Goal: Task Accomplishment & Management: Manage account settings

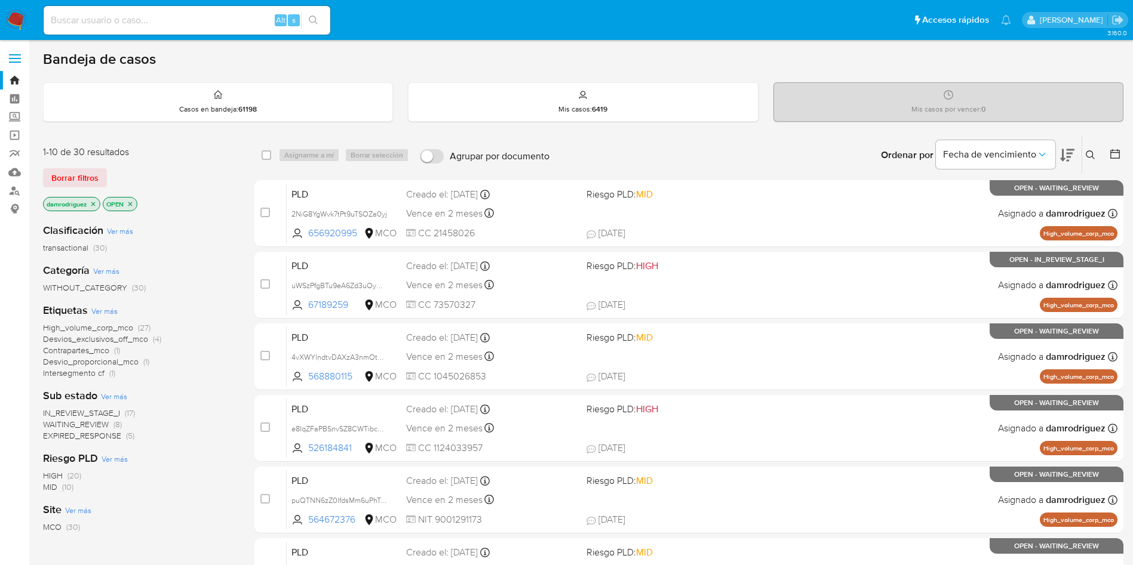
drag, startPoint x: 217, startPoint y: 247, endPoint x: 205, endPoint y: 143, distance: 104.0
click at [217, 247] on div "transactional (30)" at bounding box center [139, 247] width 192 height 11
click at [225, 376] on div "High_volume_corp_mco (31) Desvios_exclusivos_off_mco (5) Contrapartes_mco (1) D…" at bounding box center [139, 350] width 192 height 56
click at [20, 14] on img at bounding box center [16, 20] width 20 height 20
click at [1109, 150] on icon at bounding box center [1115, 154] width 12 height 12
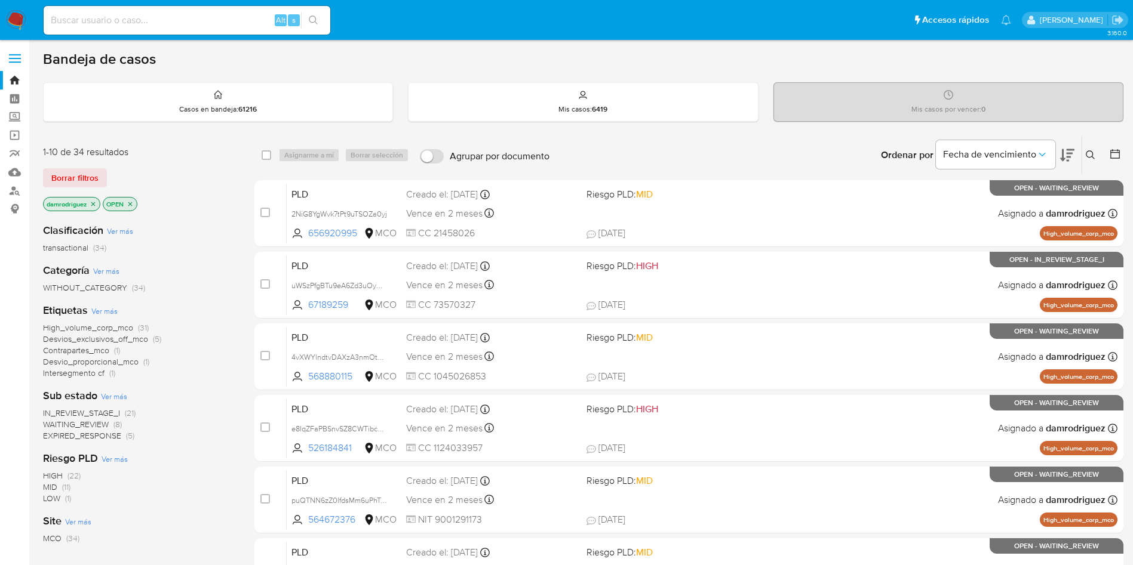
click at [1121, 157] on button at bounding box center [1116, 155] width 14 height 14
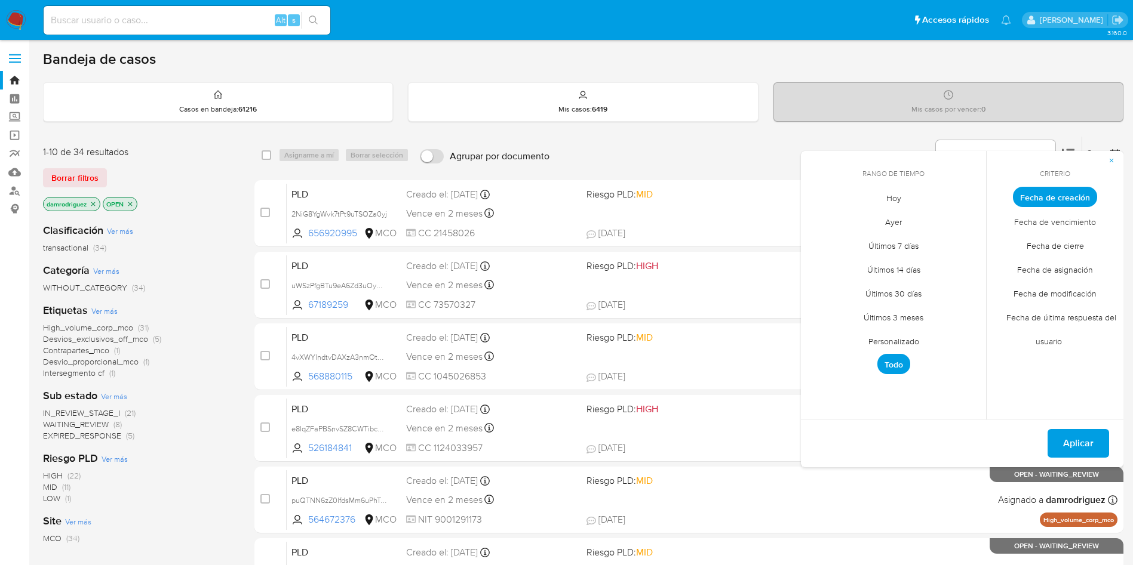
click at [886, 341] on span "Personalizado" at bounding box center [894, 341] width 76 height 24
click at [823, 219] on icon "Mes anterior" at bounding box center [819, 219] width 14 height 14
click at [820, 219] on icon "Mes anterior" at bounding box center [819, 219] width 14 height 14
click at [895, 284] on button "10" at bounding box center [893, 287] width 19 height 19
click at [841, 313] on button "15" at bounding box center [845, 310] width 19 height 19
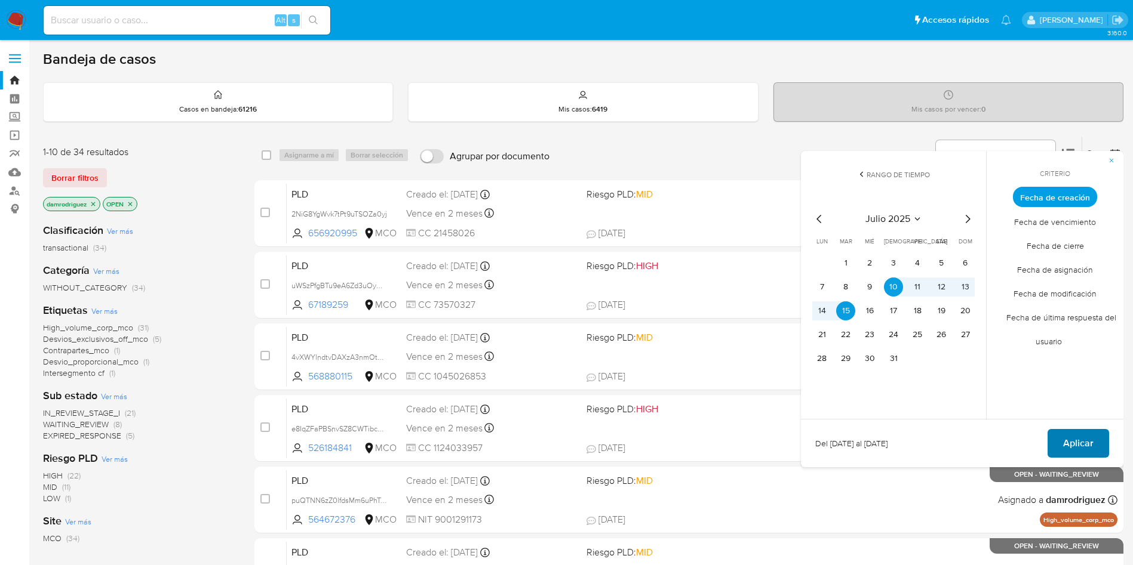
click at [1072, 438] on span "Aplicar" at bounding box center [1078, 443] width 30 height 26
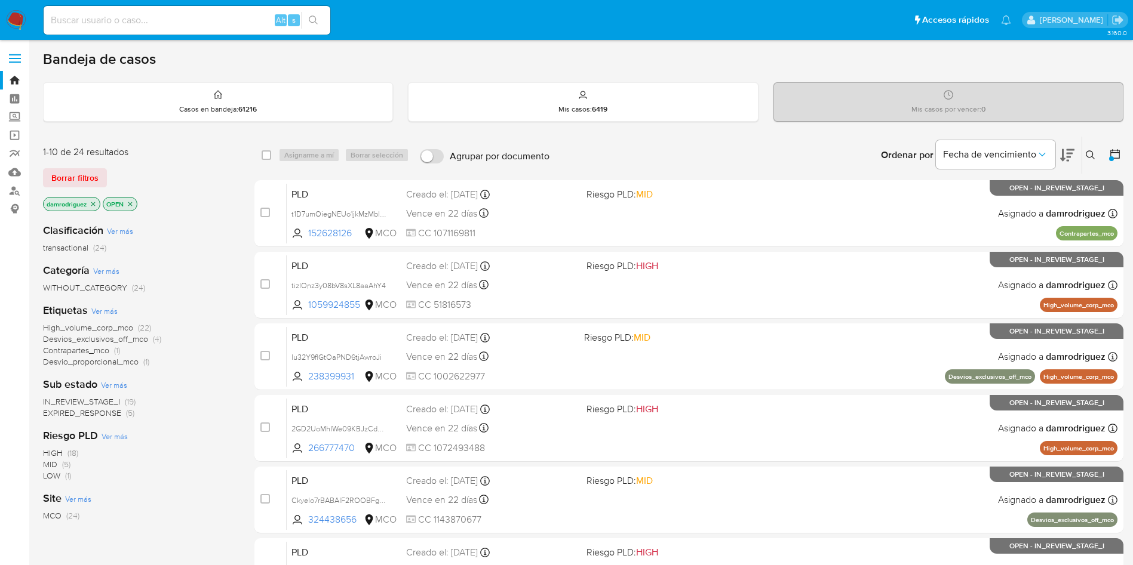
click at [104, 414] on span "EXPIRED_RESPONSE" at bounding box center [82, 413] width 78 height 12
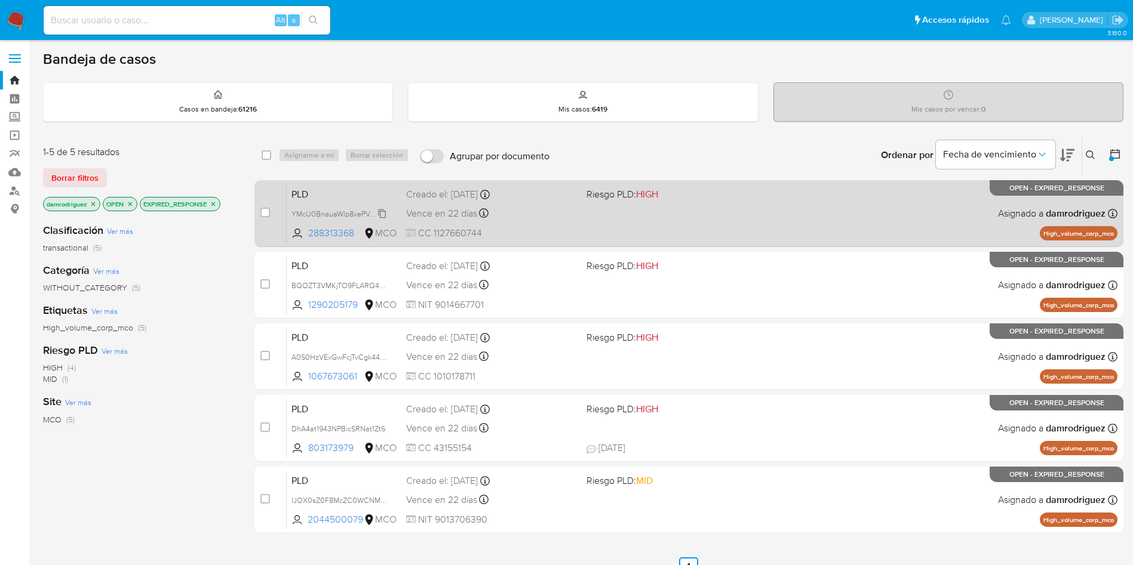
click at [327, 215] on span "YMcU0BnauaWlp8xePVRJRZtO" at bounding box center [343, 213] width 104 height 13
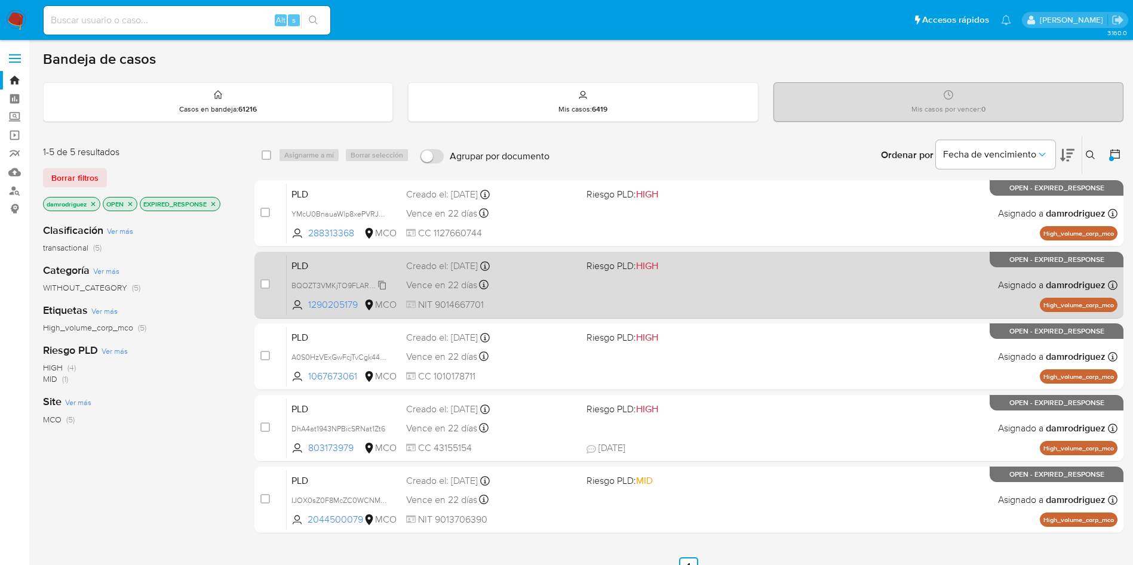
click at [341, 282] on span "BQOZT3VMKjTO9FLARQ4pcJCq" at bounding box center [345, 284] width 109 height 13
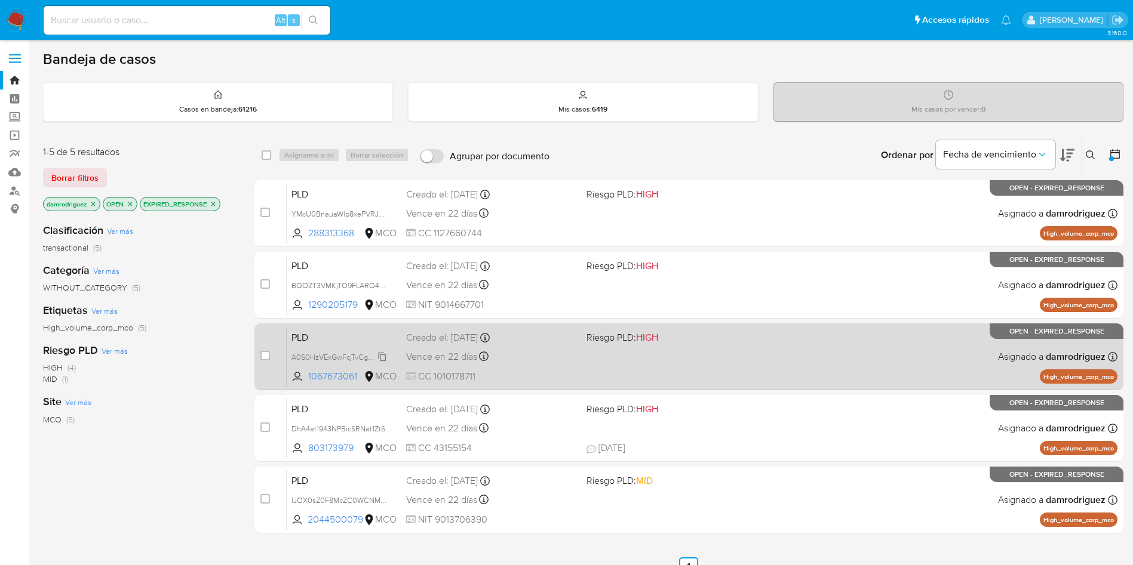
click at [347, 356] on span "A0S0HzVExGwFcjTvCgk44BJf" at bounding box center [340, 356] width 99 height 13
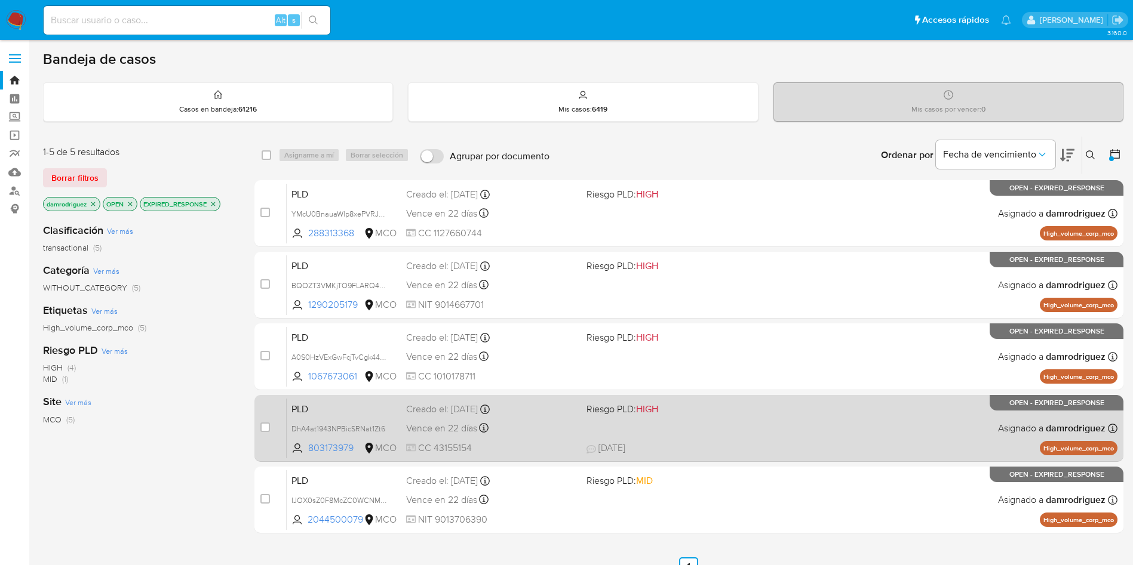
drag, startPoint x: 326, startPoint y: 428, endPoint x: 340, endPoint y: 404, distance: 28.4
click at [326, 429] on span "DhA4at1943NPBicSRNat1Zt6" at bounding box center [338, 428] width 94 height 11
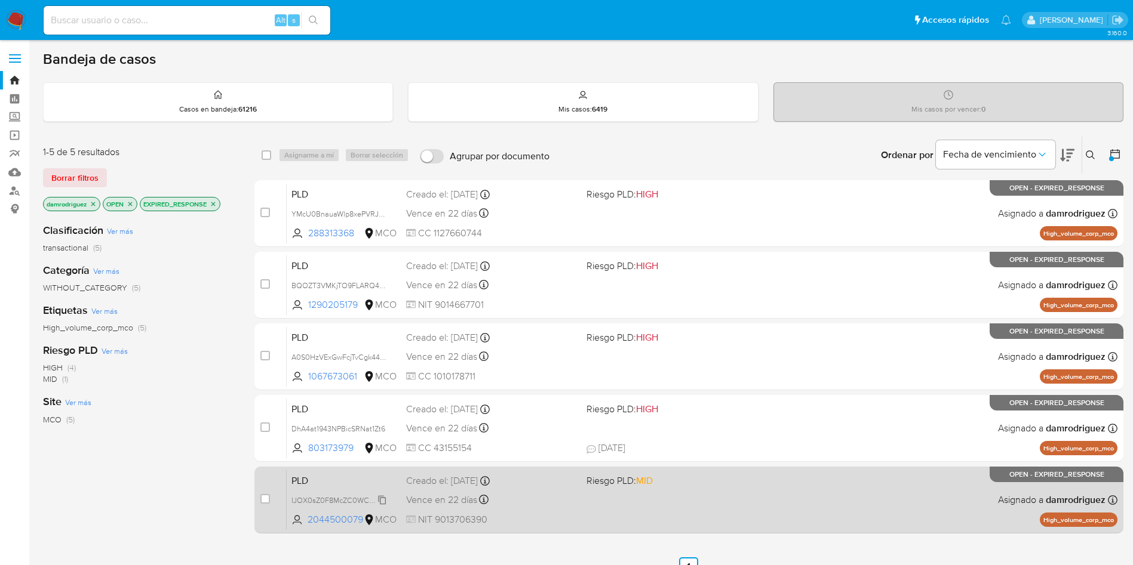
click at [328, 501] on span "IJOX0sZ0F8McZC0WCNMb1KWZ" at bounding box center [346, 499] width 111 height 13
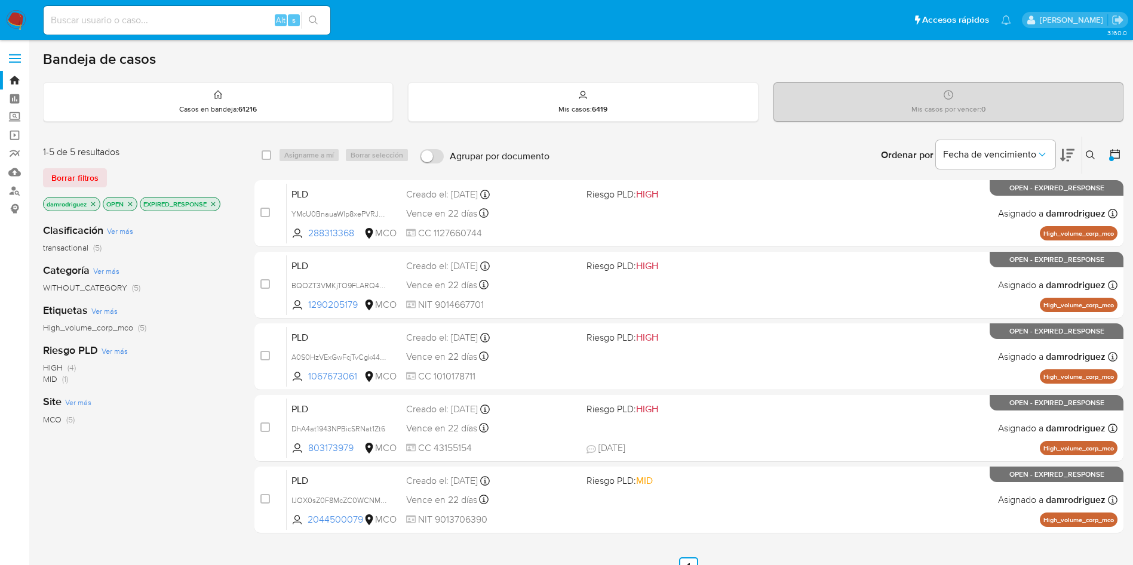
click at [216, 204] on icon "close-filter" at bounding box center [213, 204] width 7 height 7
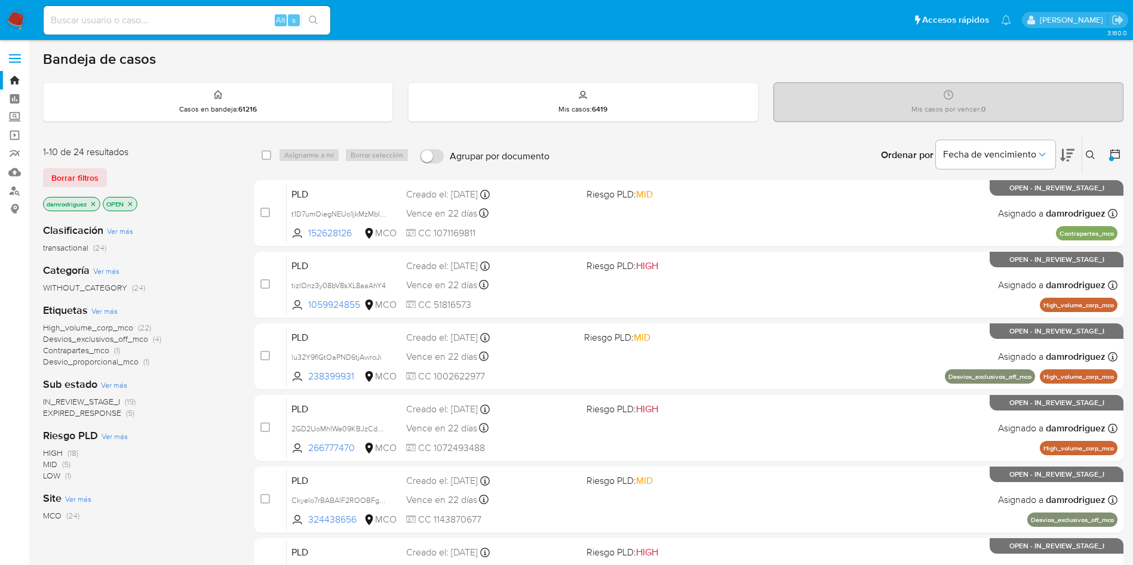
click at [102, 402] on span "IN_REVIEW_STAGE_I" at bounding box center [81, 402] width 77 height 12
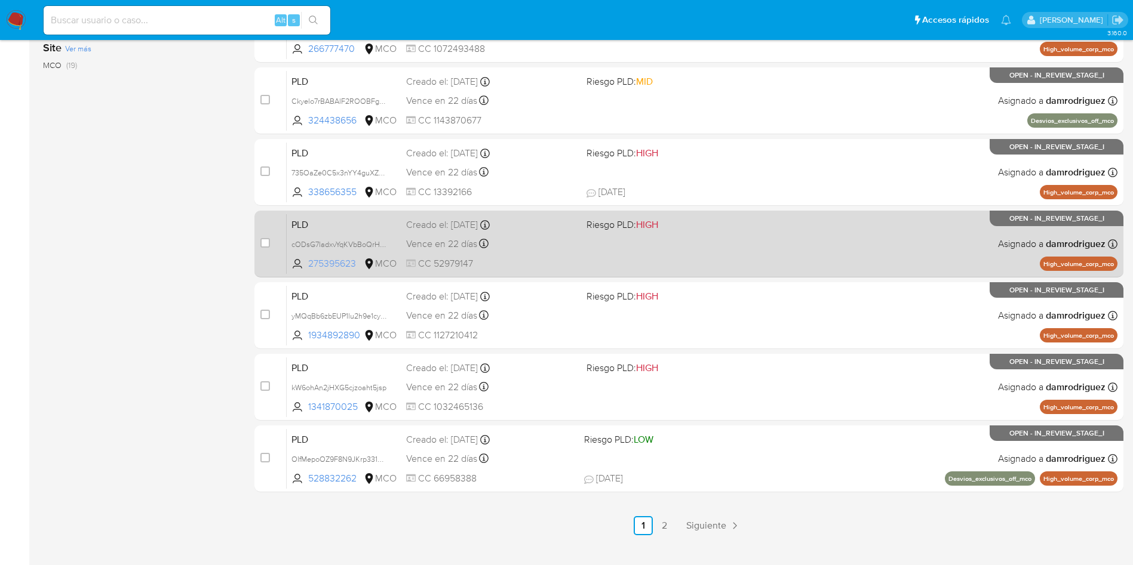
scroll to position [420, 0]
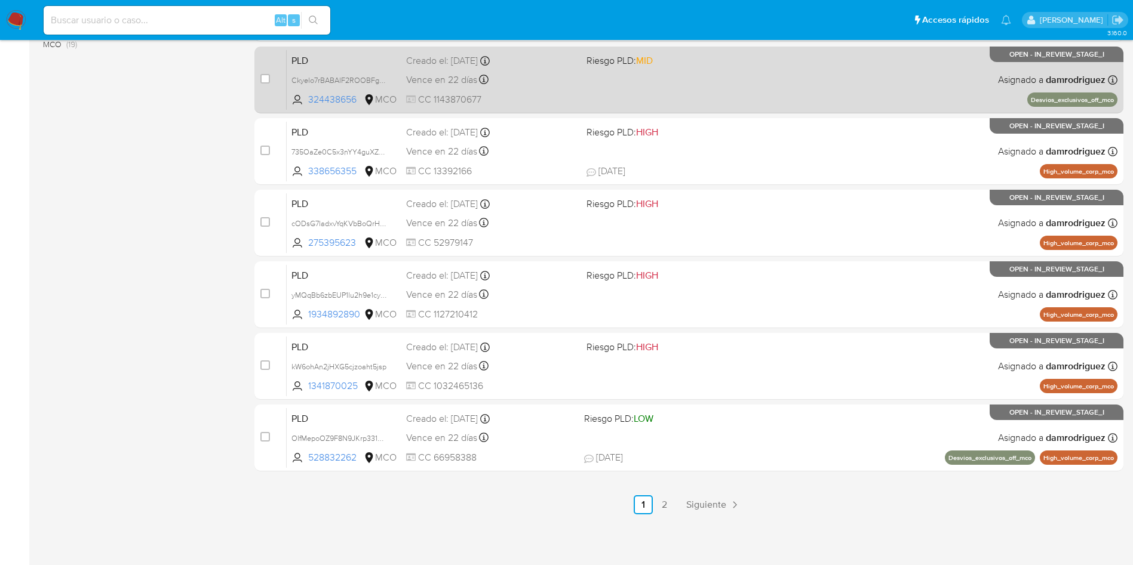
click at [666, 505] on link "2" at bounding box center [664, 505] width 19 height 19
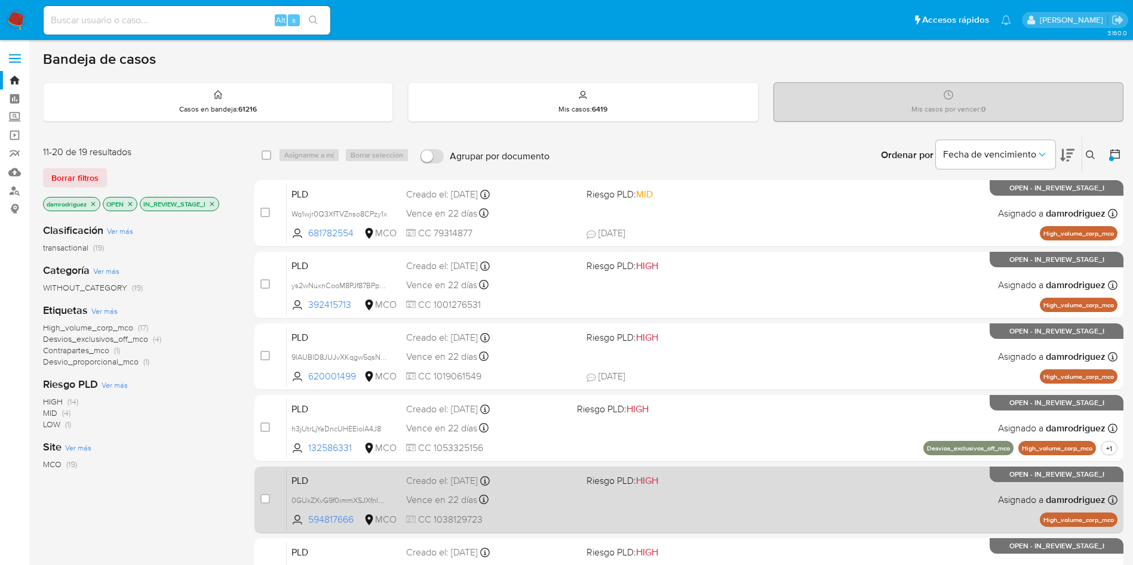
scroll to position [349, 0]
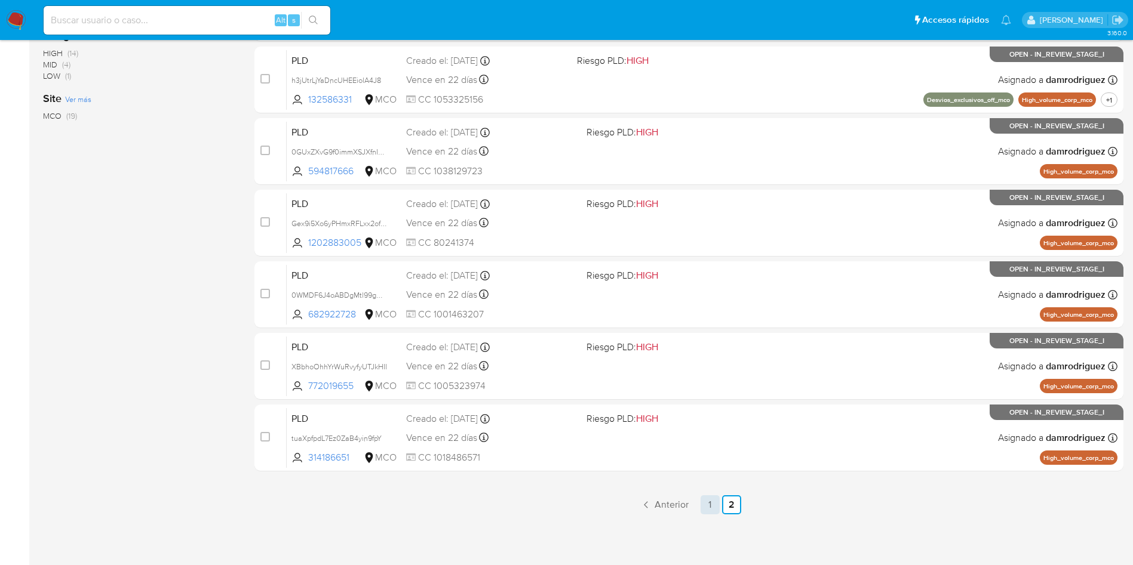
click at [708, 506] on link "1" at bounding box center [709, 505] width 19 height 19
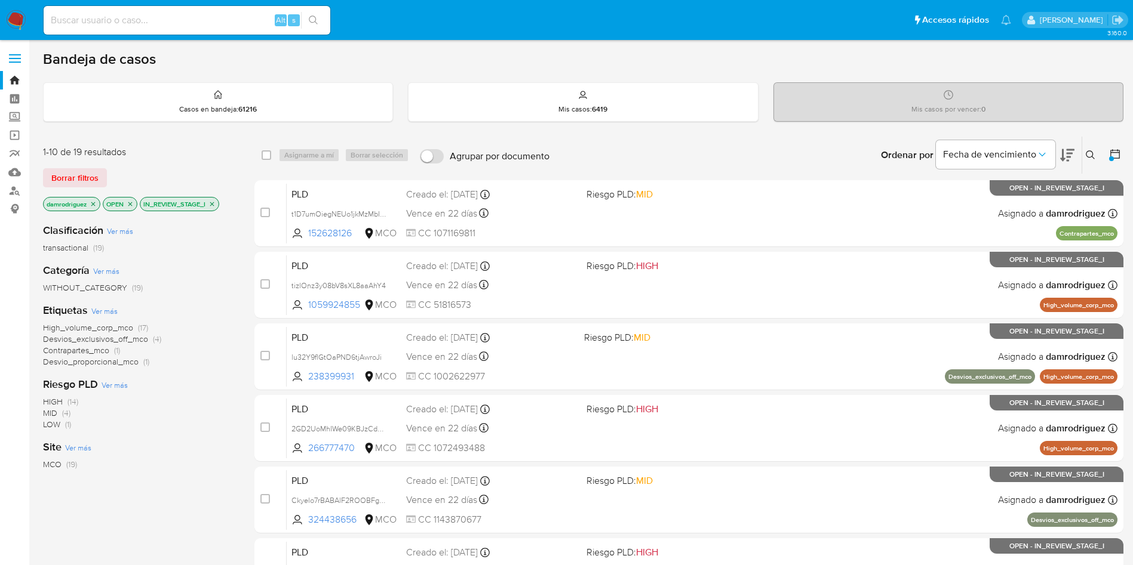
click at [131, 20] on input at bounding box center [187, 21] width 287 height 16
paste input "YMcU0BnauaWlp8xePVRJRZtO"
type input "YMcU0BnauaWlp8xePVRJRZtO"
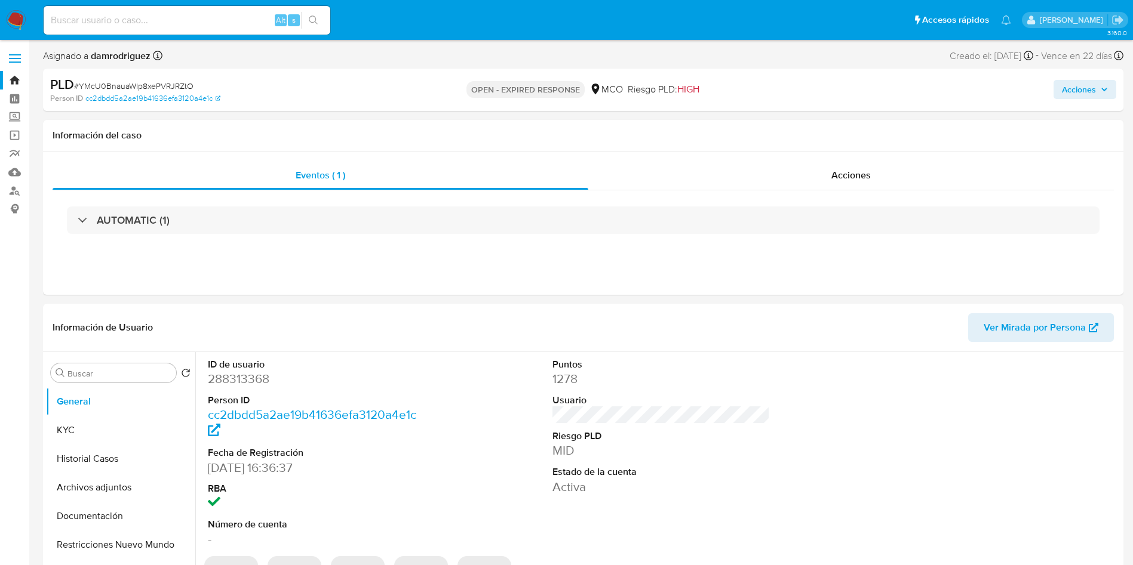
select select "10"
click at [499, 400] on div "ID de usuario 288313368 Person ID cc2dbdd5a2ae19b41636efa3120a4e1c Fecha de Reg…" at bounding box center [661, 453] width 918 height 202
click at [113, 454] on button "Historial Casos" at bounding box center [116, 459] width 140 height 29
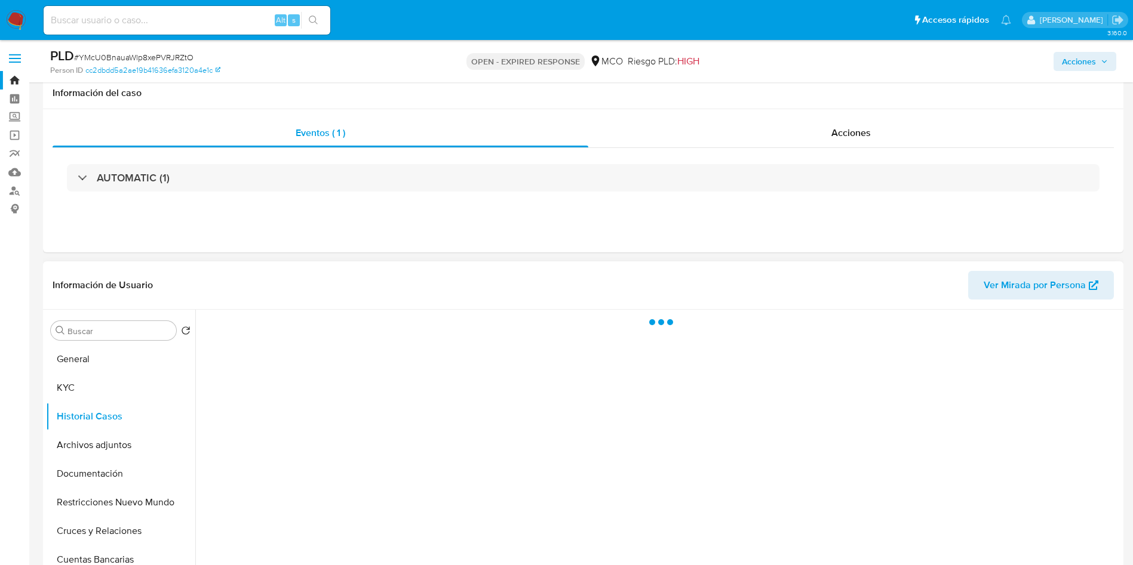
scroll to position [90, 0]
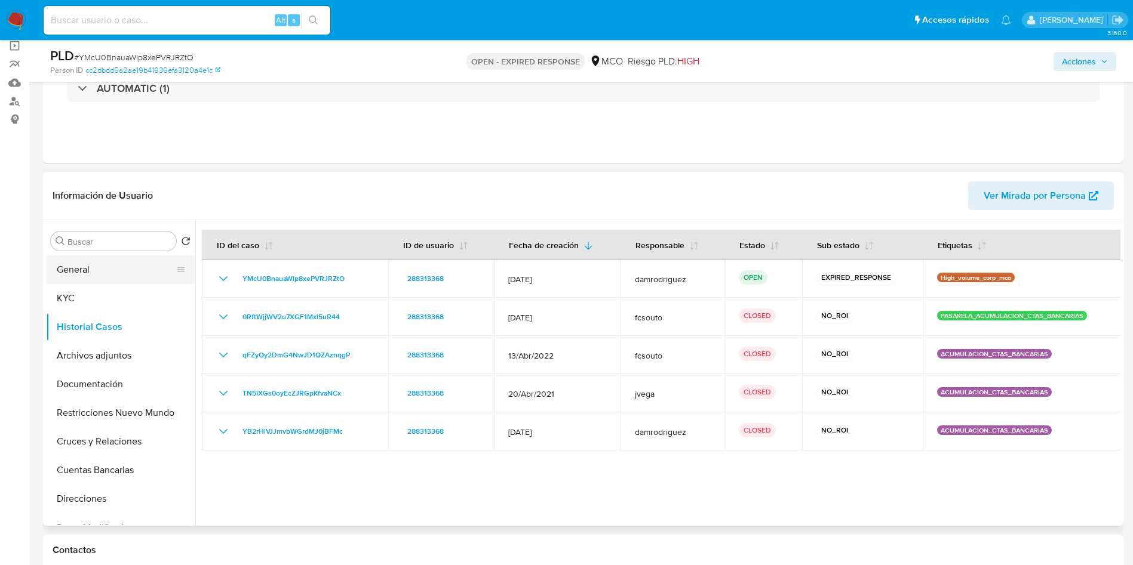
click at [83, 270] on button "General" at bounding box center [116, 270] width 140 height 29
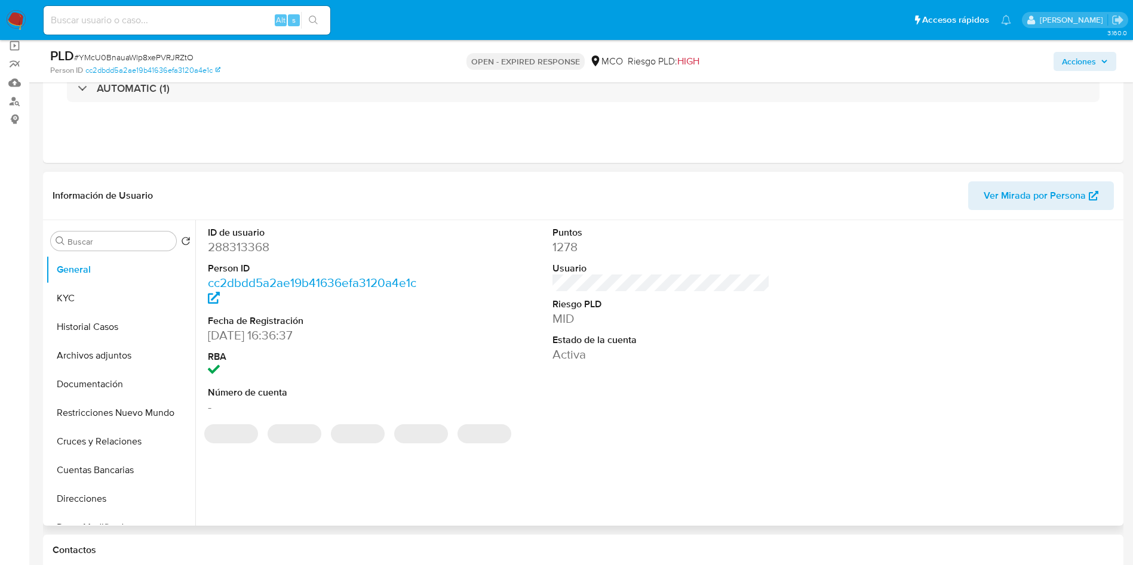
click at [260, 245] on dd "288313368" at bounding box center [317, 247] width 218 height 17
copy dd "288313368"
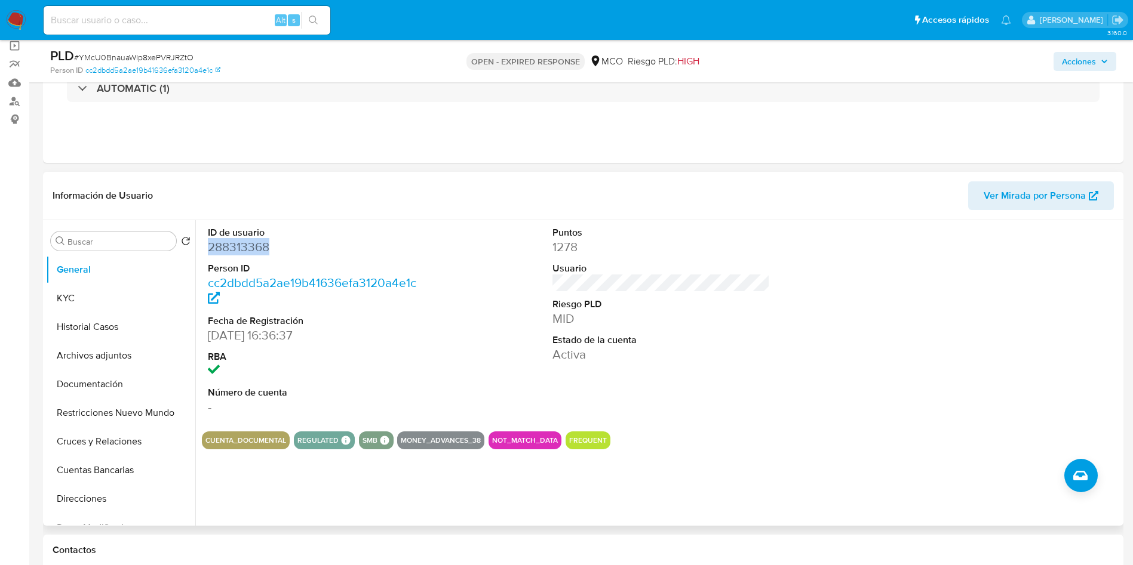
copy dd "288313368"
click at [226, 248] on dd "288313368" at bounding box center [317, 247] width 218 height 17
copy dd "288313368"
click at [238, 247] on dd "288313368" at bounding box center [317, 247] width 218 height 17
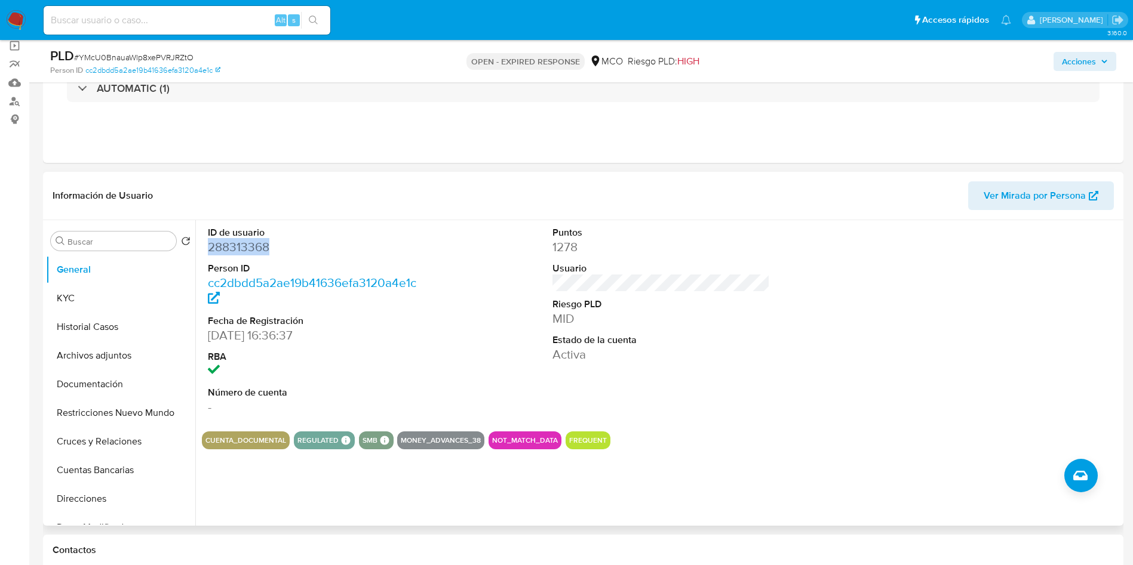
click at [238, 247] on dd "288313368" at bounding box center [317, 247] width 218 height 17
click at [85, 381] on button "Documentación" at bounding box center [116, 384] width 140 height 29
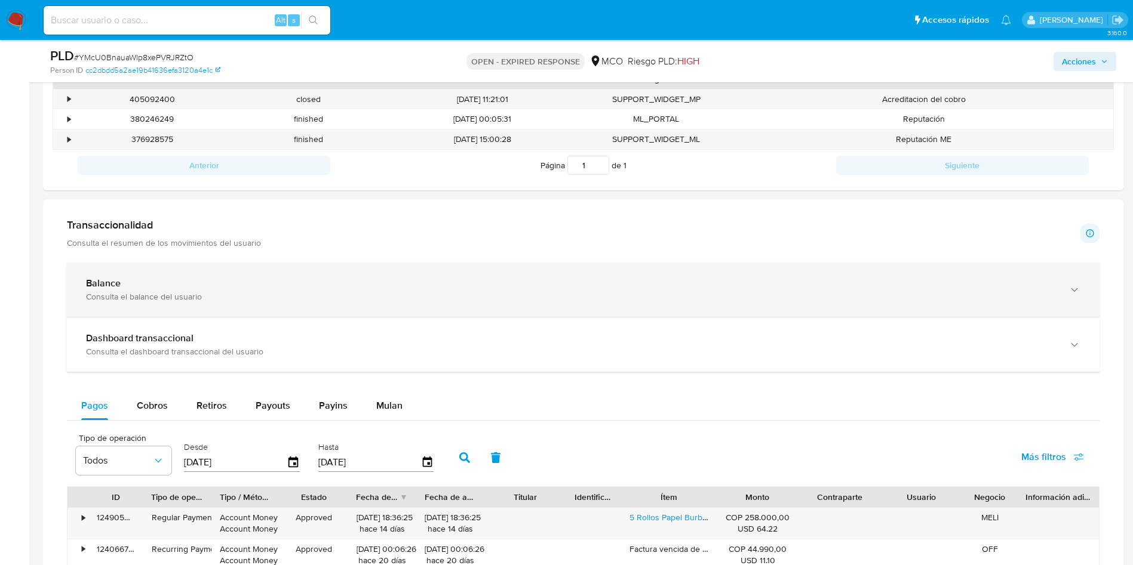
scroll to position [448, 0]
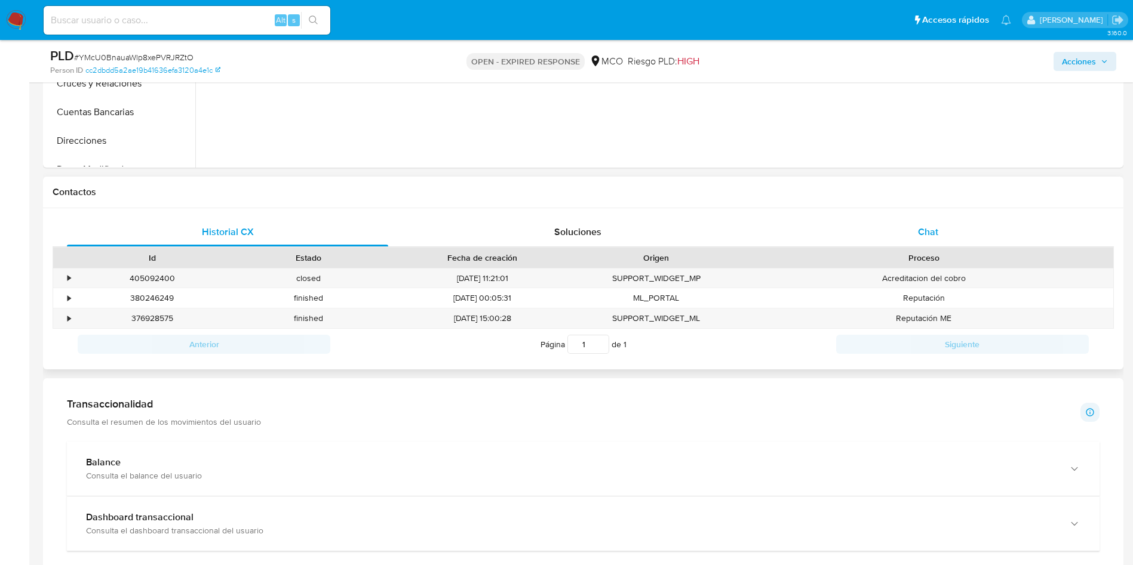
click at [922, 228] on span "Chat" at bounding box center [928, 232] width 20 height 14
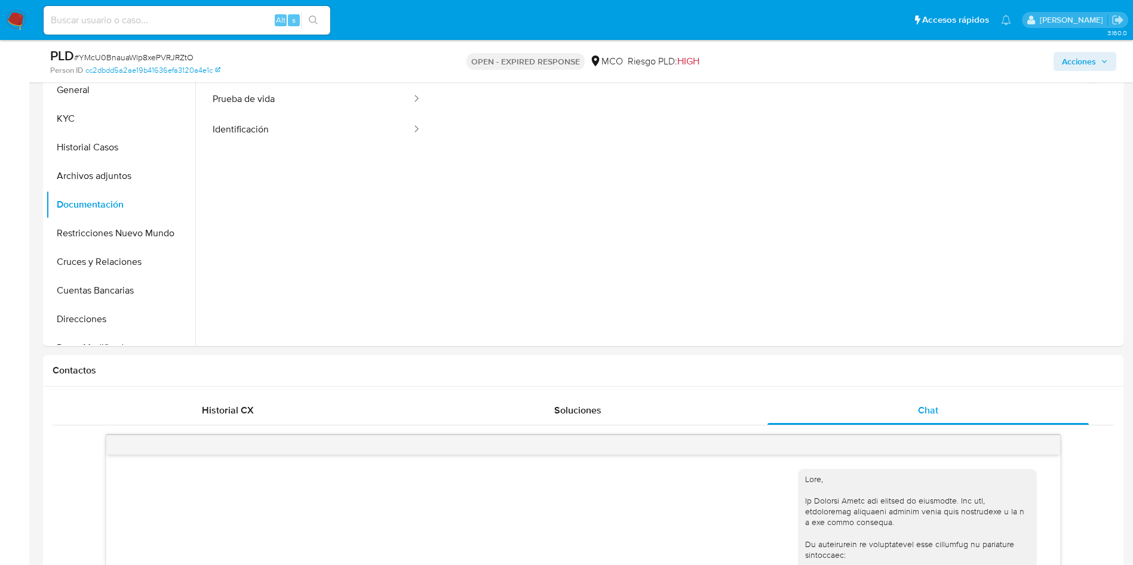
scroll to position [269, 0]
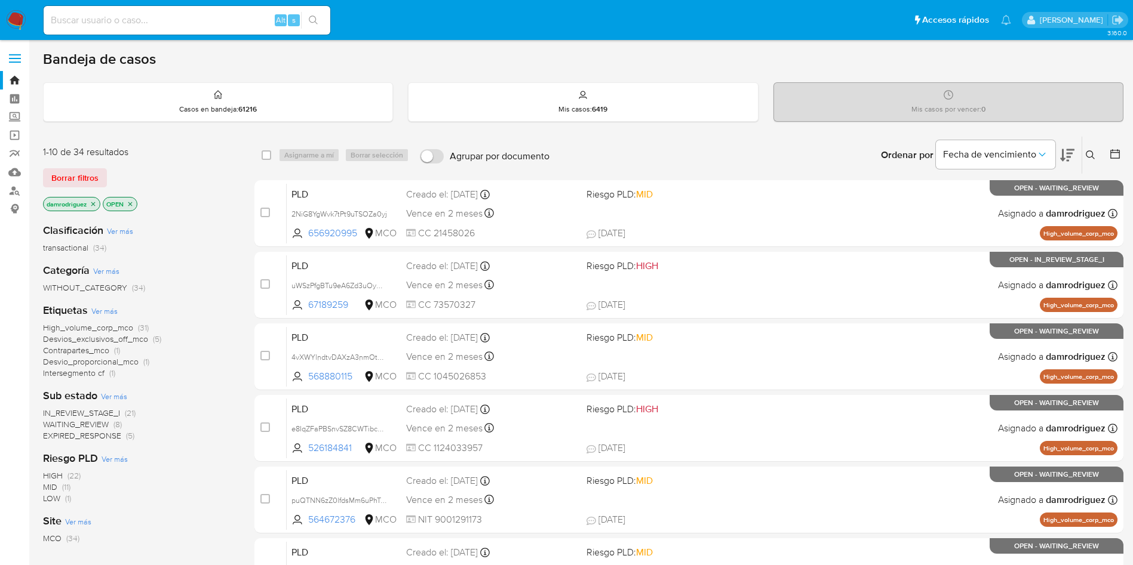
click at [1115, 158] on icon at bounding box center [1115, 154] width 12 height 12
click at [1118, 151] on icon at bounding box center [1115, 154] width 12 height 12
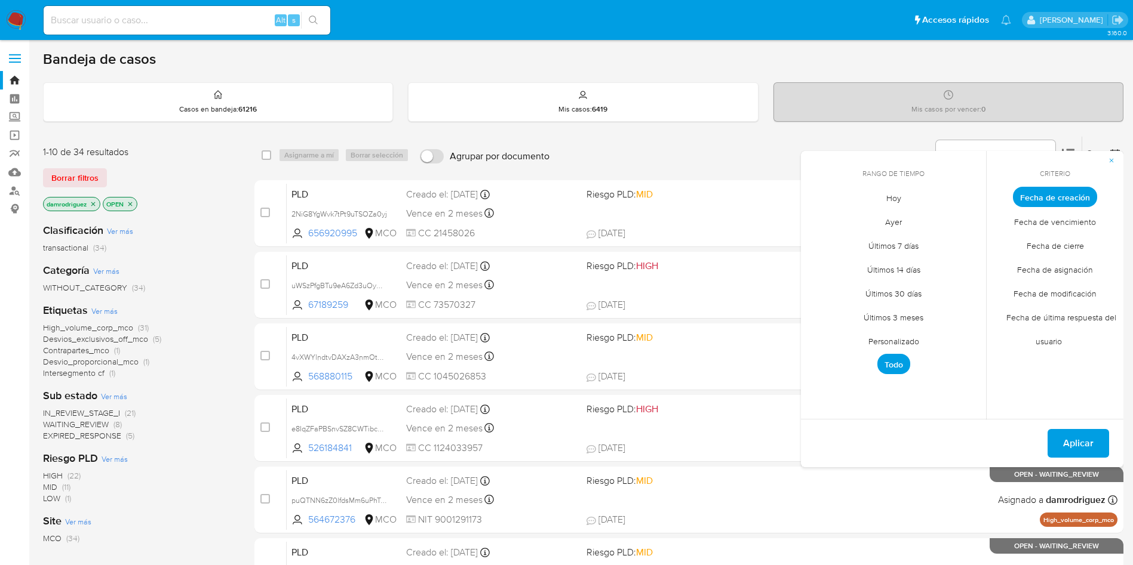
click at [904, 346] on span "Personalizado" at bounding box center [894, 341] width 76 height 24
click at [824, 222] on icon "Mes anterior" at bounding box center [819, 219] width 14 height 14
click at [820, 220] on icon "Mes anterior" at bounding box center [819, 219] width 14 height 14
click at [898, 290] on button "10" at bounding box center [893, 287] width 19 height 19
click at [969, 288] on button "13" at bounding box center [964, 287] width 19 height 19
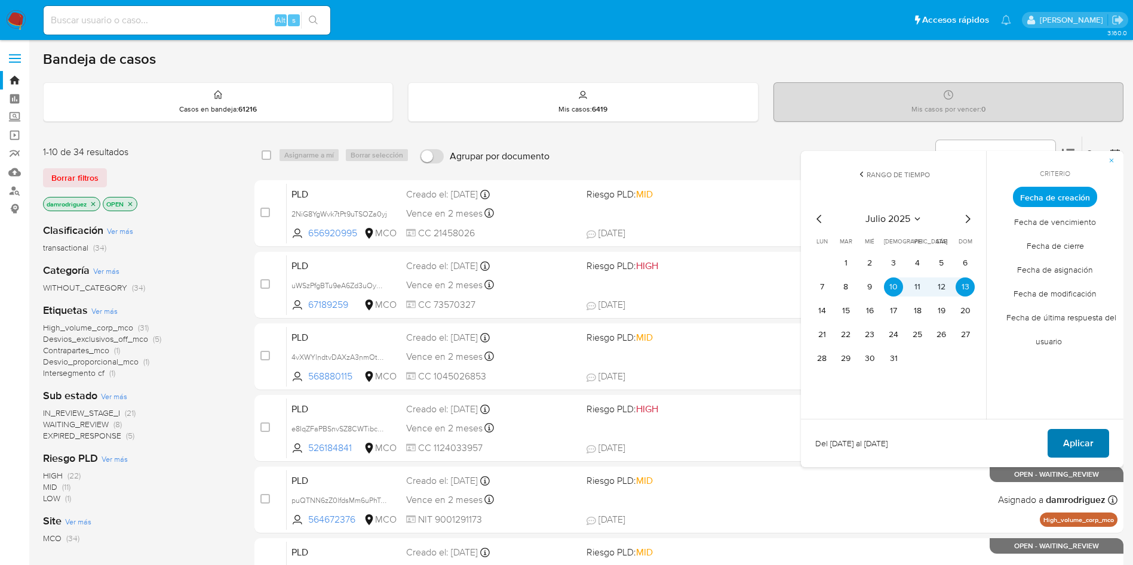
click at [1069, 439] on span "Aplicar" at bounding box center [1078, 443] width 30 height 26
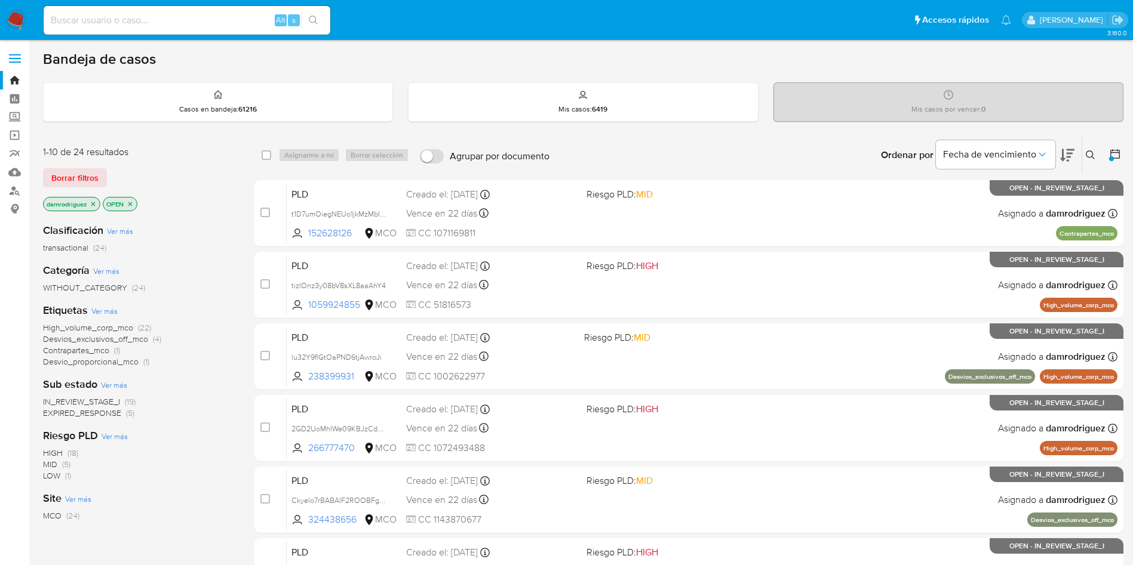
click at [97, 414] on span "EXPIRED_RESPONSE" at bounding box center [82, 413] width 78 height 12
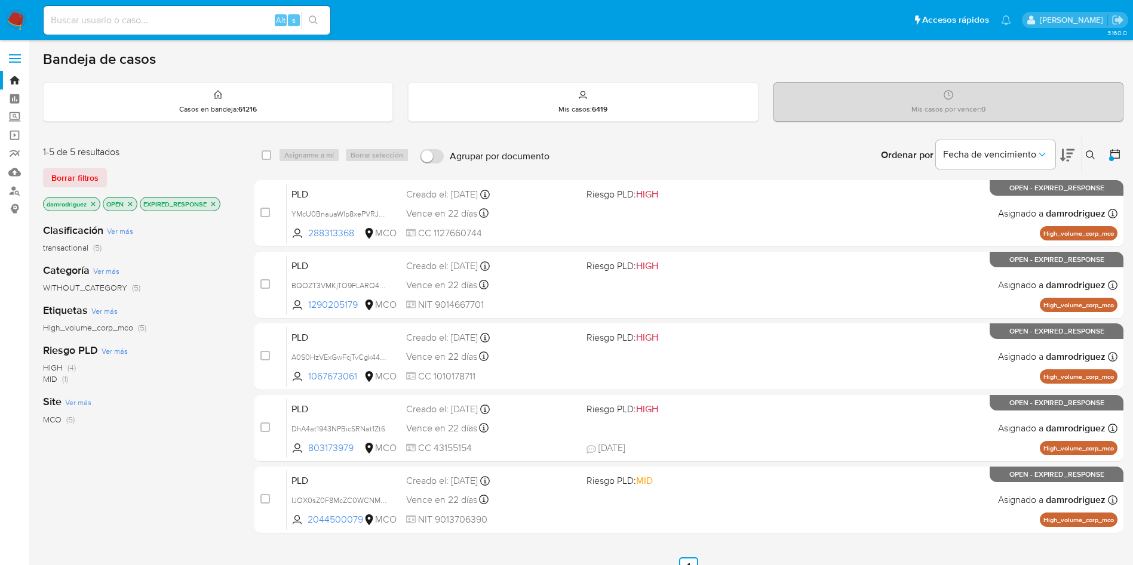
click at [193, 322] on div "High_volume_corp_mco (5)" at bounding box center [139, 327] width 192 height 11
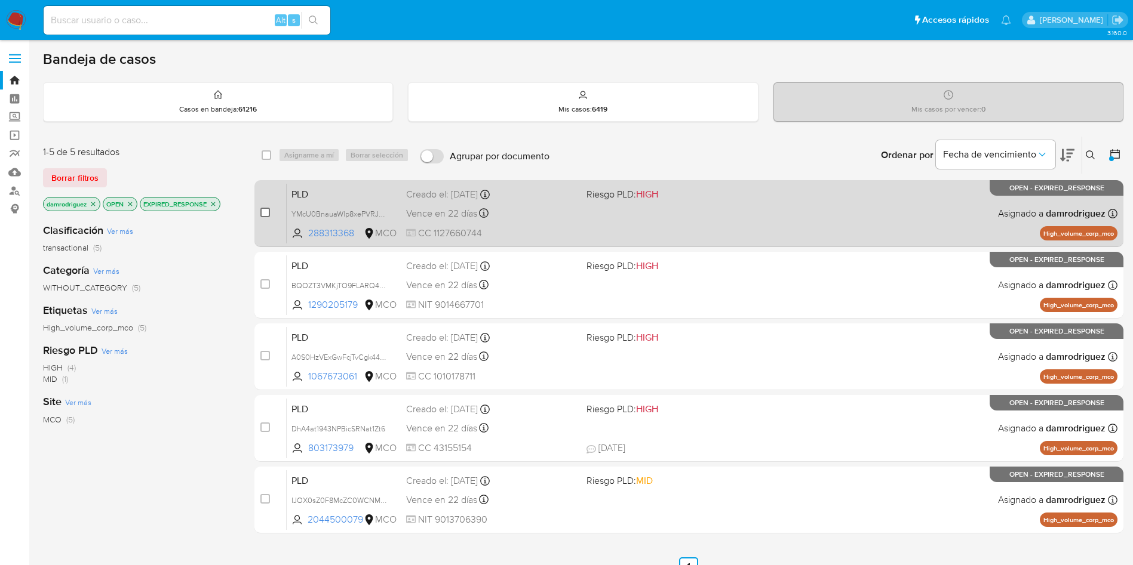
click at [267, 214] on input "checkbox" at bounding box center [265, 213] width 10 height 10
checkbox input "true"
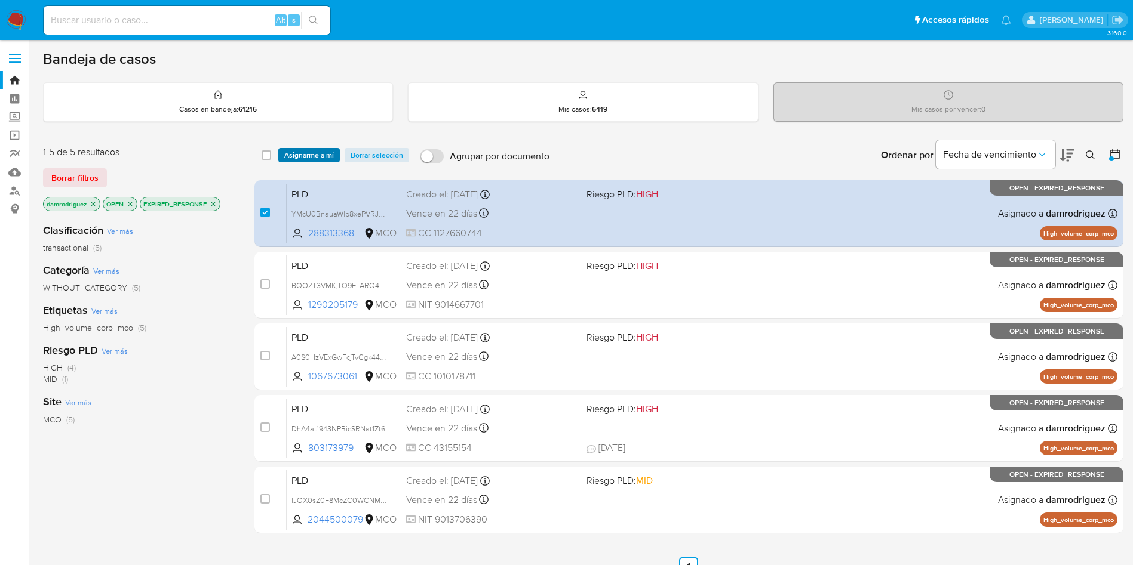
click at [294, 155] on span "Asignarme a mí" at bounding box center [309, 155] width 50 height 12
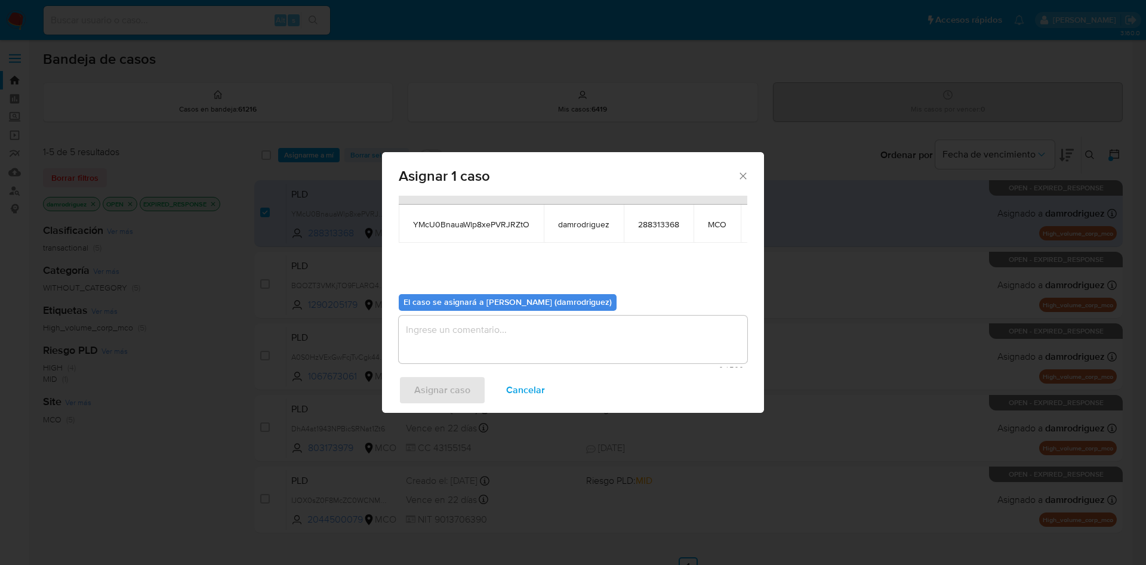
scroll to position [76, 0]
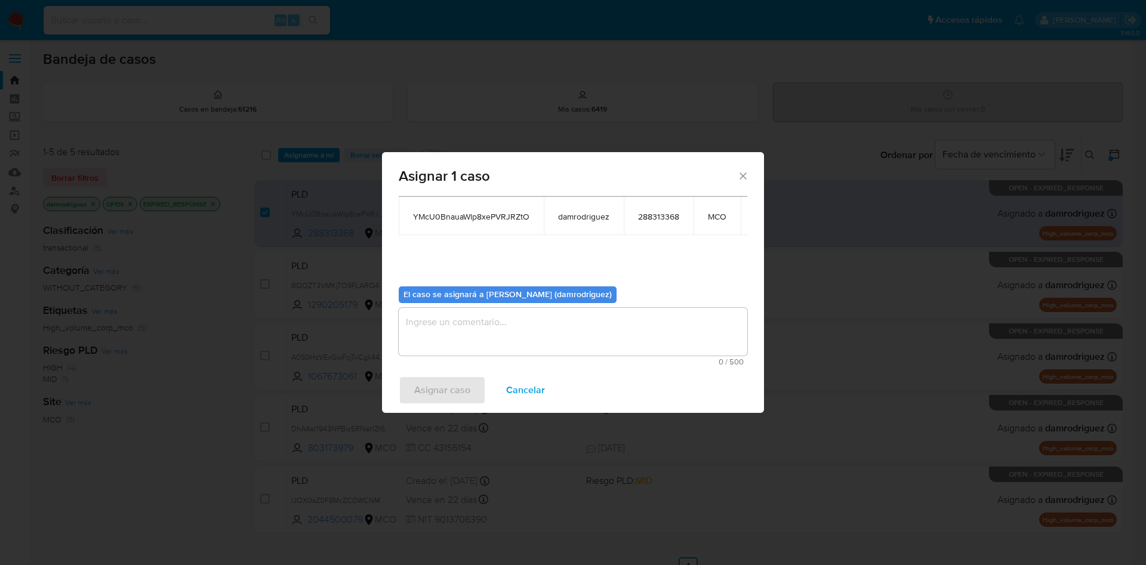
click at [527, 321] on textarea "assign-modal" at bounding box center [573, 332] width 349 height 48
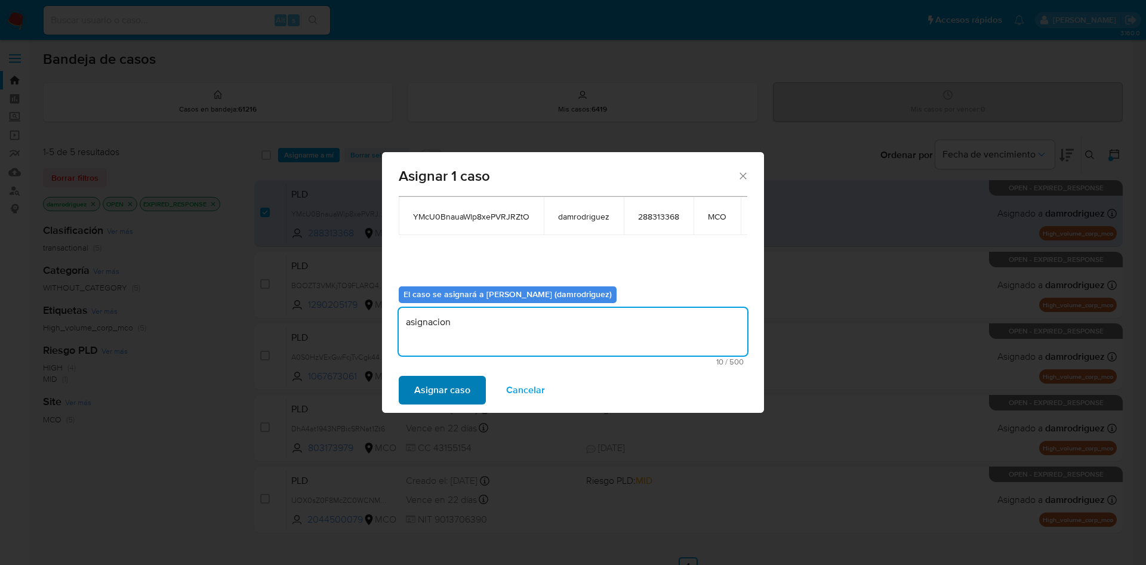
type textarea "asignacion"
click at [443, 390] on span "Asignar caso" at bounding box center [442, 390] width 56 height 26
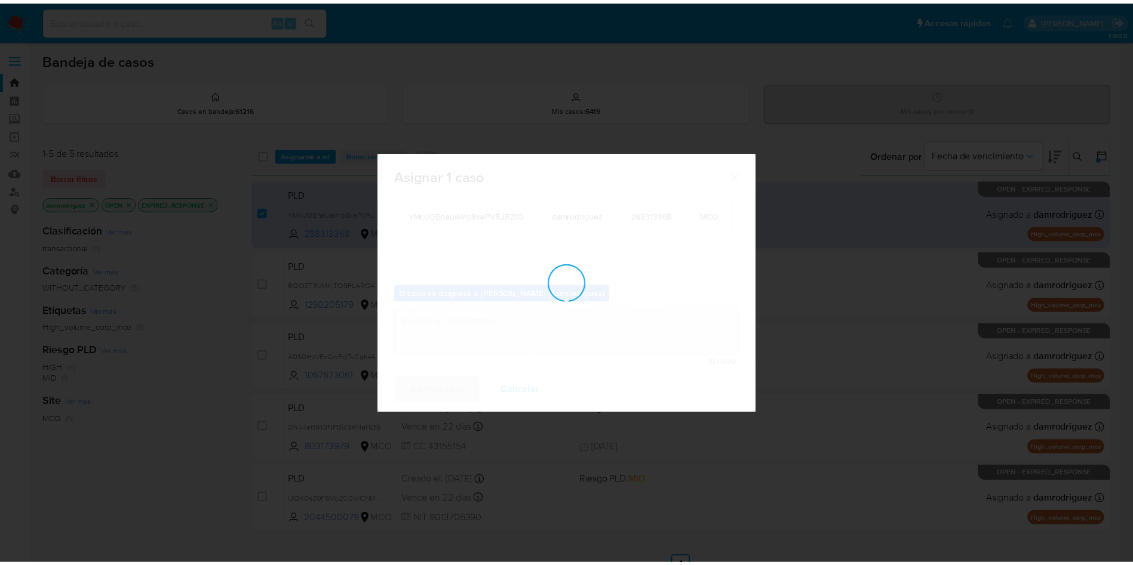
scroll to position [72, 0]
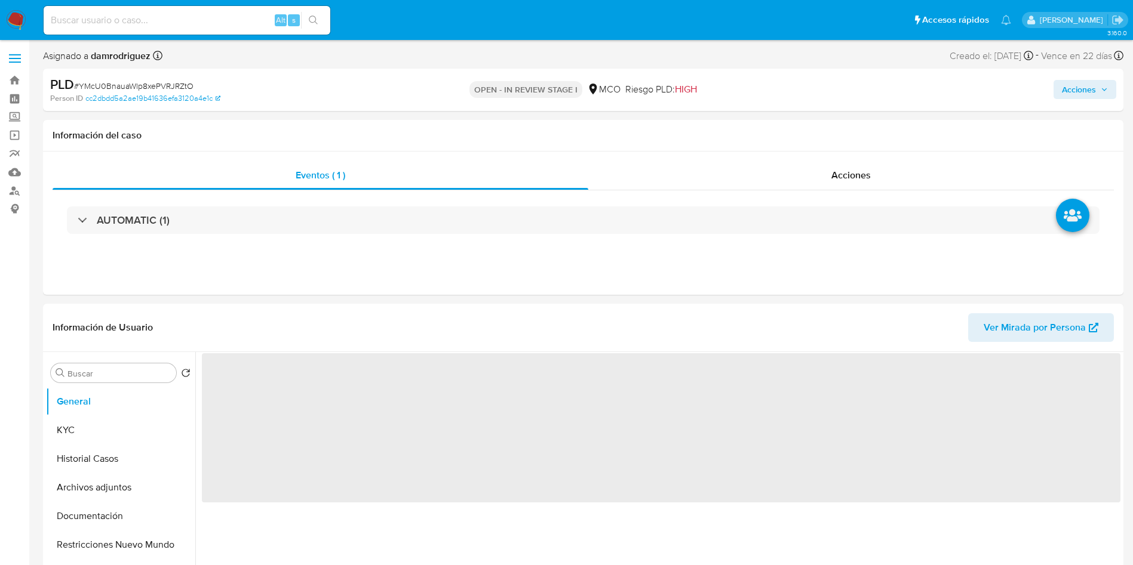
select select "10"
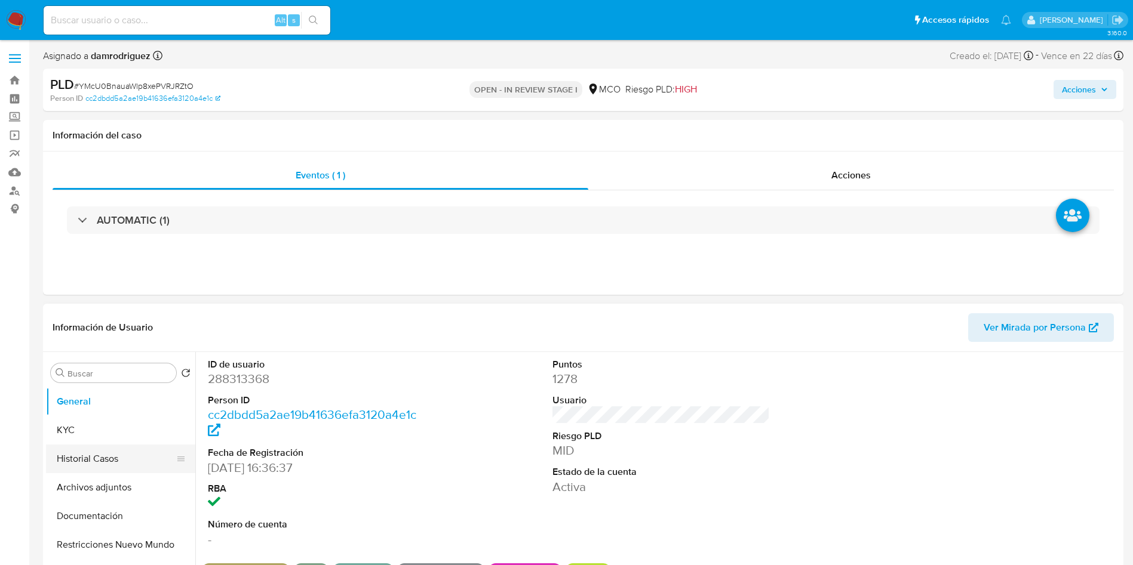
click at [132, 471] on button "Historial Casos" at bounding box center [116, 459] width 140 height 29
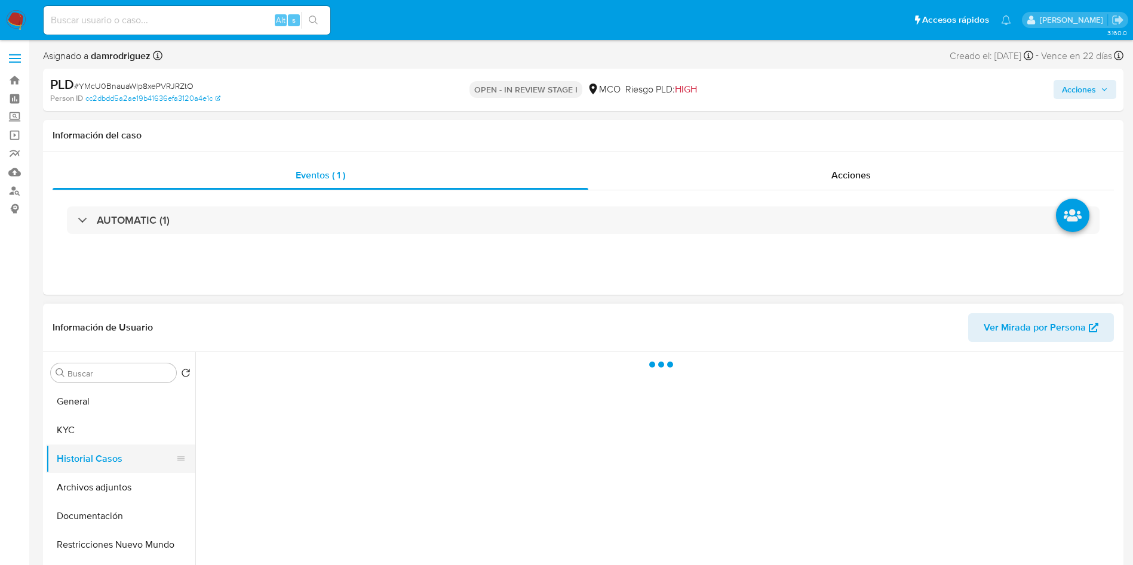
click at [127, 467] on button "Historial Casos" at bounding box center [116, 459] width 140 height 29
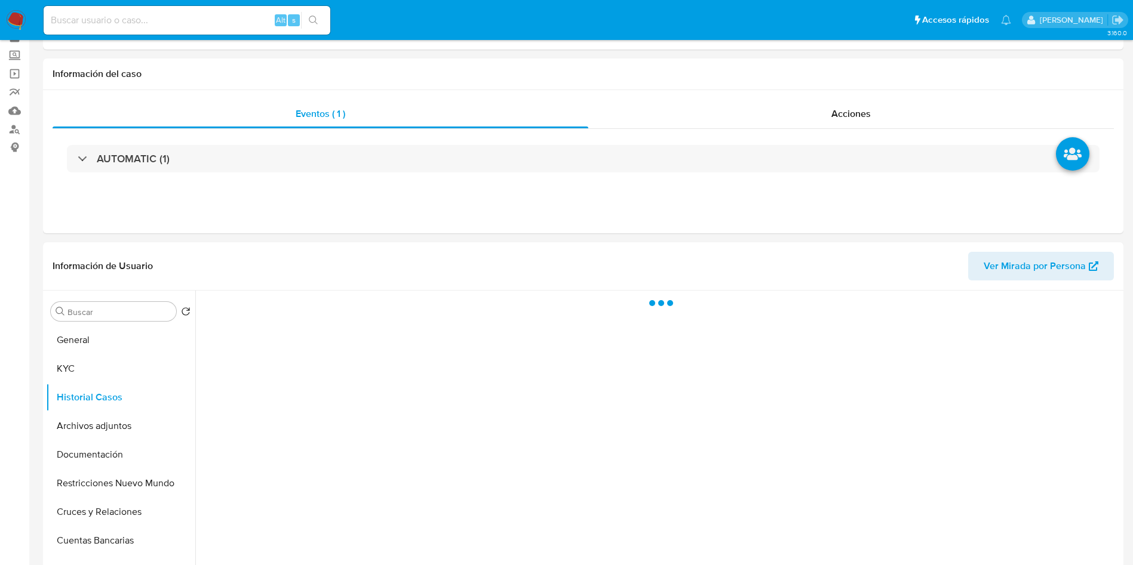
scroll to position [90, 0]
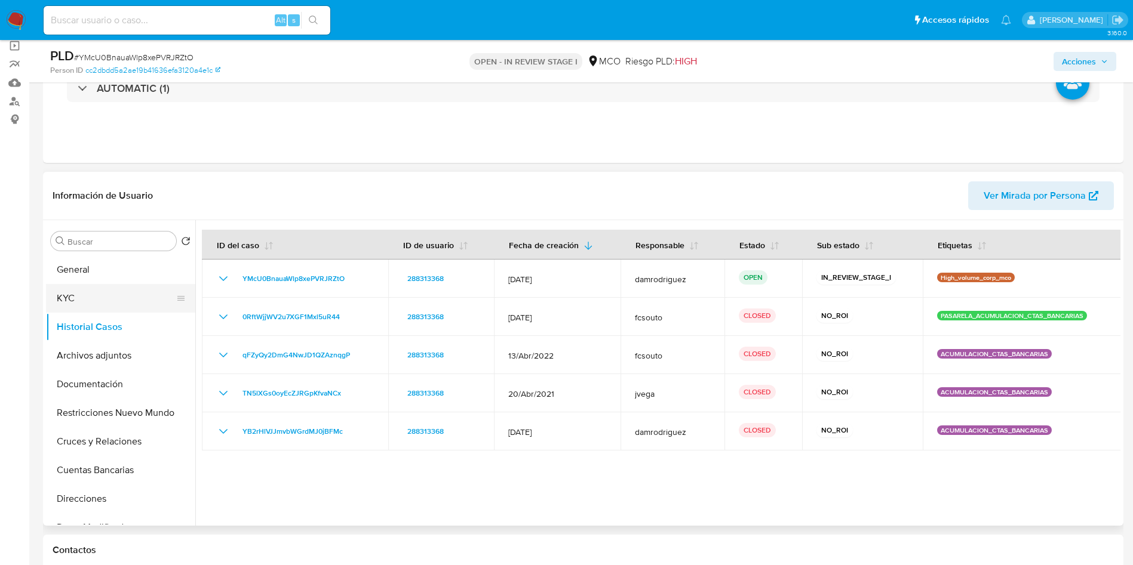
click at [87, 300] on button "KYC" at bounding box center [116, 298] width 140 height 29
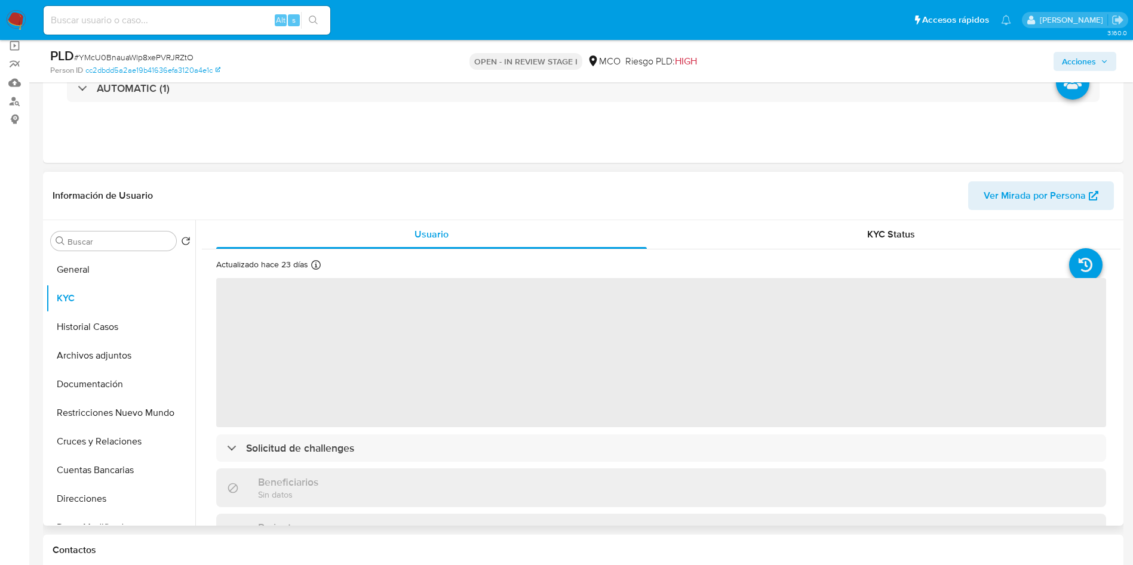
click at [296, 198] on header "Información de Usuario Ver Mirada por Persona" at bounding box center [583, 195] width 1061 height 29
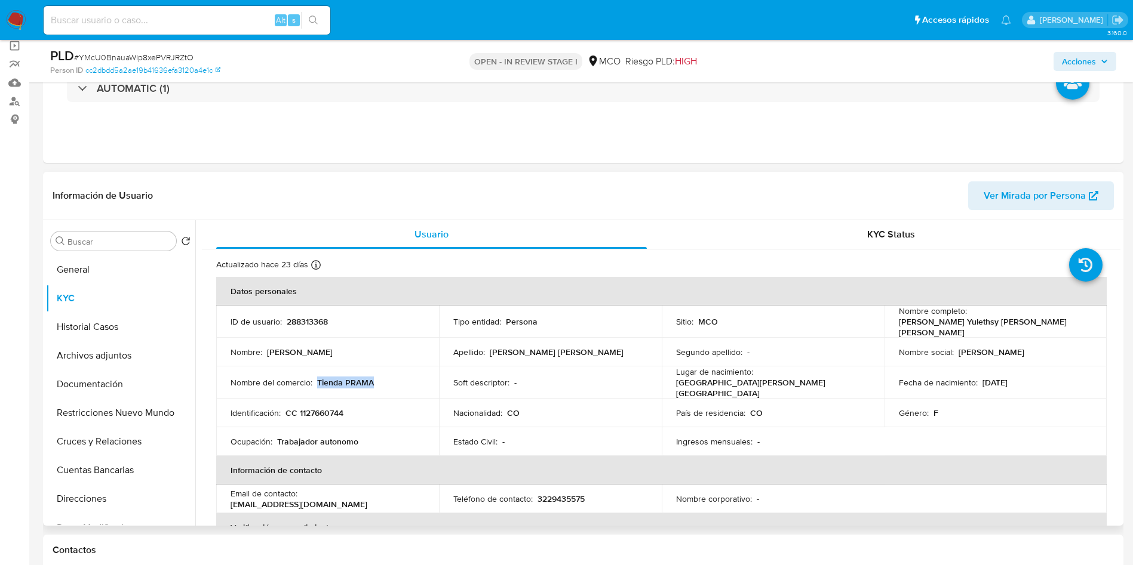
drag, startPoint x: 380, startPoint y: 379, endPoint x: 318, endPoint y: 381, distance: 62.1
click at [318, 381] on div "Nombre del comercio : Tienda PRAMA" at bounding box center [327, 382] width 194 height 11
click at [138, 473] on button "Cuentas Bancarias" at bounding box center [116, 470] width 140 height 29
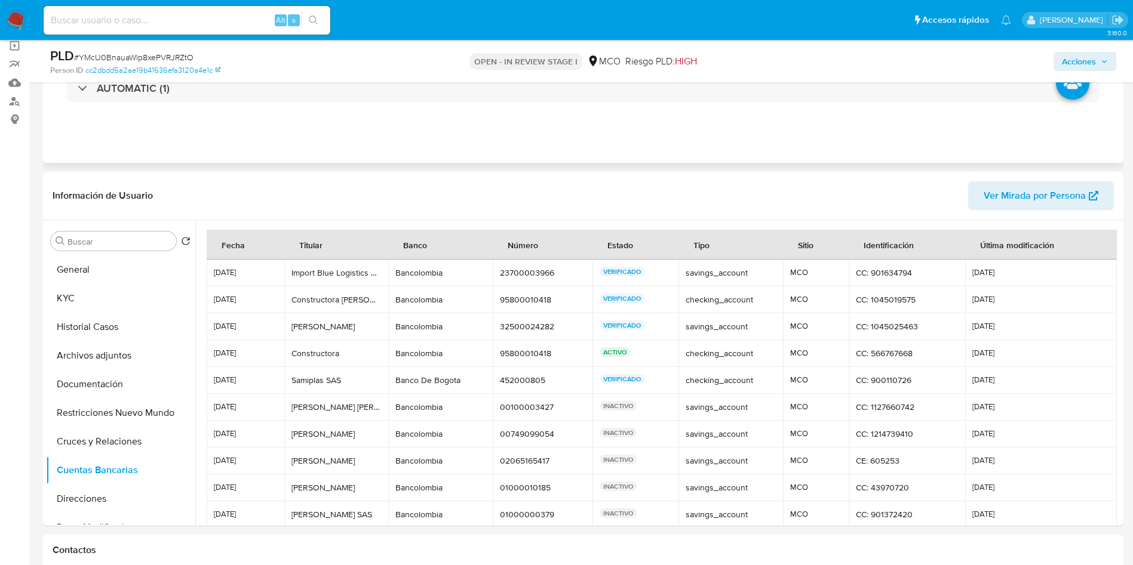
click at [413, 137] on div "Eventos ( 1 ) Acciones AUTOMATIC (1)" at bounding box center [583, 91] width 1080 height 143
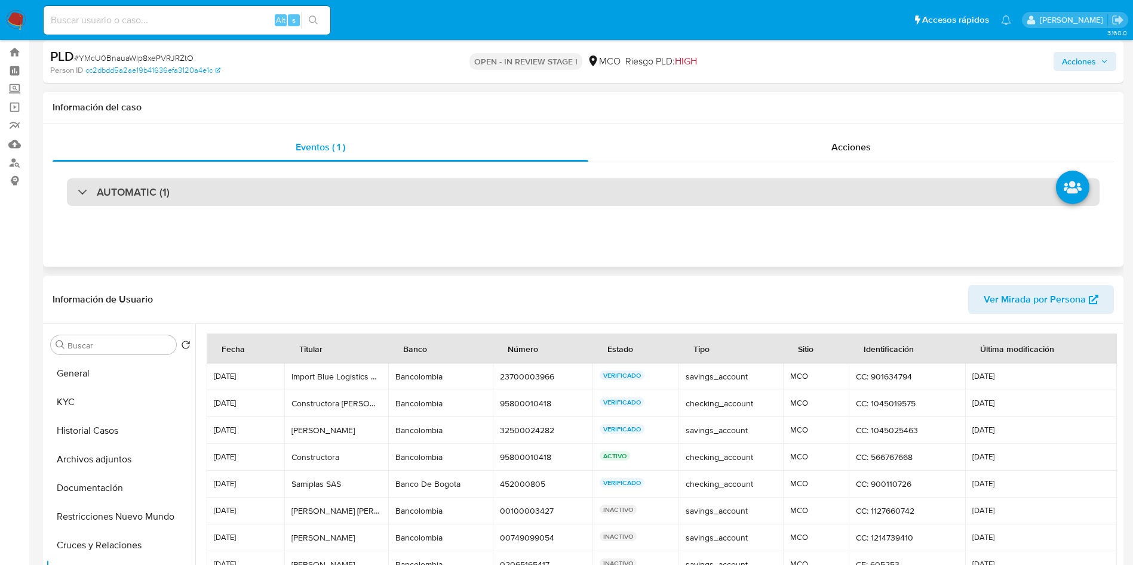
scroll to position [0, 0]
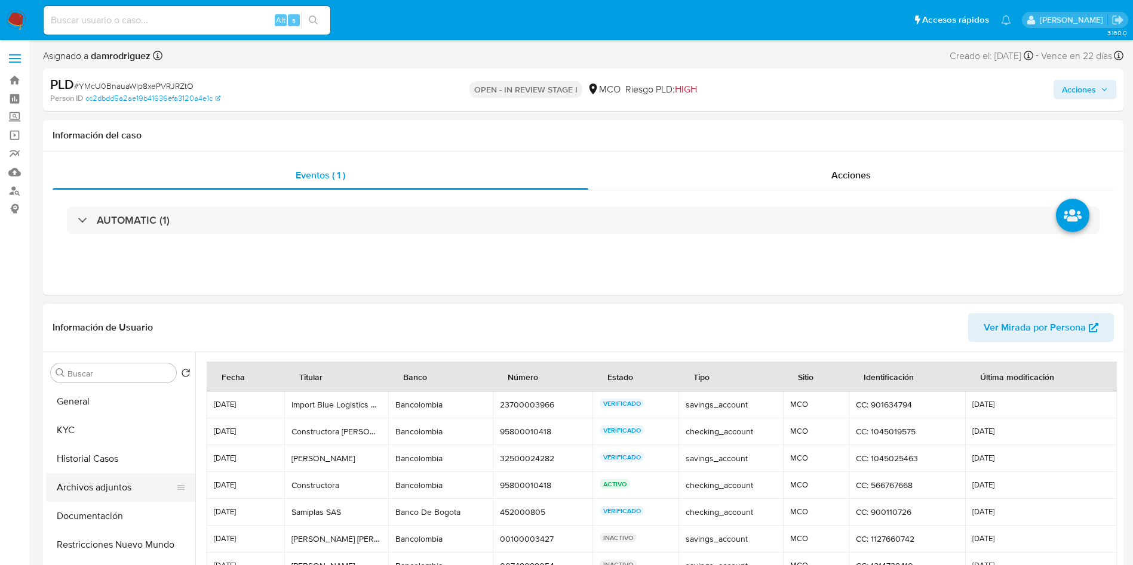
click at [62, 484] on button "Archivos adjuntos" at bounding box center [116, 487] width 140 height 29
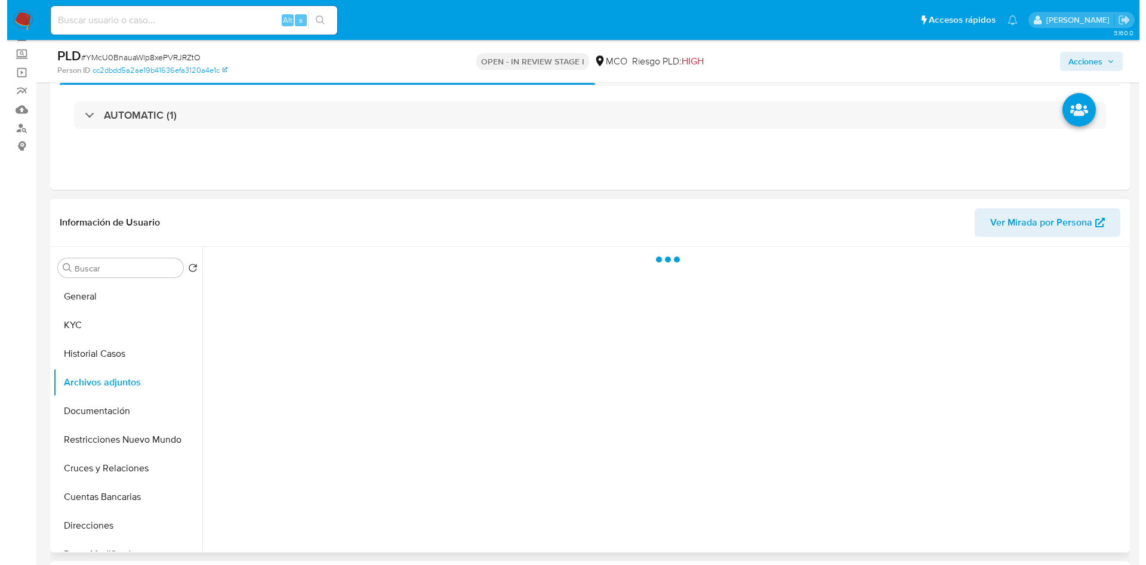
scroll to position [90, 0]
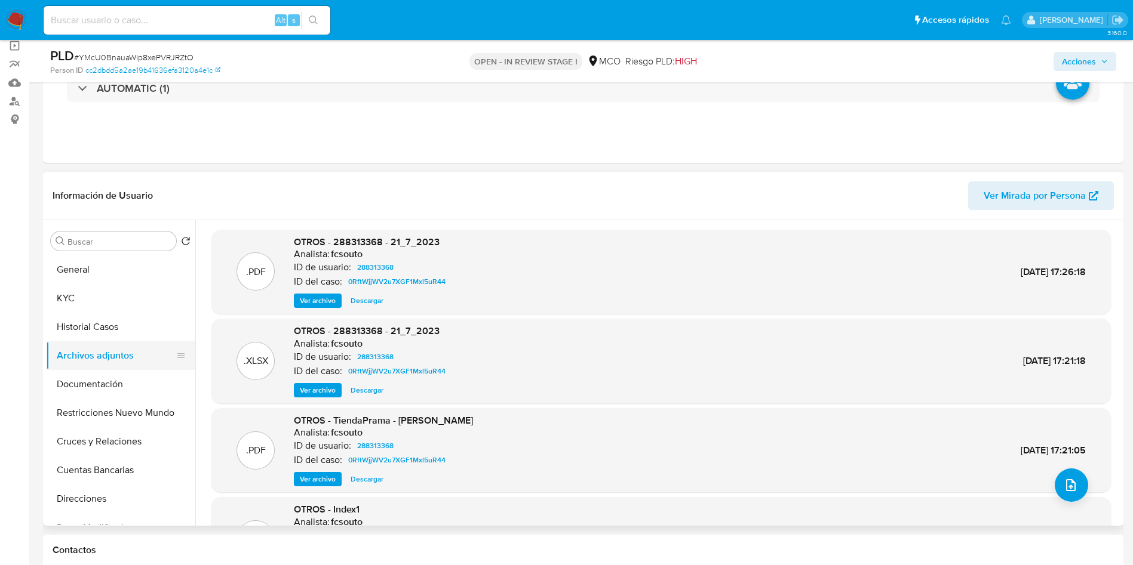
drag, startPoint x: 117, startPoint y: 387, endPoint x: 111, endPoint y: 356, distance: 31.6
click at [117, 387] on button "Documentación" at bounding box center [120, 384] width 149 height 29
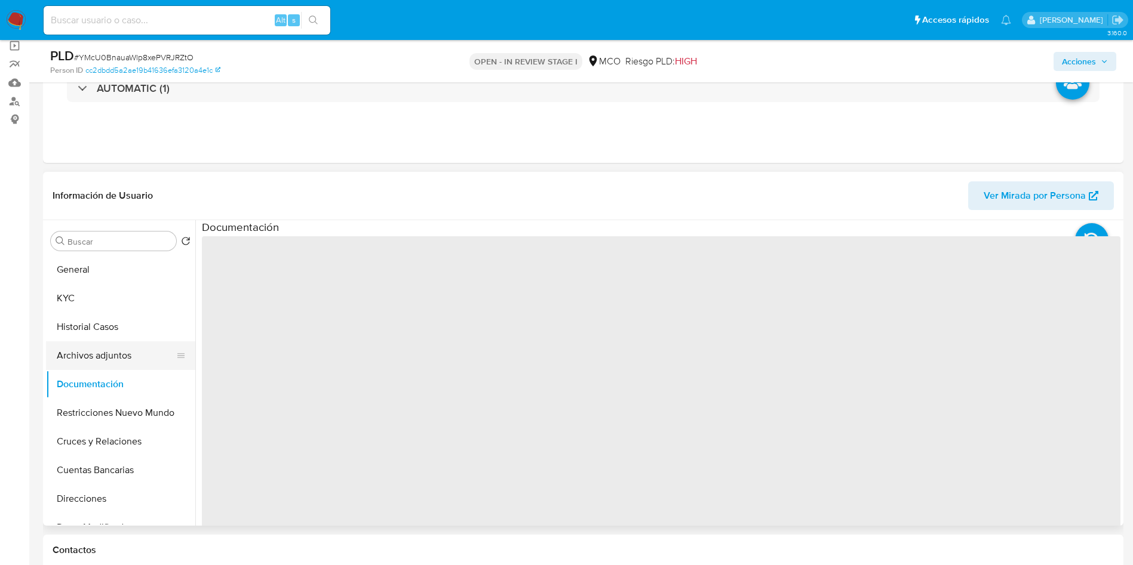
click at [111, 356] on button "Archivos adjuntos" at bounding box center [116, 355] width 140 height 29
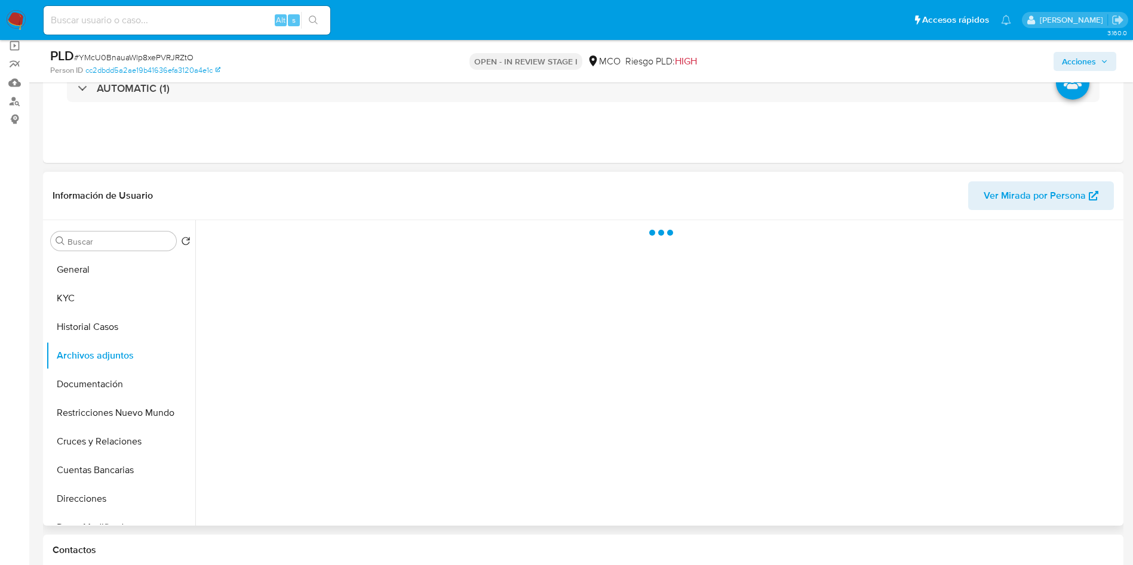
click at [361, 193] on header "Información de Usuario Ver Mirada por Persona" at bounding box center [583, 195] width 1061 height 29
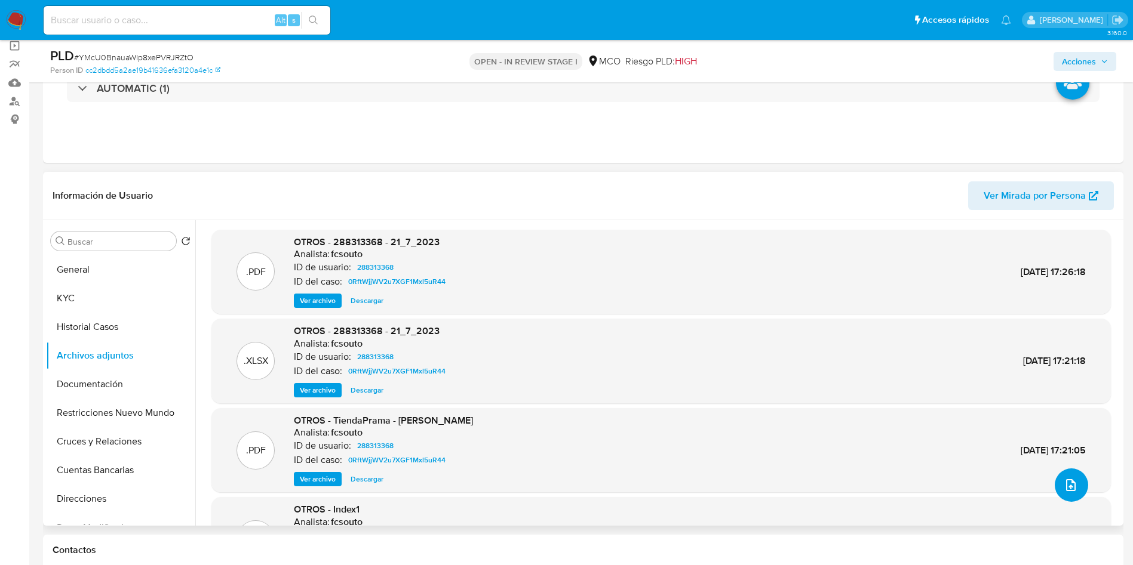
click at [1066, 487] on icon "upload-file" at bounding box center [1071, 485] width 10 height 12
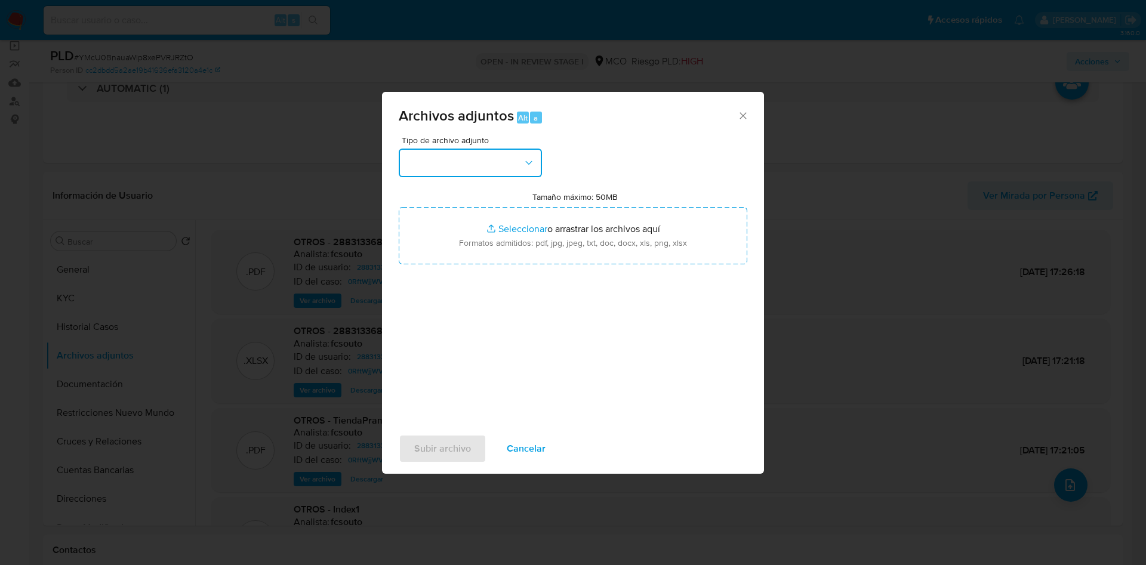
click at [481, 168] on button "button" at bounding box center [470, 163] width 143 height 29
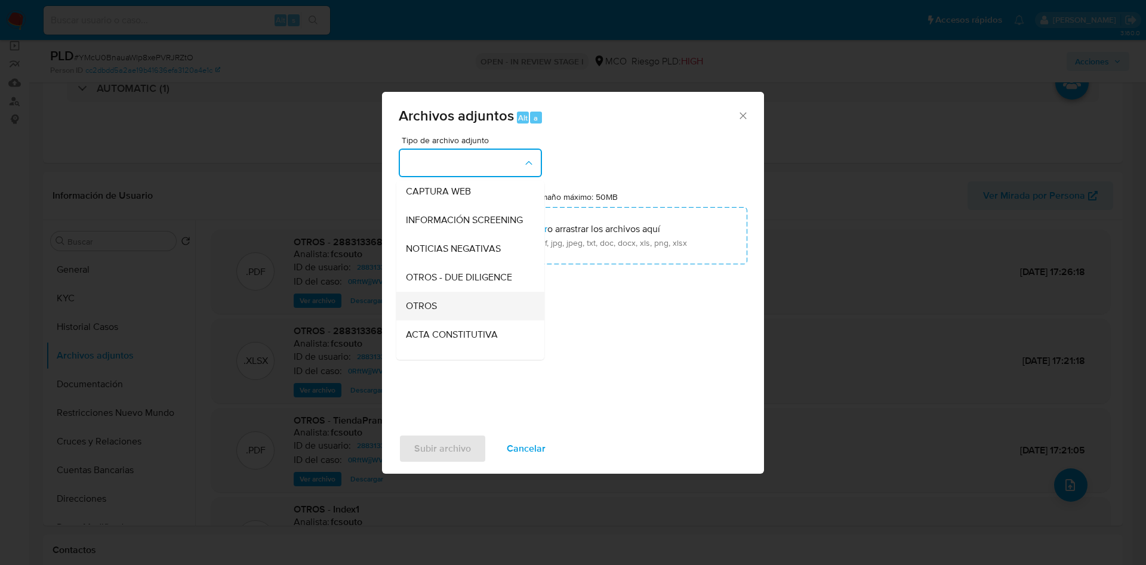
click at [448, 318] on div "OTROS" at bounding box center [467, 306] width 122 height 29
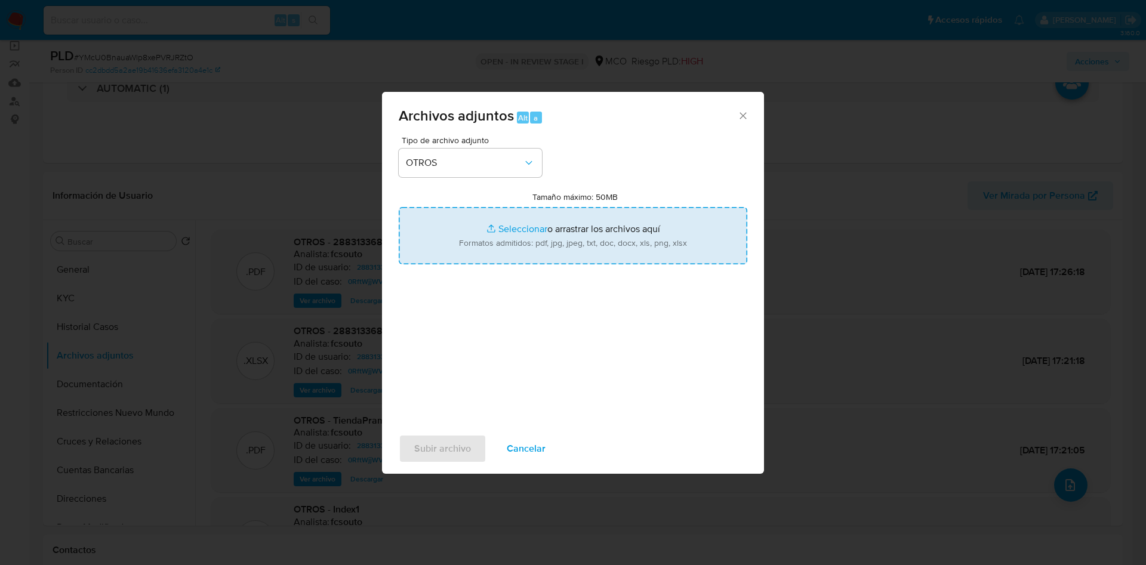
click at [488, 251] on input "Tamaño máximo: 50MB Seleccionar archivos" at bounding box center [573, 235] width 349 height 57
type input "C:\fakepath\288313368 - 18_09_2025.pdf"
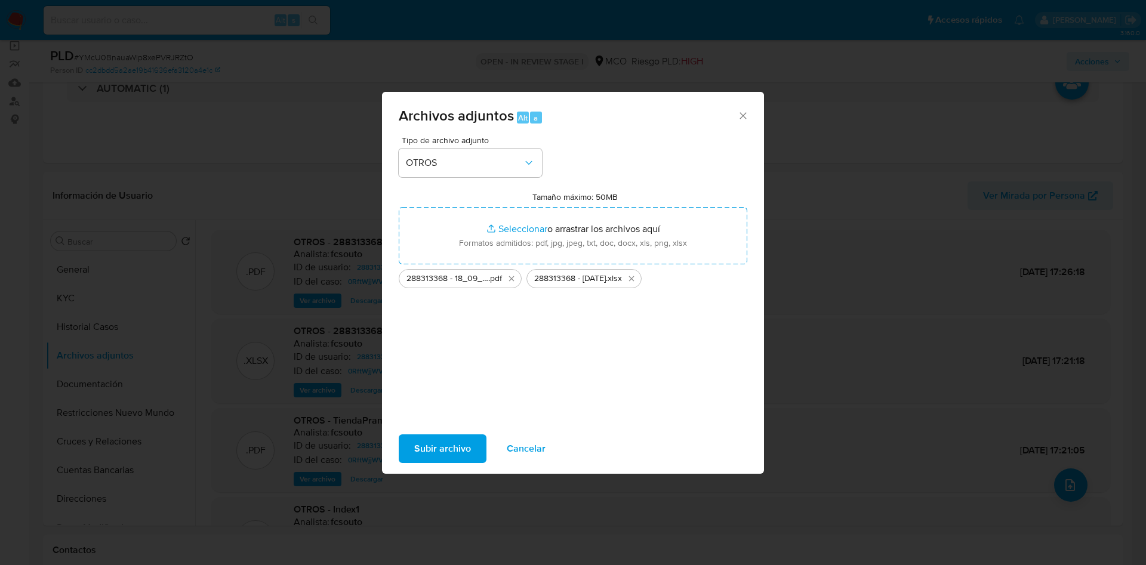
click at [435, 451] on span "Subir archivo" at bounding box center [442, 449] width 57 height 26
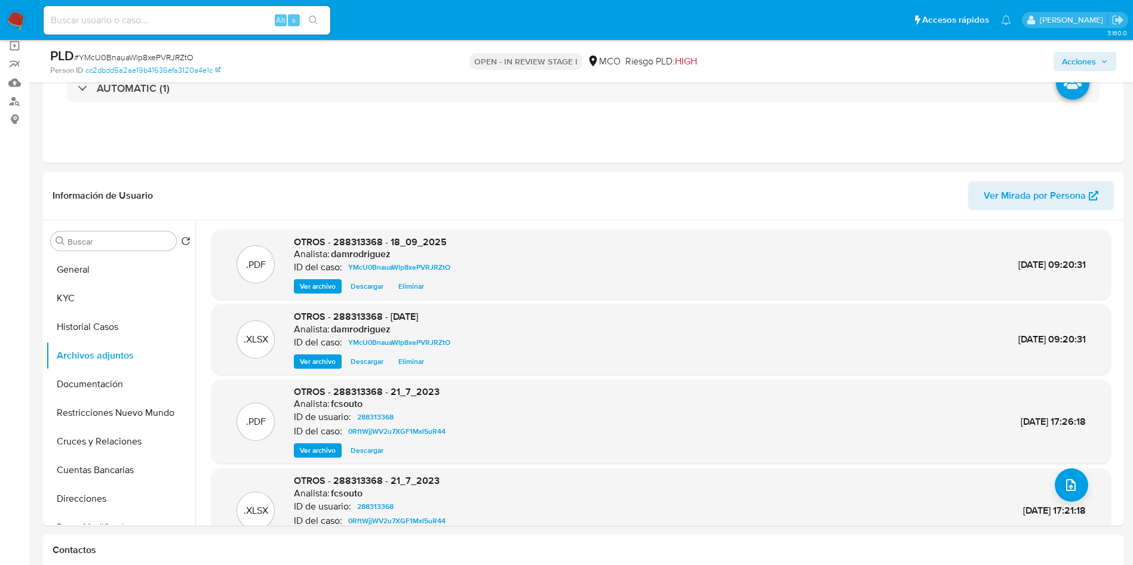
drag, startPoint x: 1096, startPoint y: 61, endPoint x: 1079, endPoint y: 66, distance: 17.4
click at [1096, 61] on span "Acciones" at bounding box center [1084, 61] width 46 height 17
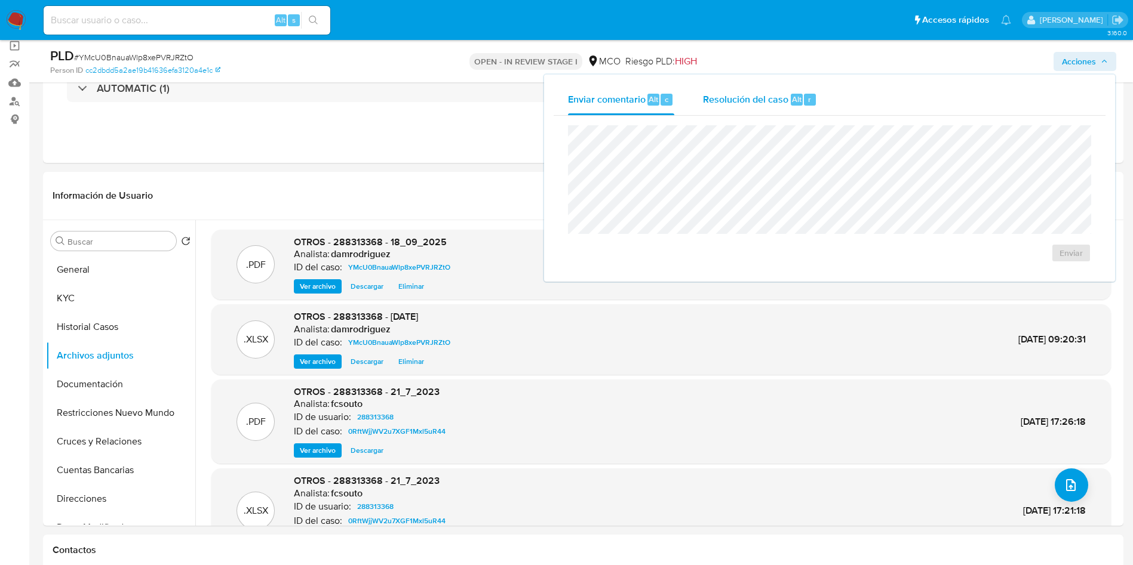
click at [703, 102] on span "Resolución del caso" at bounding box center [745, 99] width 85 height 14
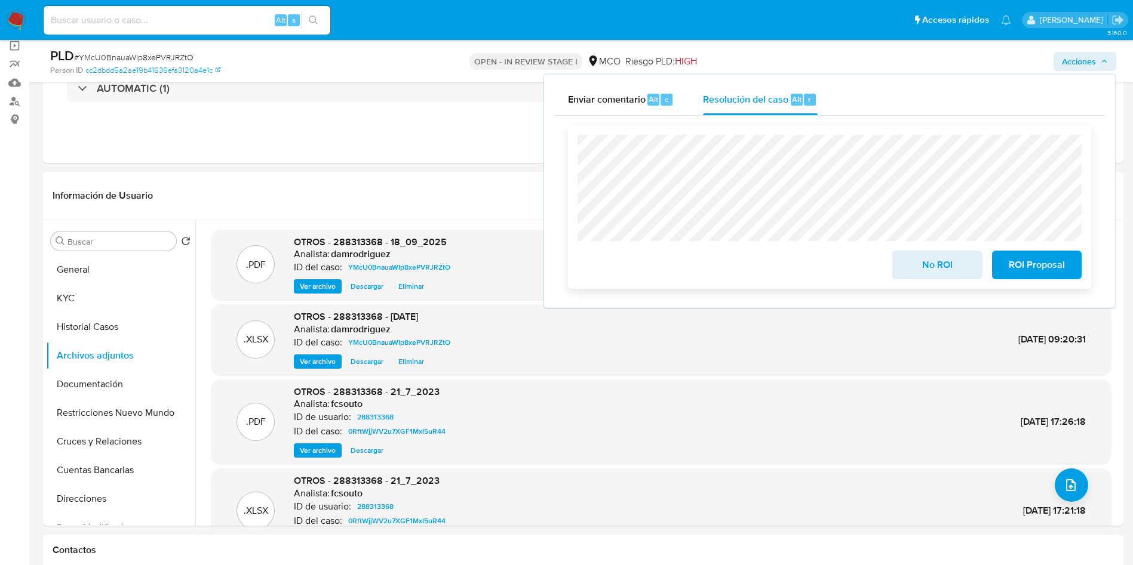
click at [1042, 263] on span "ROI Proposal" at bounding box center [1036, 265] width 59 height 26
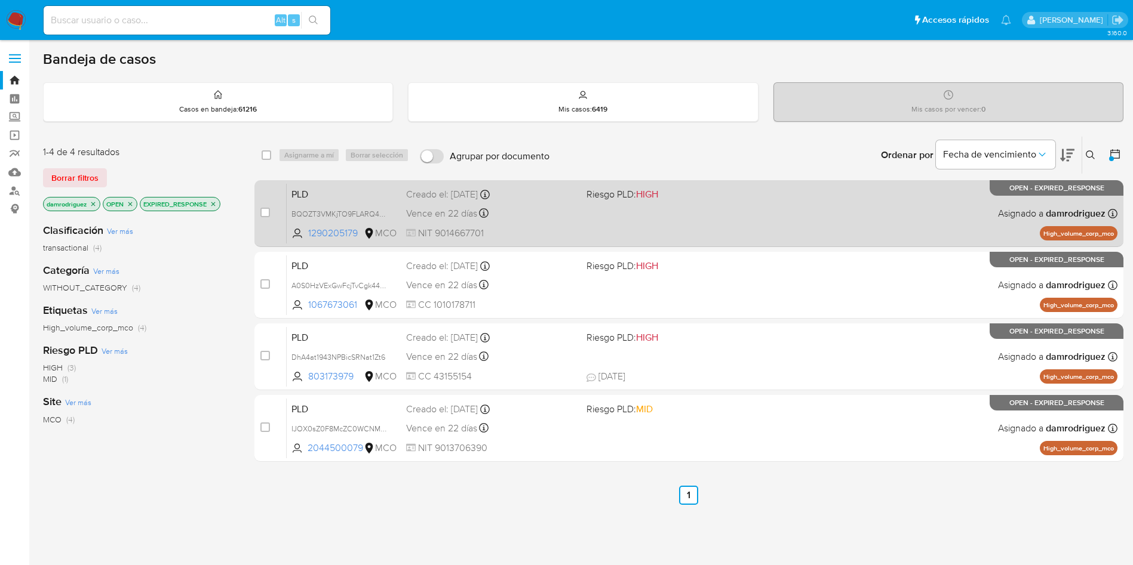
click at [324, 187] on span "PLD" at bounding box center [343, 194] width 105 height 16
click at [270, 212] on div "case-item-checkbox No es posible asignar el caso" at bounding box center [273, 213] width 26 height 60
click at [264, 211] on input "checkbox" at bounding box center [265, 213] width 10 height 10
checkbox input "true"
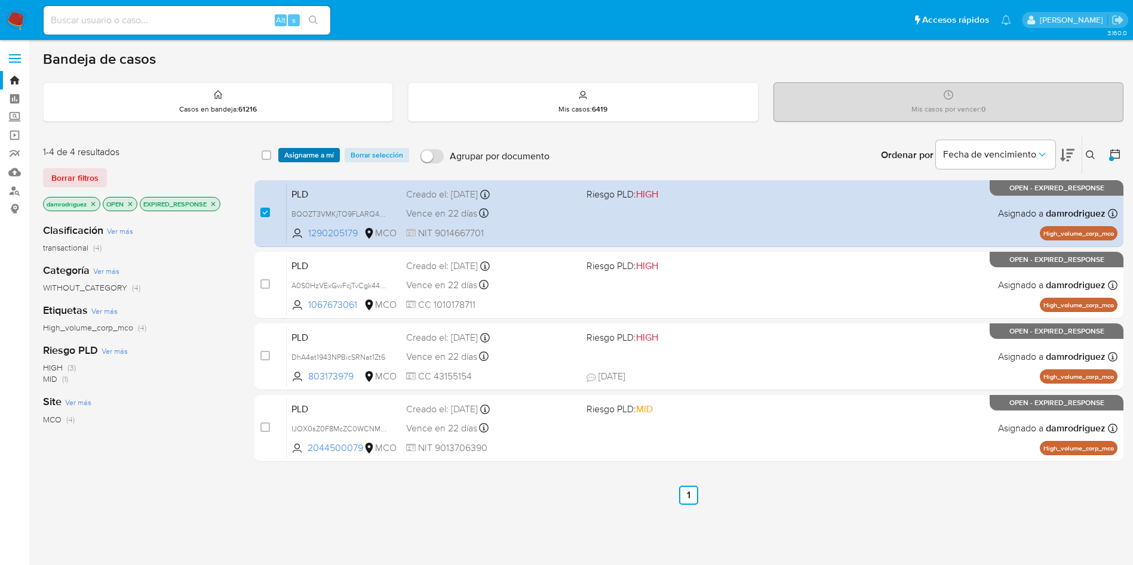
click at [313, 149] on span "Asignarme a mí" at bounding box center [309, 155] width 50 height 12
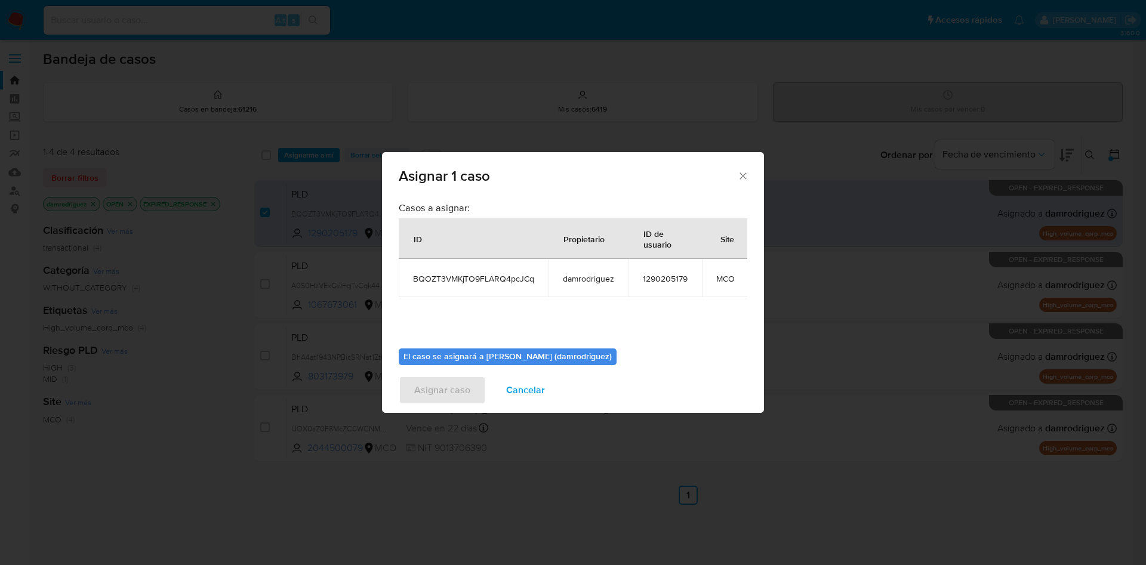
scroll to position [76, 0]
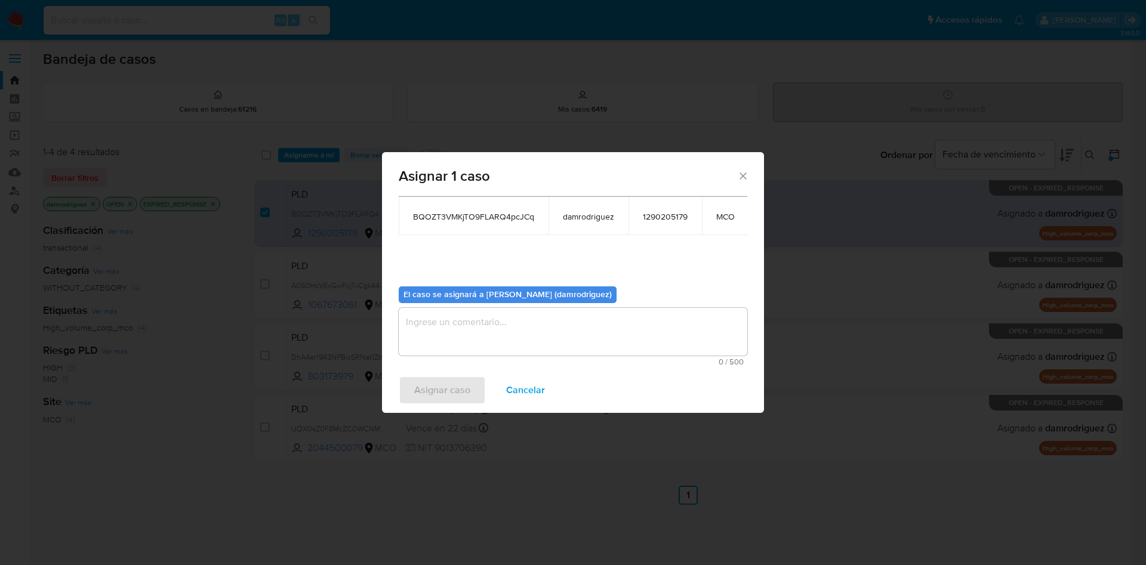
drag, startPoint x: 512, startPoint y: 304, endPoint x: 510, endPoint y: 310, distance: 6.2
click at [512, 308] on textarea "assign-modal" at bounding box center [573, 332] width 349 height 48
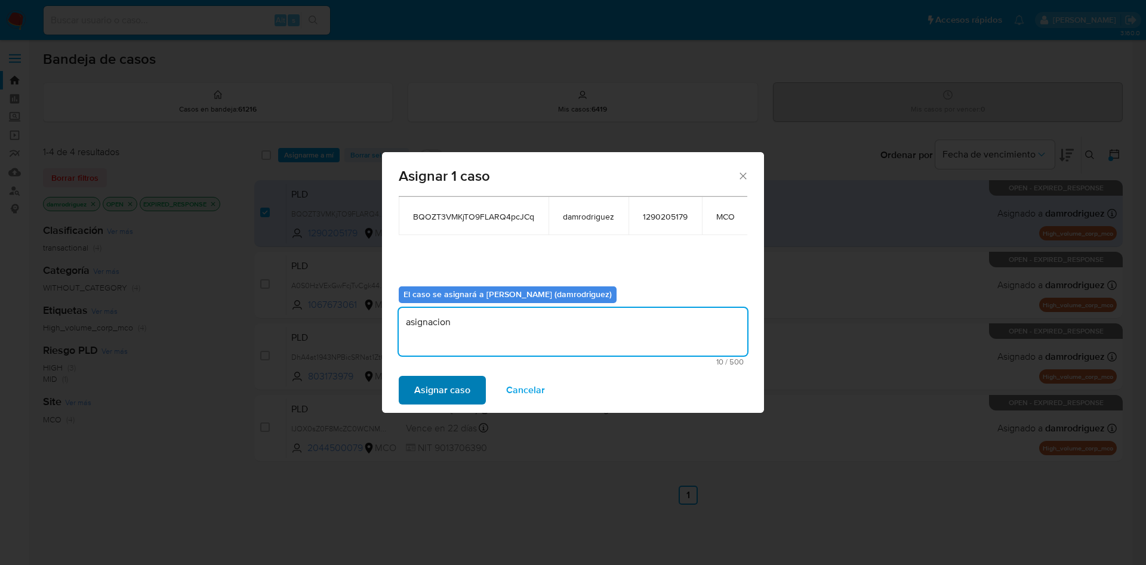
type textarea "asignacion"
click at [453, 385] on span "Asignar caso" at bounding box center [442, 390] width 56 height 26
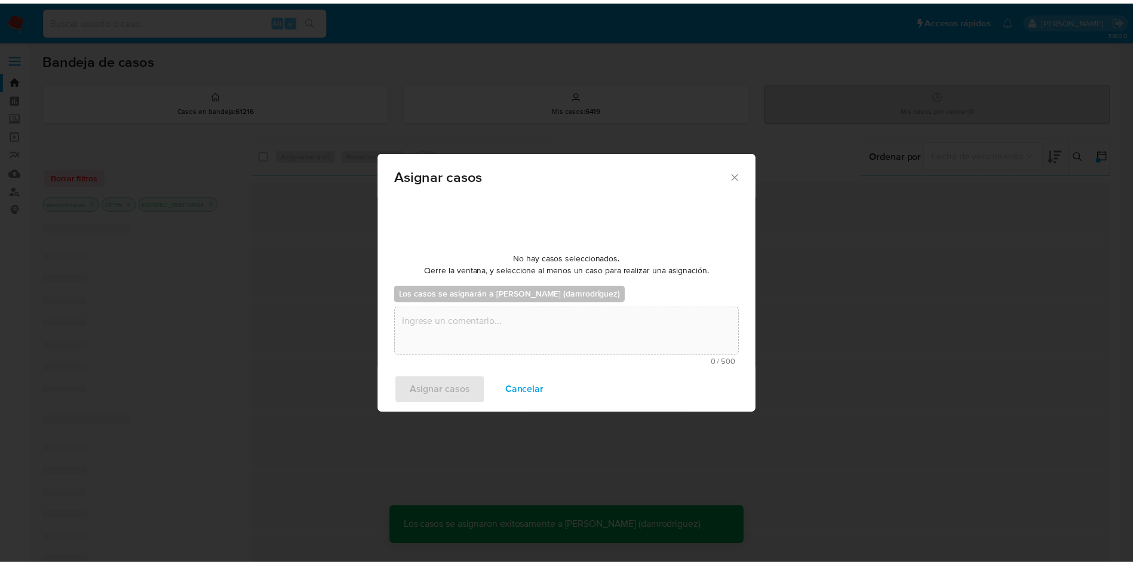
scroll to position [72, 0]
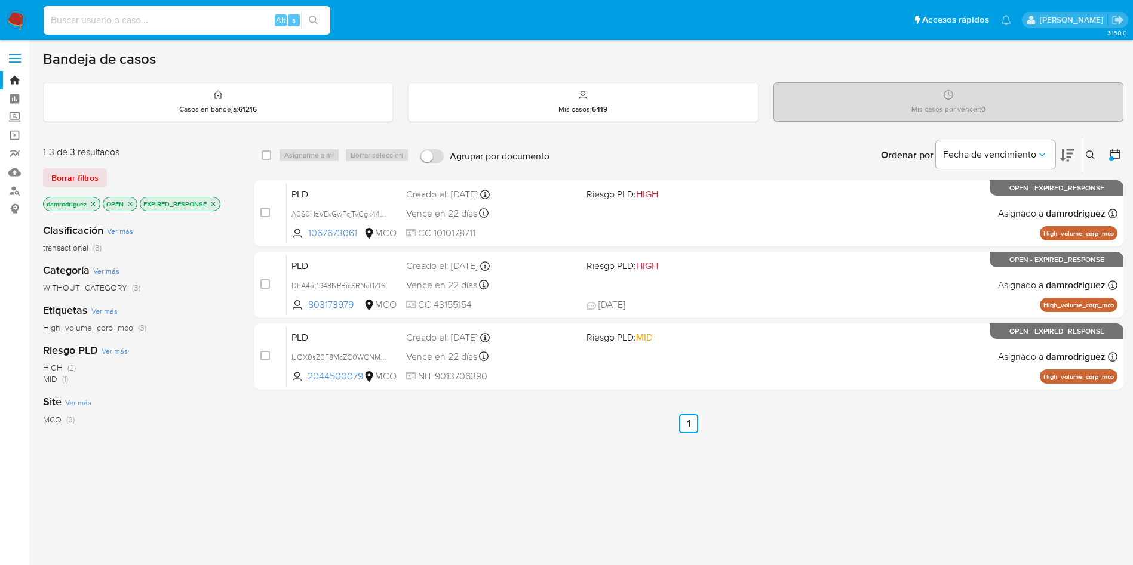
click at [174, 20] on input at bounding box center [187, 21] width 287 height 16
paste input "698582015"
type input "698582015"
click at [518, 446] on div "select-all-cases-checkbox Asignarme a mí Borrar selección Agrupar por documento…" at bounding box center [688, 406] width 869 height 541
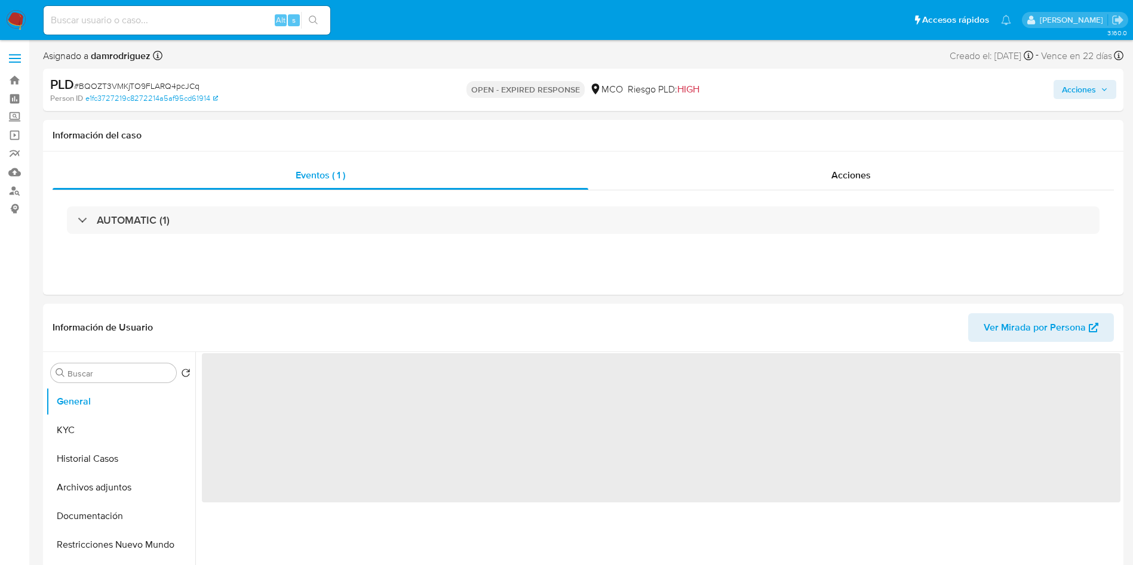
select select "10"
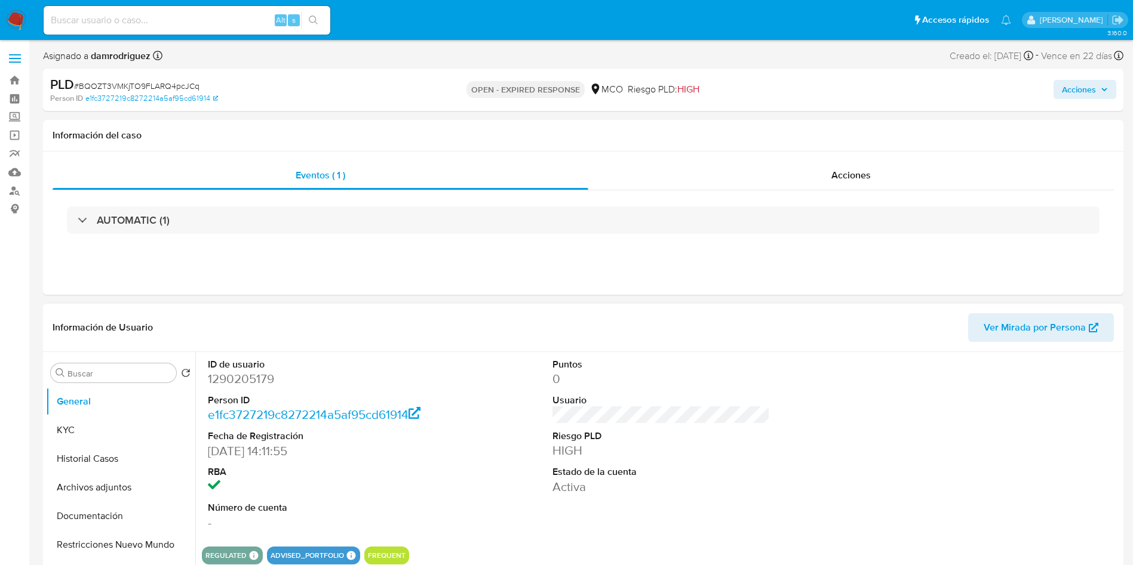
click at [474, 362] on div "ID de usuario 1290205179 Person ID e1fc3727219c8272214a5af95cd61914 Fecha de Re…" at bounding box center [661, 444] width 918 height 185
click at [232, 374] on dd "1290205179" at bounding box center [317, 379] width 218 height 17
copy dd "1290205179"
click at [238, 383] on dd "1290205179" at bounding box center [317, 379] width 218 height 17
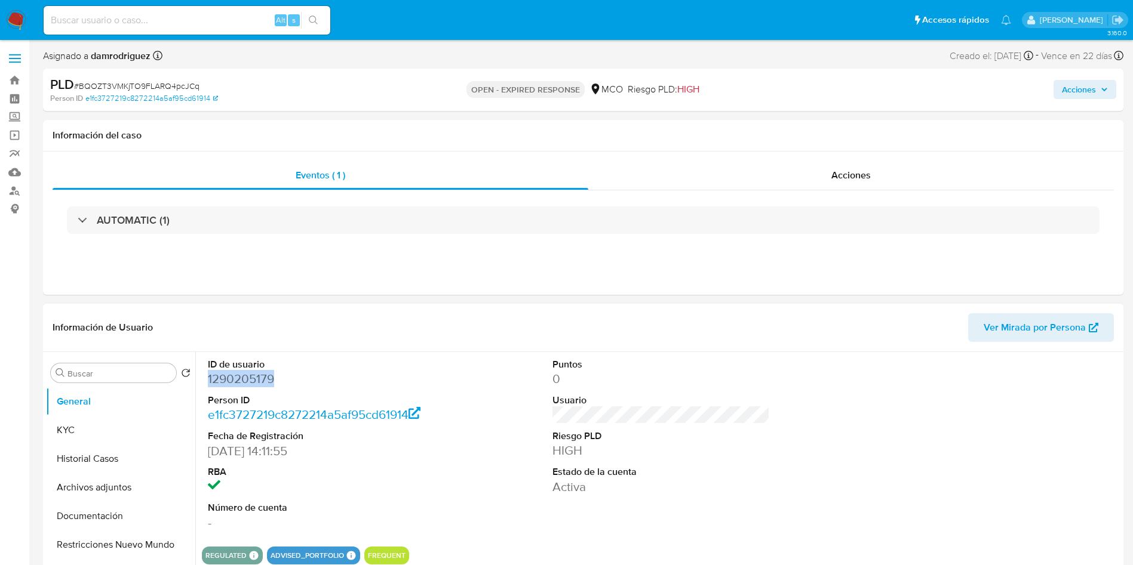
click at [238, 383] on dd "1290205179" at bounding box center [317, 379] width 218 height 17
copy dd "1290205179"
click at [227, 373] on dd "1290205179" at bounding box center [317, 379] width 218 height 17
copy dd "1290205179"
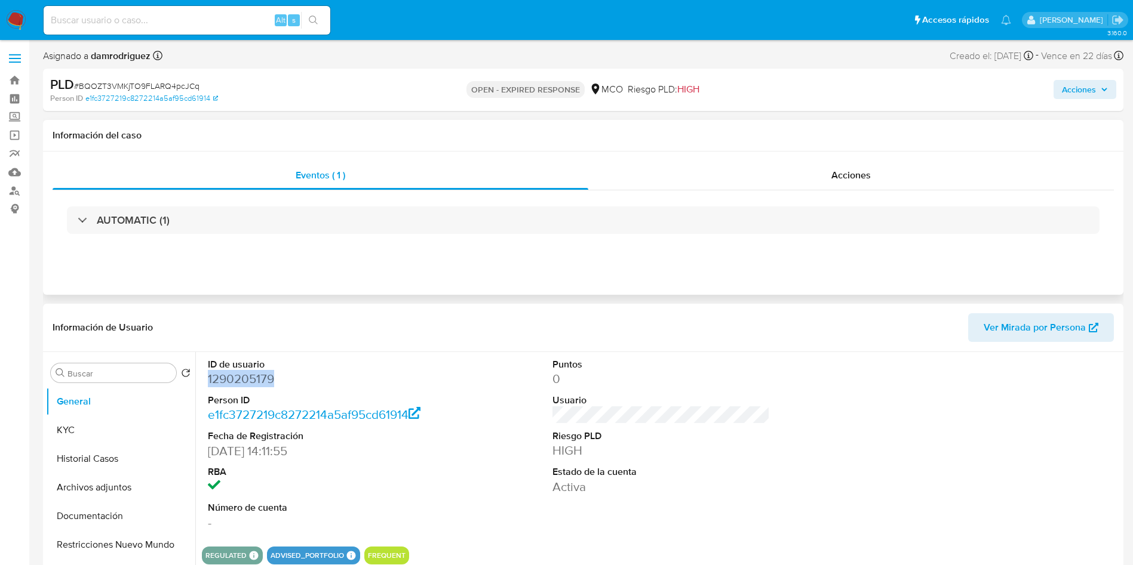
click at [430, 294] on div "Eventos ( 1 ) Acciones AUTOMATIC (1)" at bounding box center [583, 223] width 1080 height 143
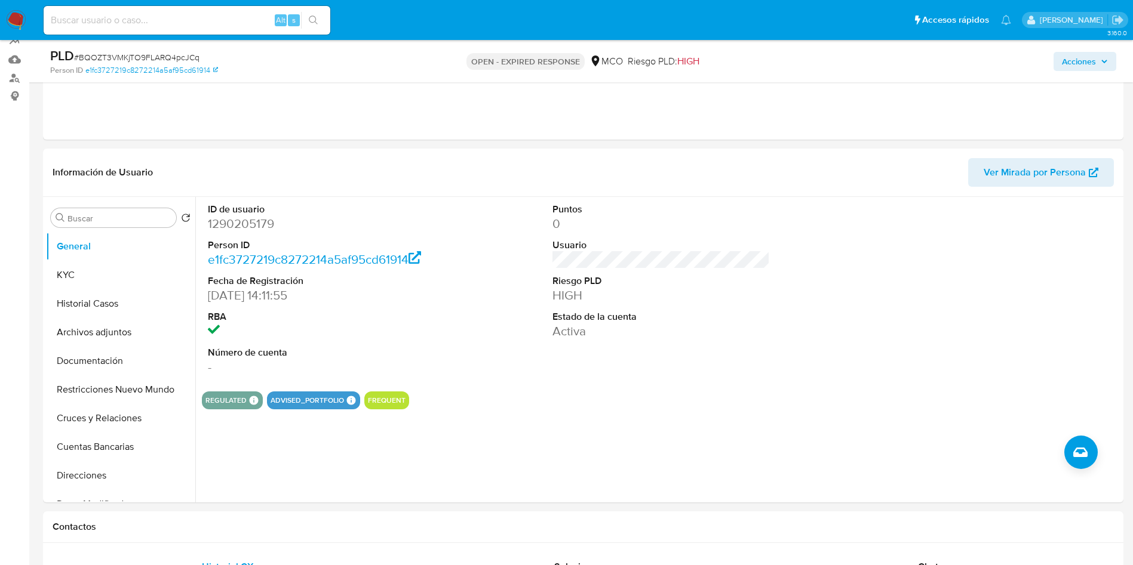
scroll to position [179, 0]
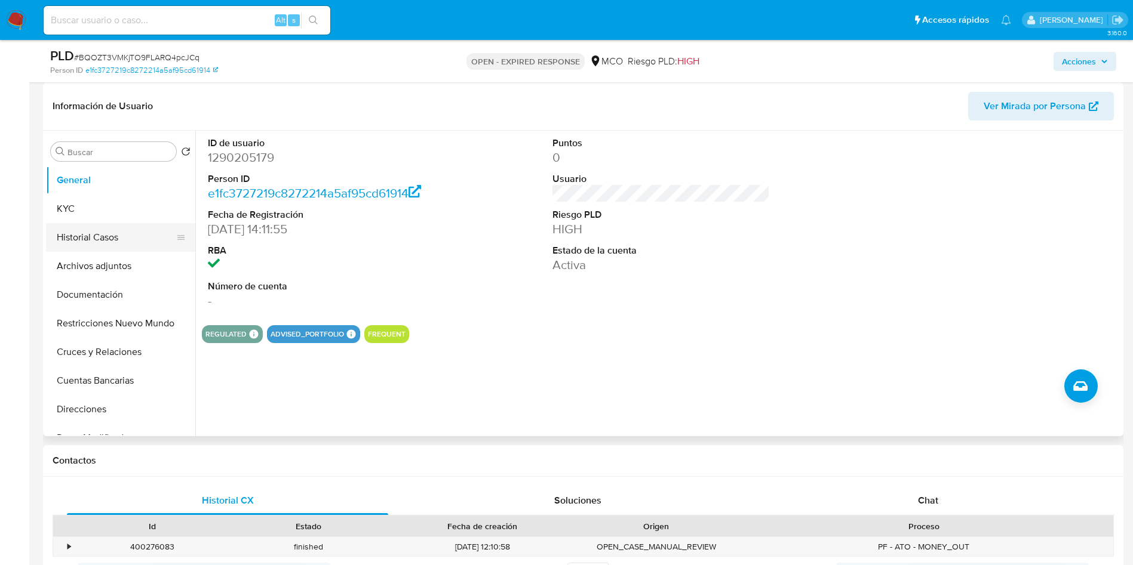
click at [101, 229] on button "Historial Casos" at bounding box center [116, 237] width 140 height 29
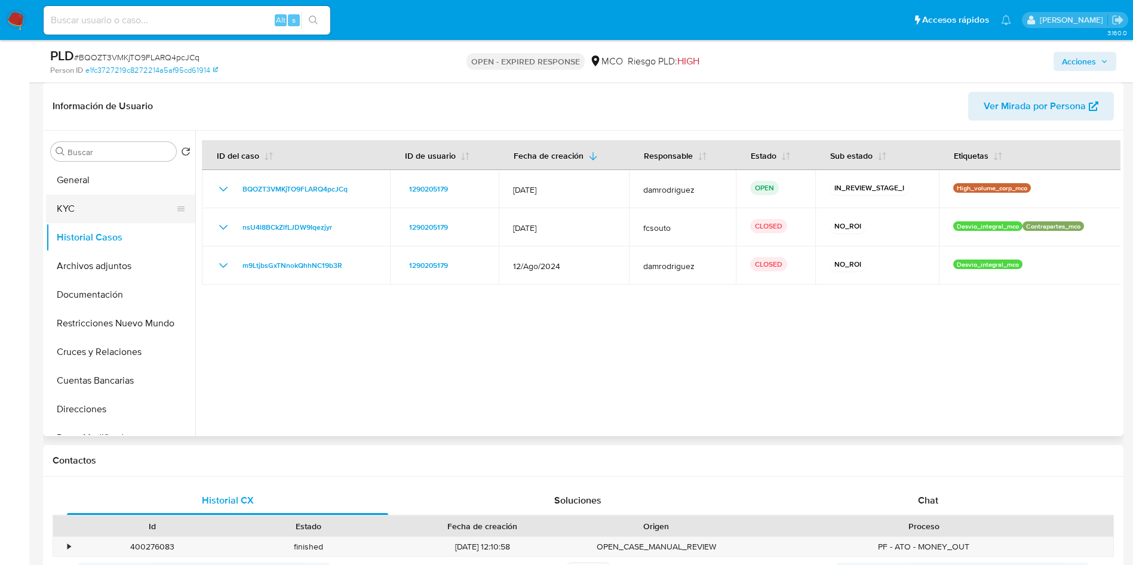
drag, startPoint x: 95, startPoint y: 224, endPoint x: 94, endPoint y: 218, distance: 6.0
click at [95, 224] on button "Historial Casos" at bounding box center [120, 237] width 149 height 29
click at [94, 214] on button "KYC" at bounding box center [116, 209] width 140 height 29
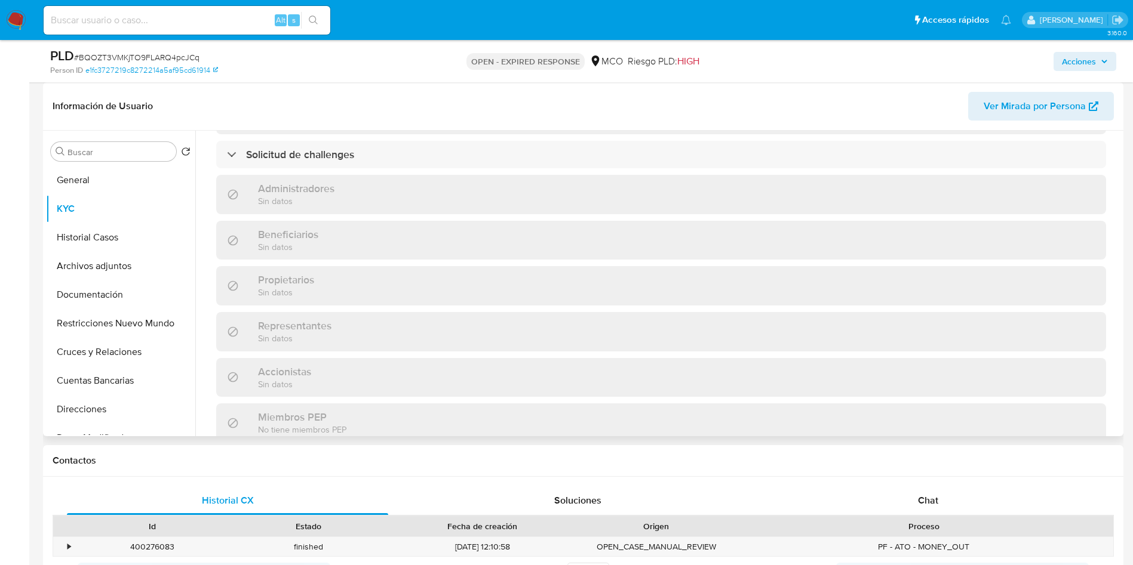
scroll to position [716, 0]
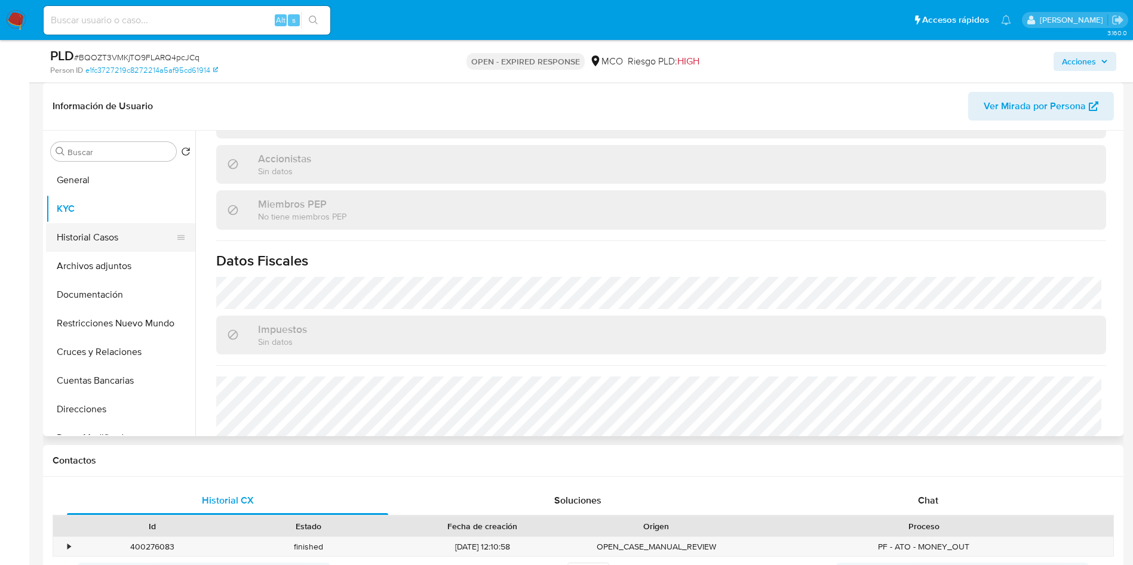
click at [101, 232] on button "Historial Casos" at bounding box center [116, 237] width 140 height 29
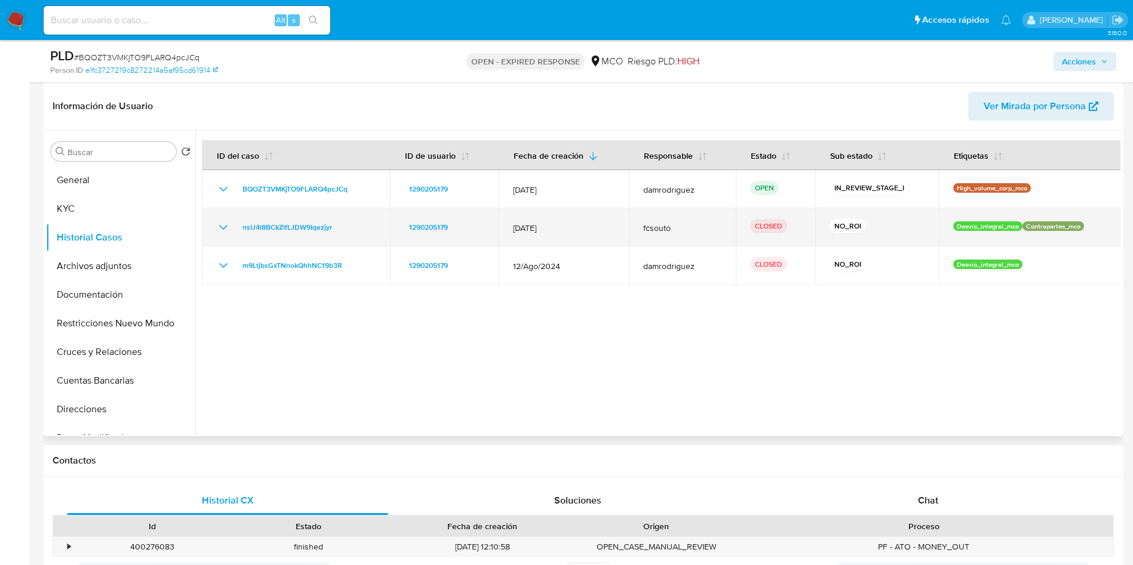
click at [222, 229] on icon "Mostrar/Ocultar" at bounding box center [223, 227] width 14 height 14
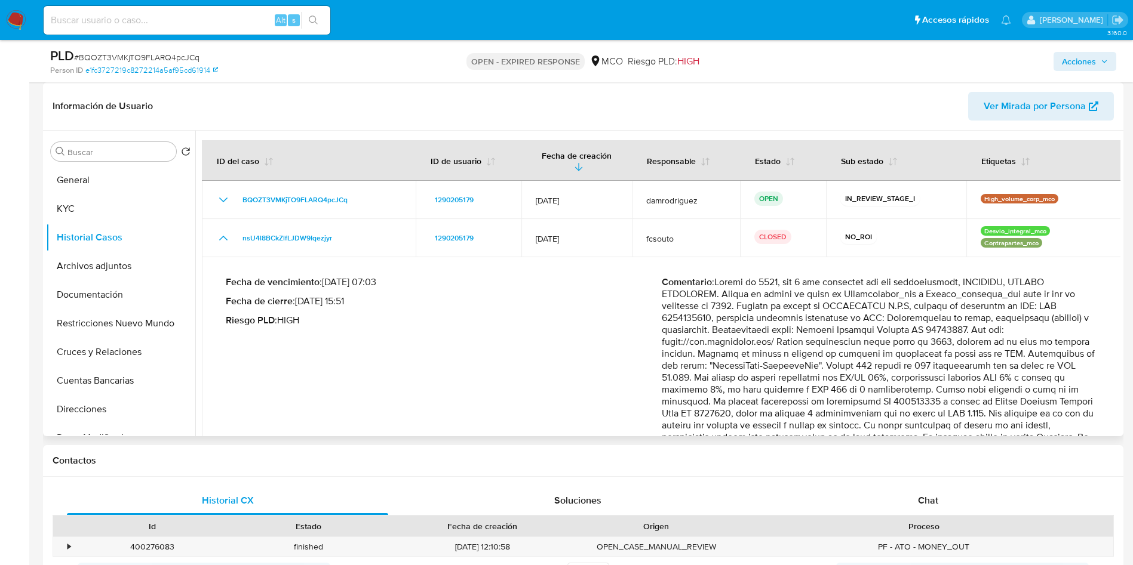
drag, startPoint x: 789, startPoint y: 341, endPoint x: 1045, endPoint y: 356, distance: 256.6
click at [1045, 356] on p "Comentario :" at bounding box center [879, 413] width 436 height 275
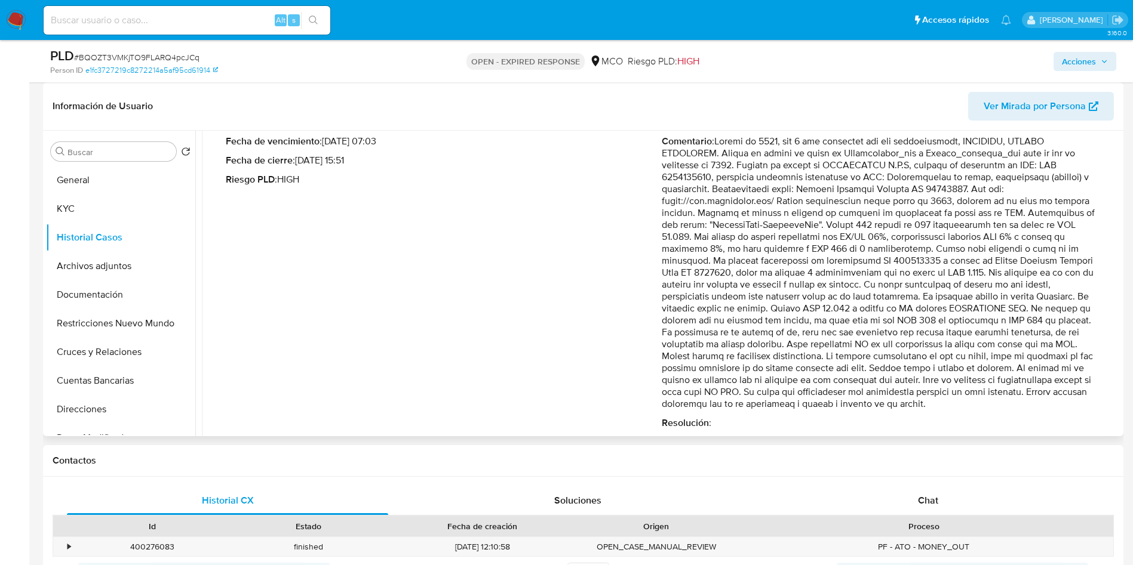
scroll to position [90, 0]
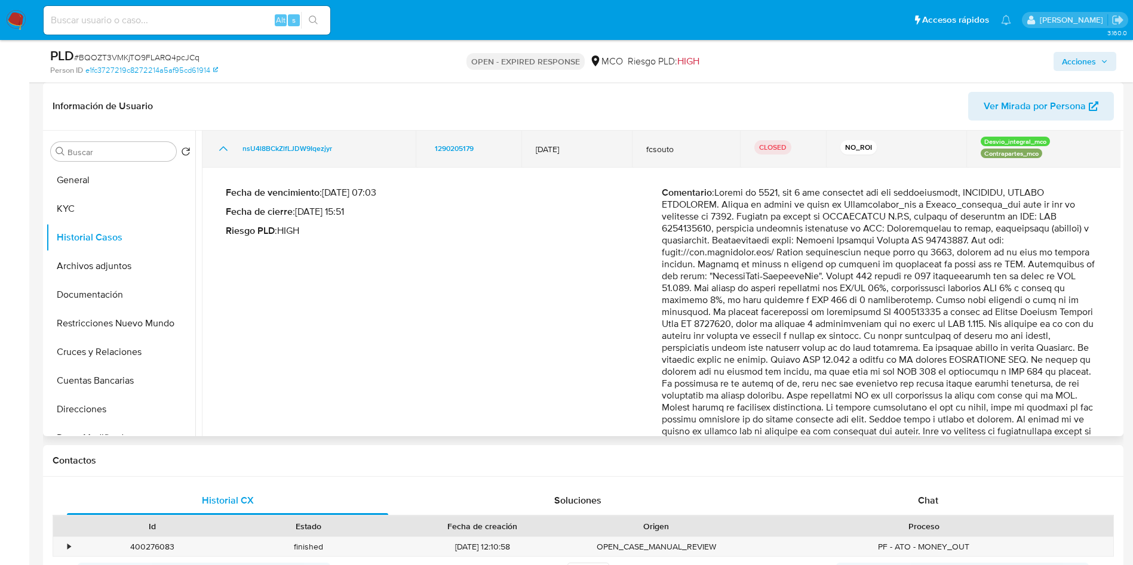
click at [223, 153] on icon "Mostrar/Ocultar" at bounding box center [223, 148] width 14 height 14
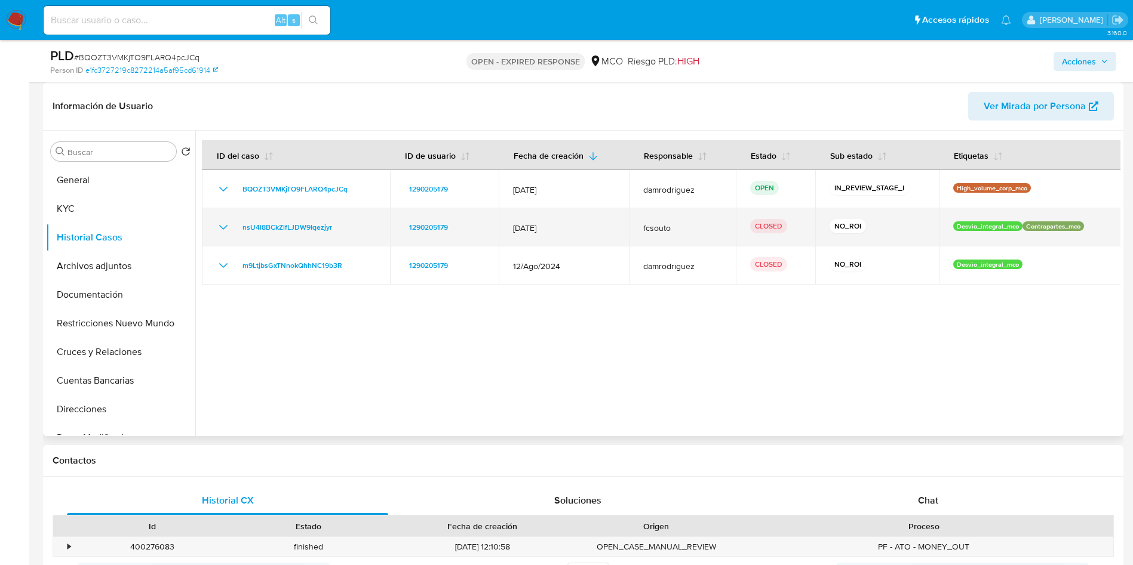
scroll to position [0, 0]
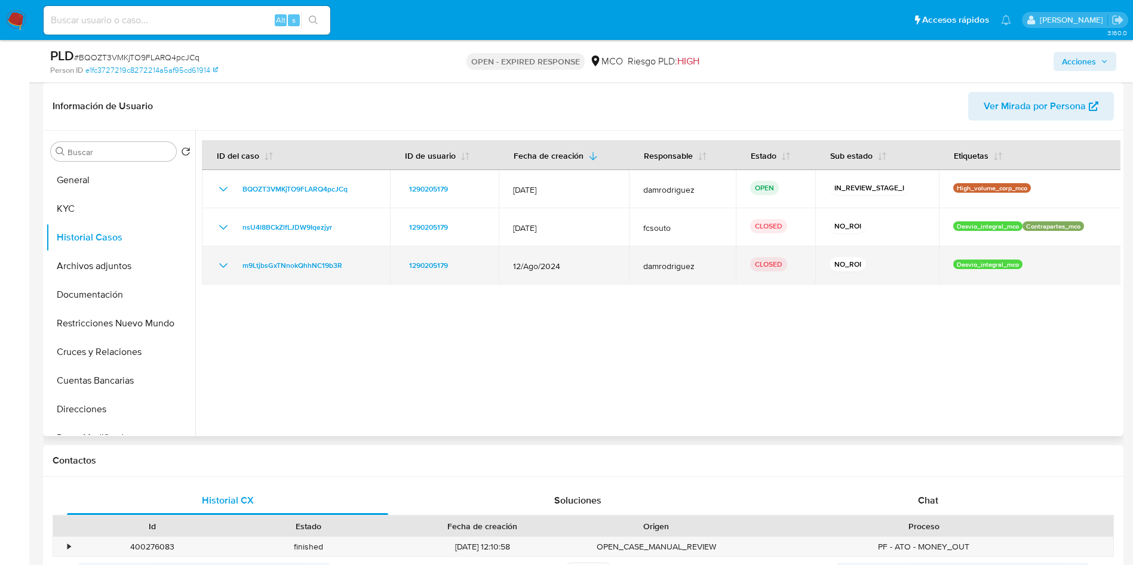
click at [221, 259] on icon "Mostrar/Ocultar" at bounding box center [223, 266] width 14 height 14
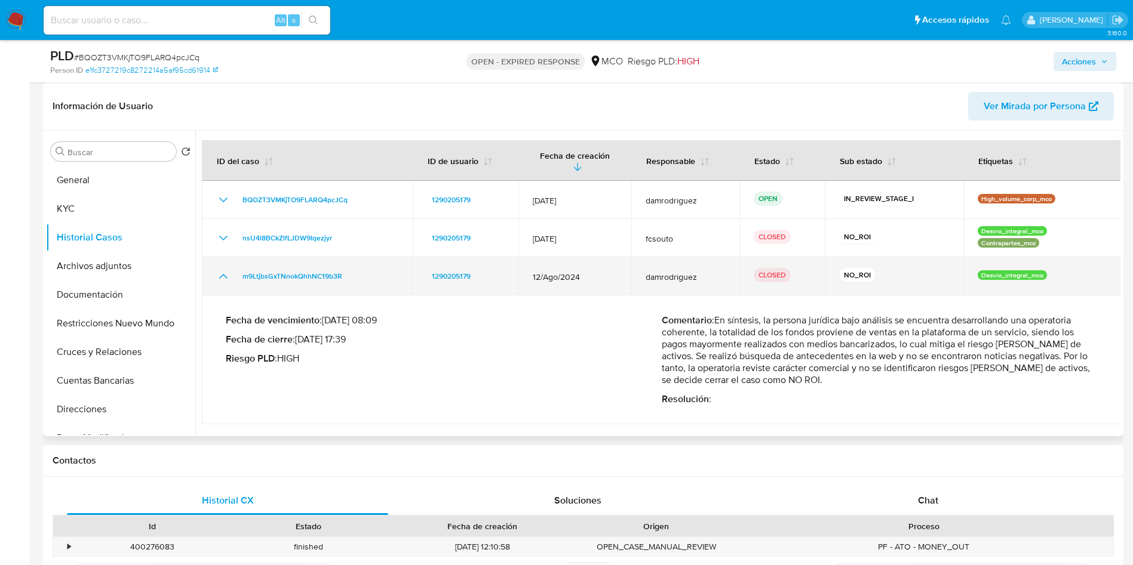
click at [223, 274] on icon "Mostrar/Ocultar" at bounding box center [223, 276] width 14 height 14
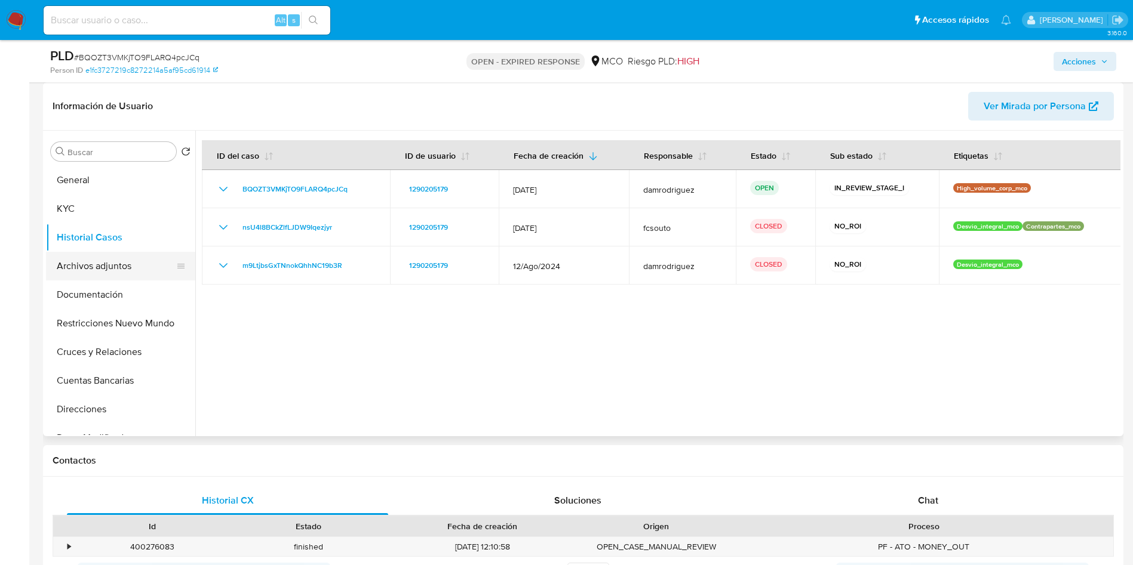
click at [78, 260] on button "Archivos adjuntos" at bounding box center [116, 266] width 140 height 29
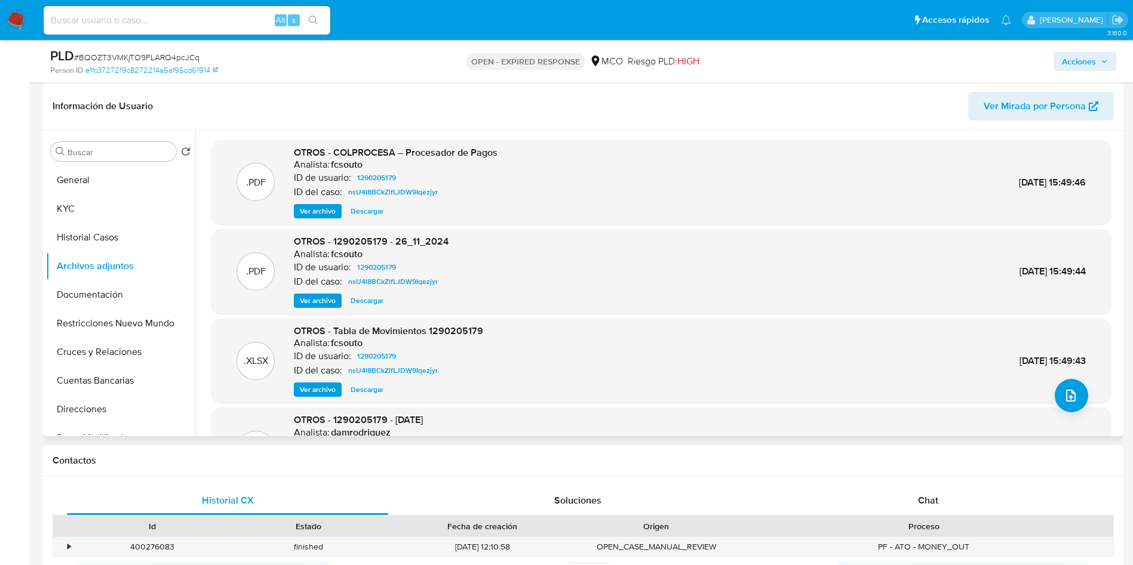
click at [315, 208] on span "Ver archivo" at bounding box center [318, 211] width 36 height 12
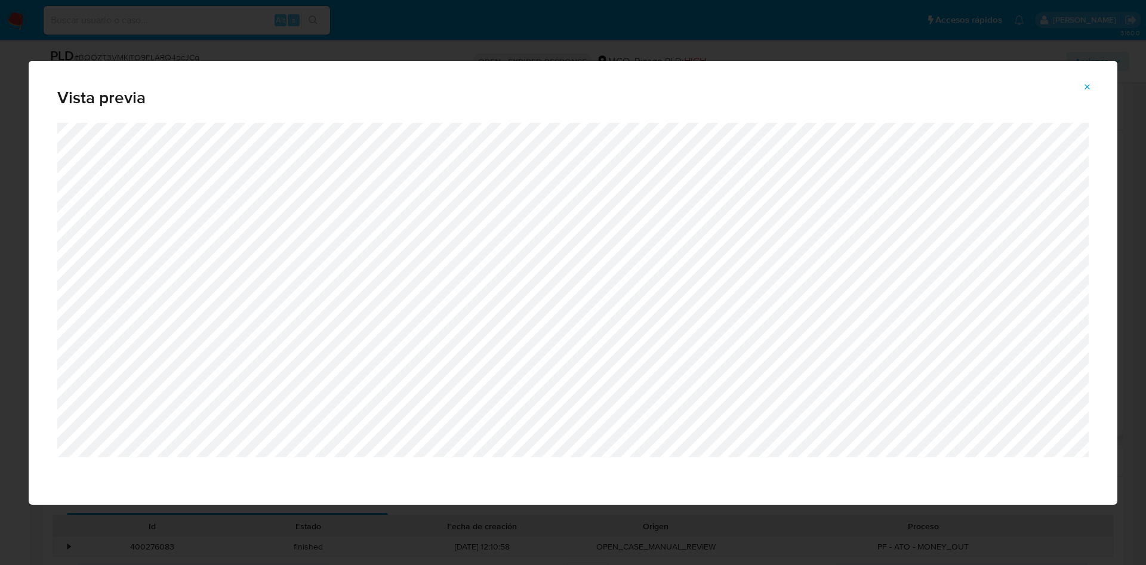
click at [1087, 85] on icon "Attachment preview" at bounding box center [1088, 87] width 10 height 10
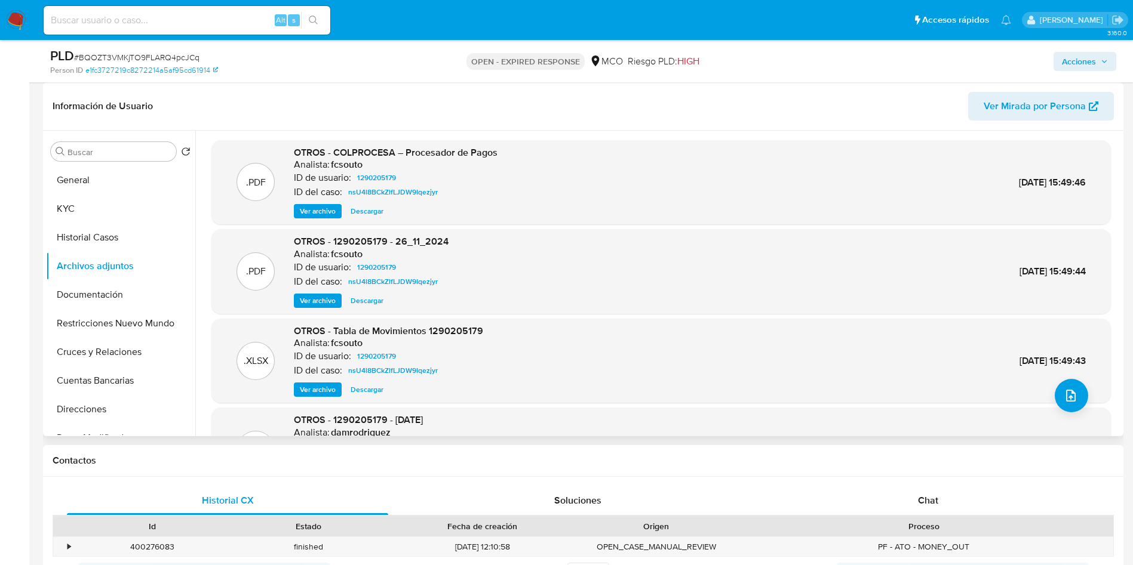
click at [202, 467] on div "Contactos" at bounding box center [583, 461] width 1080 height 32
click at [112, 383] on button "Cuentas Bancarias" at bounding box center [116, 381] width 140 height 29
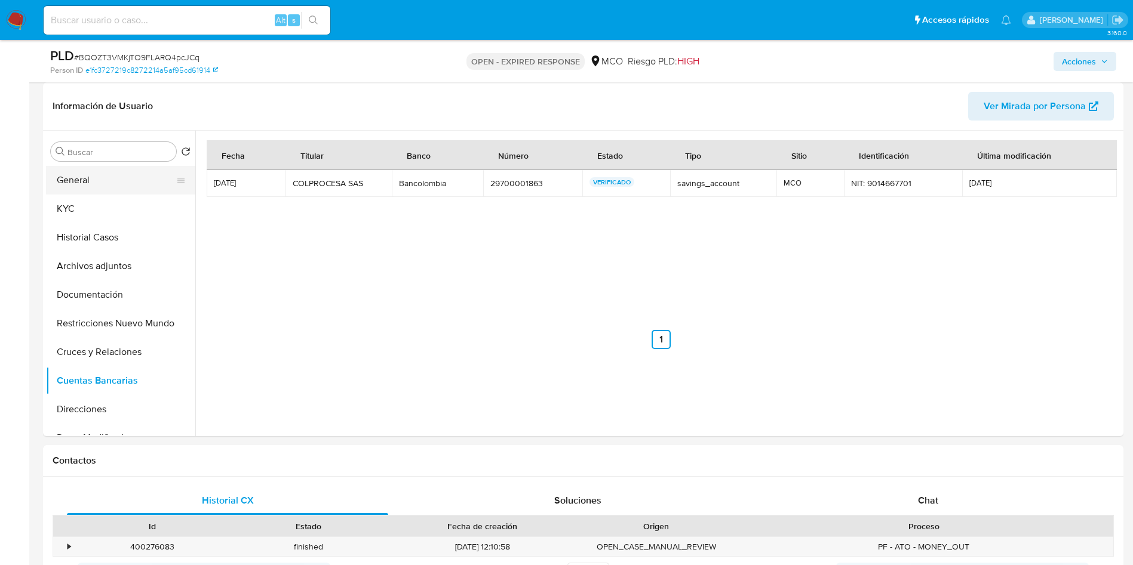
click at [116, 189] on button "General" at bounding box center [116, 180] width 140 height 29
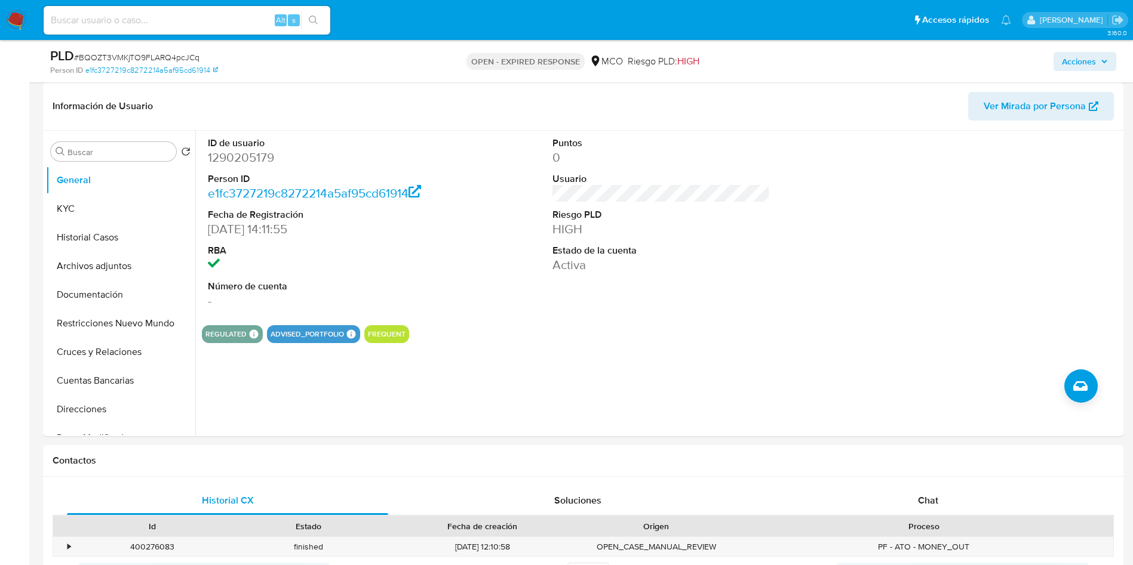
click at [784, 347] on div "ID de usuario 1290205179 Person ID e1fc3727219c8272214a5af95cd61914 Fecha de Re…" at bounding box center [657, 284] width 925 height 306
click at [376, 252] on dt "RBA" at bounding box center [317, 250] width 218 height 13
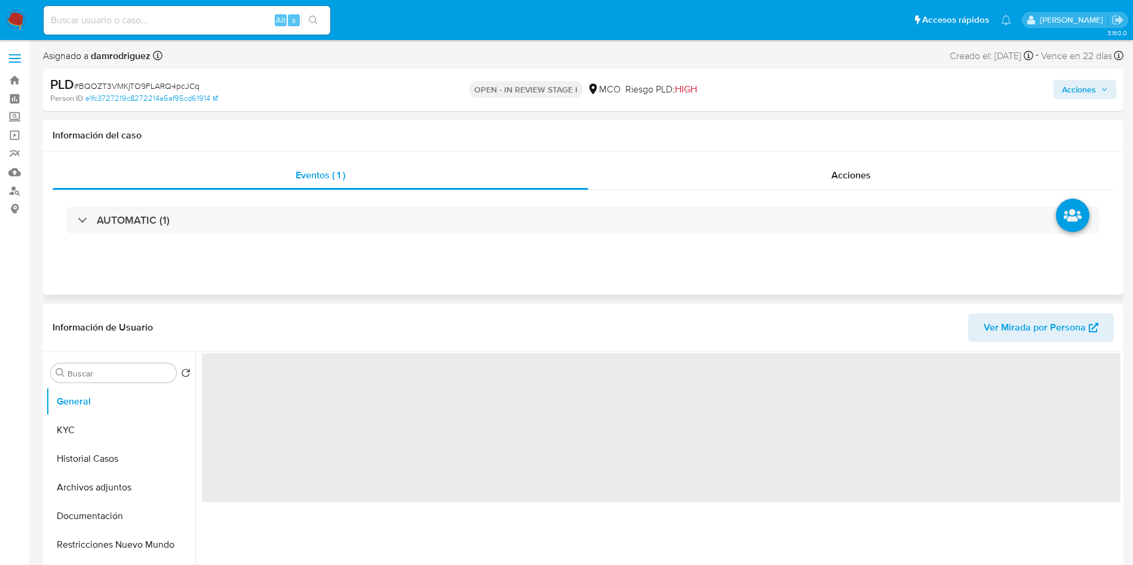
select select "10"
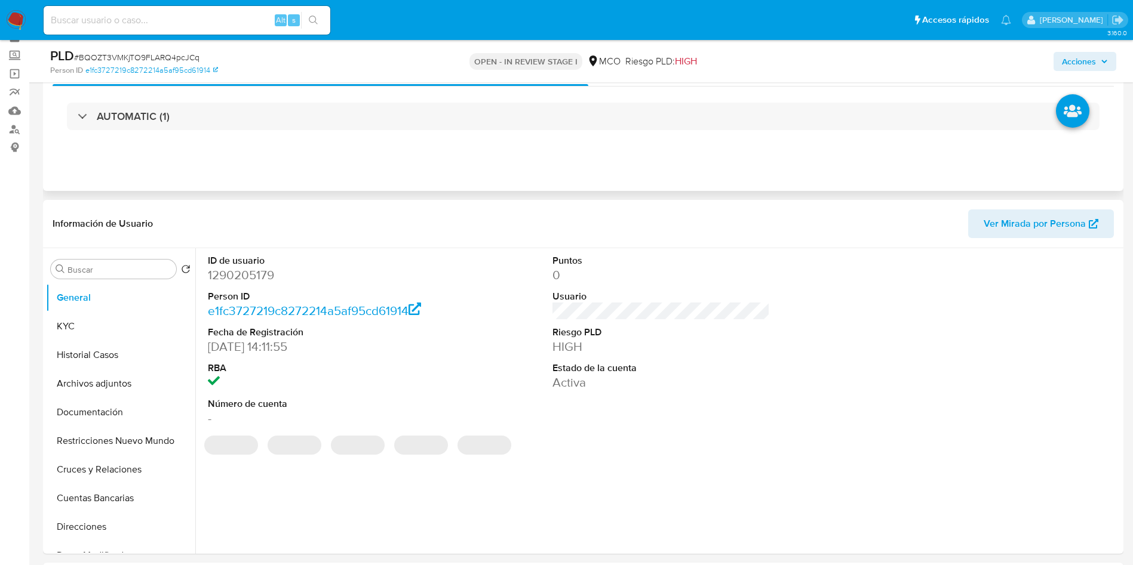
scroll to position [90, 0]
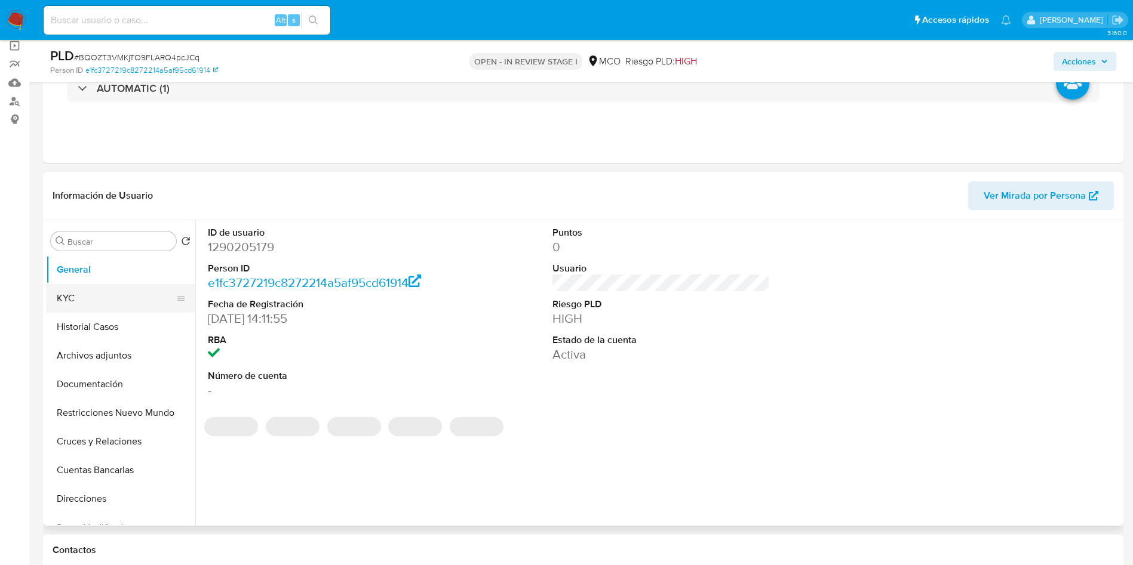
click at [93, 294] on button "KYC" at bounding box center [116, 298] width 140 height 29
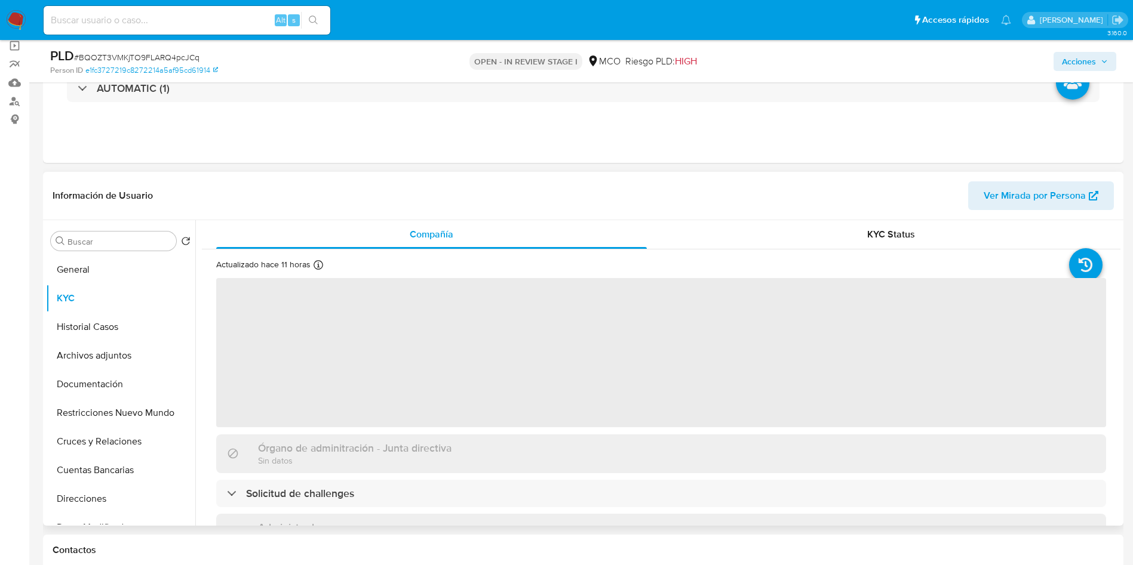
click at [387, 199] on header "Información de Usuario Ver Mirada por Persona" at bounding box center [583, 195] width 1061 height 29
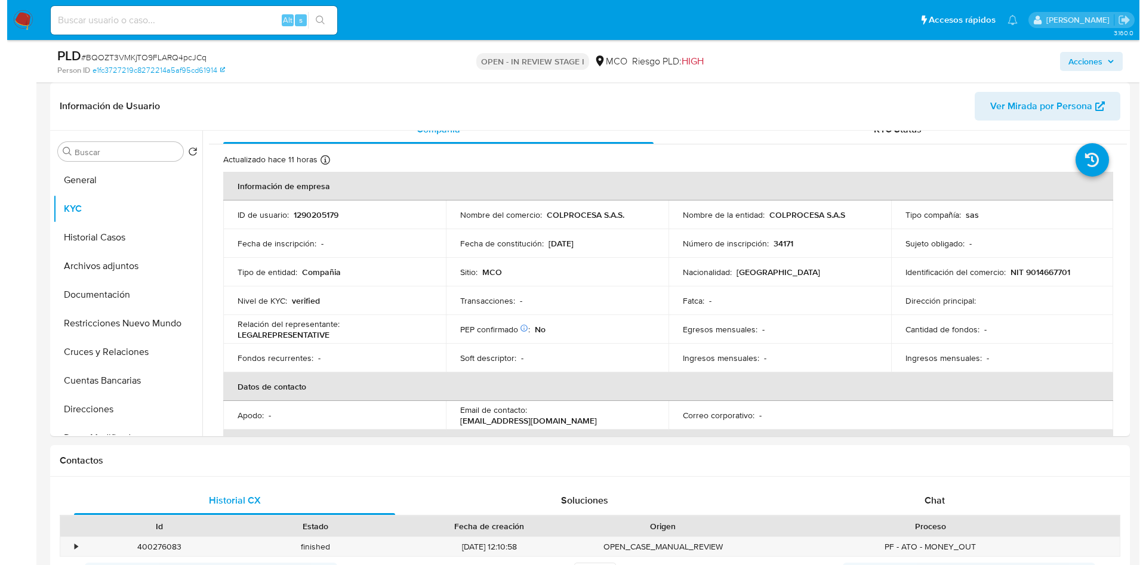
scroll to position [0, 0]
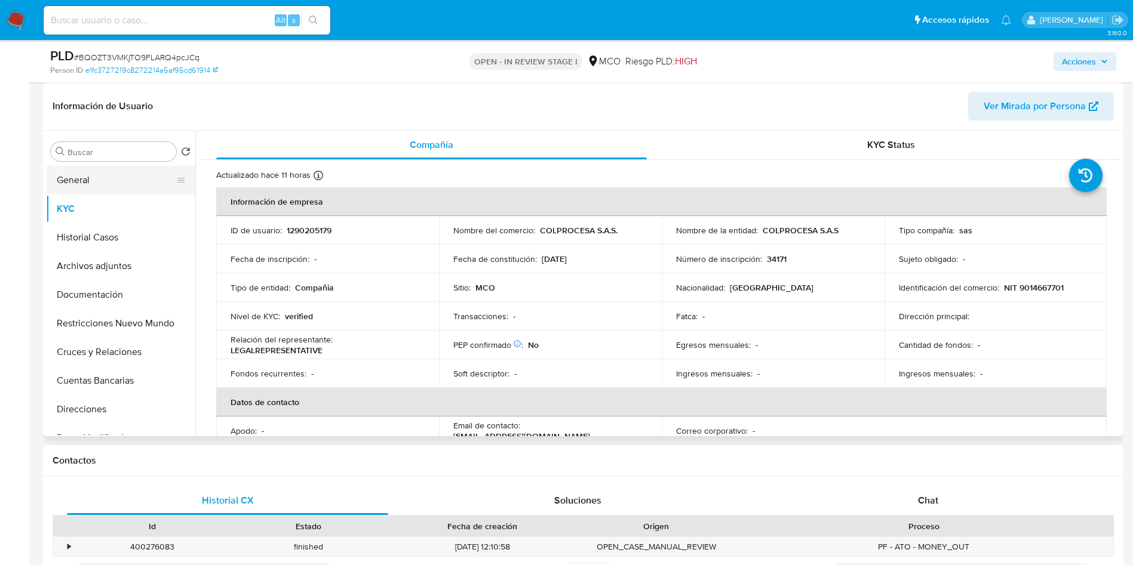
click at [85, 183] on button "General" at bounding box center [116, 180] width 140 height 29
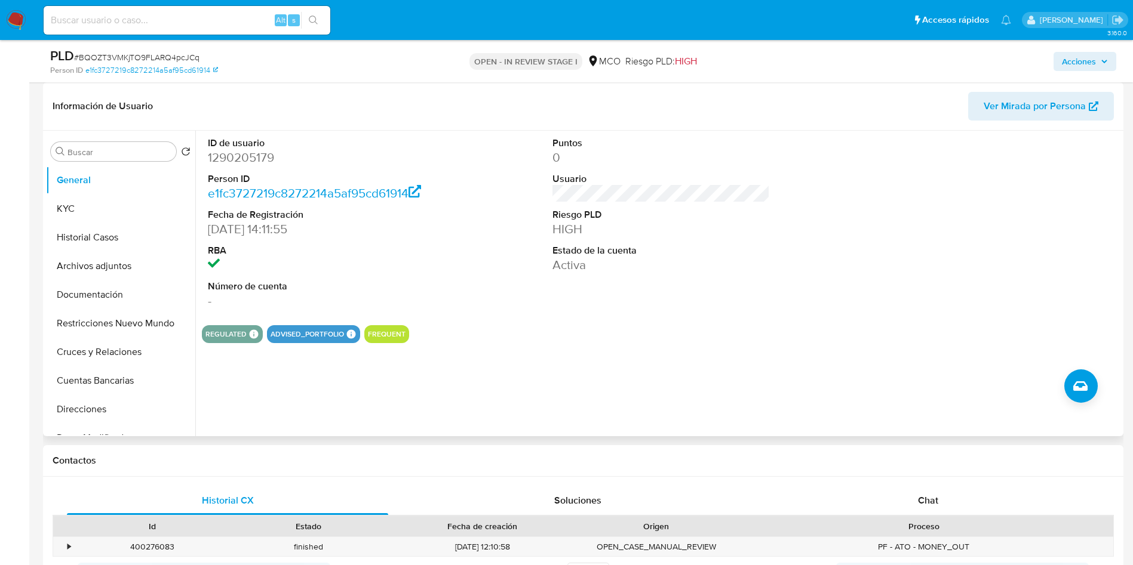
click at [494, 248] on div "ID de usuario 1290205179 Person ID e1fc3727219c8272214a5af95cd61914 Fecha de Re…" at bounding box center [661, 223] width 918 height 185
click at [629, 339] on div "REGULATED REGULATED MCO PASARELA Evaluation Result COMPLIES User Regulated Date…" at bounding box center [661, 334] width 918 height 18
click at [146, 261] on button "Archivos adjuntos" at bounding box center [116, 266] width 140 height 29
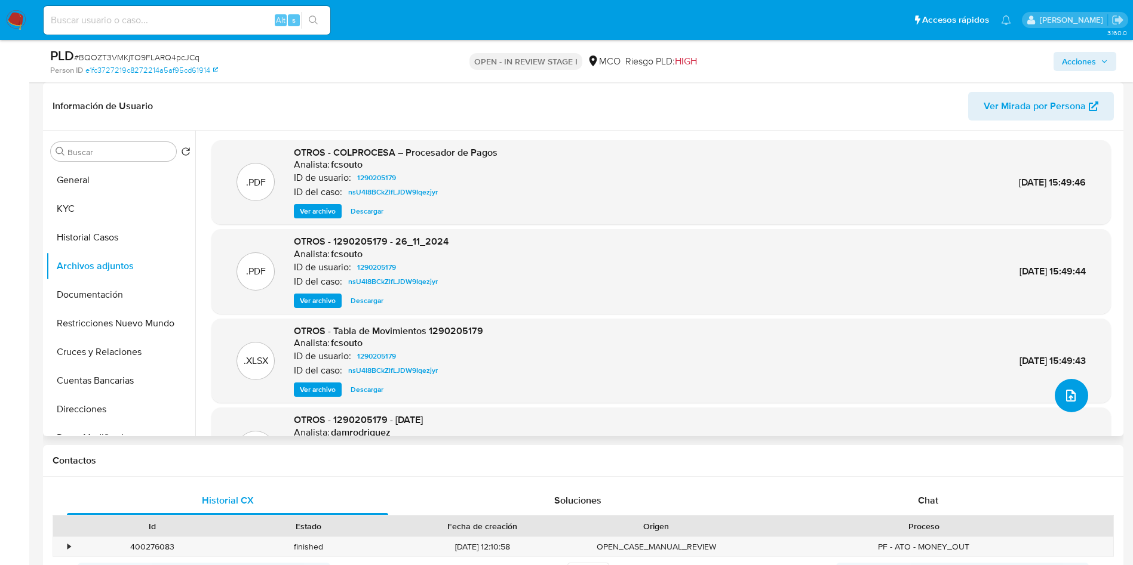
click at [1069, 389] on icon "upload-file" at bounding box center [1070, 396] width 14 height 14
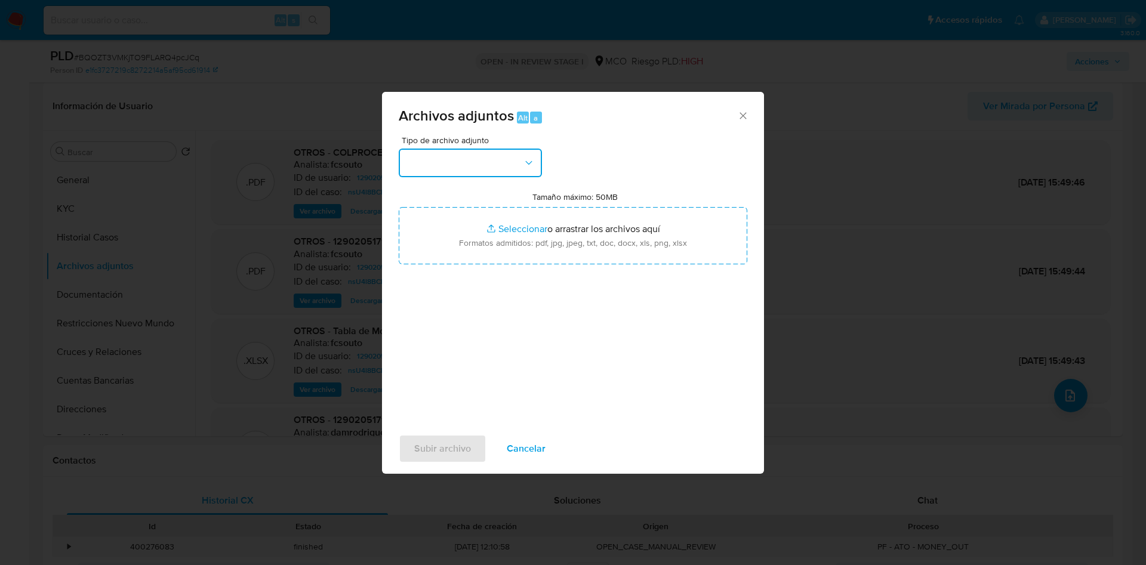
click at [489, 165] on button "button" at bounding box center [470, 163] width 143 height 29
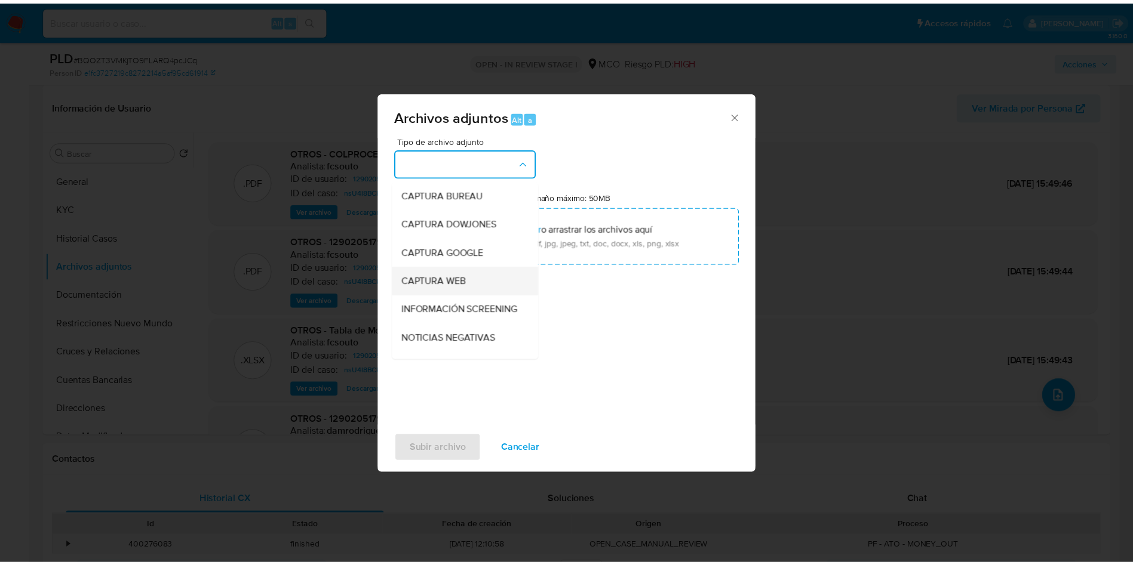
scroll to position [90, 0]
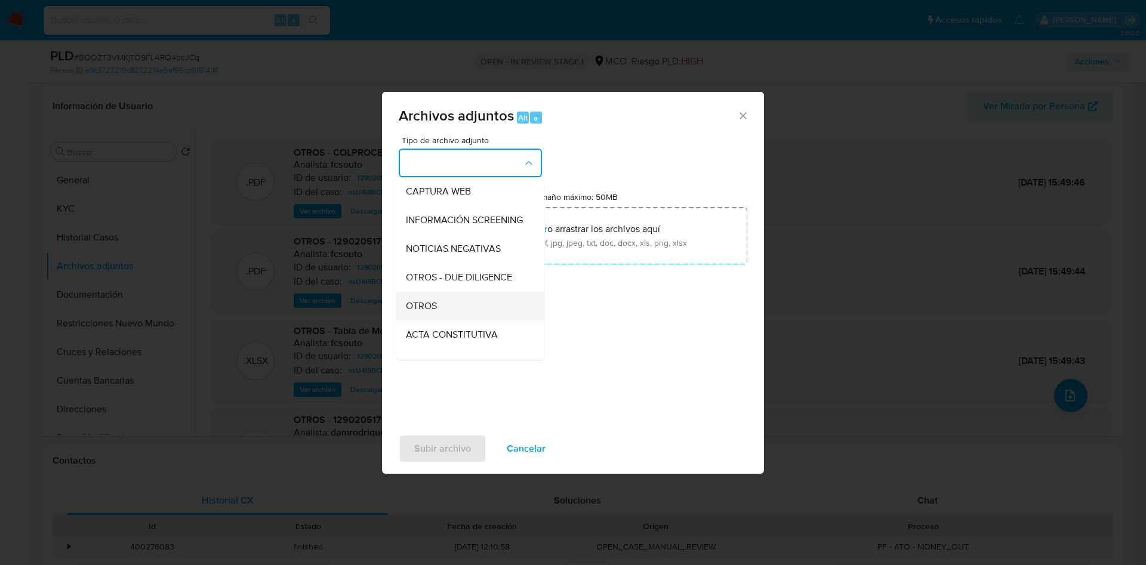
click at [446, 313] on div "OTROS" at bounding box center [467, 306] width 122 height 29
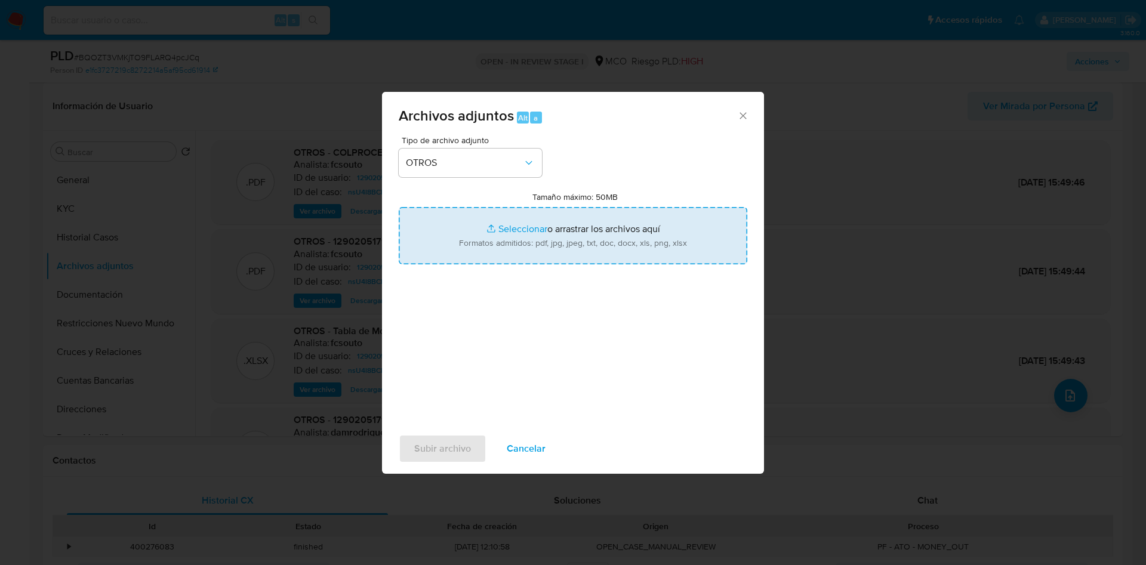
click at [510, 236] on input "Tamaño máximo: 50MB Seleccionar archivos" at bounding box center [573, 235] width 349 height 57
type input "C:\fakepath\1290205179 - 18_09_2025.pdf"
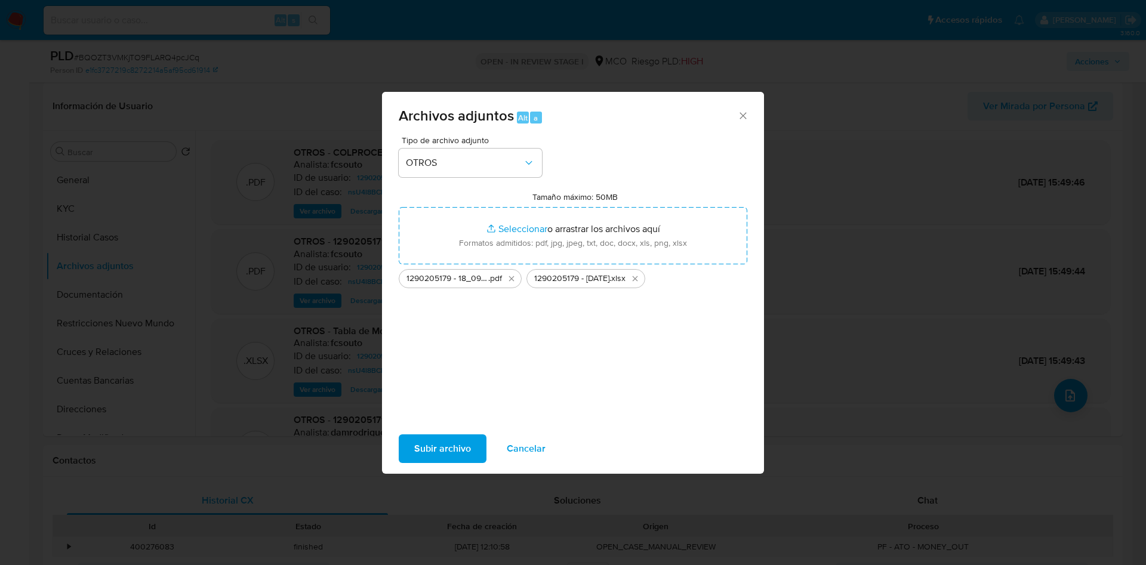
click at [459, 442] on span "Subir archivo" at bounding box center [442, 449] width 57 height 26
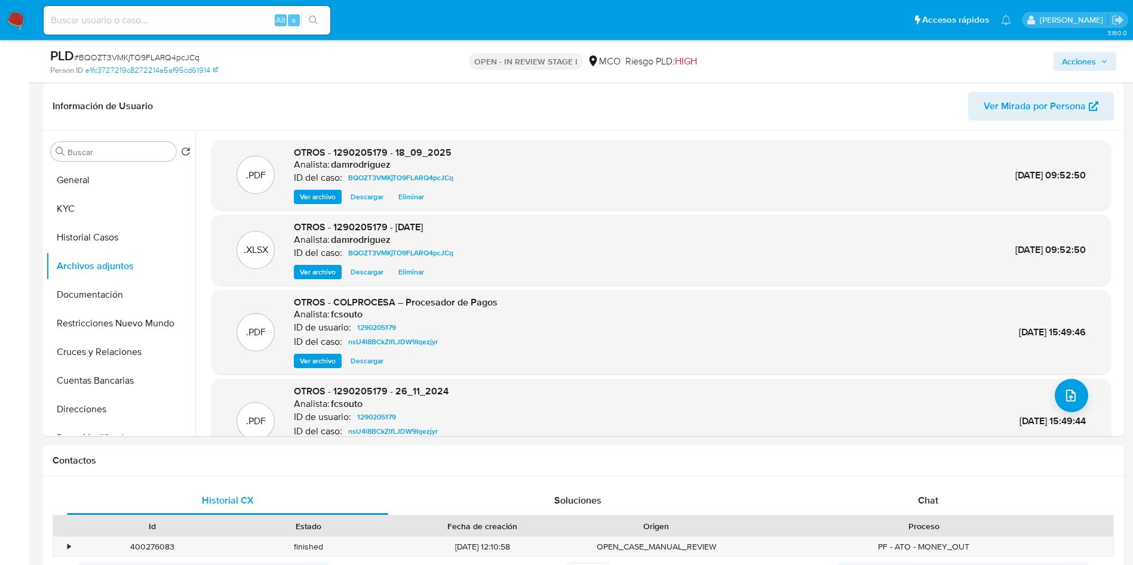
click at [1103, 56] on span "Acciones" at bounding box center [1084, 61] width 46 height 17
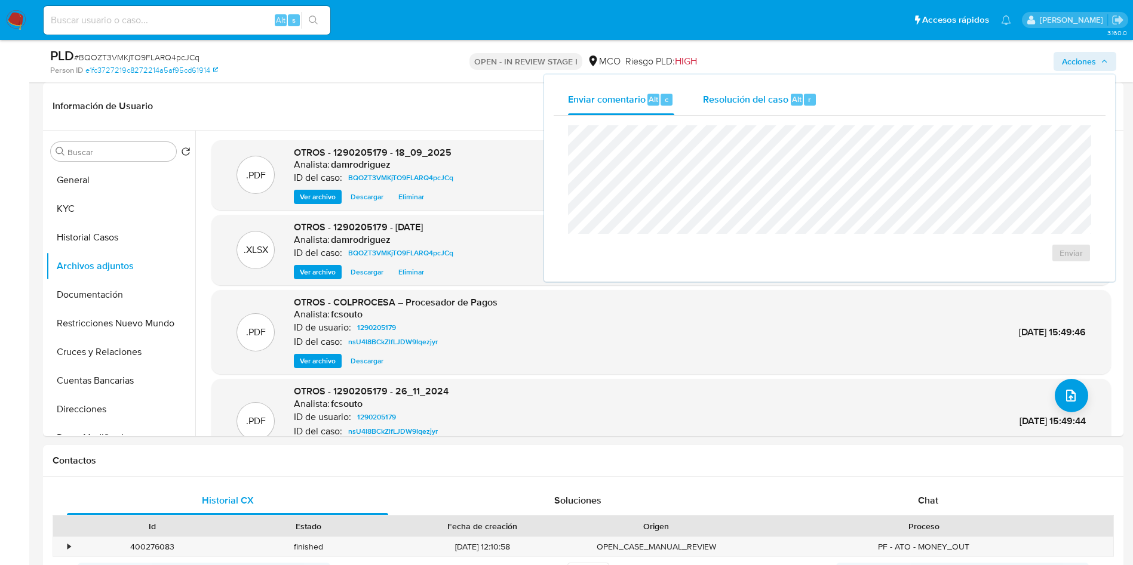
click at [759, 113] on div "Resolución del caso Alt r" at bounding box center [760, 99] width 114 height 31
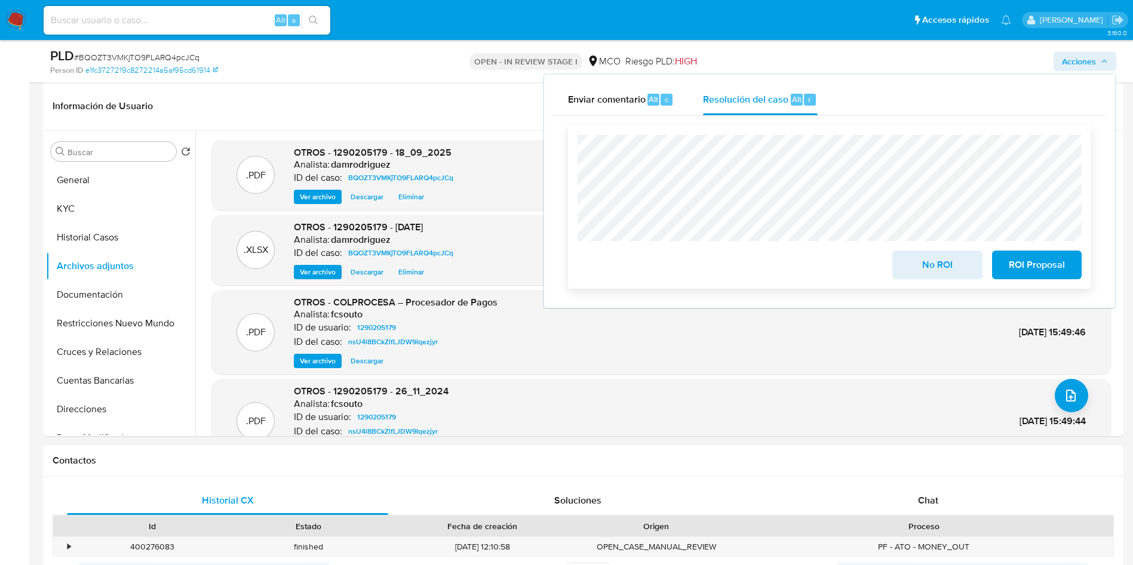
click at [939, 270] on span "No ROI" at bounding box center [936, 265] width 59 height 26
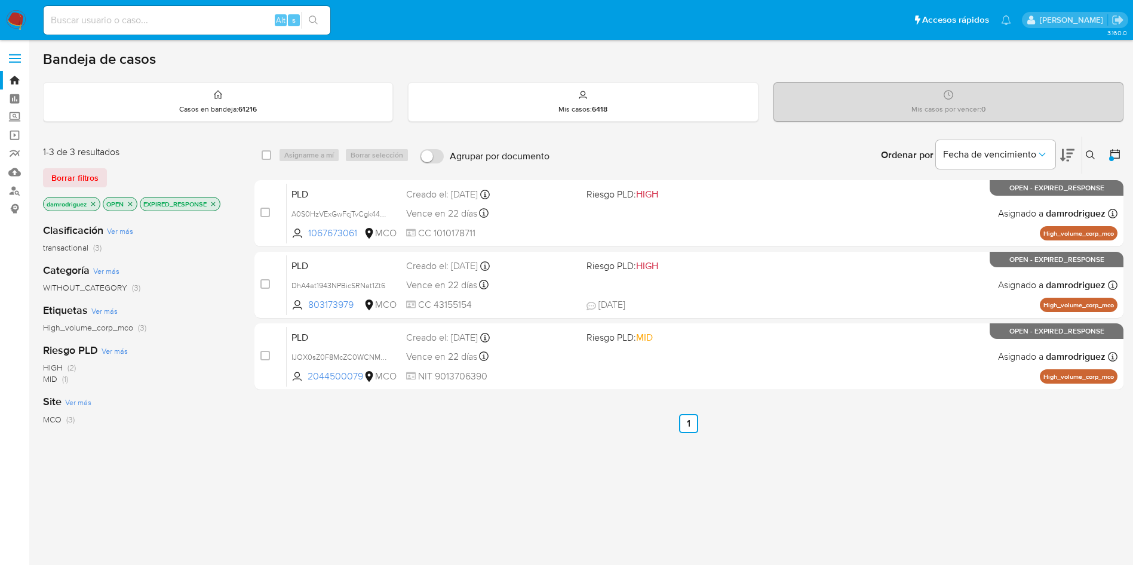
click at [401, 467] on div "select-all-cases-checkbox Asignarme a mí Borrar selección Agrupar por documento…" at bounding box center [688, 406] width 869 height 541
click at [424, 447] on div "select-all-cases-checkbox Asignarme a mí Borrar selección Agrupar por documento…" at bounding box center [688, 406] width 869 height 541
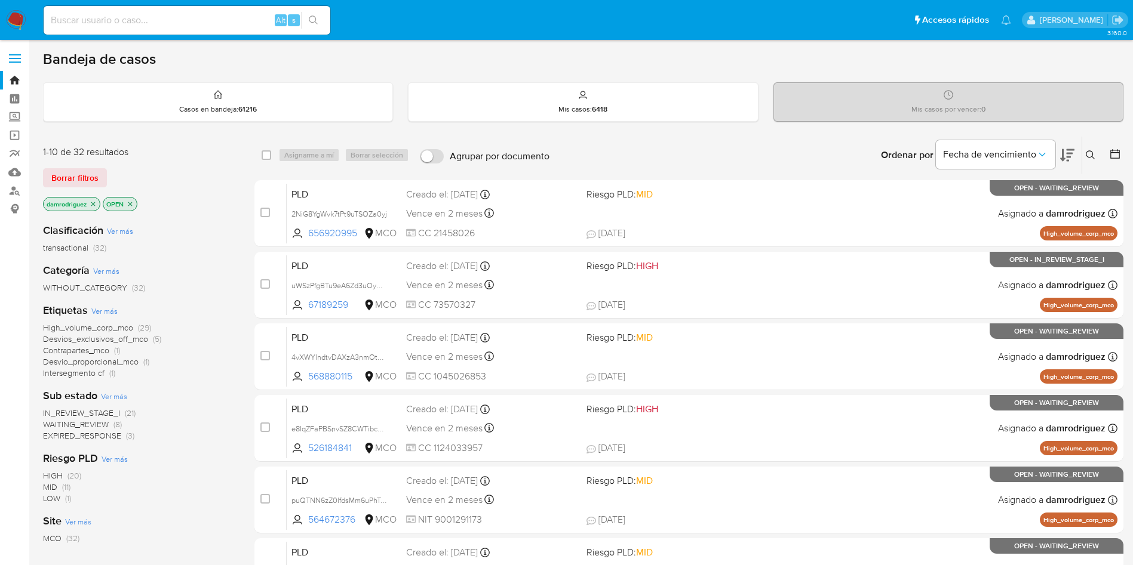
click at [93, 204] on icon "close-filter" at bounding box center [93, 204] width 4 height 4
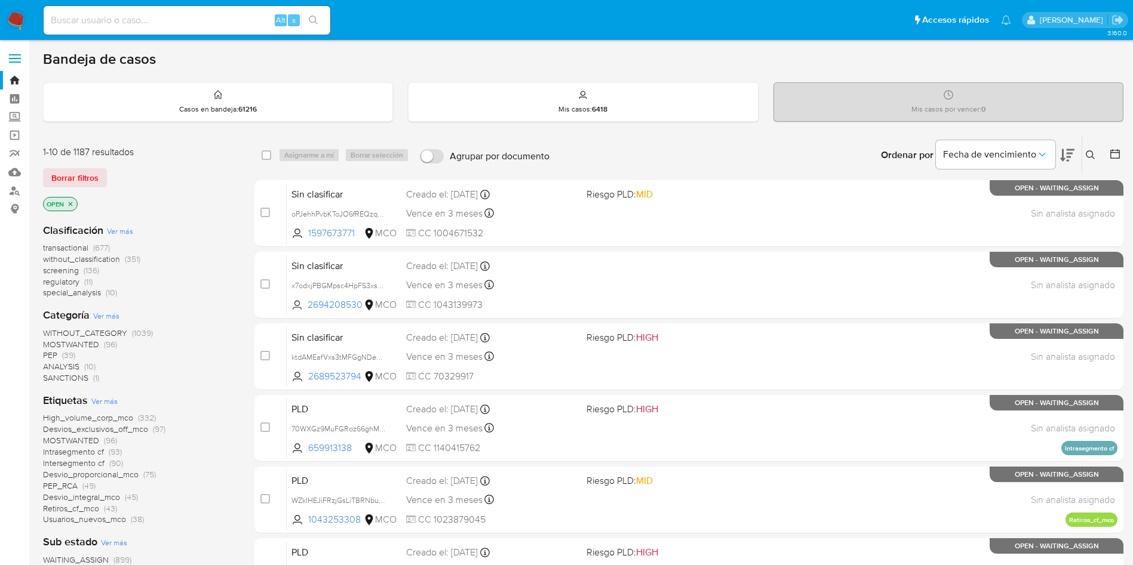
click at [1124, 157] on main "3.160.0" at bounding box center [566, 493] width 1133 height 986
click at [1113, 152] on icon at bounding box center [1115, 154] width 10 height 10
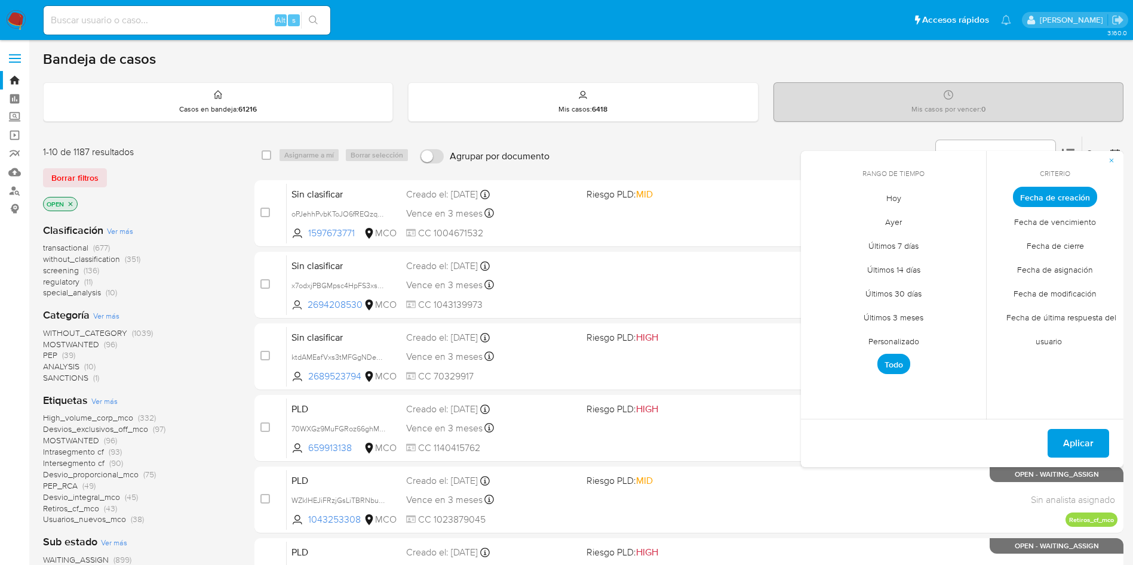
click at [906, 342] on span "Personalizado" at bounding box center [894, 341] width 76 height 24
click at [816, 220] on icon "Mes anterior" at bounding box center [819, 219] width 14 height 14
click at [897, 288] on button "10" at bounding box center [893, 287] width 19 height 19
click at [965, 285] on button "13" at bounding box center [964, 287] width 19 height 19
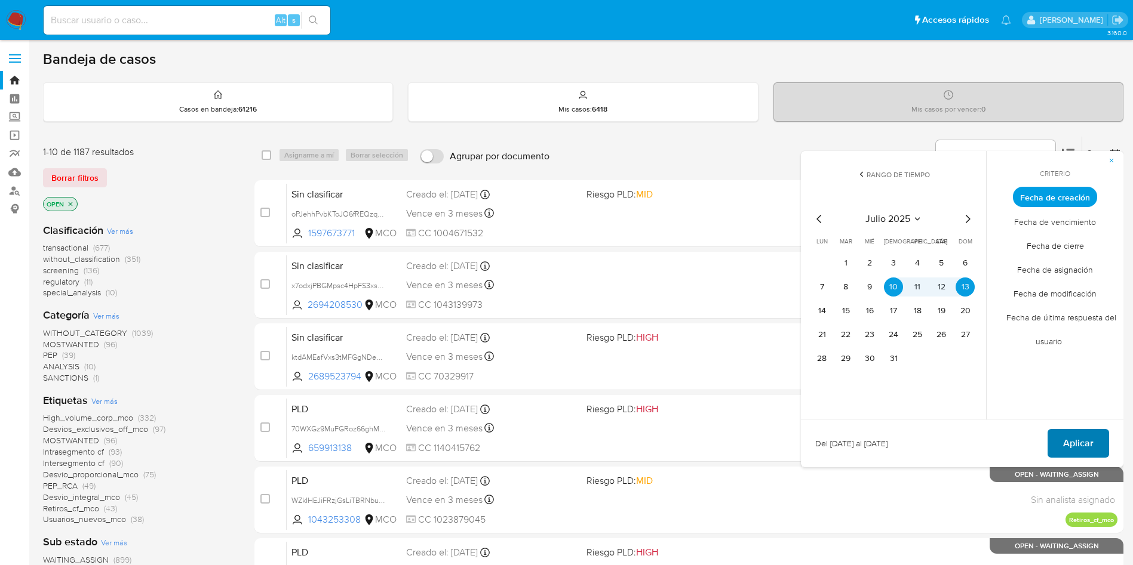
click at [1084, 445] on span "Aplicar" at bounding box center [1078, 443] width 30 height 26
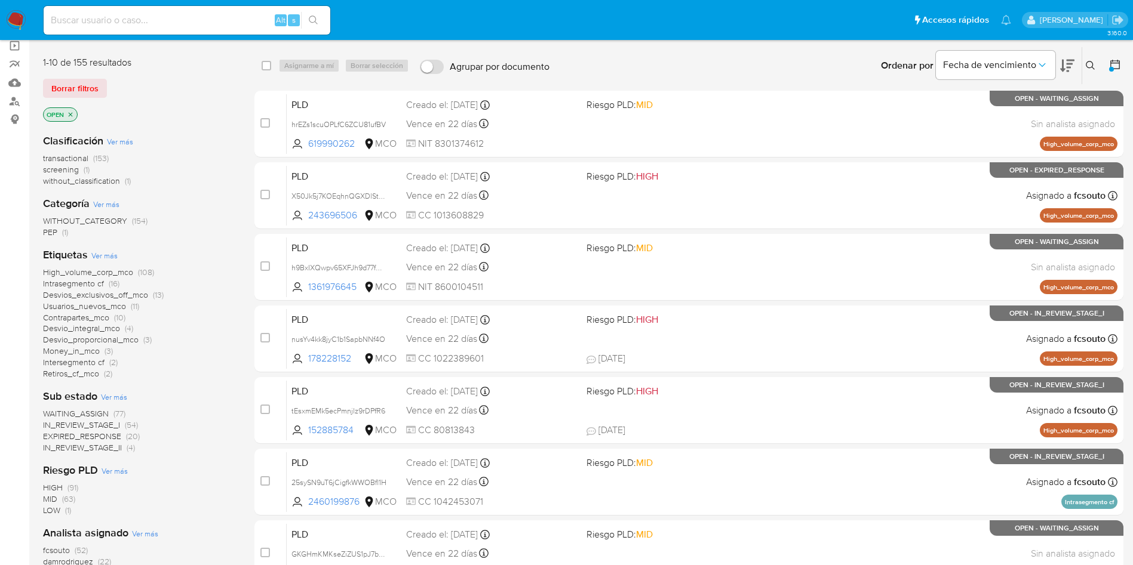
scroll to position [179, 0]
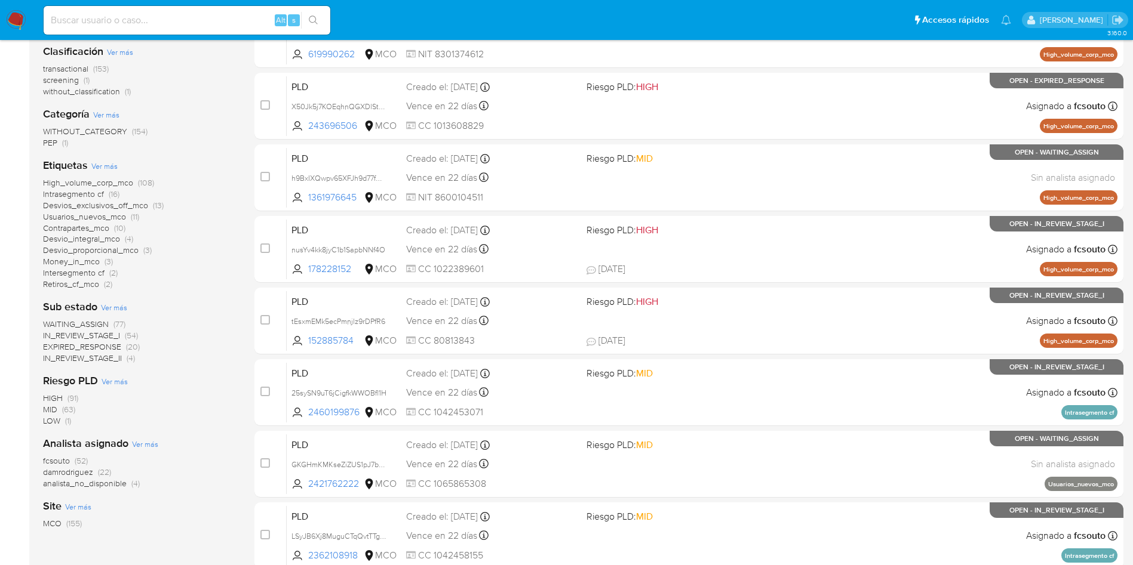
click at [0, 210] on aside "Bandeja Tablero Screening Búsqueda en Listas Watchlist Herramientas Operaciones…" at bounding box center [14, 314] width 29 height 986
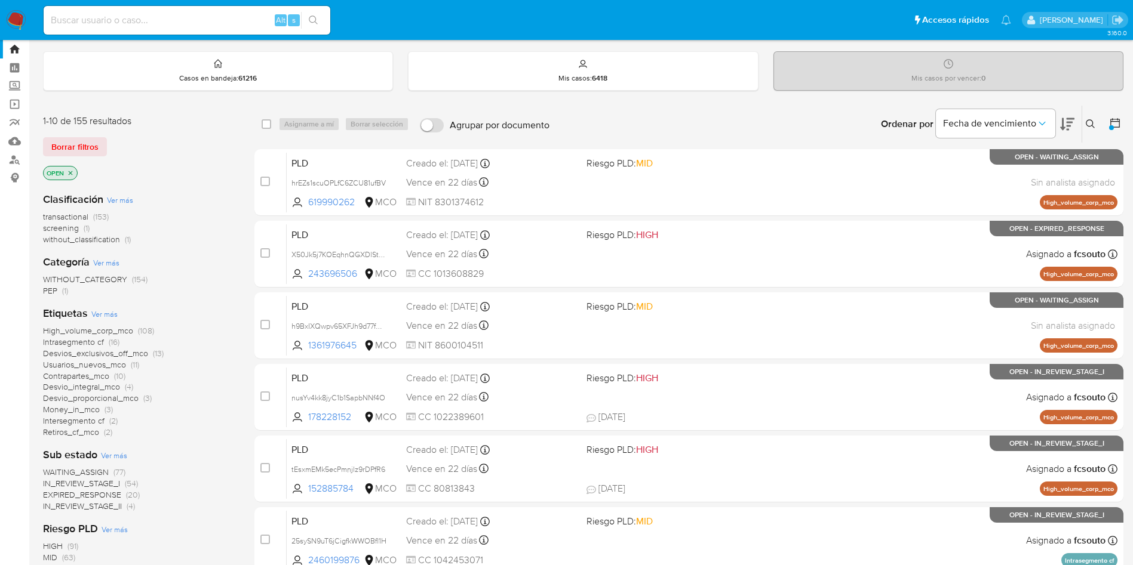
scroll to position [0, 0]
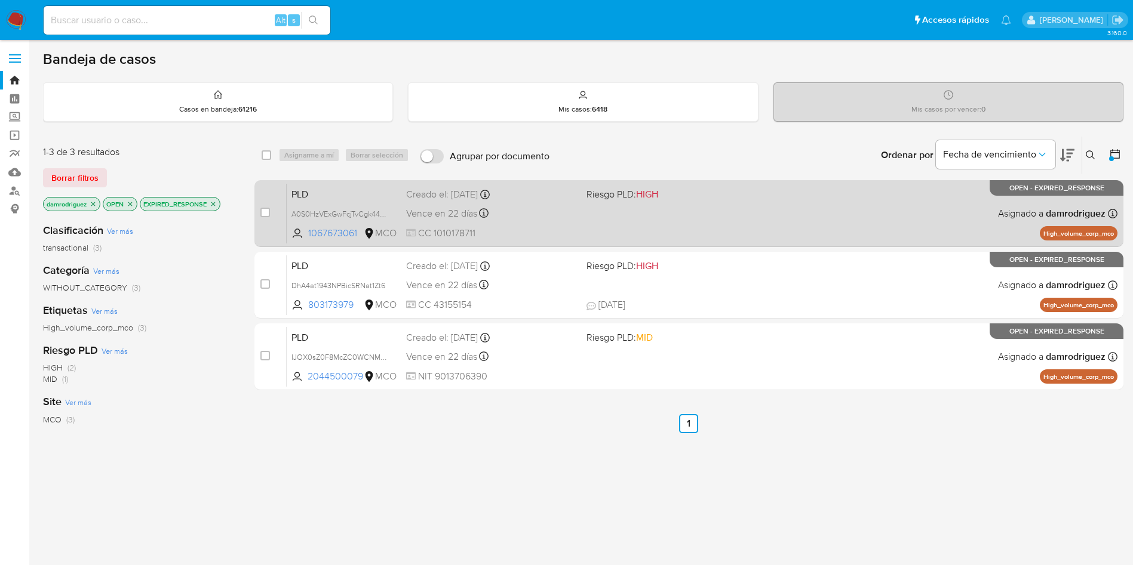
click at [333, 195] on span "PLD" at bounding box center [343, 194] width 105 height 16
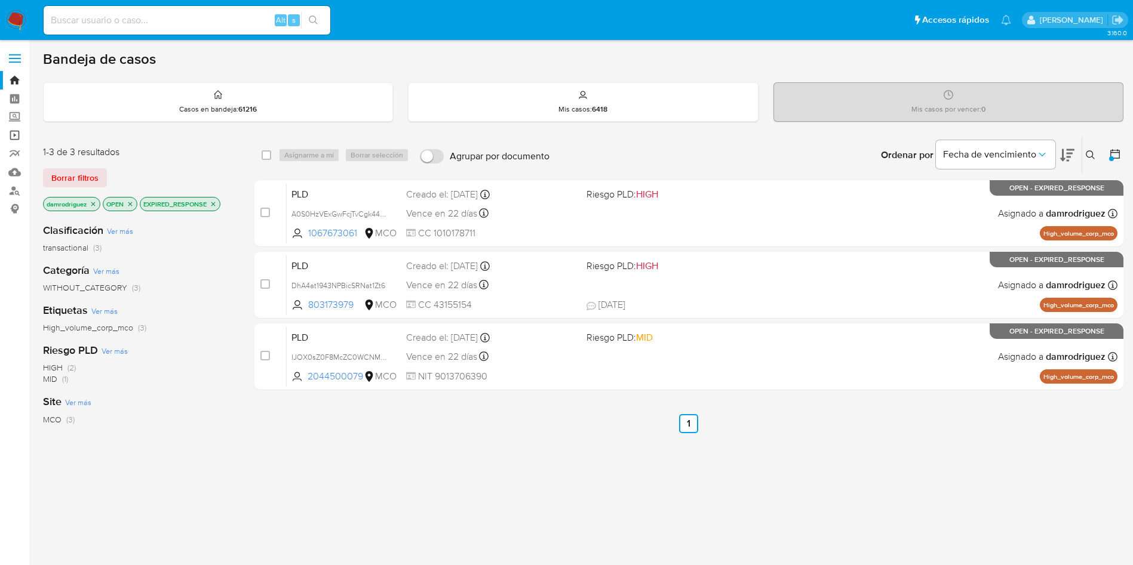
drag, startPoint x: 14, startPoint y: 133, endPoint x: 20, endPoint y: 128, distance: 7.6
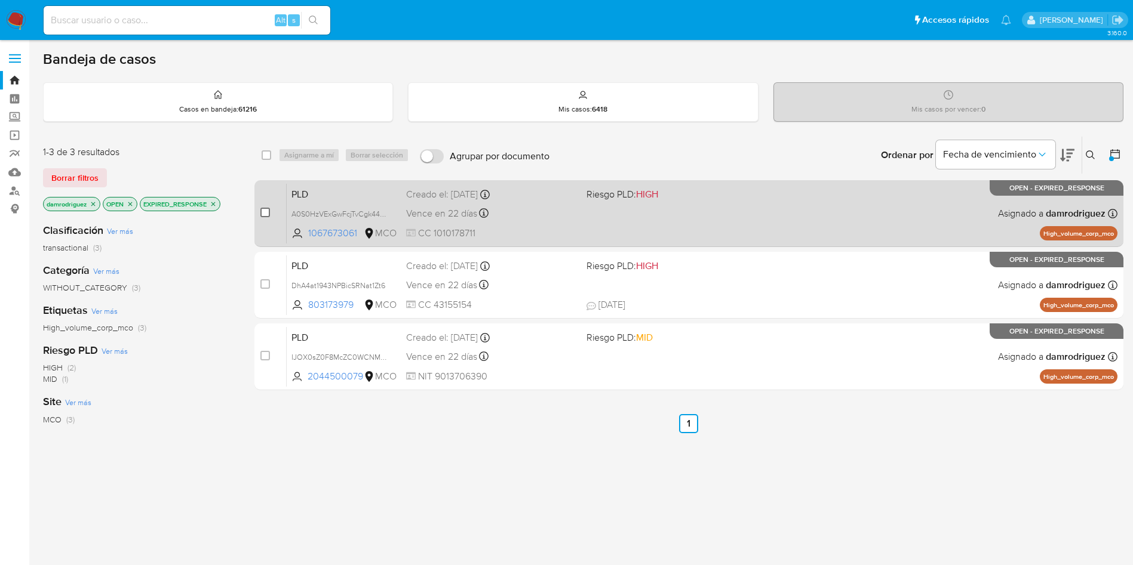
click at [264, 215] on input "checkbox" at bounding box center [265, 213] width 10 height 10
checkbox input "true"
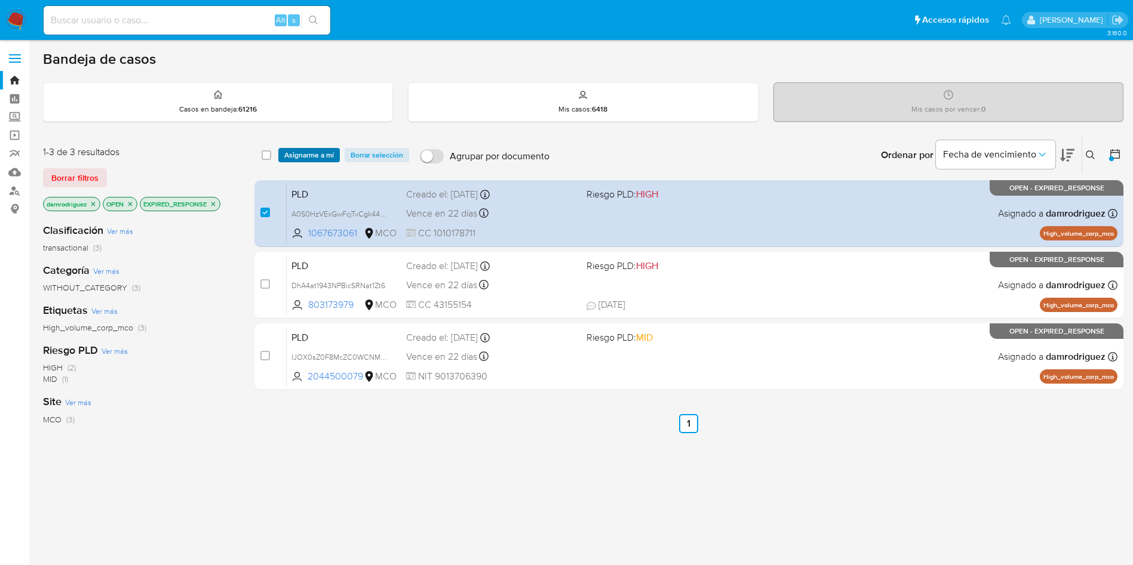
click at [318, 158] on span "Asignarme a mí" at bounding box center [309, 155] width 50 height 12
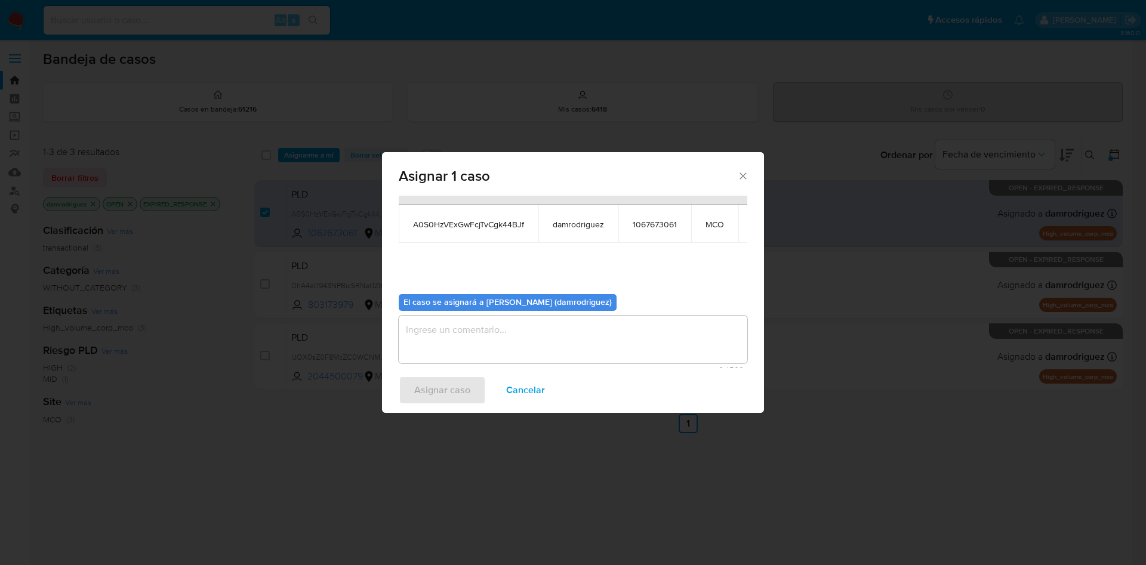
scroll to position [76, 0]
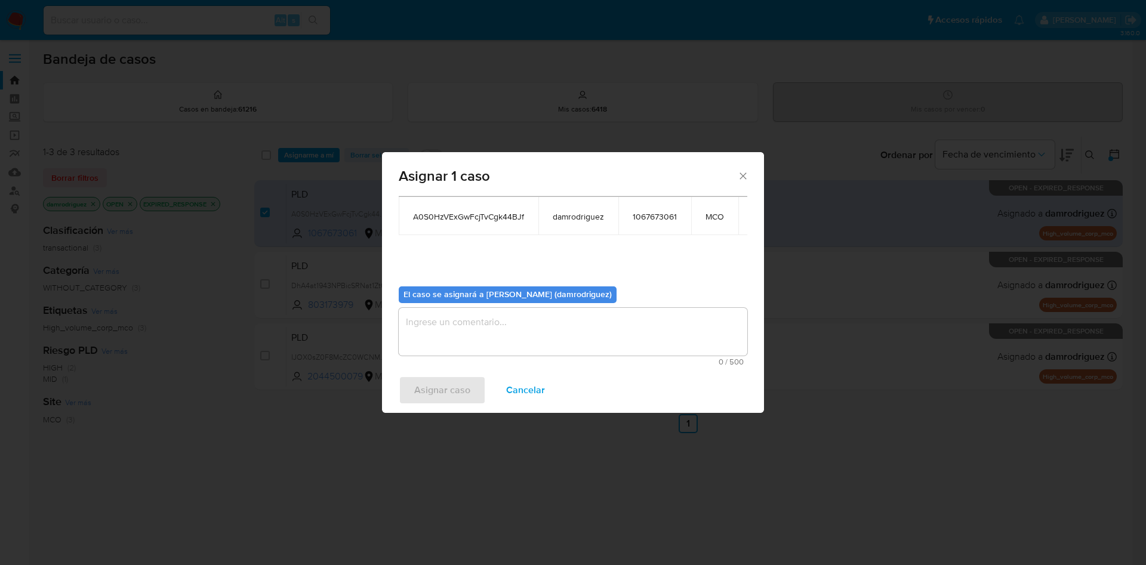
click at [459, 325] on textarea "assign-modal" at bounding box center [573, 332] width 349 height 48
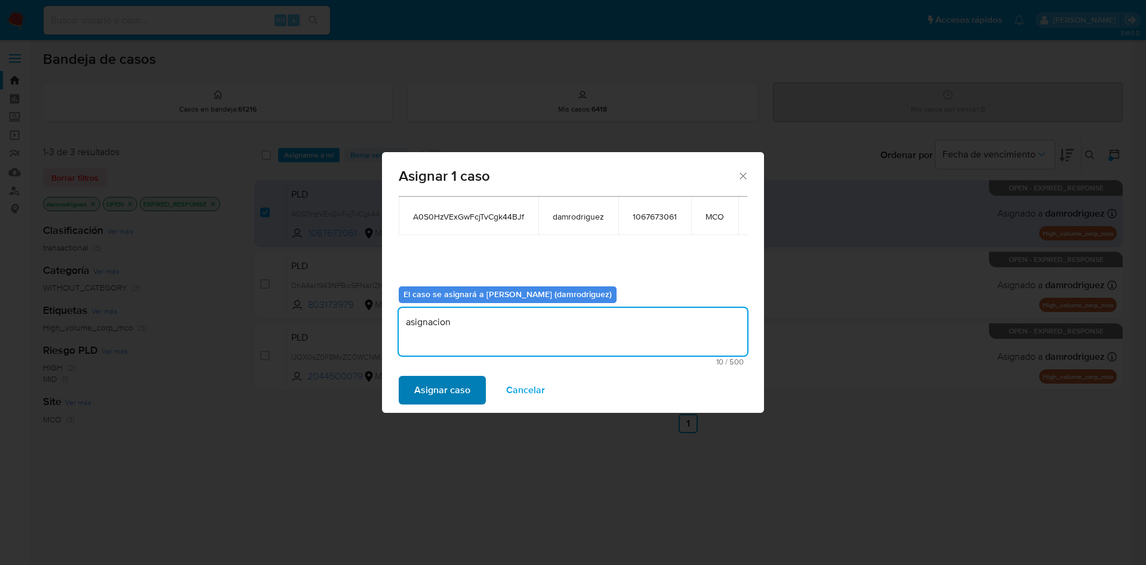
type textarea "asignacion"
click at [435, 394] on span "Asignar caso" at bounding box center [442, 390] width 56 height 26
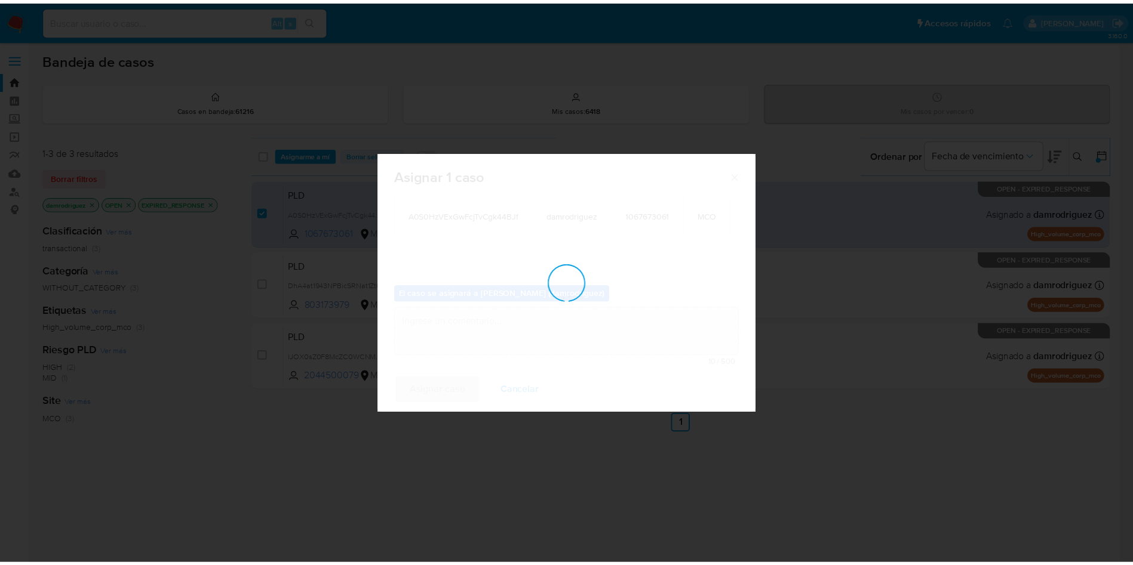
scroll to position [72, 0]
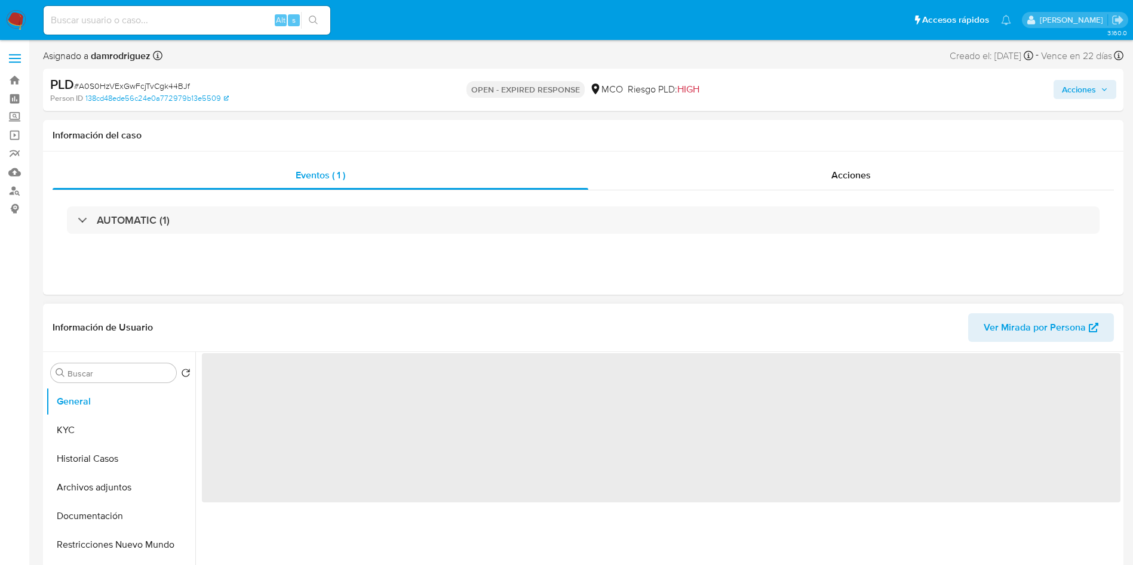
select select "10"
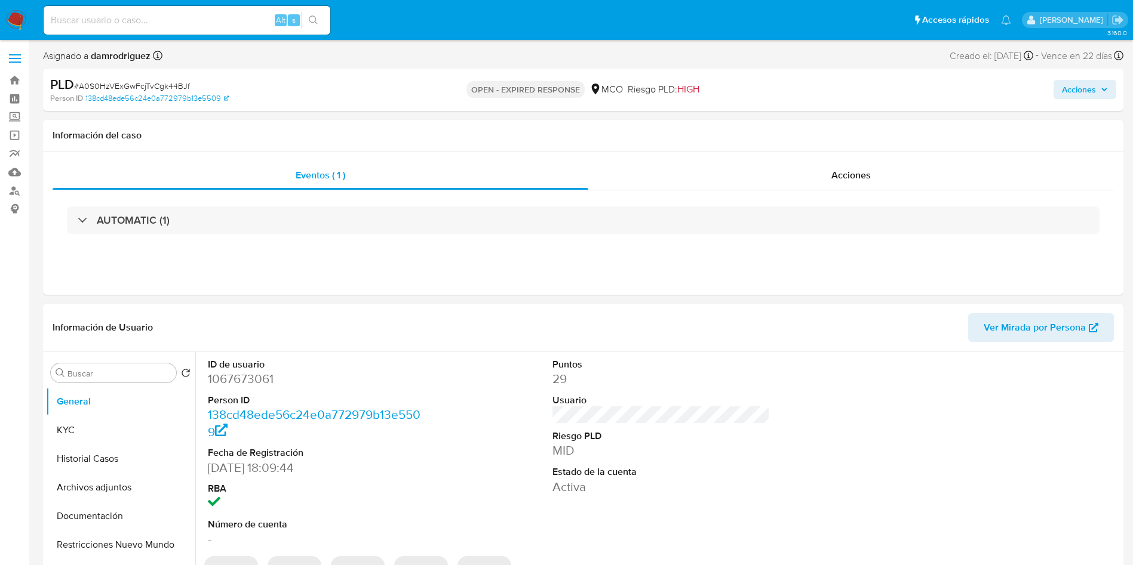
click at [250, 376] on dd "1067673061" at bounding box center [317, 379] width 218 height 17
copy dd "1067673061"
click at [230, 376] on dd "1067673061" at bounding box center [317, 379] width 218 height 17
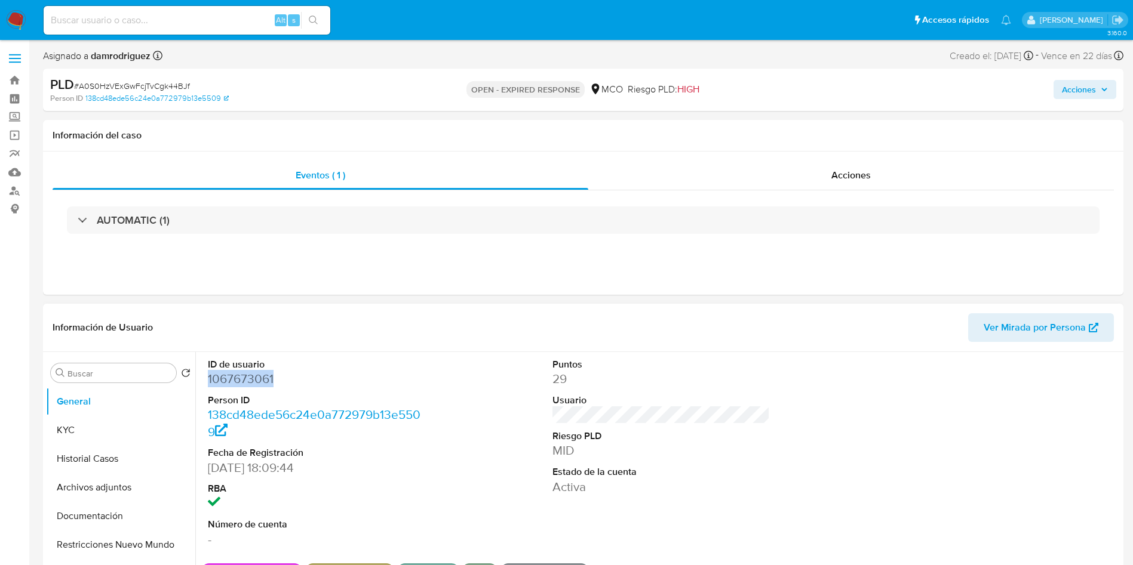
click at [230, 376] on dd "1067673061" at bounding box center [317, 379] width 218 height 17
copy dd "1067673061"
click at [253, 379] on dd "1067673061" at bounding box center [317, 379] width 218 height 17
drag, startPoint x: 69, startPoint y: 454, endPoint x: 43, endPoint y: 454, distance: 25.7
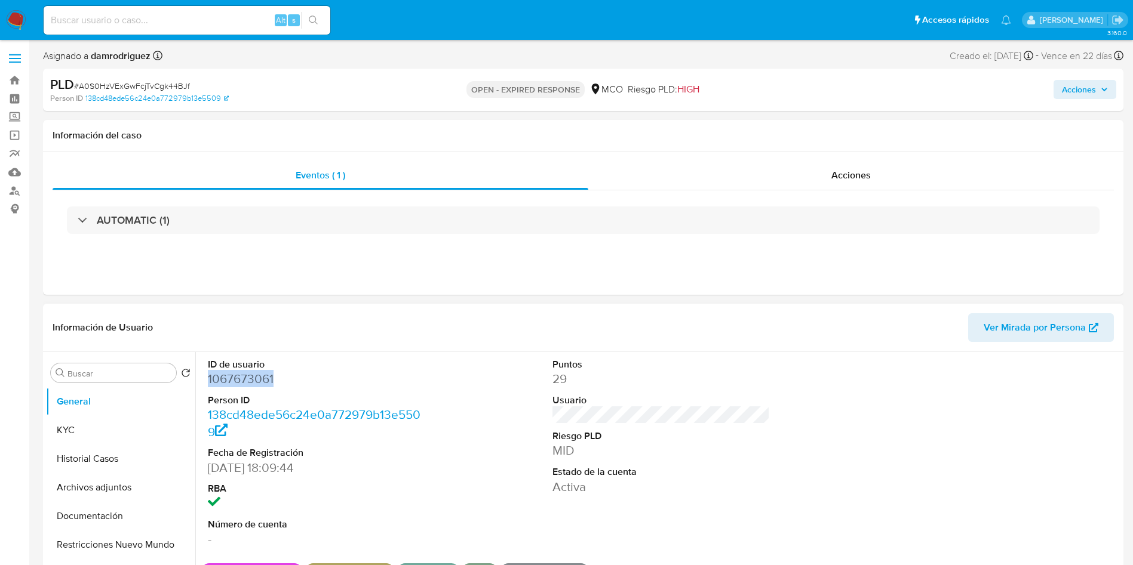
click at [69, 454] on button "Historial Casos" at bounding box center [120, 459] width 149 height 29
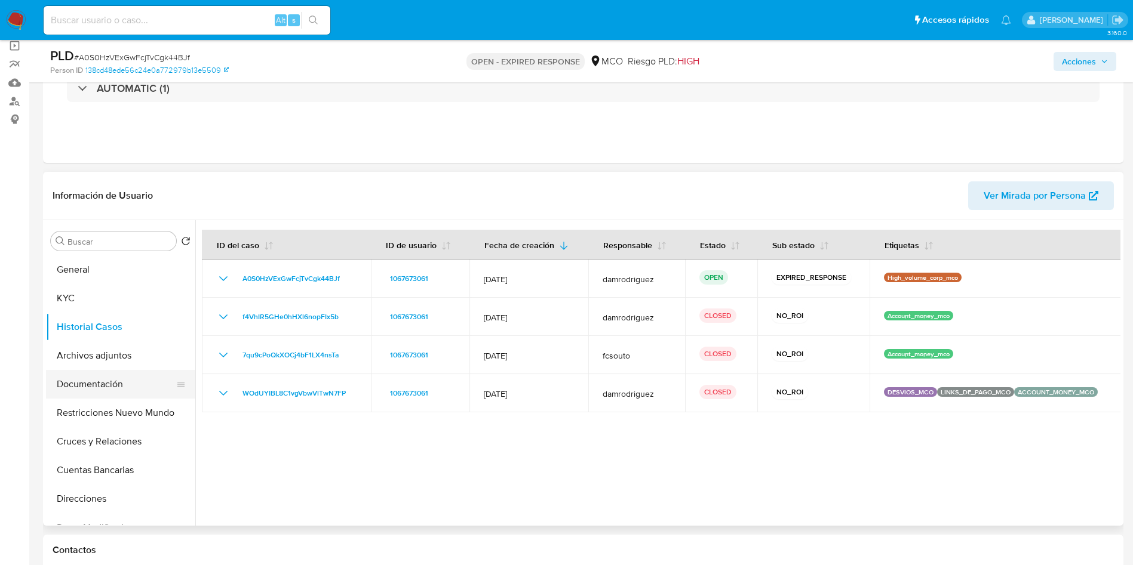
drag, startPoint x: 82, startPoint y: 373, endPoint x: 86, endPoint y: 379, distance: 7.3
click at [82, 373] on button "Documentación" at bounding box center [116, 384] width 140 height 29
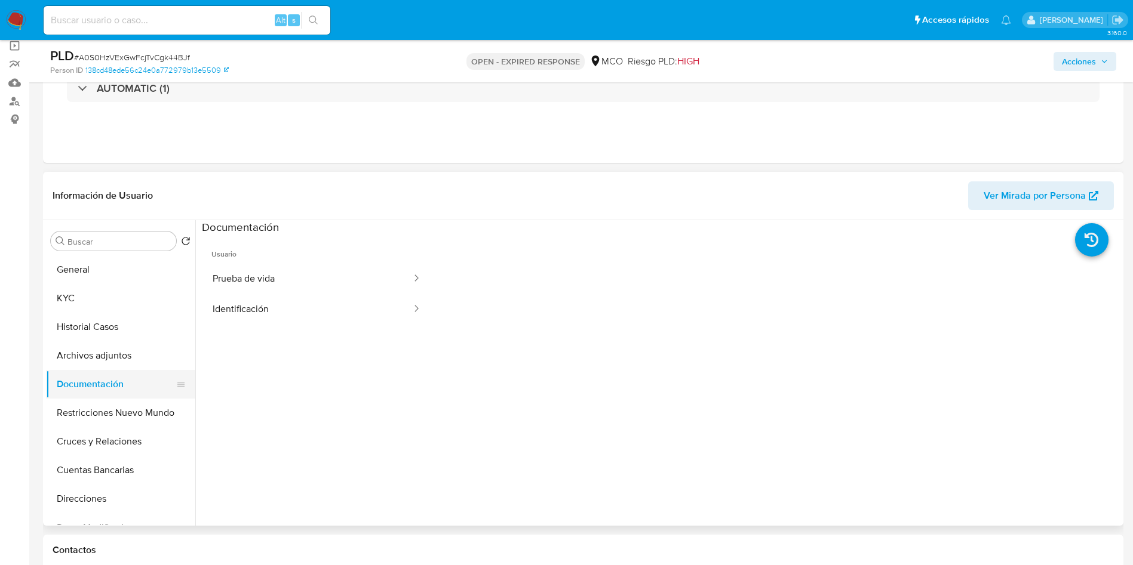
click at [87, 396] on button "Documentación" at bounding box center [116, 384] width 140 height 29
click at [120, 415] on button "Restricciones Nuevo Mundo" at bounding box center [116, 413] width 140 height 29
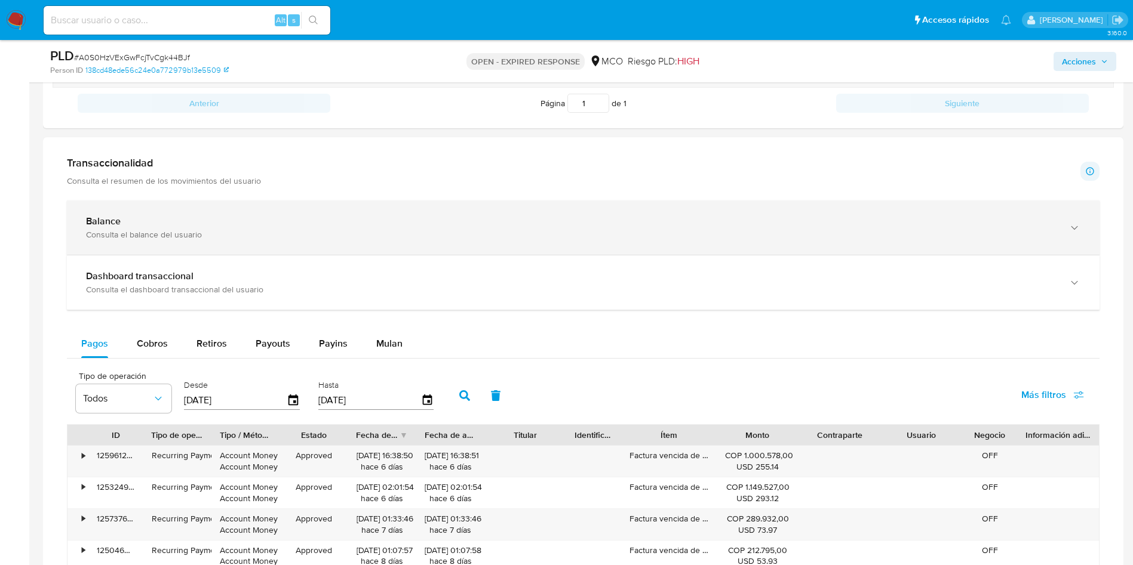
scroll to position [716, 0]
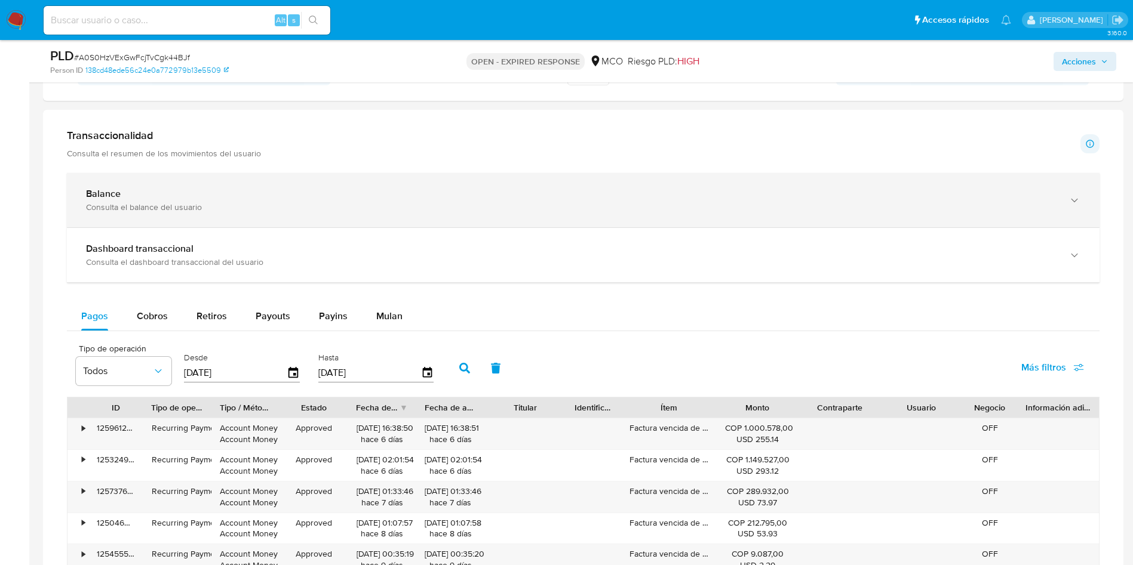
click at [245, 198] on div "Balance" at bounding box center [571, 194] width 970 height 12
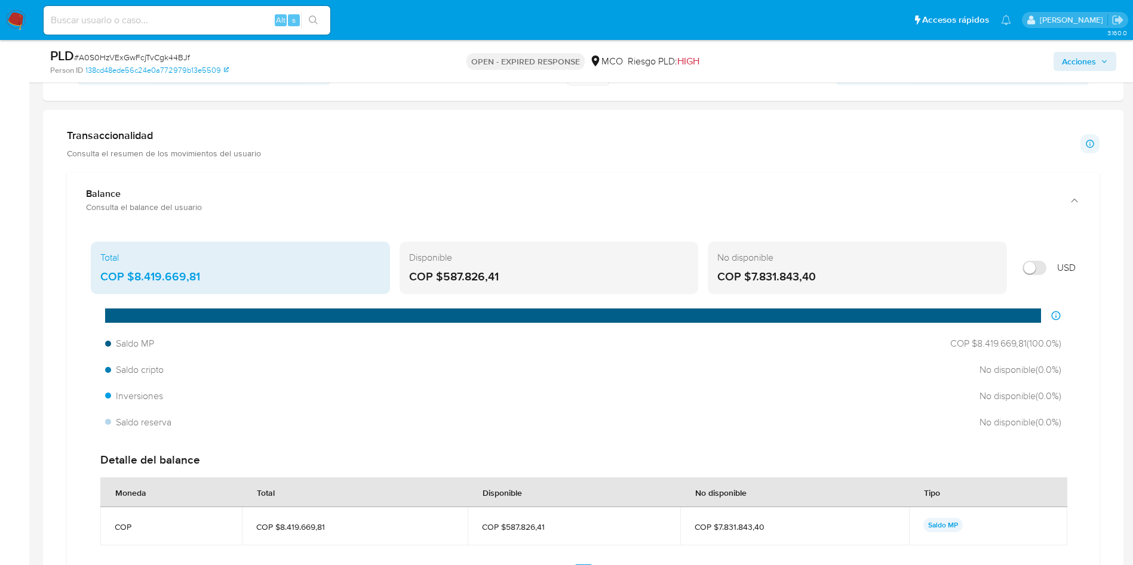
click at [450, 277] on div "COP $587.826,41" at bounding box center [549, 277] width 280 height 16
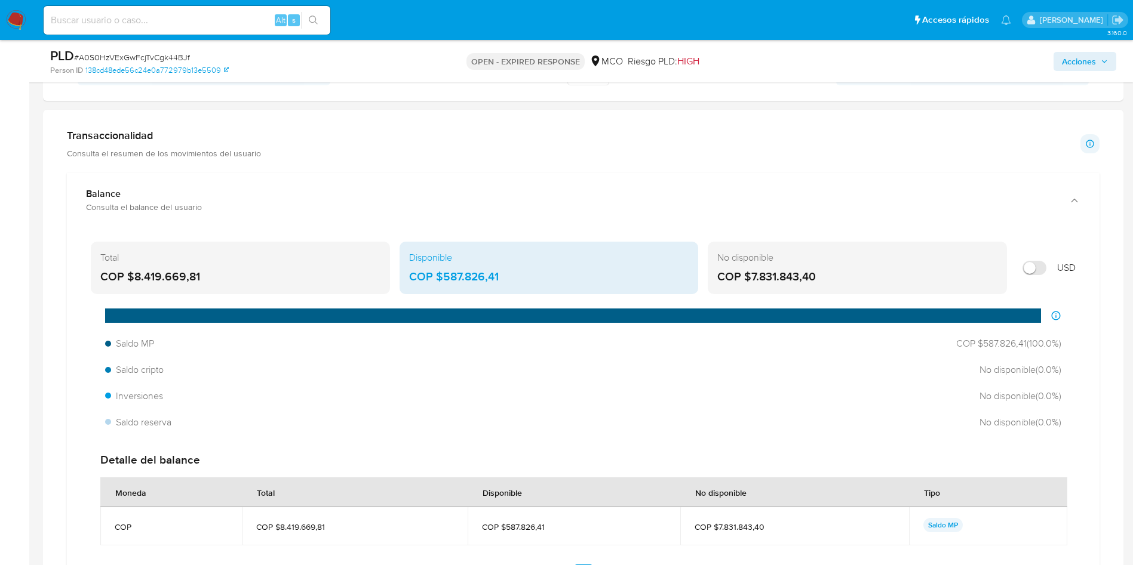
click at [450, 277] on div "COP $587.826,41" at bounding box center [549, 277] width 280 height 16
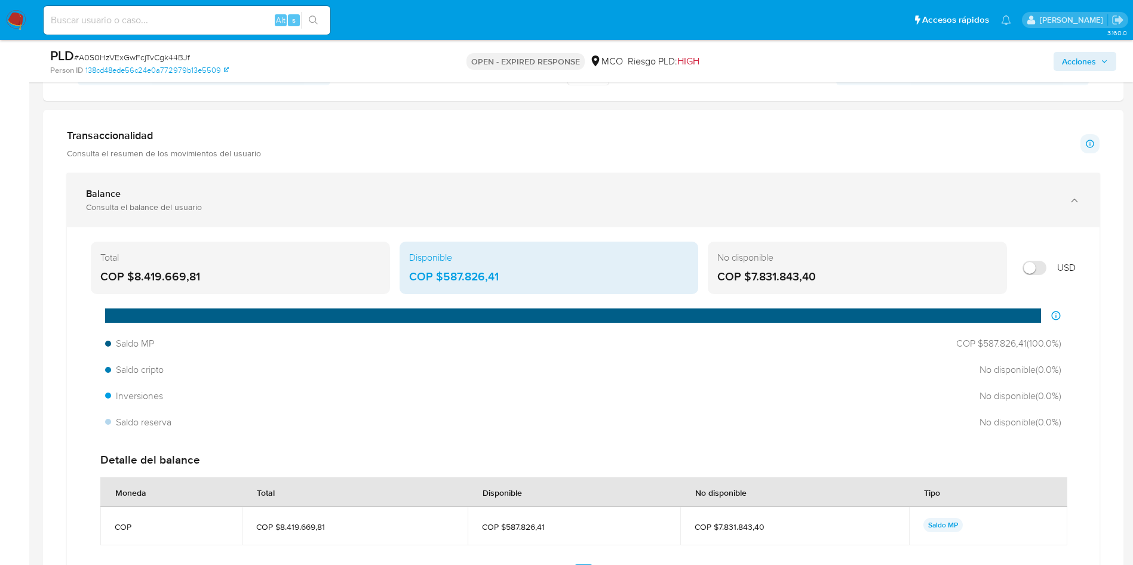
click at [176, 190] on div "Balance" at bounding box center [571, 194] width 970 height 12
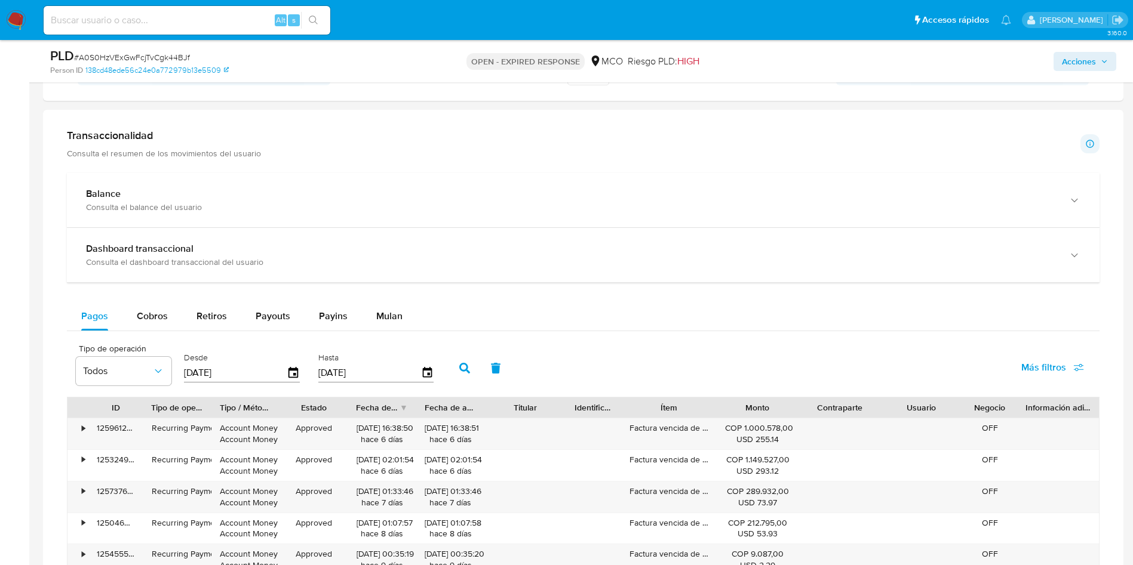
click at [39, 224] on main "3.160.0 Asignado a damrodriguez Asignado el: 22/07/2025 14:50:37 Creado el: 12/…" at bounding box center [566, 186] width 1133 height 1804
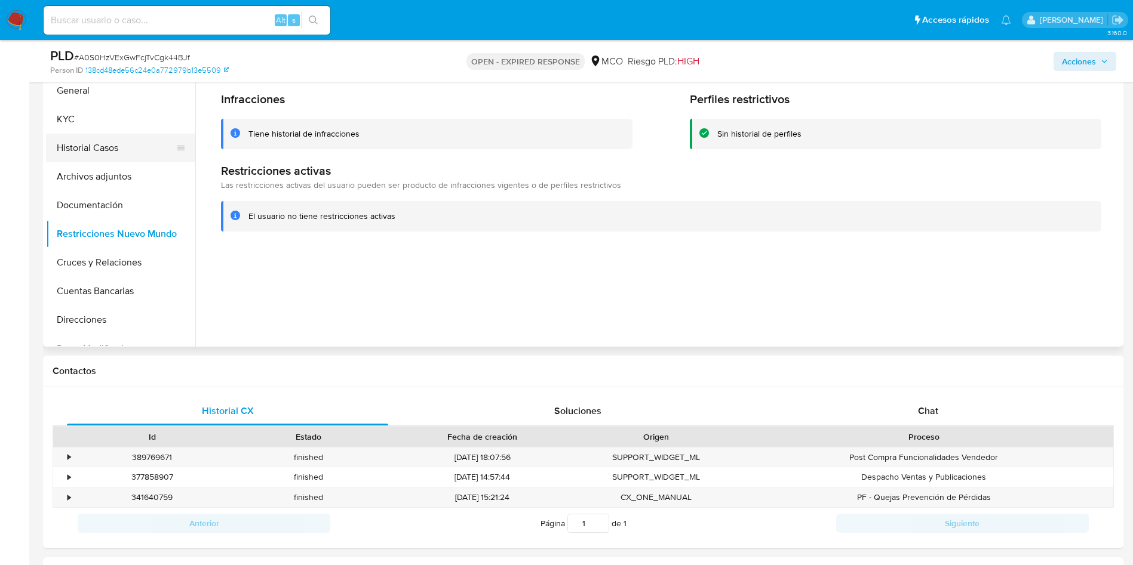
scroll to position [179, 0]
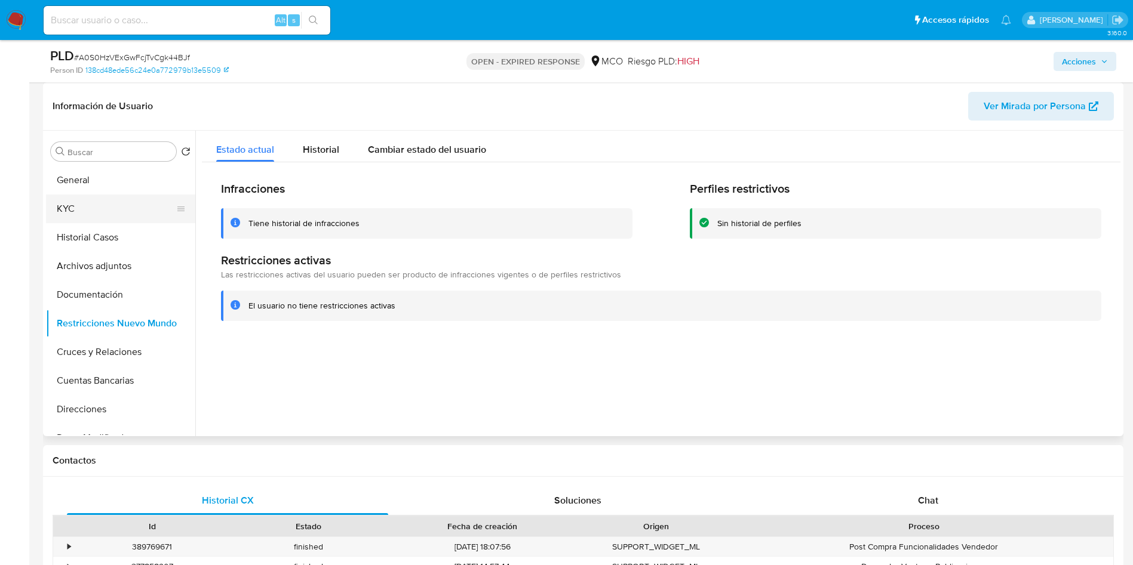
click at [91, 205] on button "KYC" at bounding box center [116, 209] width 140 height 29
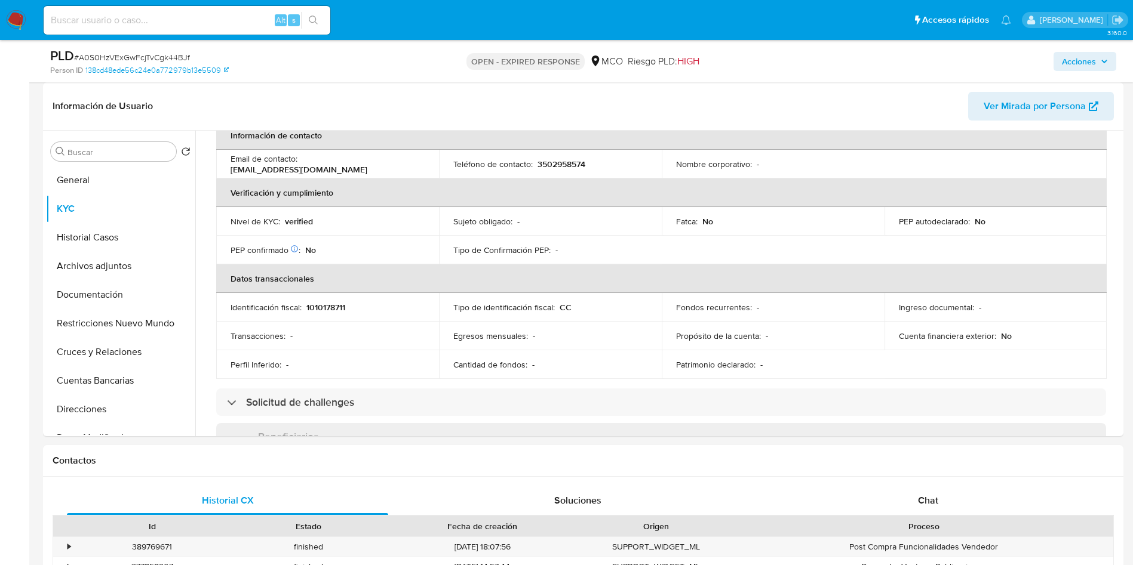
scroll to position [236, 0]
click at [126, 241] on button "Historial Casos" at bounding box center [116, 237] width 140 height 29
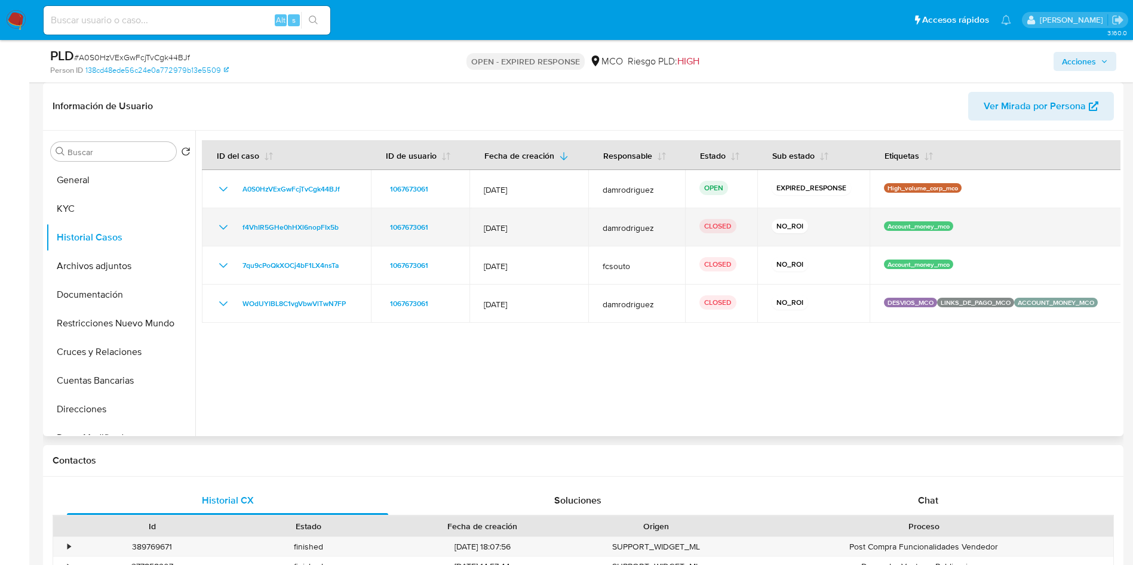
click at [226, 223] on icon "Mostrar/Ocultar" at bounding box center [223, 227] width 14 height 14
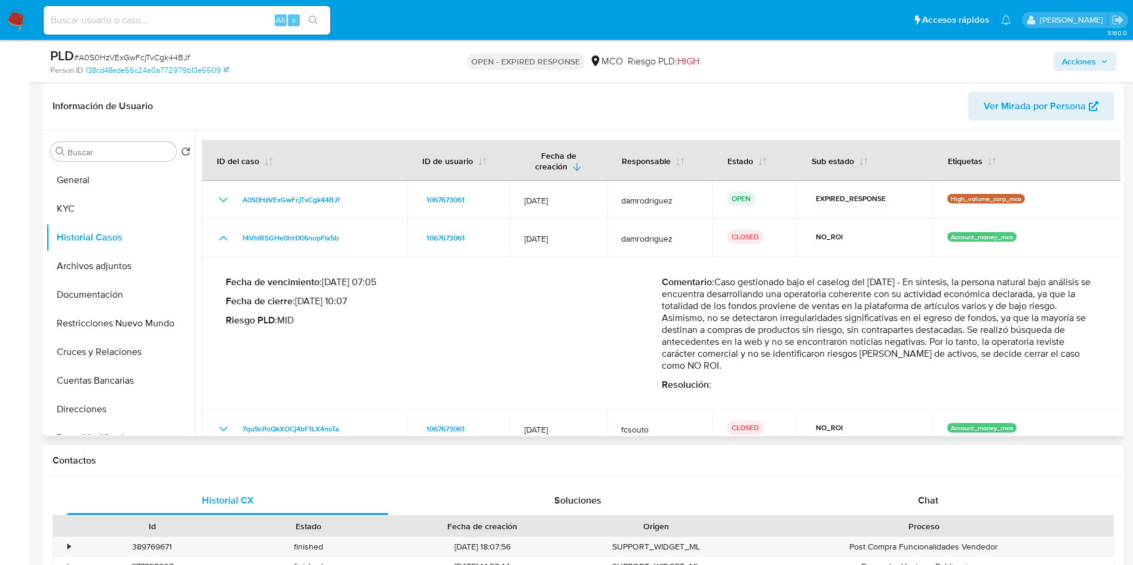
drag, startPoint x: 788, startPoint y: 318, endPoint x: 881, endPoint y: 350, distance: 98.4
click at [885, 349] on p "Comentario : Caso gestionado bajo el caselog del 21/05/2025 - En síntesis, la p…" at bounding box center [879, 324] width 436 height 96
click at [109, 270] on button "Archivos adjuntos" at bounding box center [116, 266] width 140 height 29
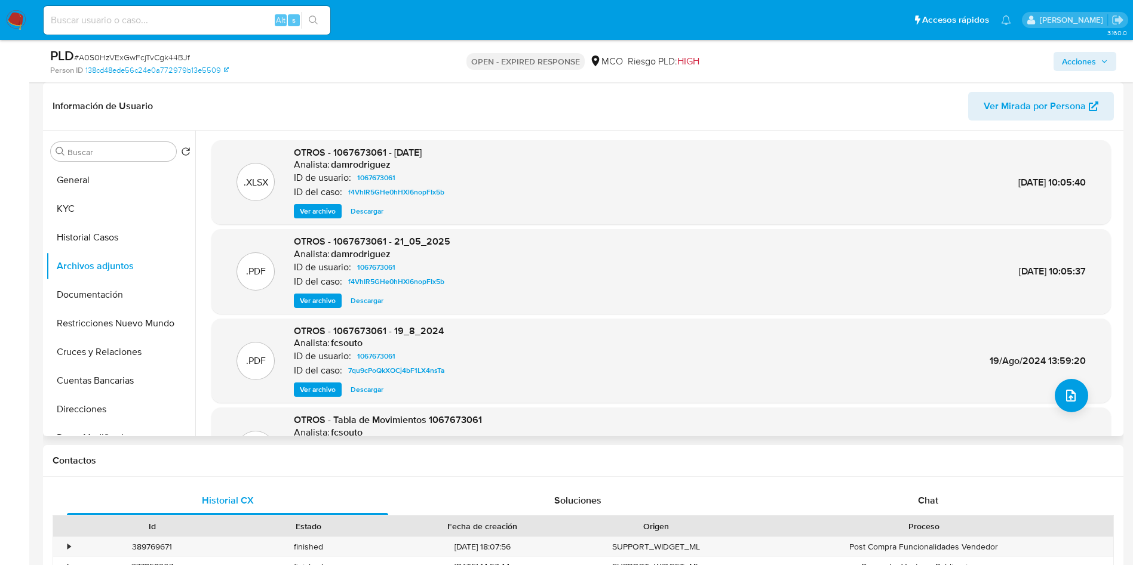
click at [312, 302] on span "Ver archivo" at bounding box center [318, 301] width 36 height 12
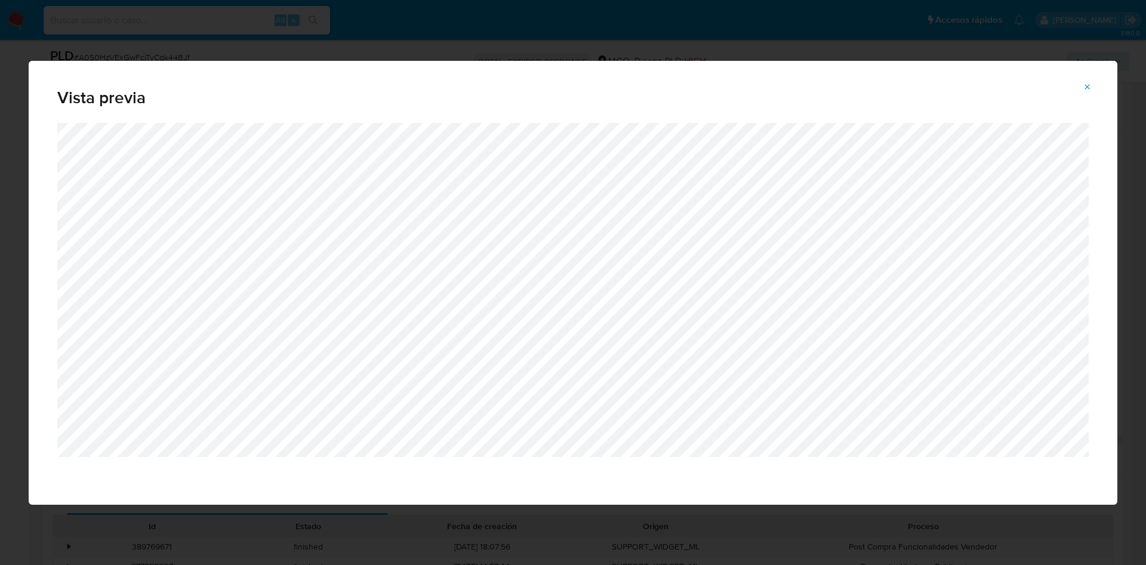
click at [1093, 83] on button "Attachment preview" at bounding box center [1088, 87] width 26 height 19
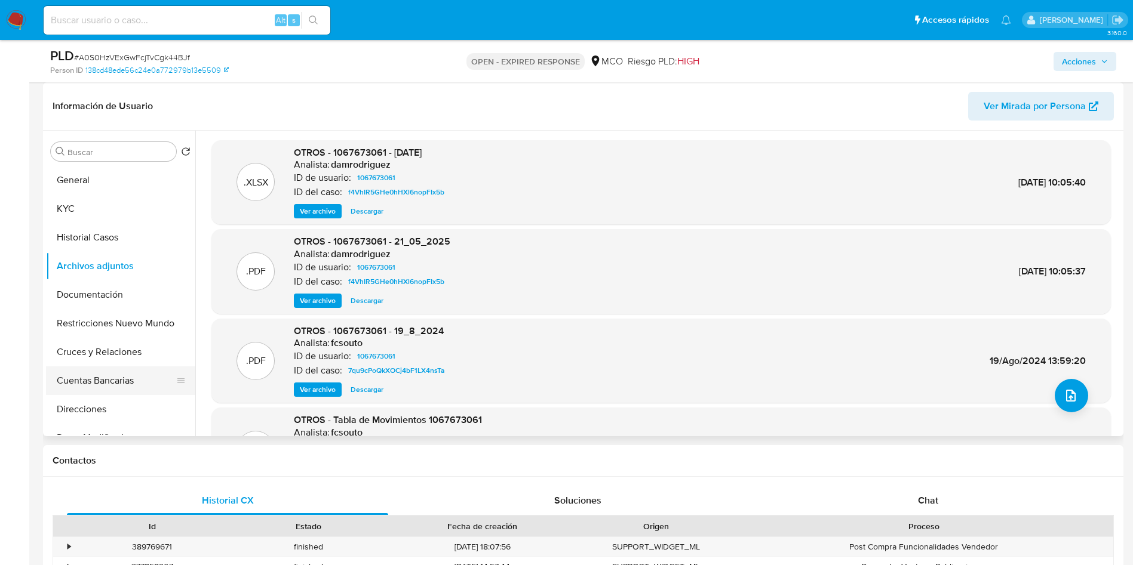
click at [91, 373] on button "Cuentas Bancarias" at bounding box center [116, 381] width 140 height 29
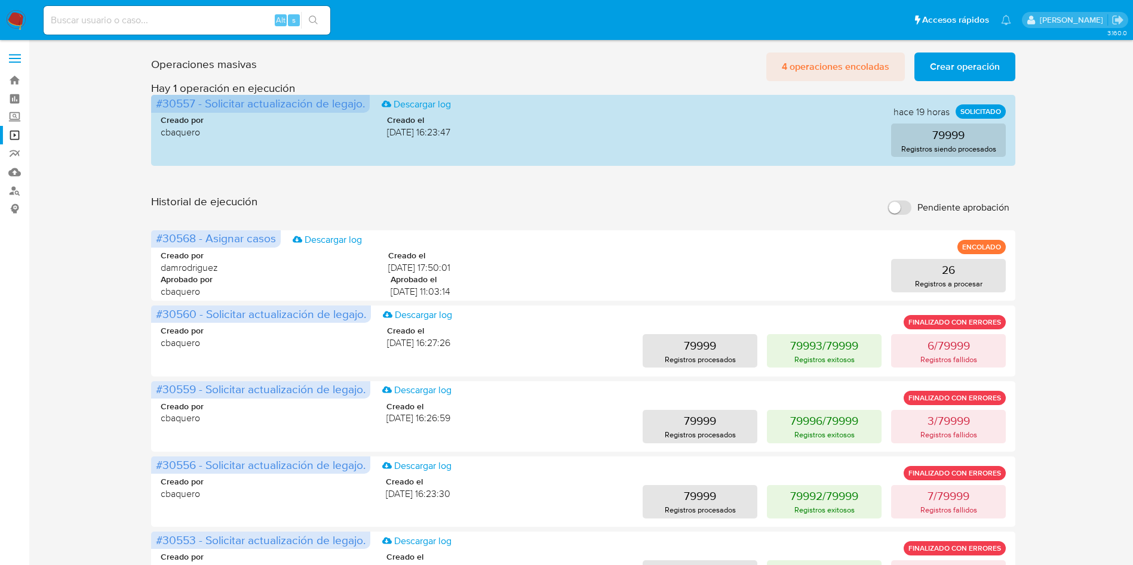
click at [795, 64] on span "4 operaciones encoladas" at bounding box center [834, 67] width 107 height 26
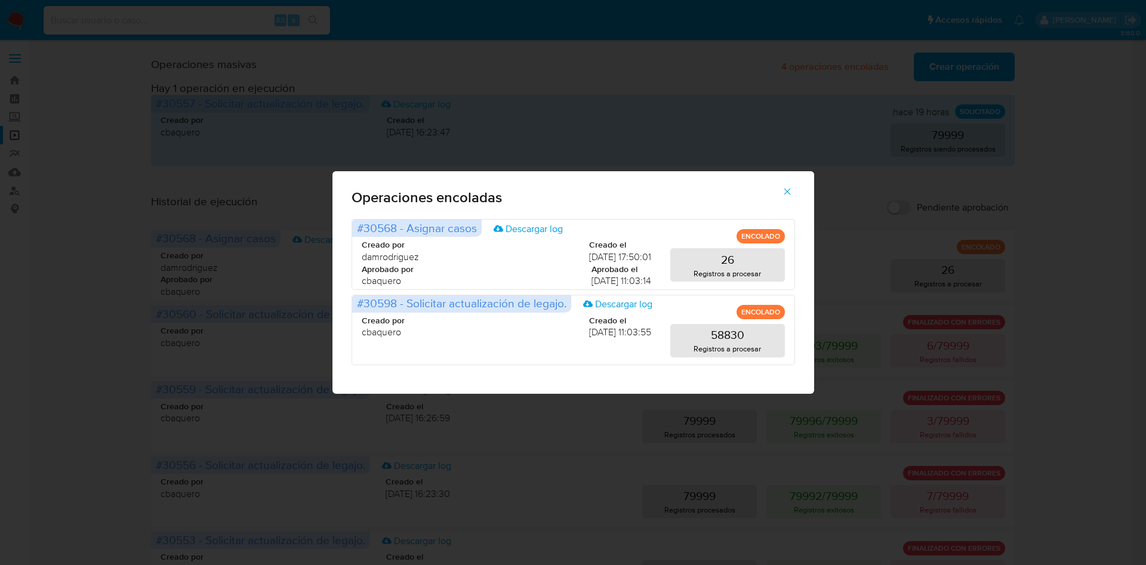
click at [1075, 190] on div "Operaciones encoladas #30568 - Asignar casos Descargar log ENCOLADO Creado por …" at bounding box center [573, 282] width 1146 height 565
click at [785, 192] on icon "button" at bounding box center [787, 191] width 11 height 11
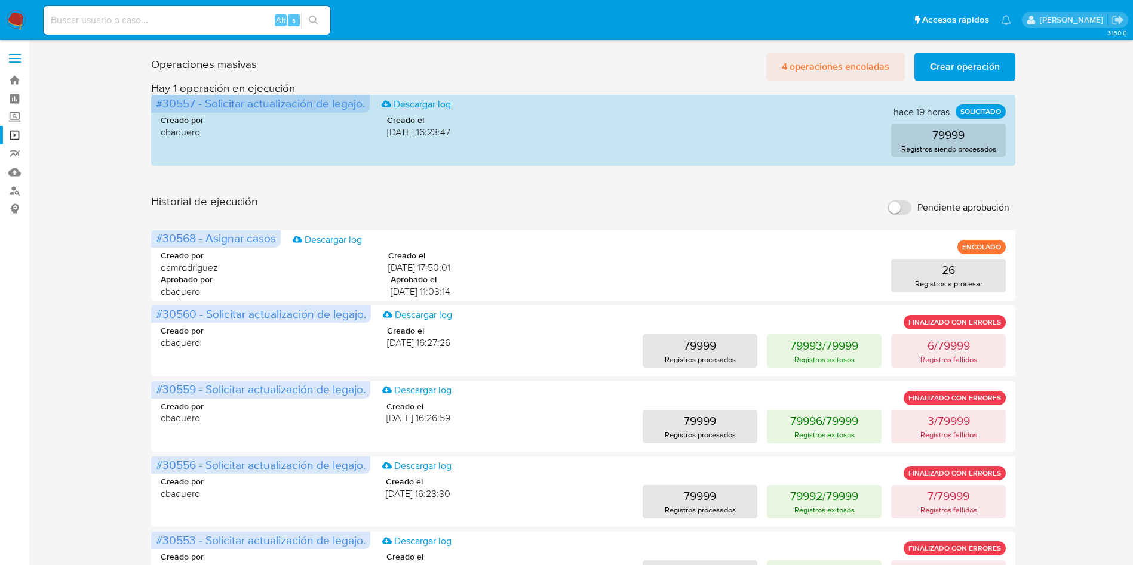
click at [804, 59] on span "4 operaciones encoladas" at bounding box center [834, 67] width 107 height 26
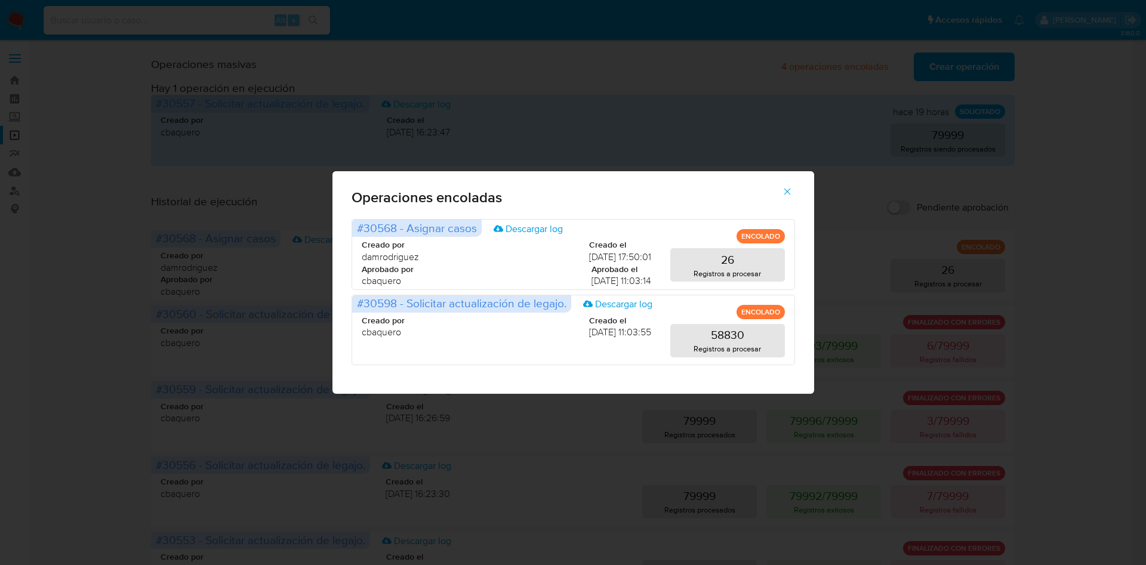
click at [1146, 216] on div "Operaciones encoladas #30568 - Asignar casos Descargar log ENCOLADO Creado por …" at bounding box center [573, 282] width 1146 height 565
click at [1087, 214] on div "Operaciones encoladas #30568 - Asignar casos Descargar log ENCOLADO Creado por …" at bounding box center [573, 282] width 1146 height 565
click at [792, 186] on icon "button" at bounding box center [787, 191] width 11 height 11
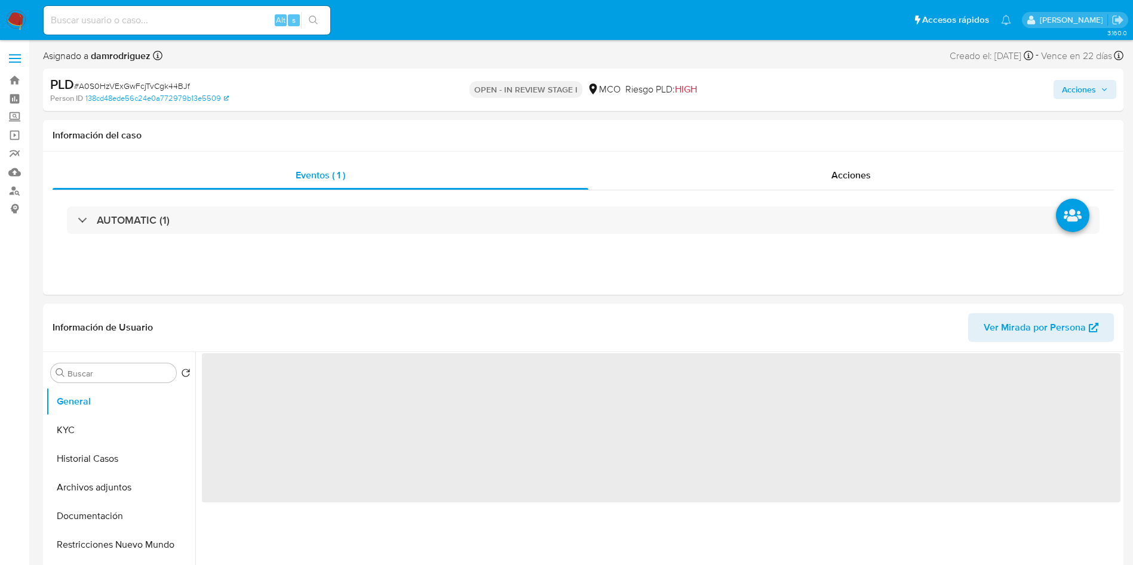
select select "10"
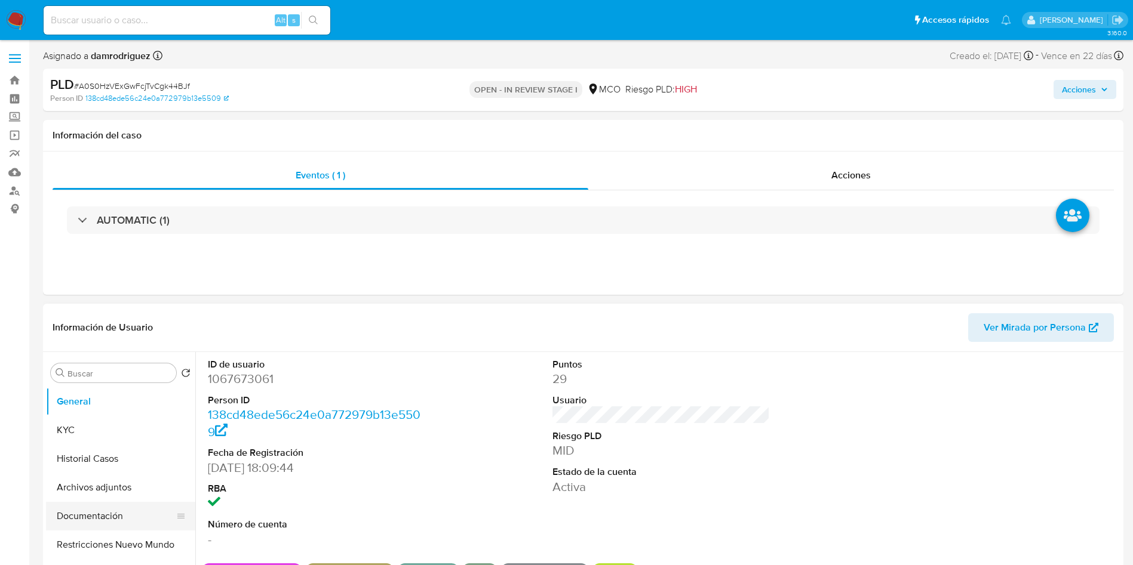
click at [101, 515] on button "Documentación" at bounding box center [116, 516] width 140 height 29
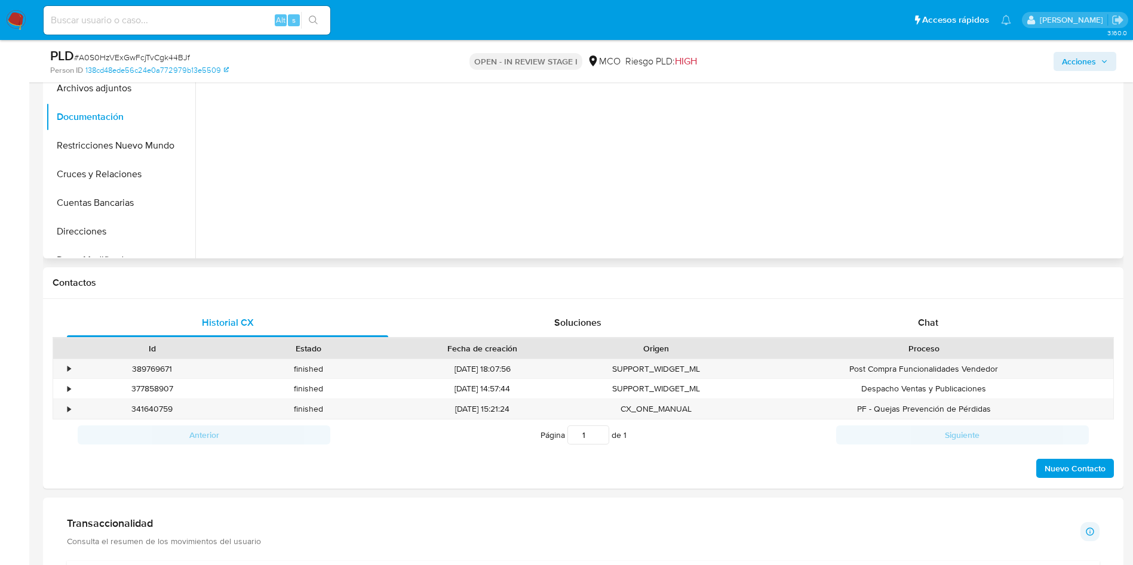
scroll to position [358, 0]
click at [886, 337] on div "Id Estado Fecha de creación Origen Proceso" at bounding box center [583, 347] width 1061 height 21
click at [893, 326] on div "Chat" at bounding box center [927, 321] width 321 height 29
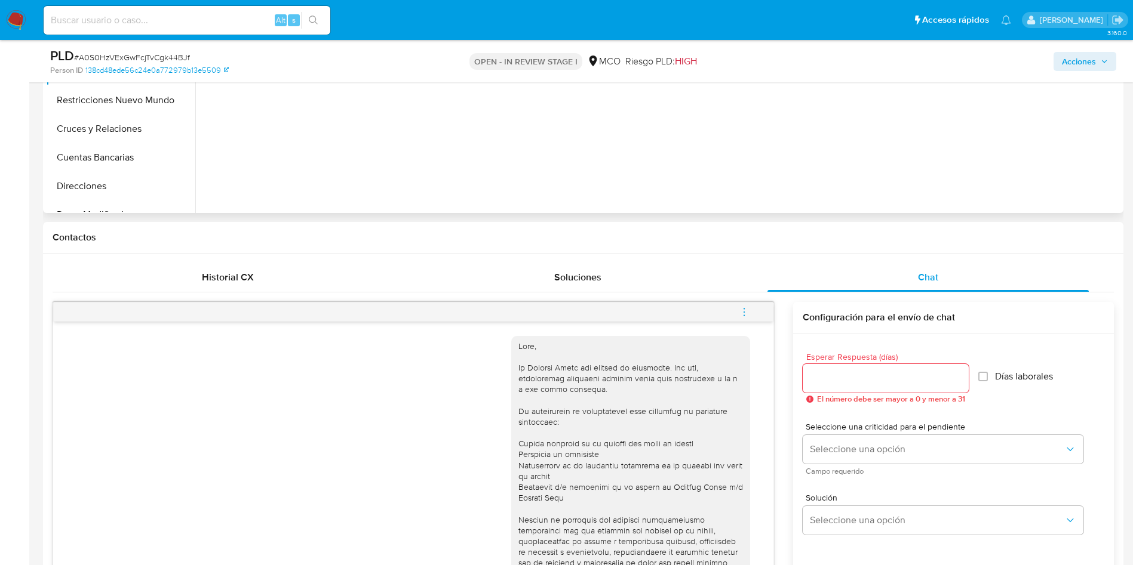
scroll to position [179, 0]
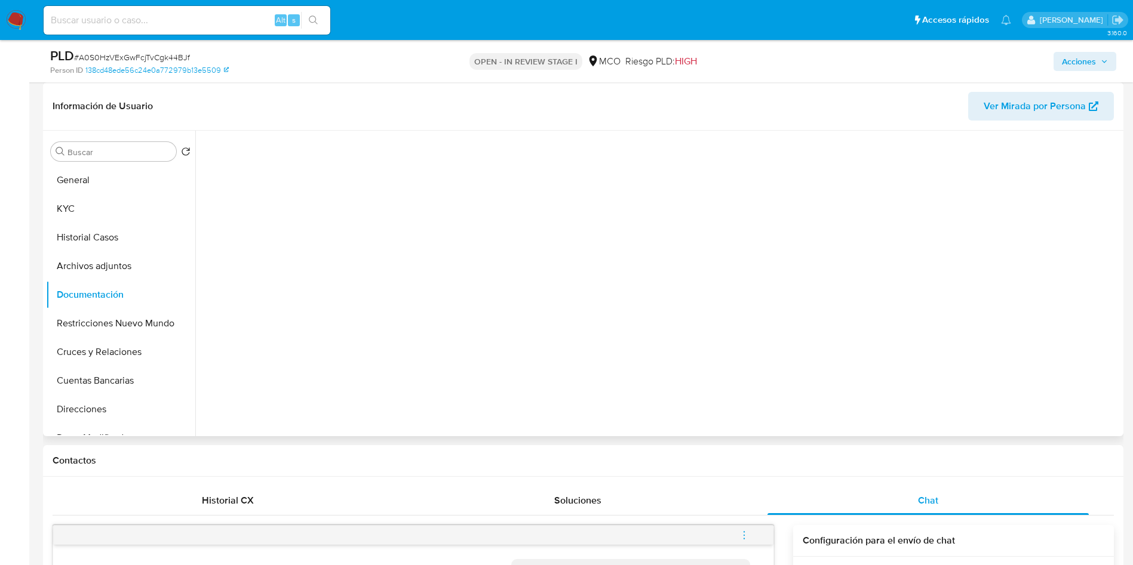
drag, startPoint x: 584, startPoint y: 192, endPoint x: 555, endPoint y: 192, distance: 29.3
click at [584, 192] on div at bounding box center [776, 239] width 689 height 382
click at [99, 189] on button "General" at bounding box center [116, 180] width 140 height 29
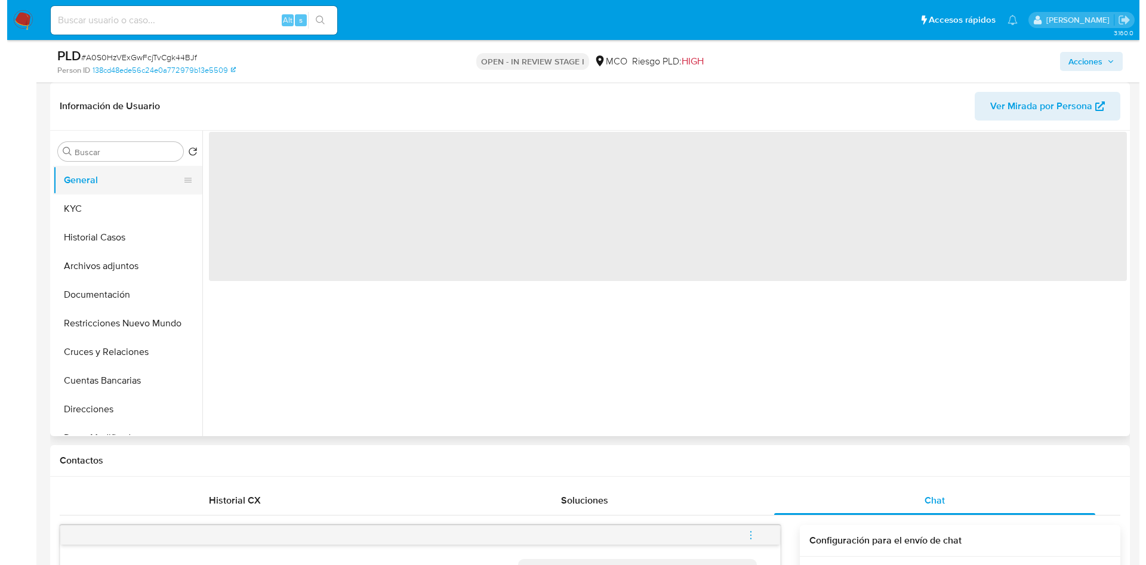
scroll to position [0, 0]
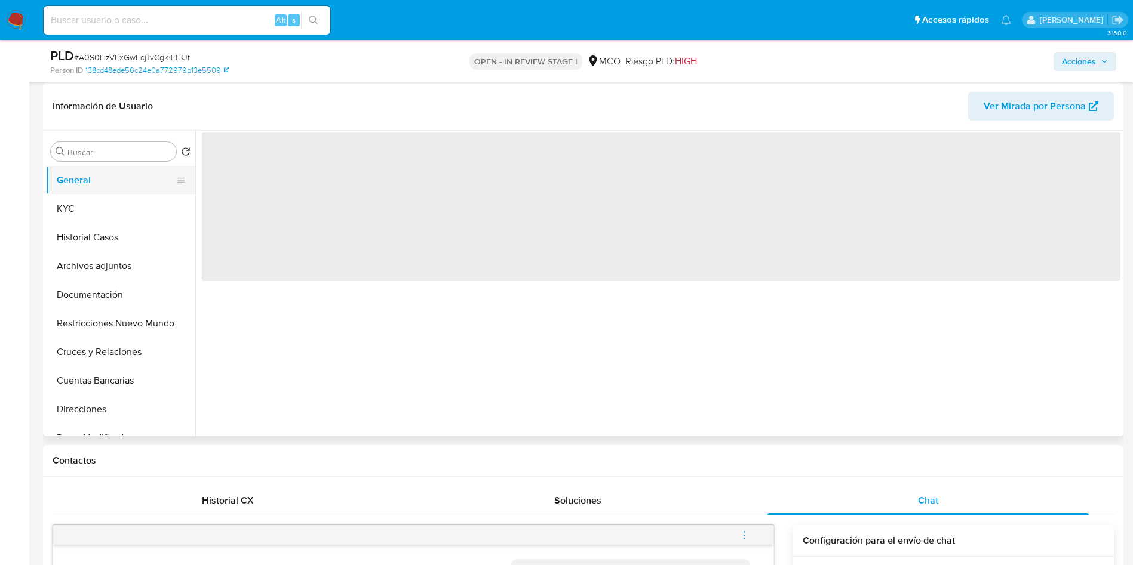
click at [104, 181] on button "General" at bounding box center [116, 180] width 140 height 29
click at [301, 124] on div "Información de Usuario Ver Mirada por Persona" at bounding box center [583, 106] width 1080 height 48
click at [306, 111] on header "Información de Usuario Ver Mirada por Persona" at bounding box center [583, 106] width 1061 height 29
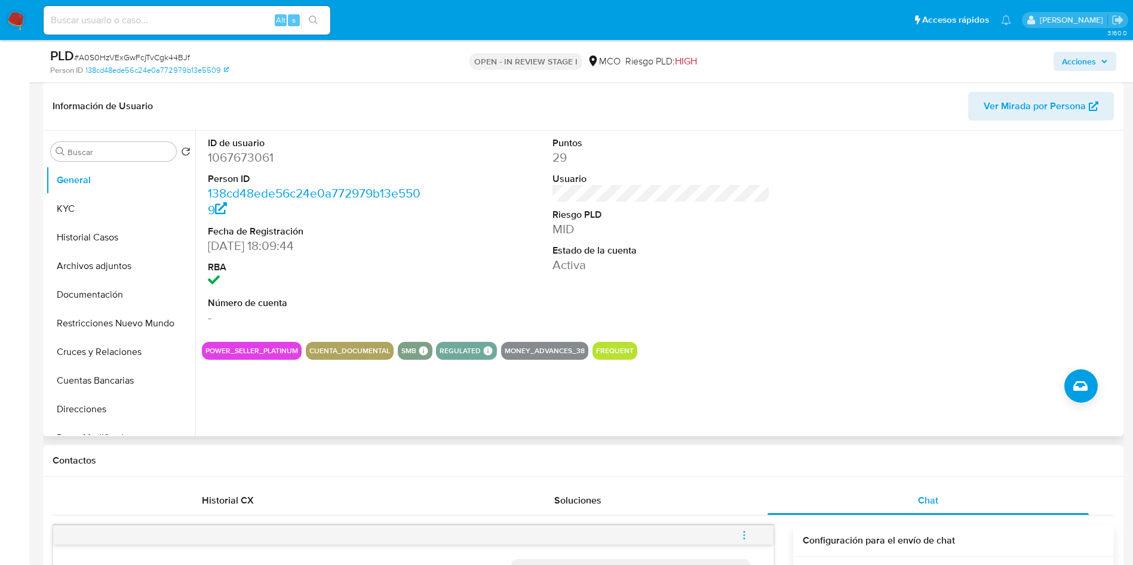
click at [778, 144] on div "ID de usuario 1067673061 Person ID 138cd48ede56c24e0a772979b13e5509 Fecha de Re…" at bounding box center [661, 232] width 918 height 202
drag, startPoint x: 1095, startPoint y: 61, endPoint x: 367, endPoint y: 233, distance: 747.7
click at [125, 270] on button "Archivos adjuntos" at bounding box center [116, 266] width 140 height 29
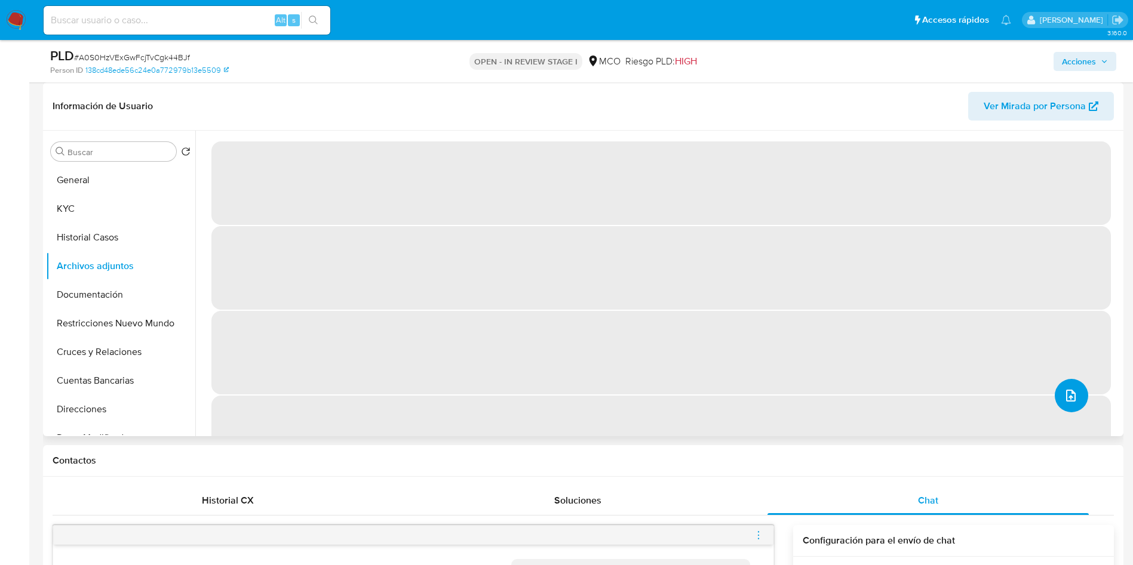
click at [1063, 401] on span "upload-file" at bounding box center [1070, 396] width 14 height 14
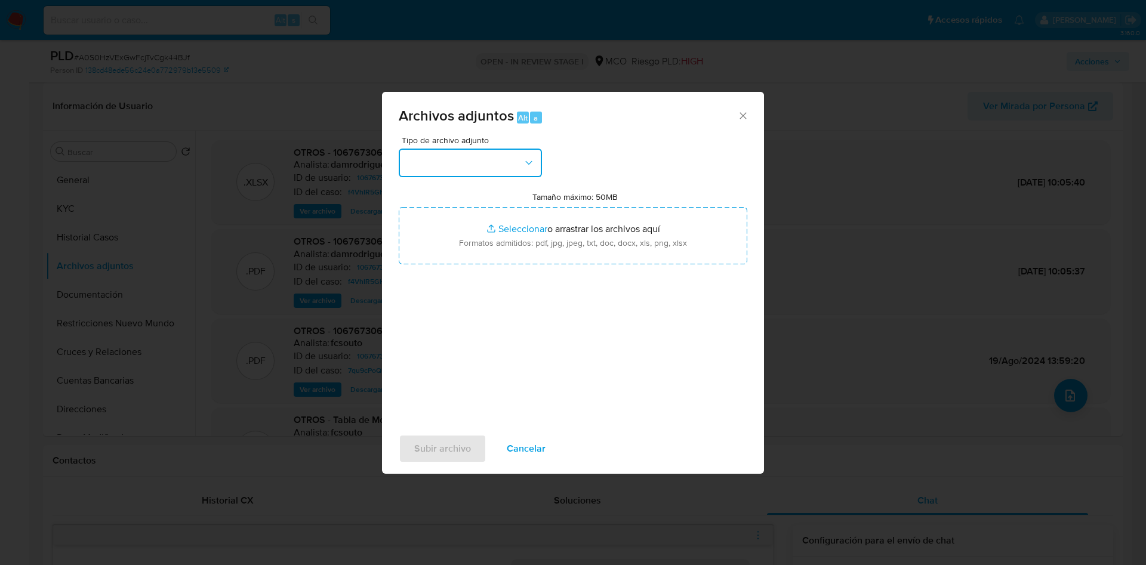
click at [463, 150] on button "button" at bounding box center [470, 163] width 143 height 29
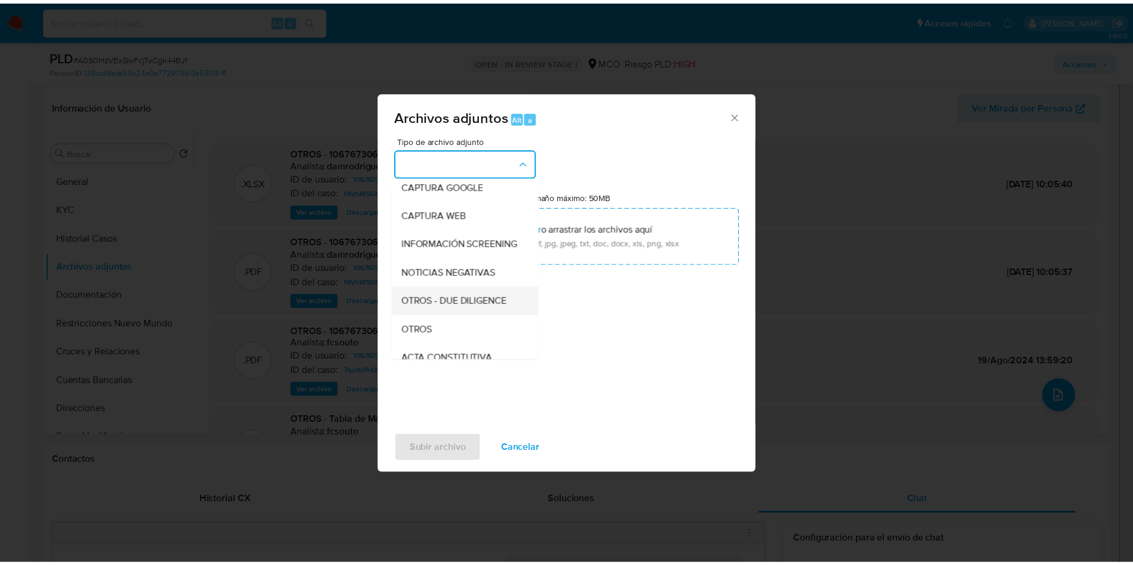
scroll to position [90, 0]
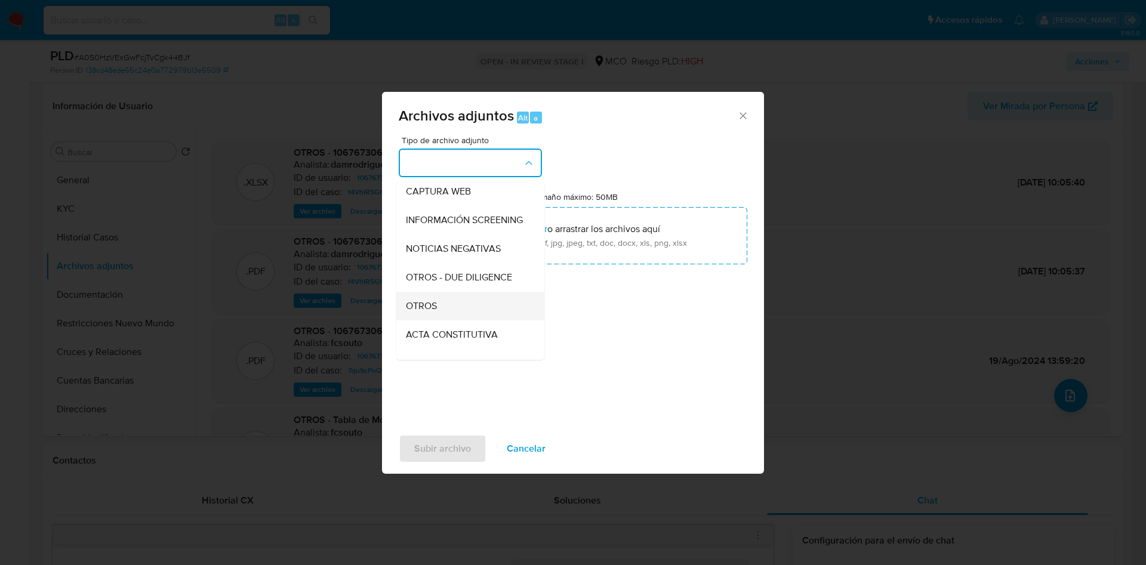
click at [452, 317] on div "OTROS" at bounding box center [467, 306] width 122 height 29
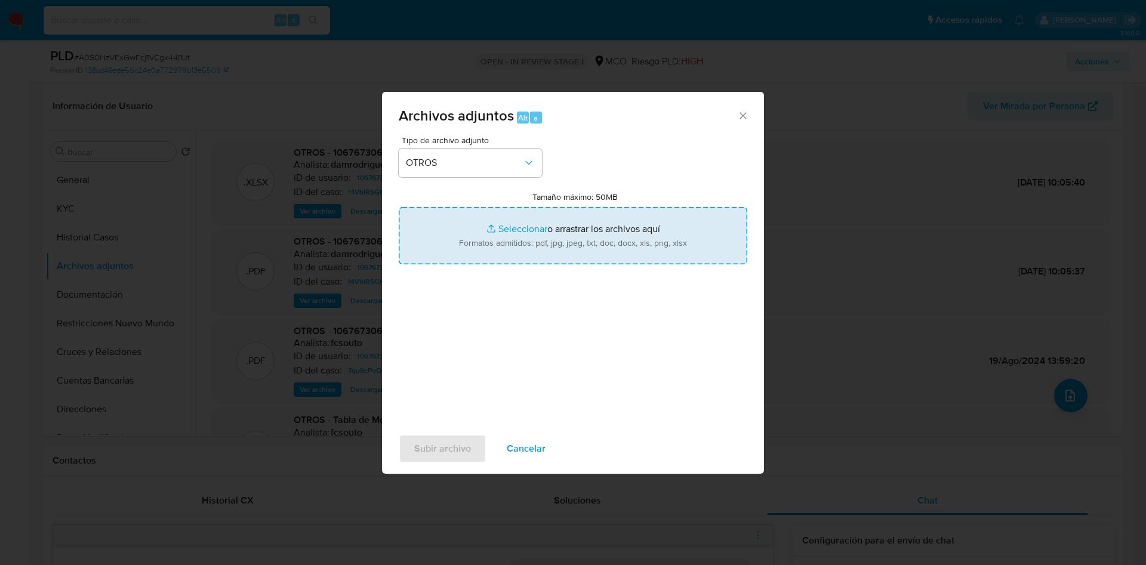
click at [558, 249] on input "Tamaño máximo: 50MB Seleccionar archivos" at bounding box center [573, 235] width 349 height 57
type input "C:\fakepath\1067673061 - 18_09_2025.pdf"
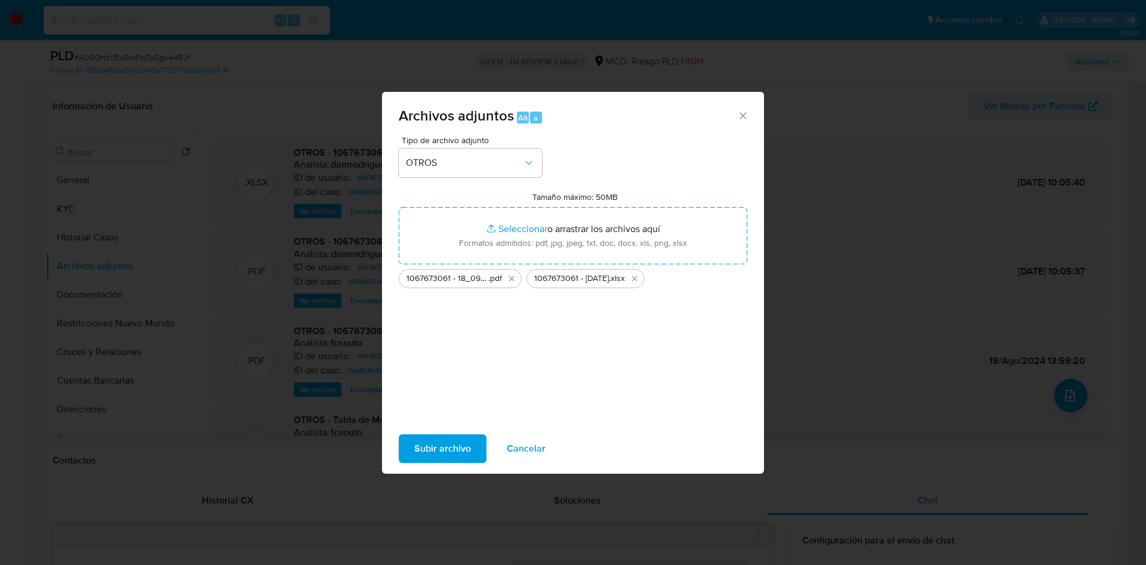
click at [445, 445] on span "Subir archivo" at bounding box center [442, 449] width 57 height 26
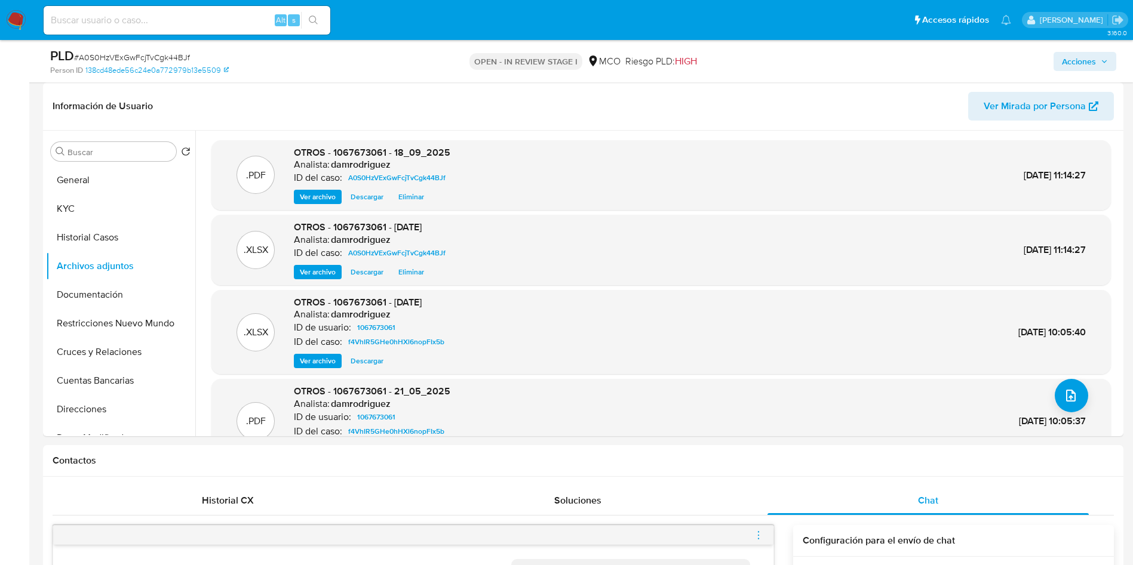
click at [1070, 71] on div "Acciones" at bounding box center [940, 61] width 352 height 28
click at [1084, 56] on span "Acciones" at bounding box center [1078, 61] width 34 height 19
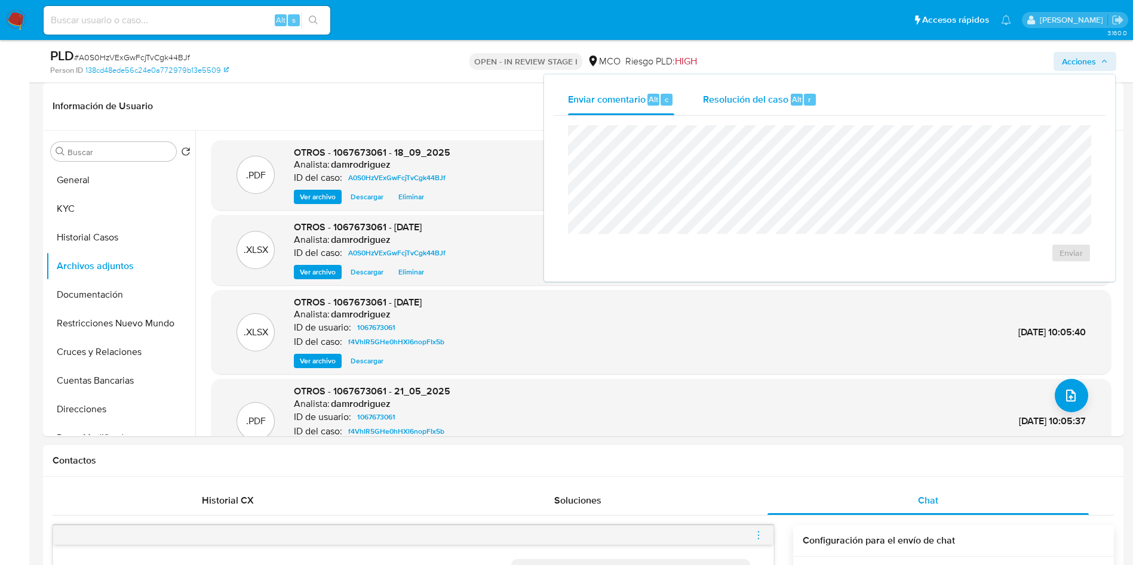
click at [739, 92] on span "Resolución del caso" at bounding box center [745, 99] width 85 height 14
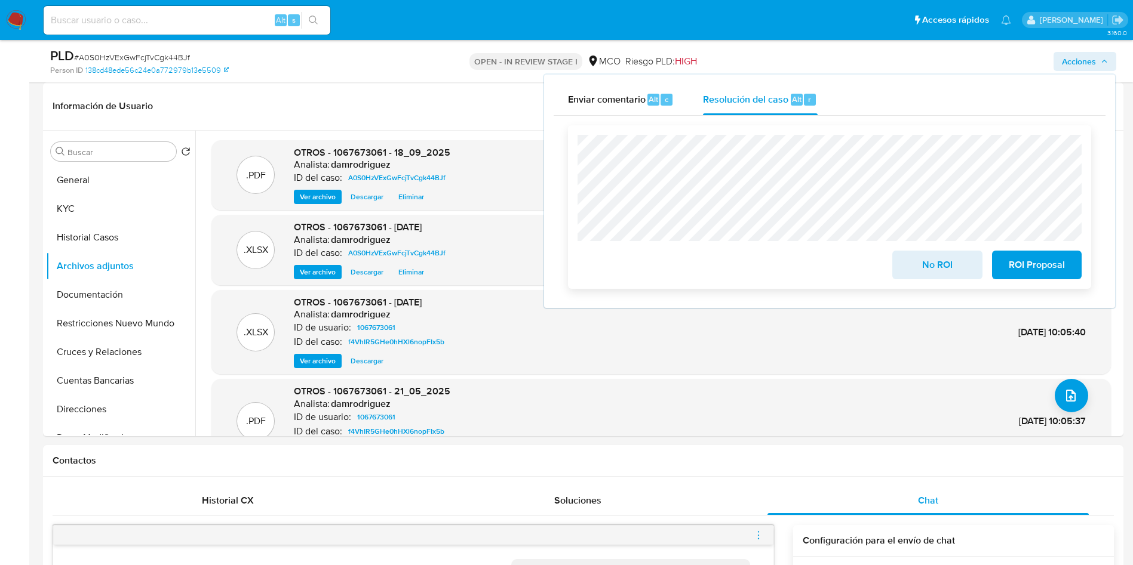
click at [1040, 263] on span "ROI Proposal" at bounding box center [1036, 265] width 59 height 26
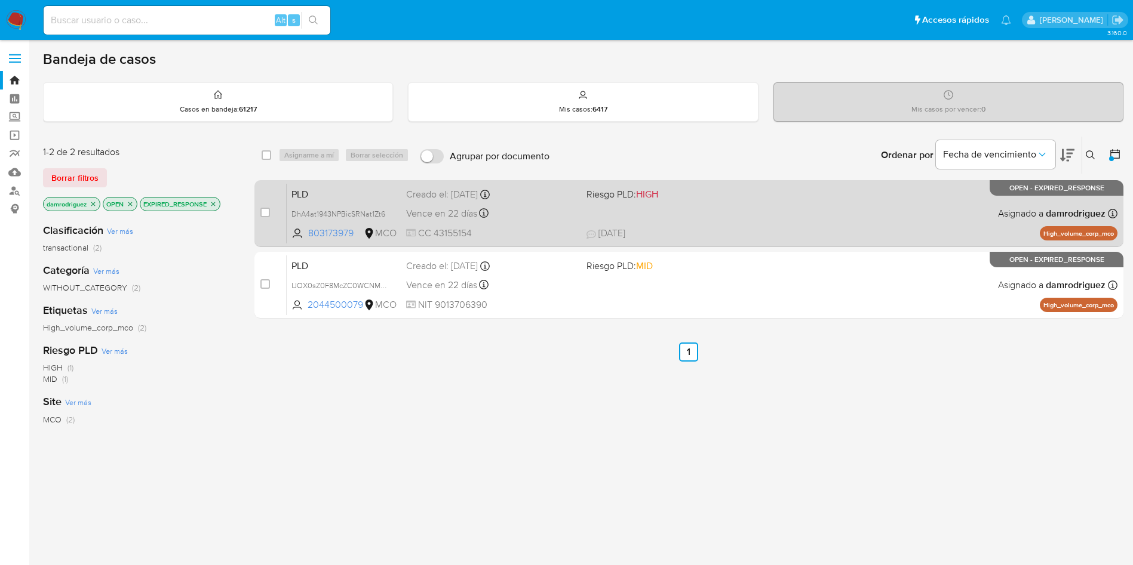
click at [572, 416] on div "select-all-cases-checkbox Asignarme a mí Borrar selección Agrupar por documento…" at bounding box center [688, 406] width 869 height 541
click at [312, 193] on span "PLD" at bounding box center [343, 194] width 105 height 16
click at [265, 214] on input "checkbox" at bounding box center [265, 213] width 10 height 10
checkbox input "true"
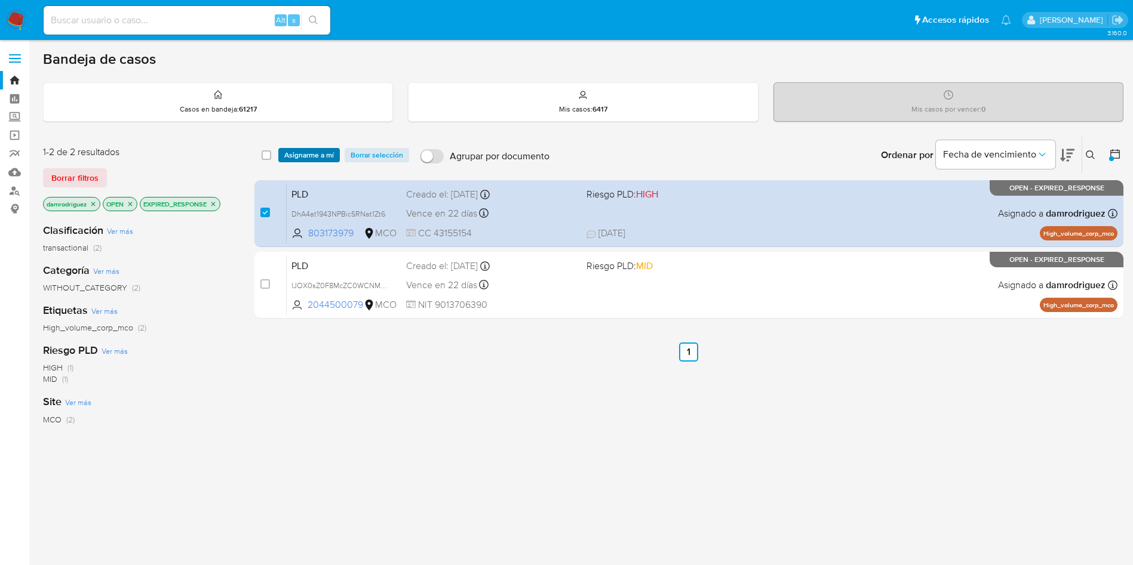
click at [309, 150] on span "Asignarme a mí" at bounding box center [309, 155] width 50 height 12
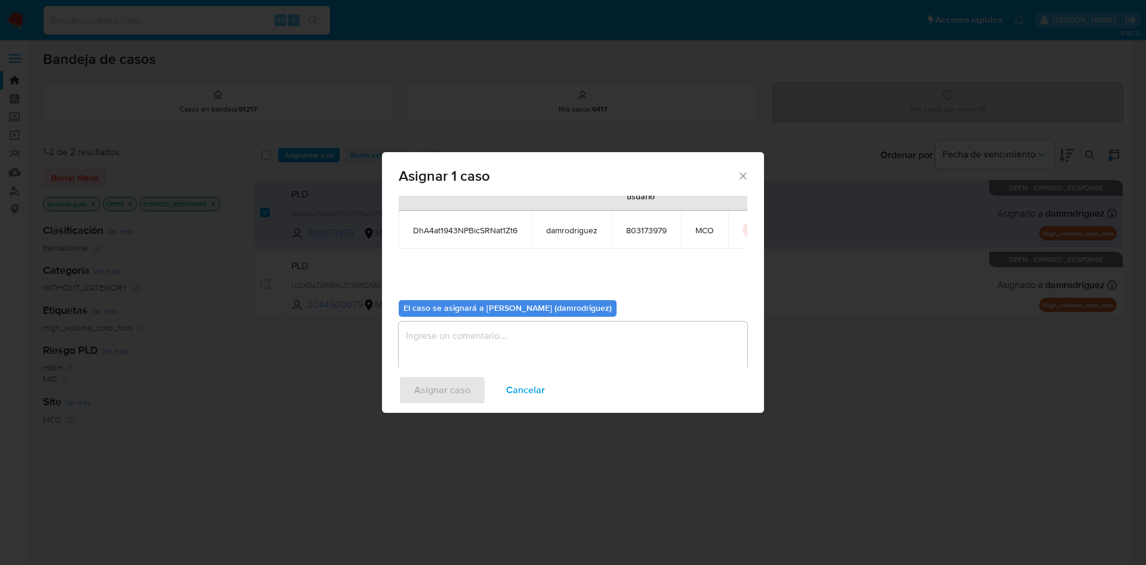
scroll to position [62, 0]
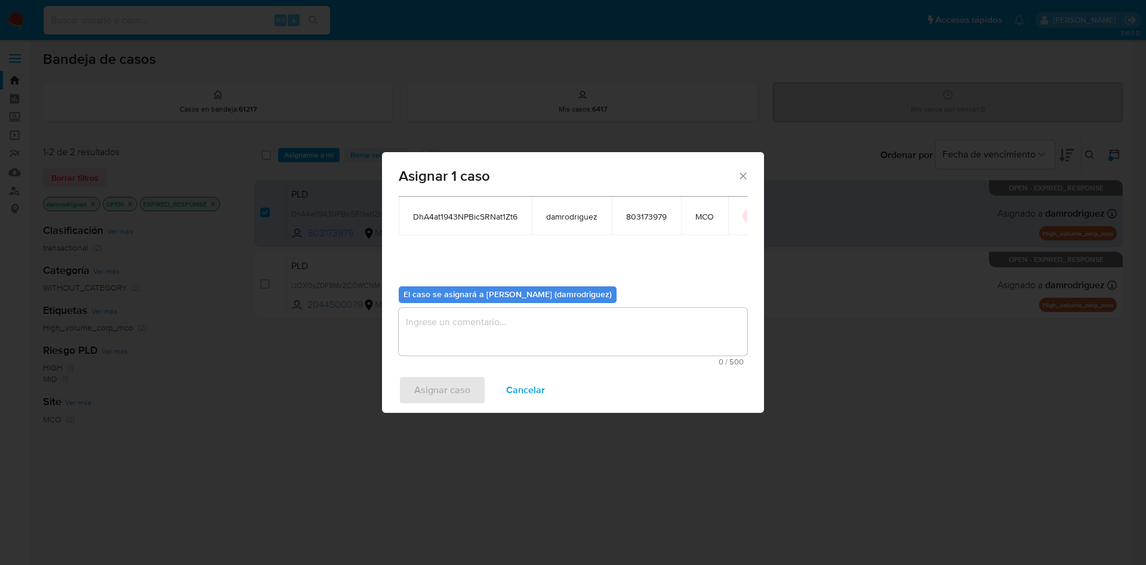
click at [448, 321] on textarea "assign-modal" at bounding box center [573, 332] width 349 height 48
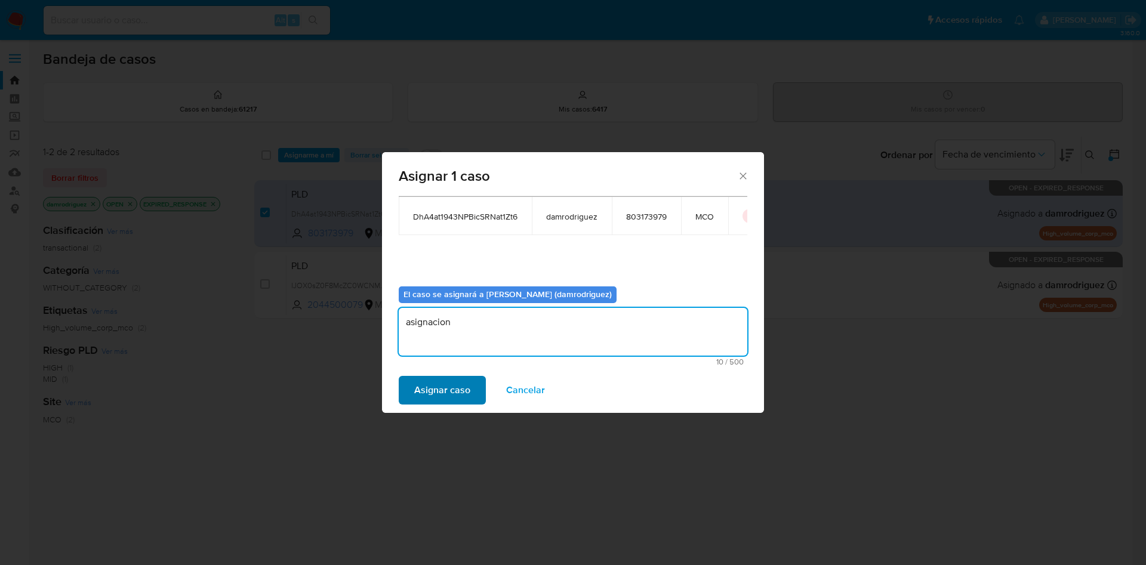
type textarea "asignacion"
click at [454, 404] on span "Asignar caso" at bounding box center [442, 390] width 56 height 26
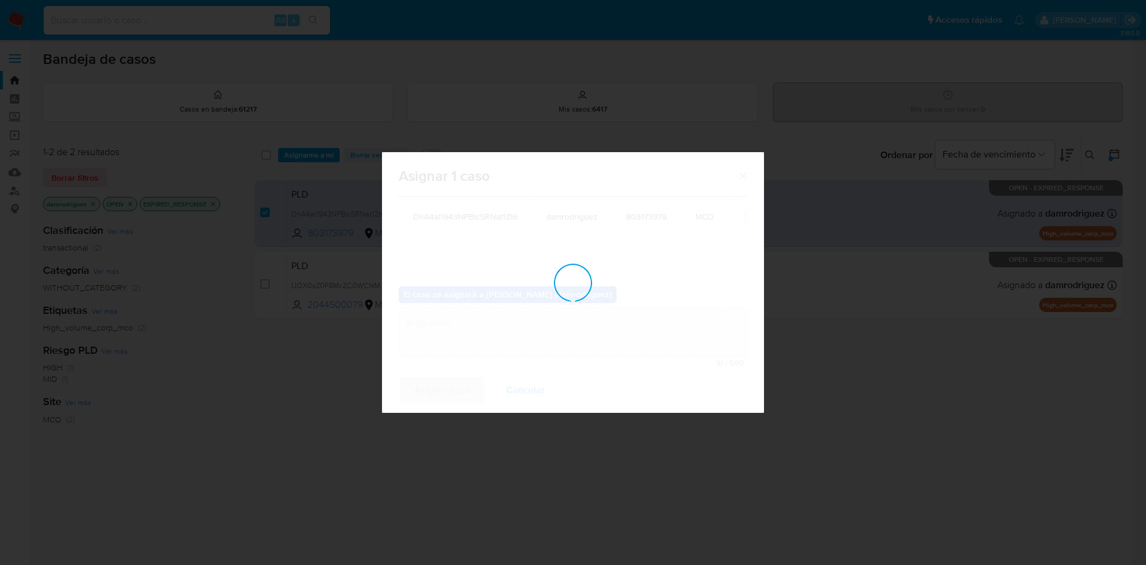
click at [449, 390] on div "assign-modal" at bounding box center [573, 282] width 382 height 261
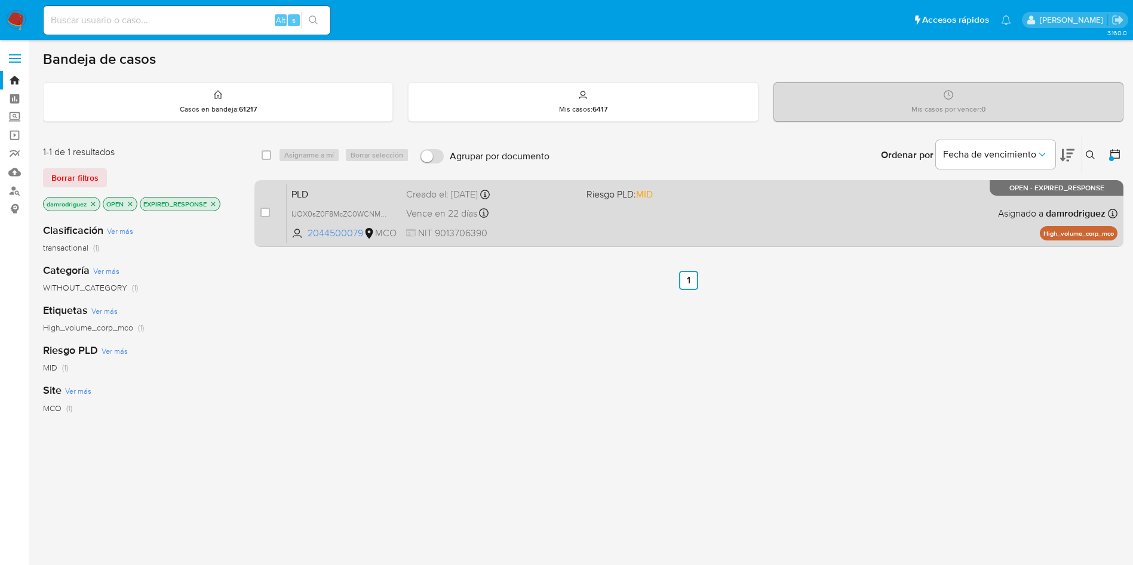
click at [257, 212] on div "case-item-checkbox No es posible asignar el caso PLD IJOX0sZ0F8McZC0WCNMb1KWZ 2…" at bounding box center [688, 213] width 869 height 67
click at [264, 212] on input "checkbox" at bounding box center [265, 213] width 10 height 10
checkbox input "true"
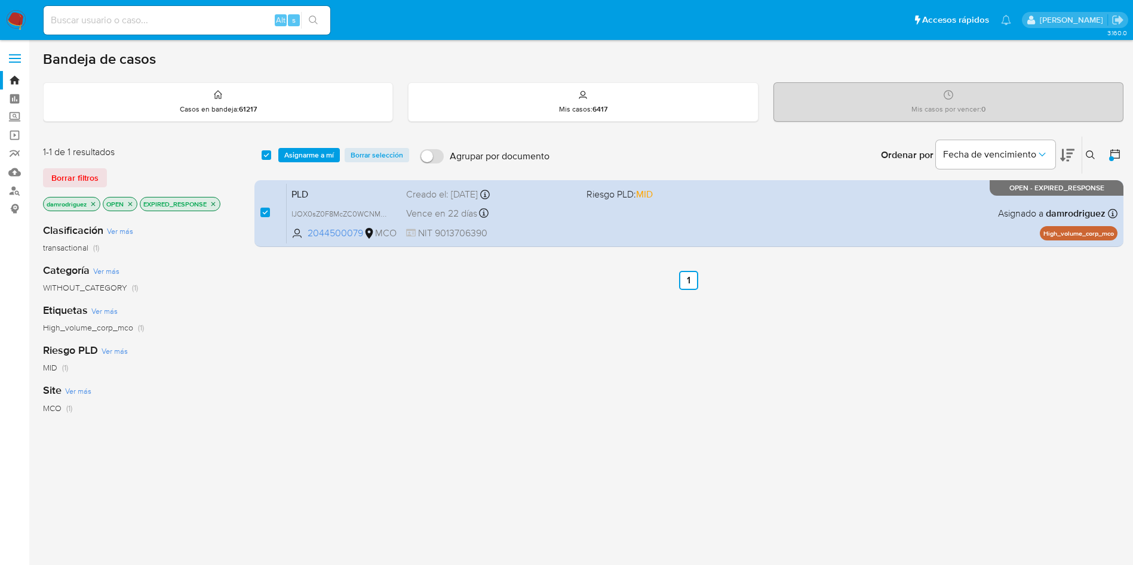
click at [317, 161] on span "Asignarme a mí" at bounding box center [309, 155] width 50 height 12
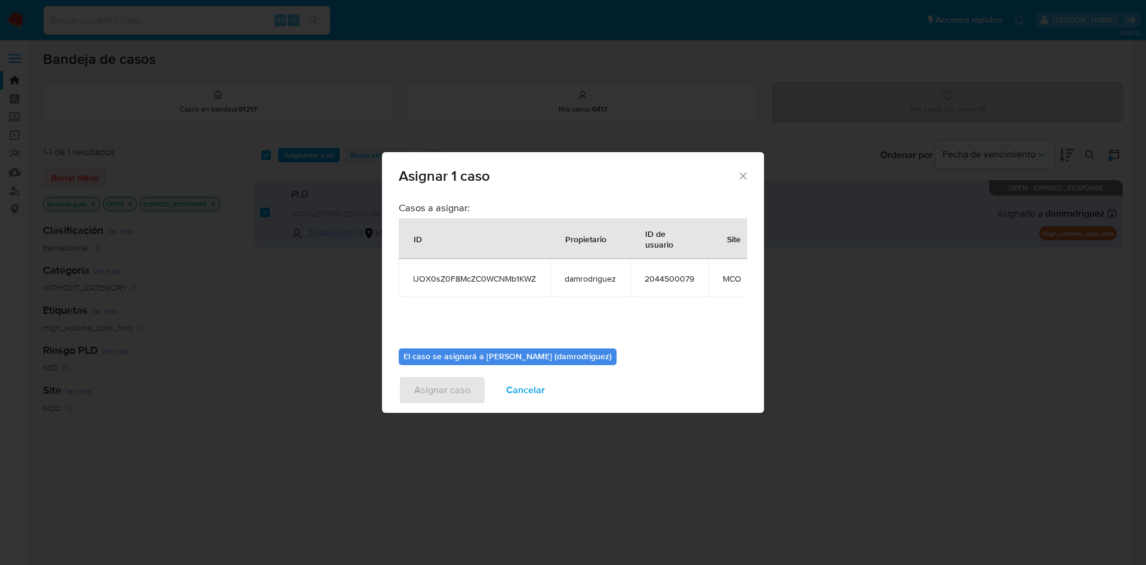
click at [315, 153] on div "Asignar 1 caso Casos a asignar: ID Propietario ID de usuario Site IJOX0sZ0F8McZ…" at bounding box center [573, 282] width 1146 height 565
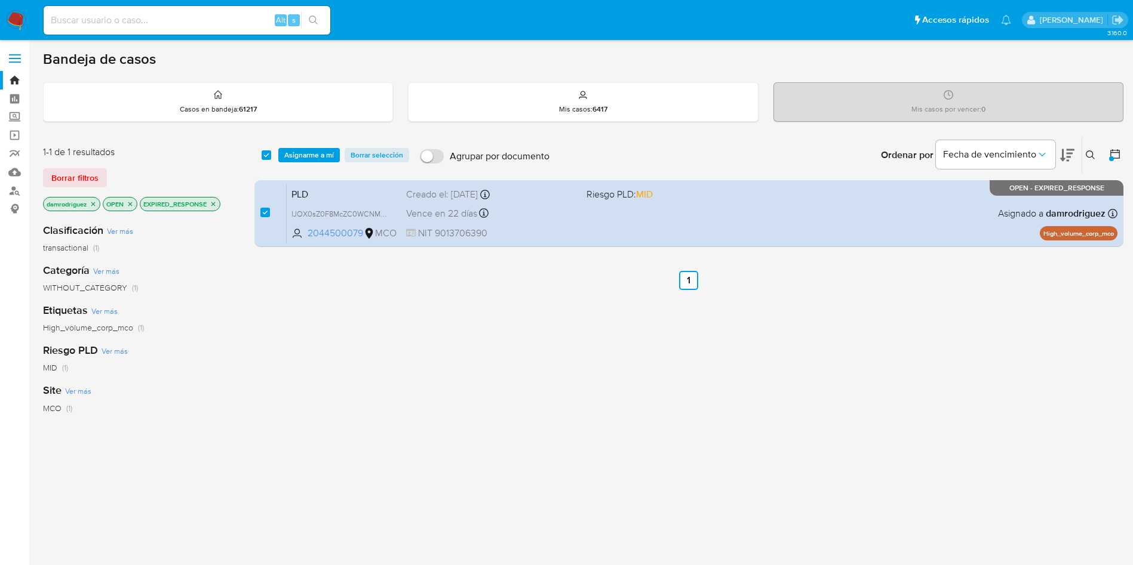
click at [329, 152] on span "Asignarme a mí" at bounding box center [309, 155] width 50 height 12
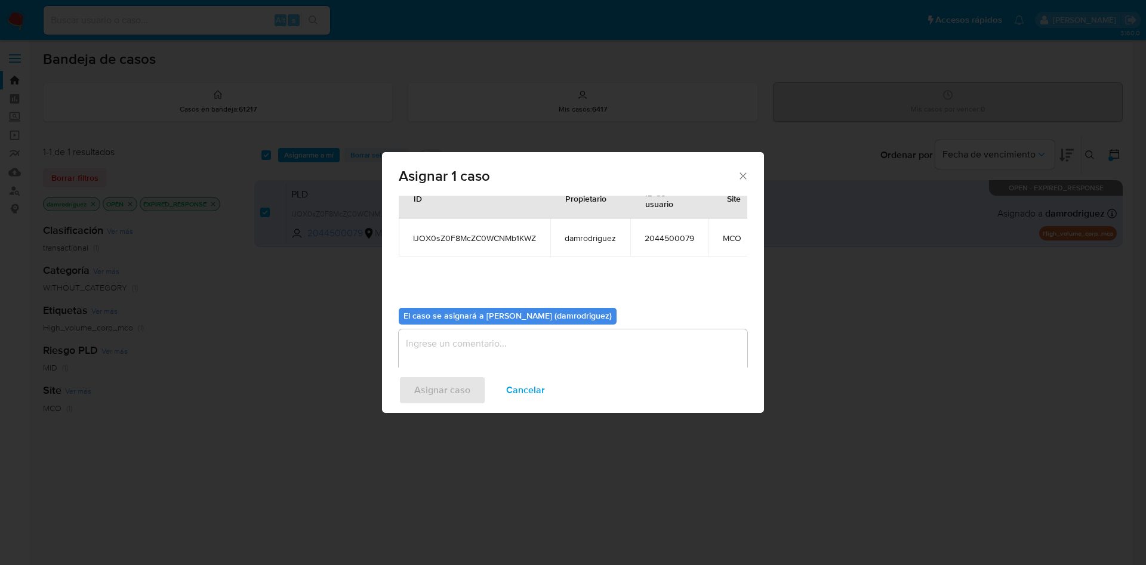
scroll to position [76, 0]
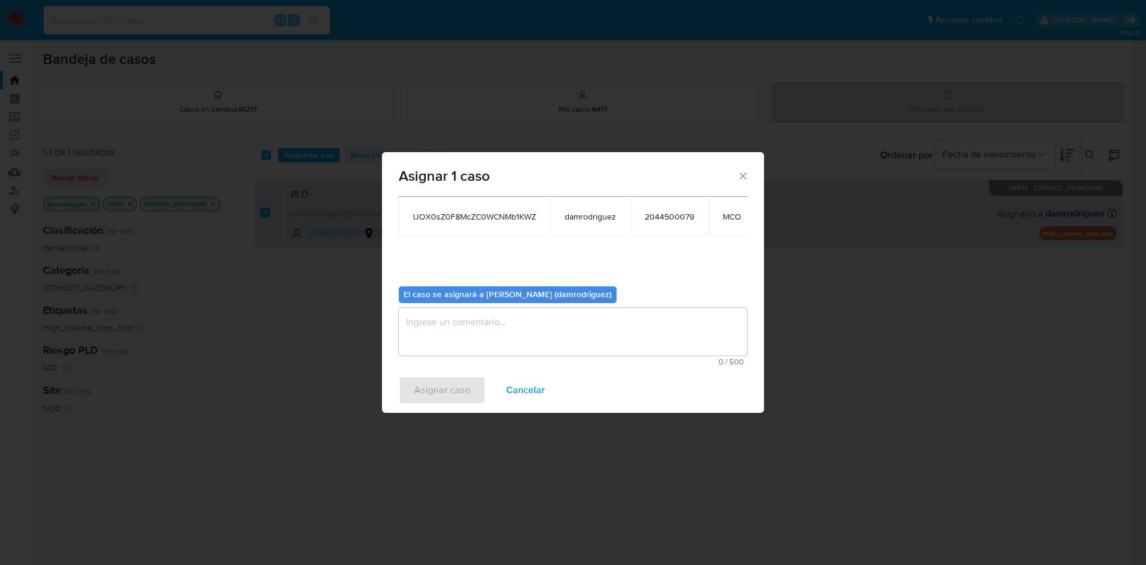
click at [518, 316] on textarea "assign-modal" at bounding box center [573, 332] width 349 height 48
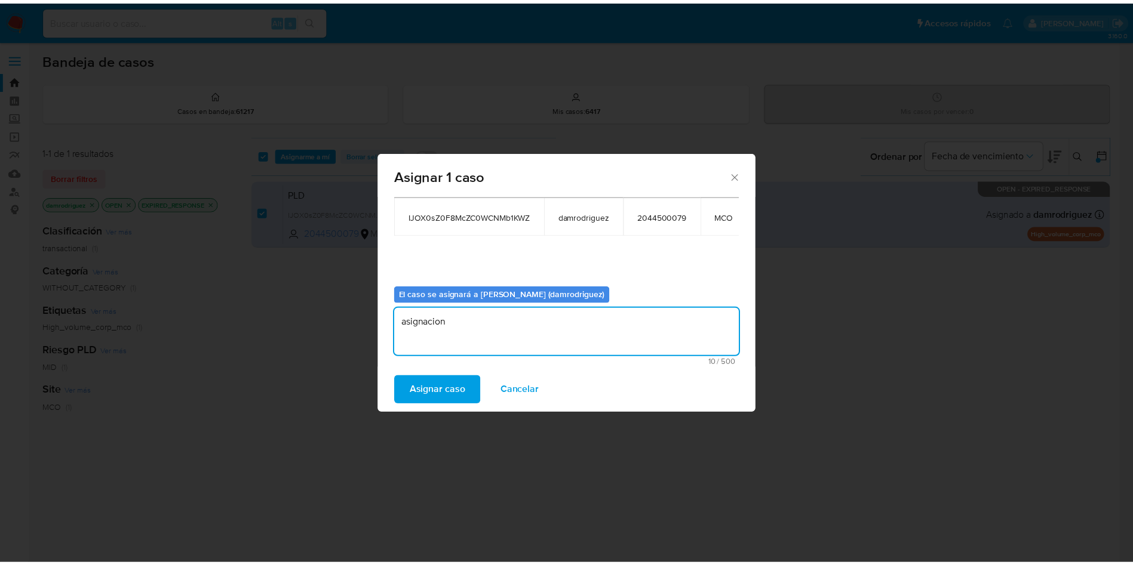
scroll to position [0, 0]
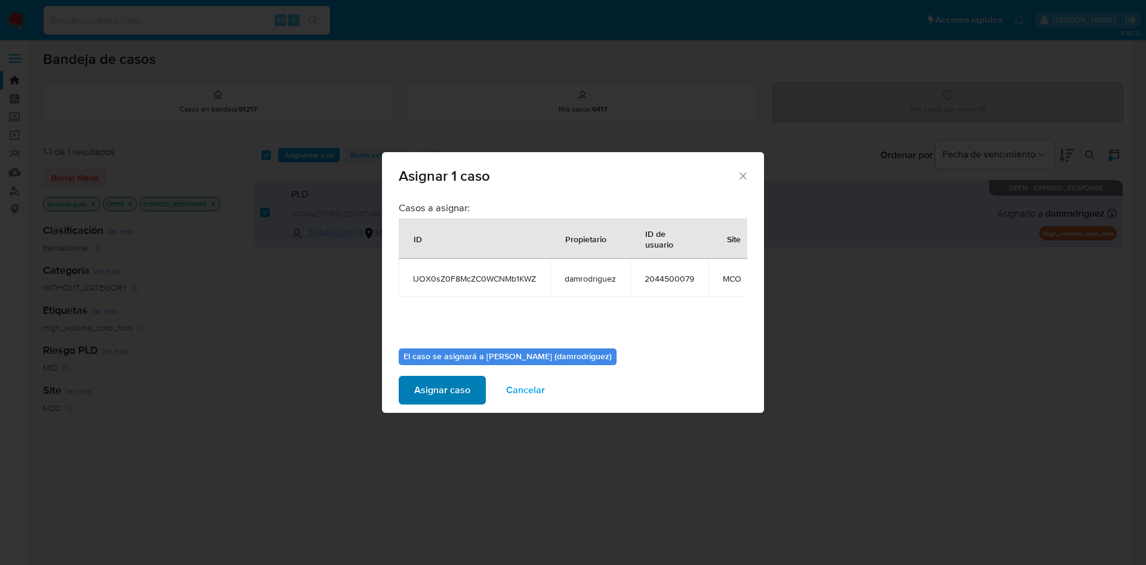
type textarea "asignacion"
click at [436, 387] on span "Asignar caso" at bounding box center [442, 390] width 56 height 26
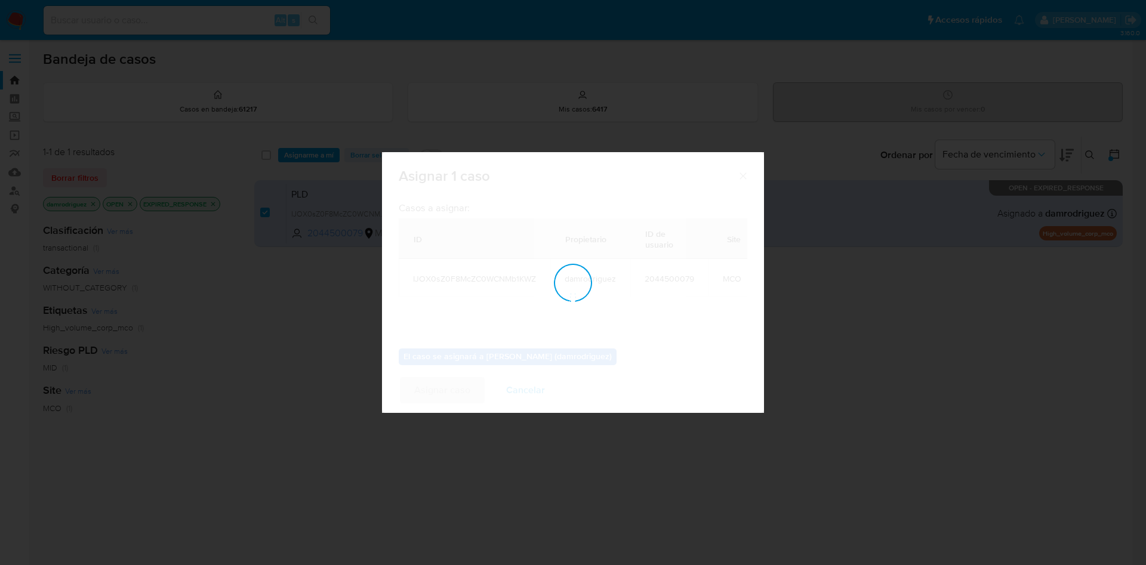
checkbox input "false"
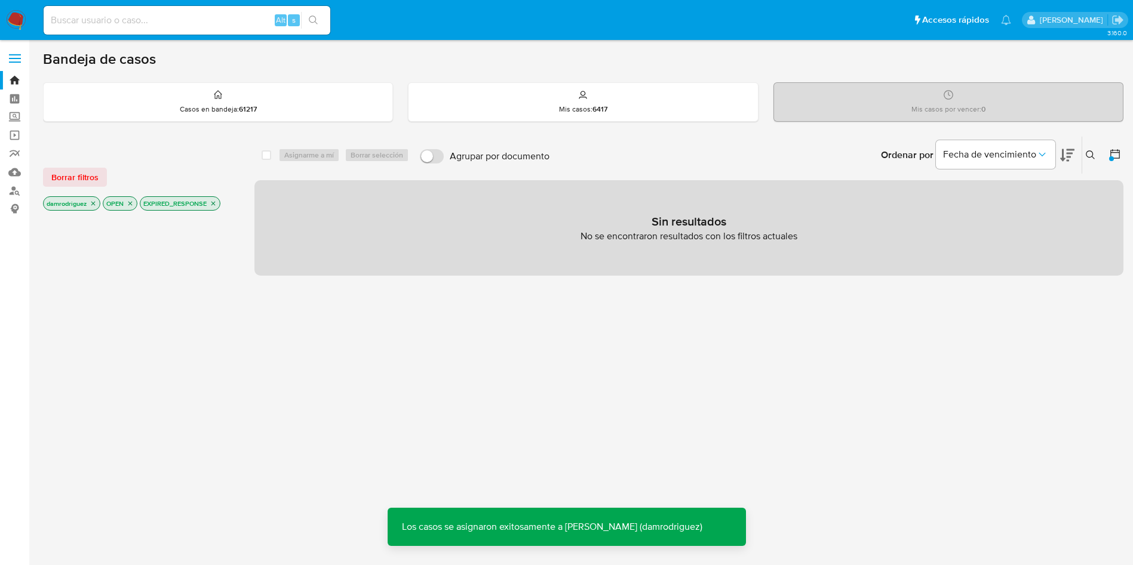
click at [214, 200] on icon "close-filter" at bounding box center [213, 203] width 7 height 7
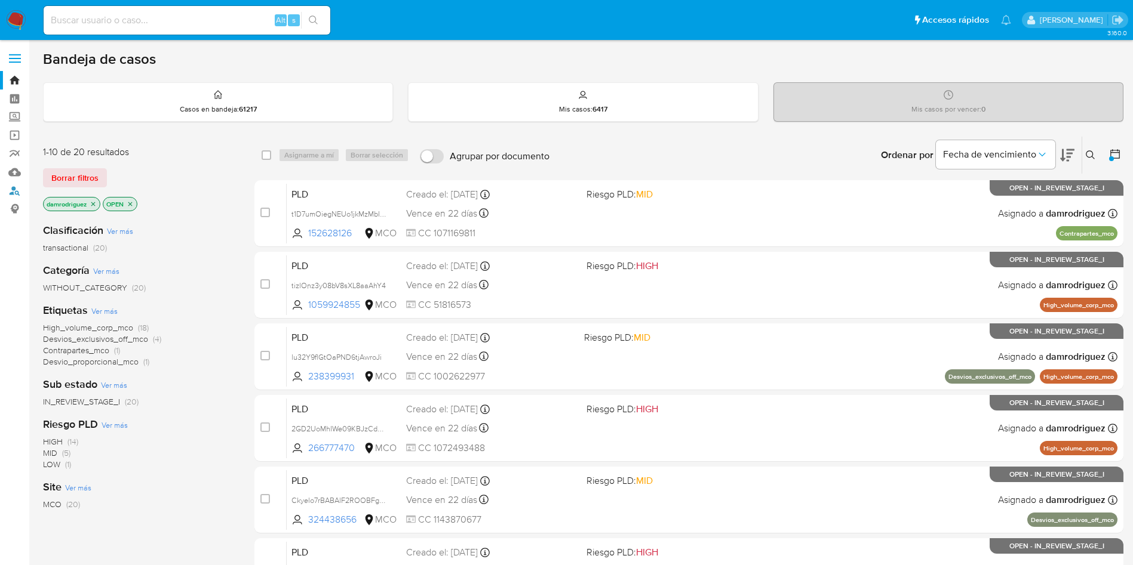
drag, startPoint x: 10, startPoint y: 189, endPoint x: 35, endPoint y: 177, distance: 27.8
click at [167, 25] on input at bounding box center [187, 21] width 287 height 16
paste input "1212217936"
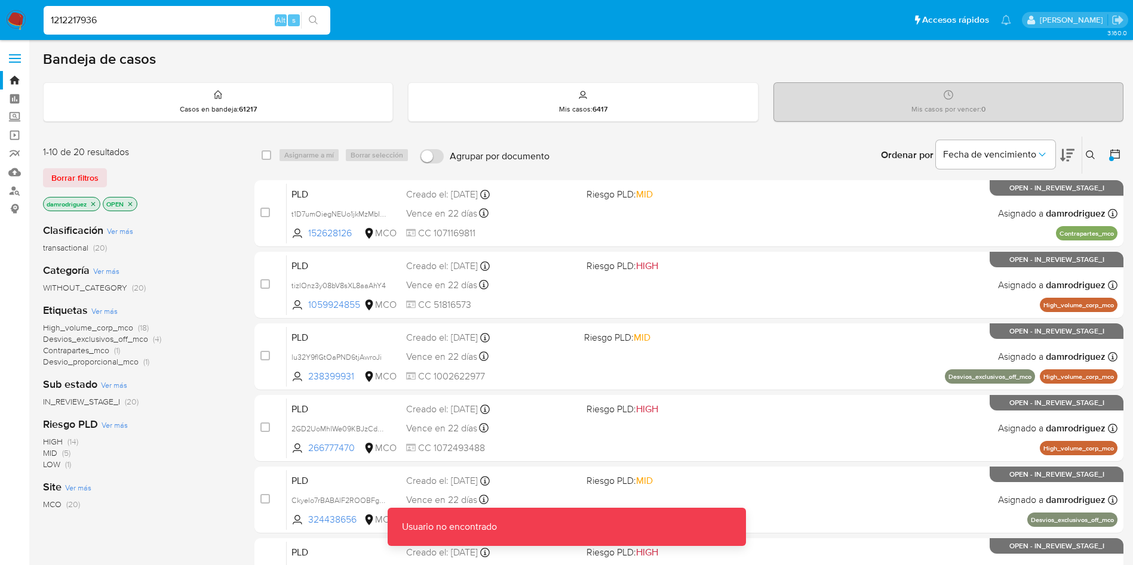
click at [163, 19] on input "1212217936" at bounding box center [187, 21] width 287 height 16
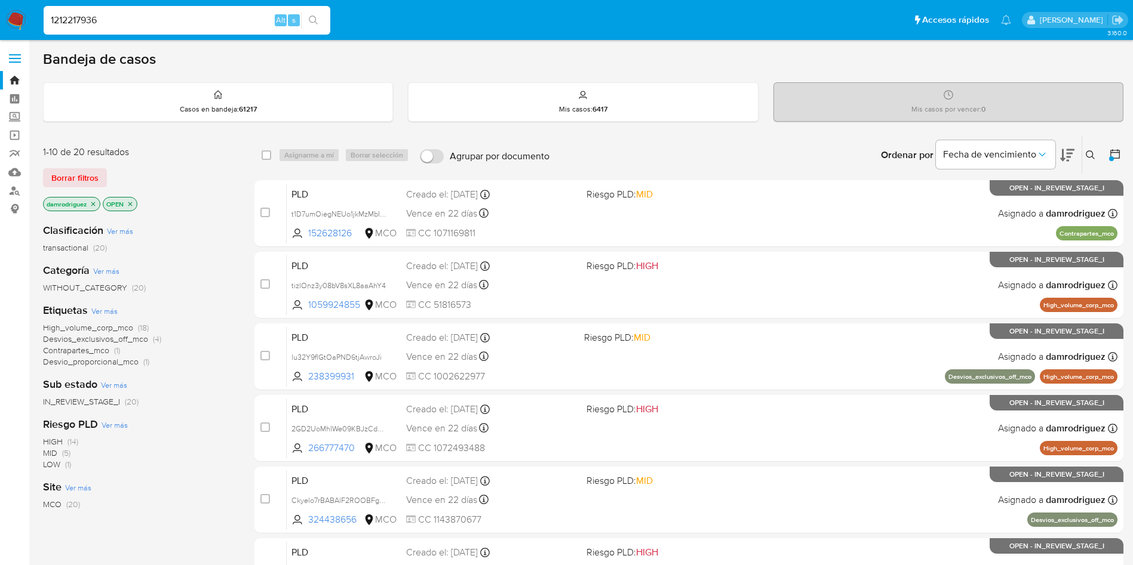
type input "1212217936"
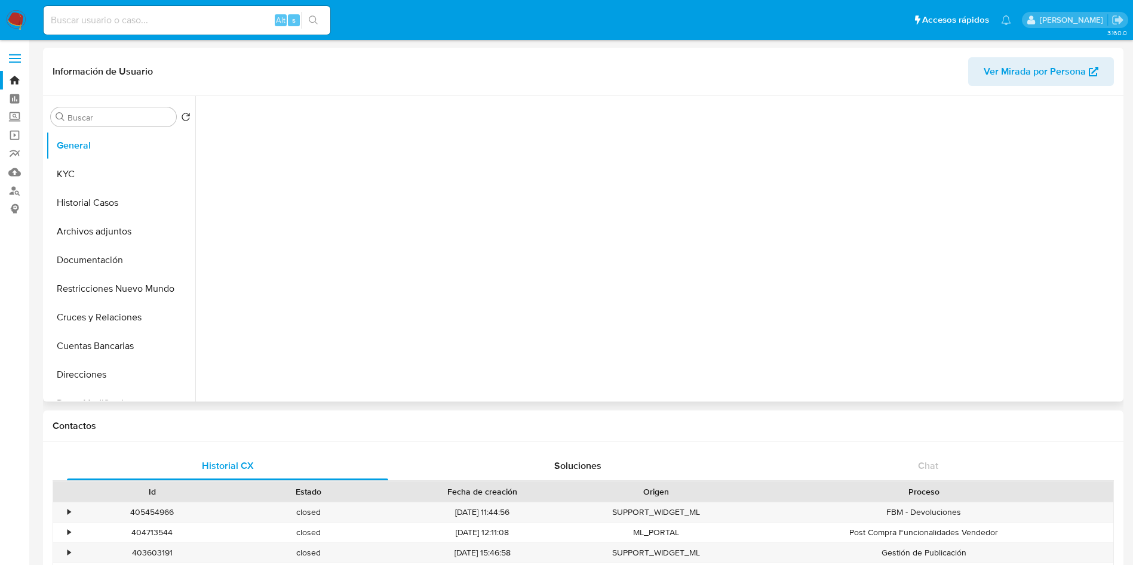
select select "10"
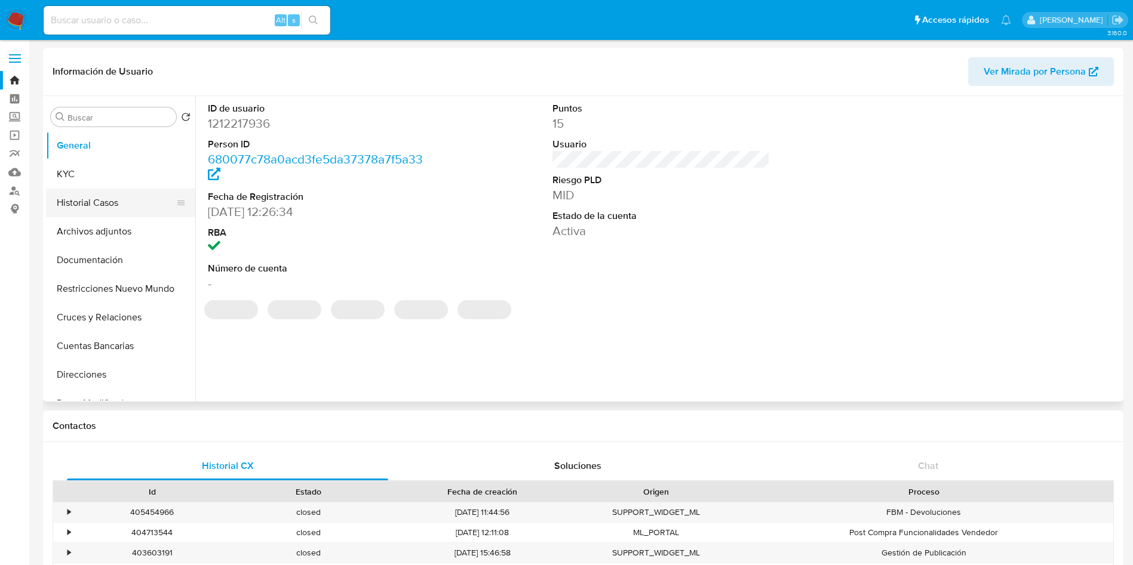
click at [121, 204] on button "Historial Casos" at bounding box center [116, 203] width 140 height 29
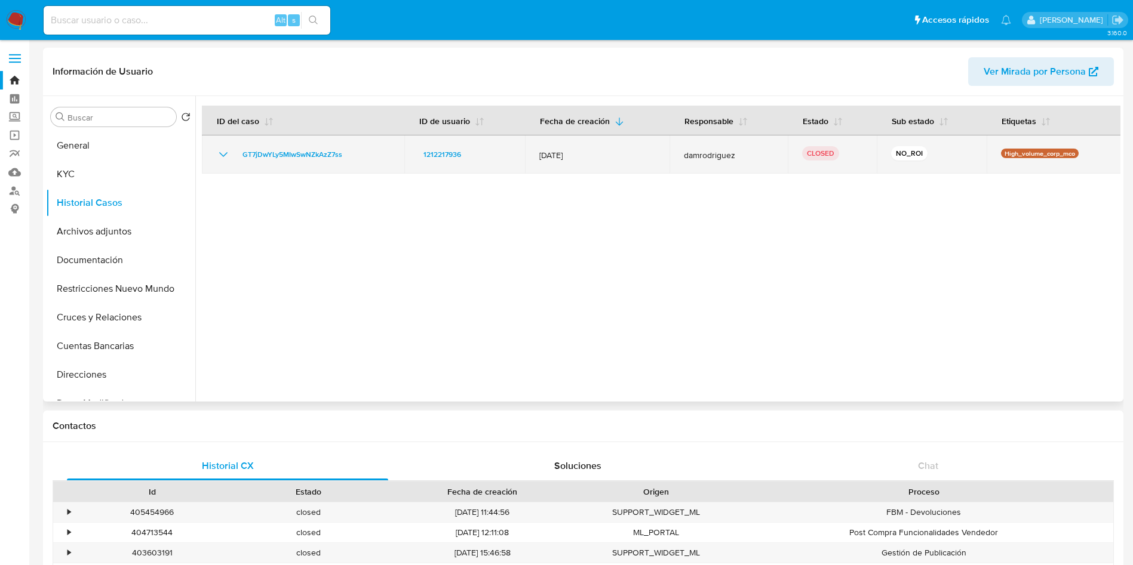
click at [219, 153] on icon "Mostrar/Ocultar" at bounding box center [223, 154] width 14 height 14
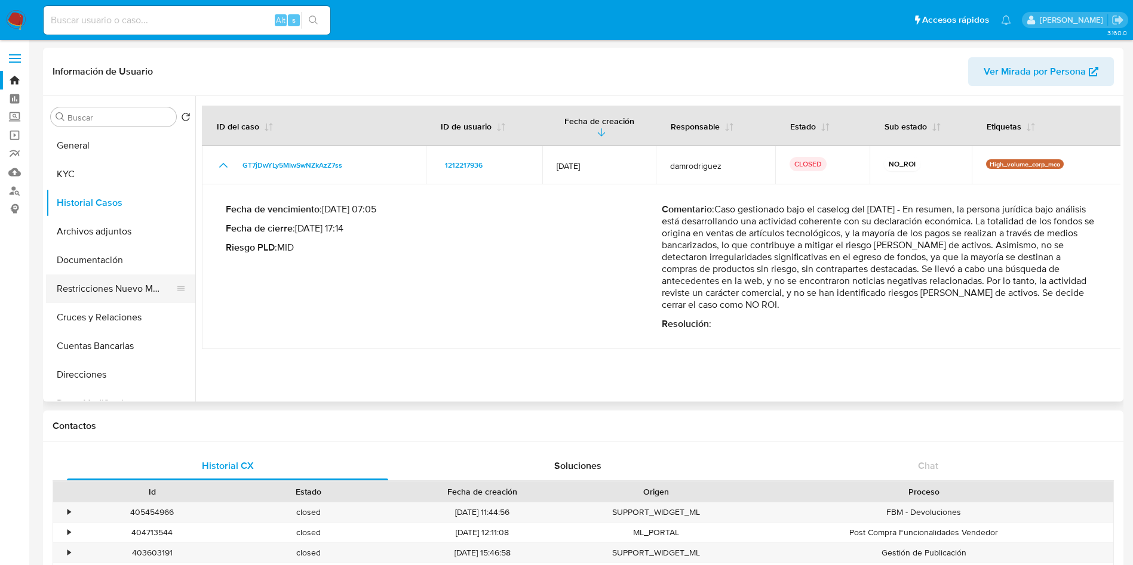
click at [98, 291] on button "Restricciones Nuevo Mundo" at bounding box center [116, 289] width 140 height 29
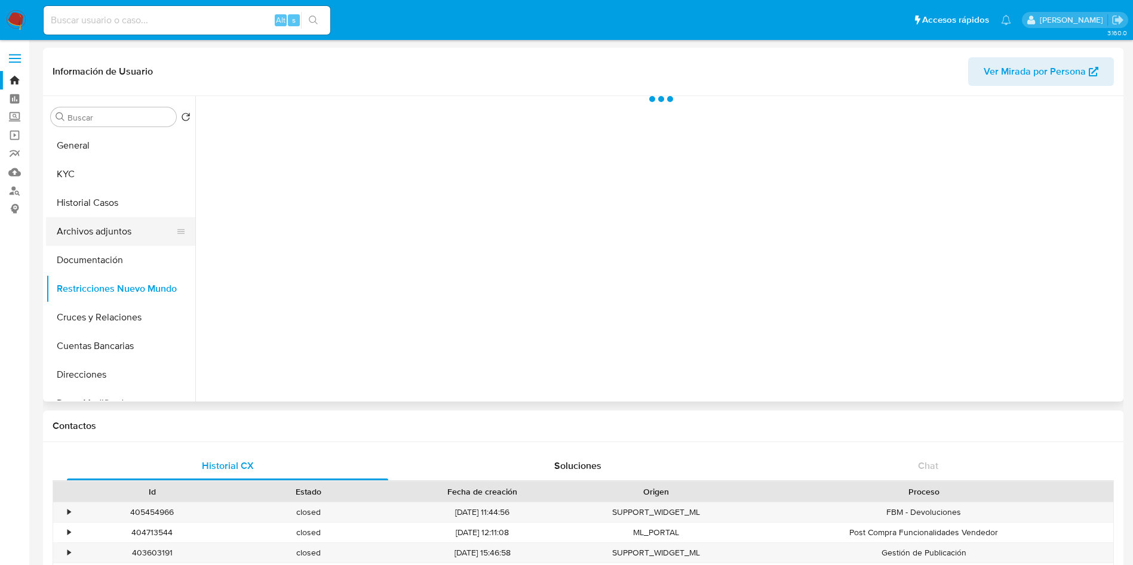
click at [118, 236] on button "Archivos adjuntos" at bounding box center [116, 231] width 140 height 29
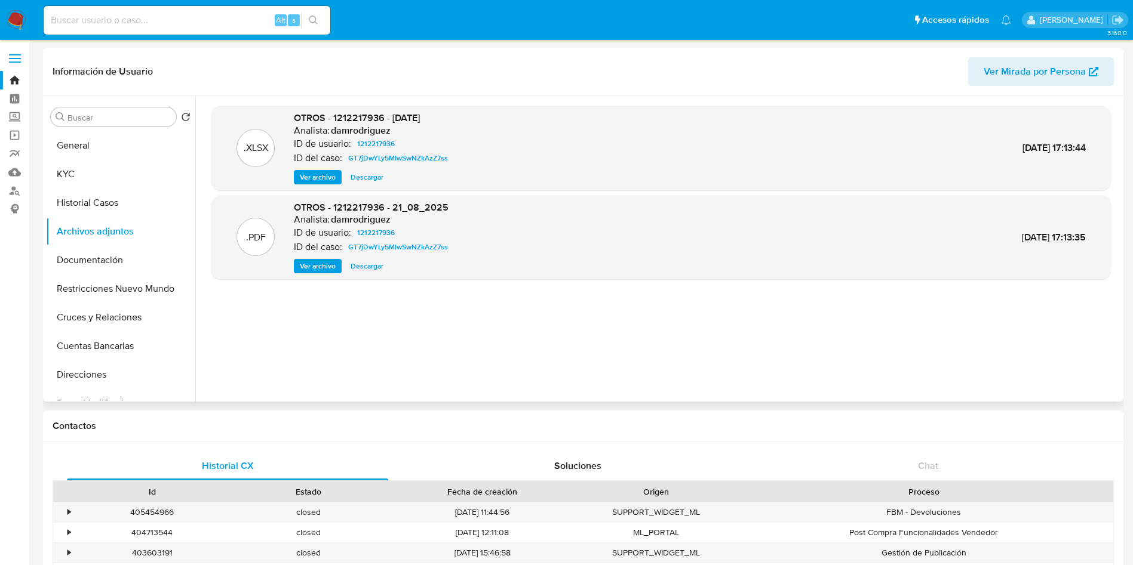
click at [306, 267] on span "Ver archivo" at bounding box center [318, 266] width 36 height 12
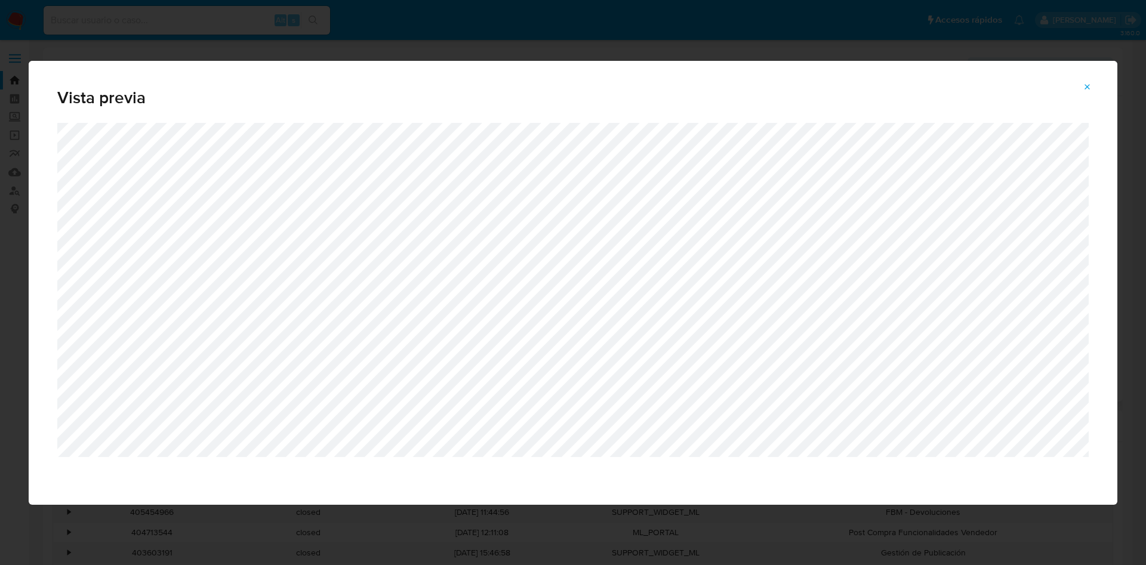
click at [1085, 86] on icon "Attachment preview" at bounding box center [1088, 87] width 10 height 10
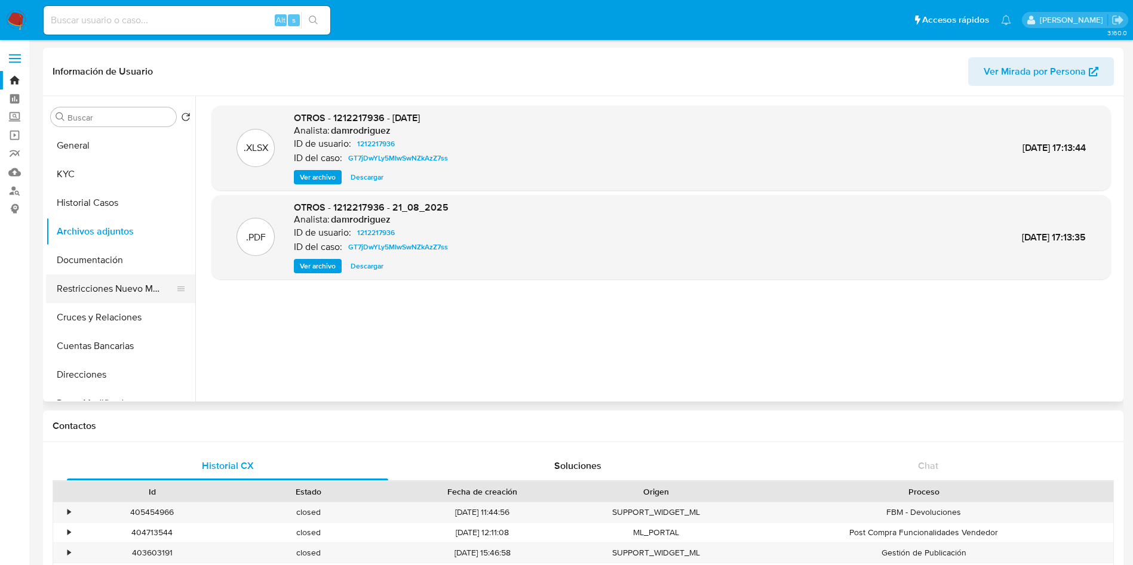
click at [100, 281] on button "Restricciones Nuevo Mundo" at bounding box center [116, 289] width 140 height 29
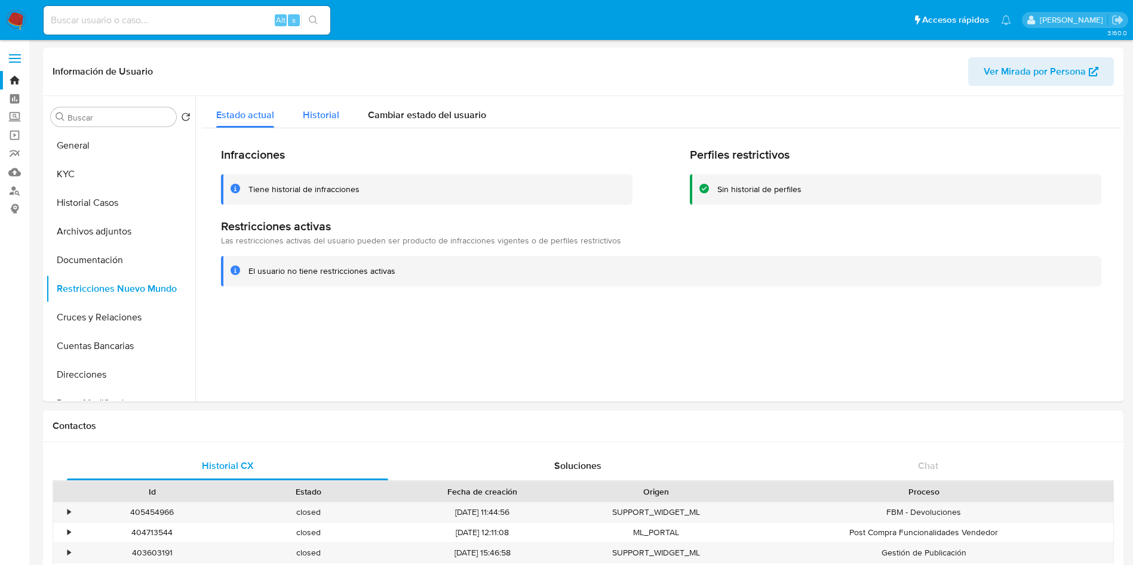
click at [324, 122] on div "Historial" at bounding box center [321, 112] width 36 height 32
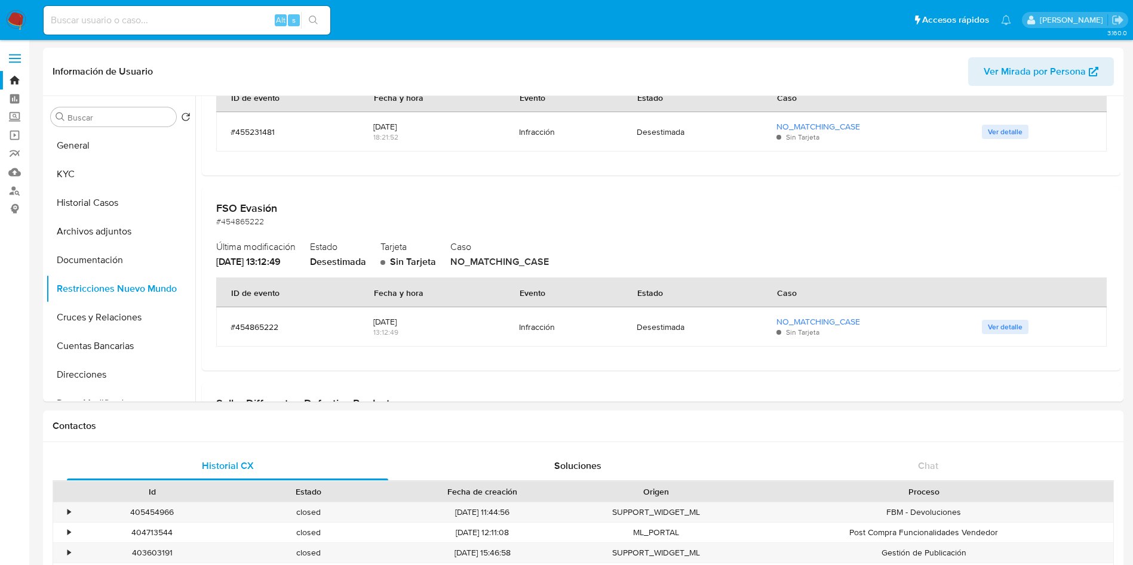
scroll to position [269, 0]
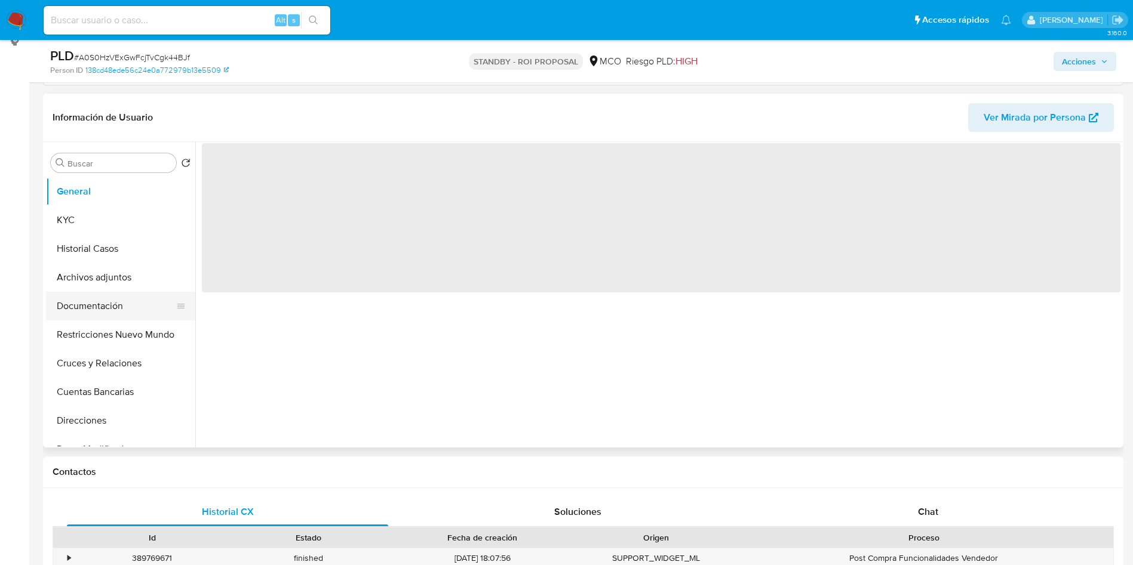
scroll to position [179, 0]
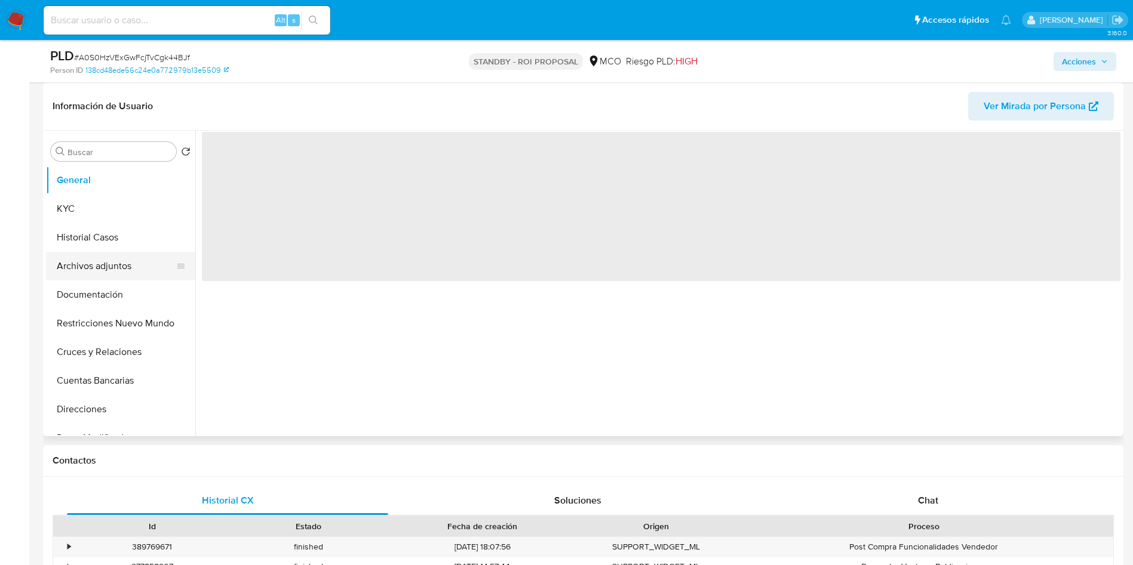
click at [116, 266] on button "Archivos adjuntos" at bounding box center [116, 266] width 140 height 29
select select "10"
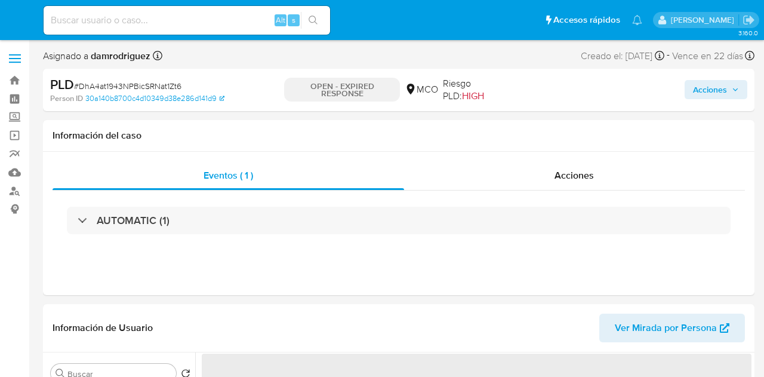
select select "10"
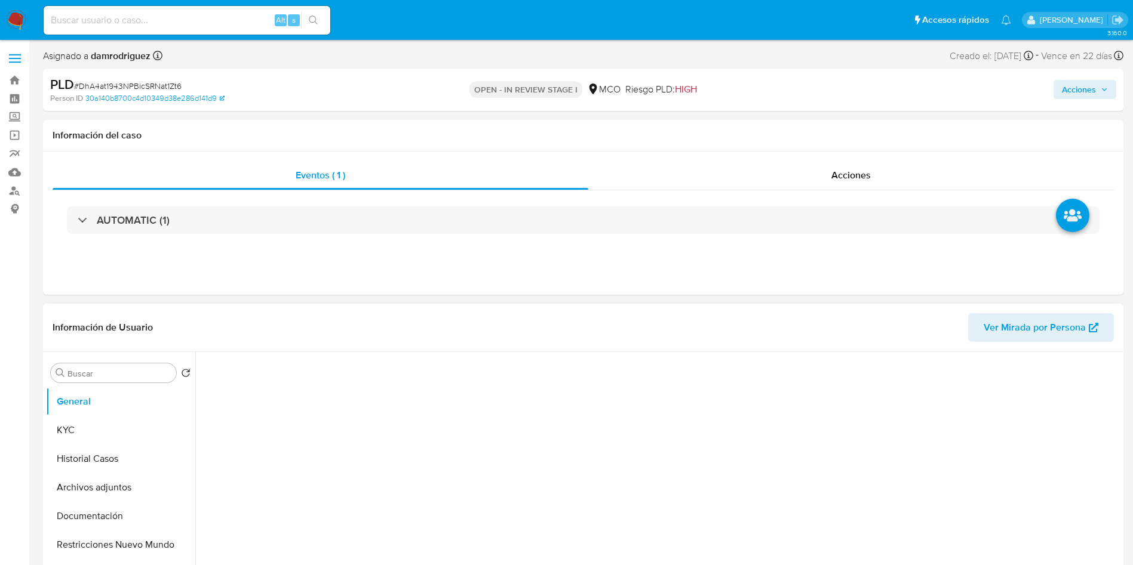
select select "10"
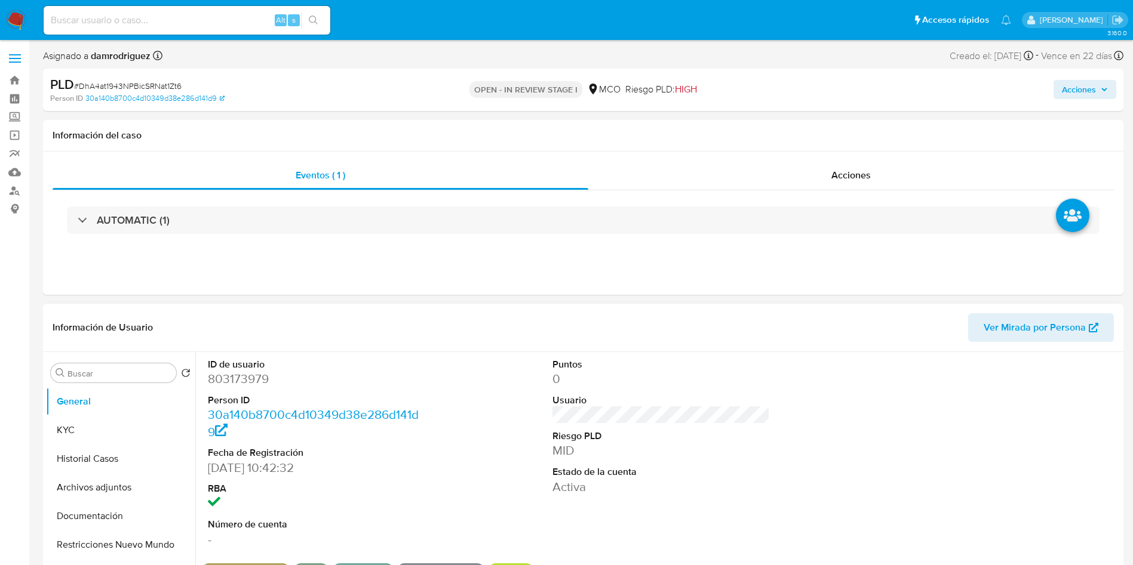
click at [275, 346] on div "Información de Usuario Ver Mirada por Persona" at bounding box center [583, 328] width 1080 height 48
click at [241, 382] on dd "803173979" at bounding box center [317, 379] width 218 height 17
copy dd "803173979"
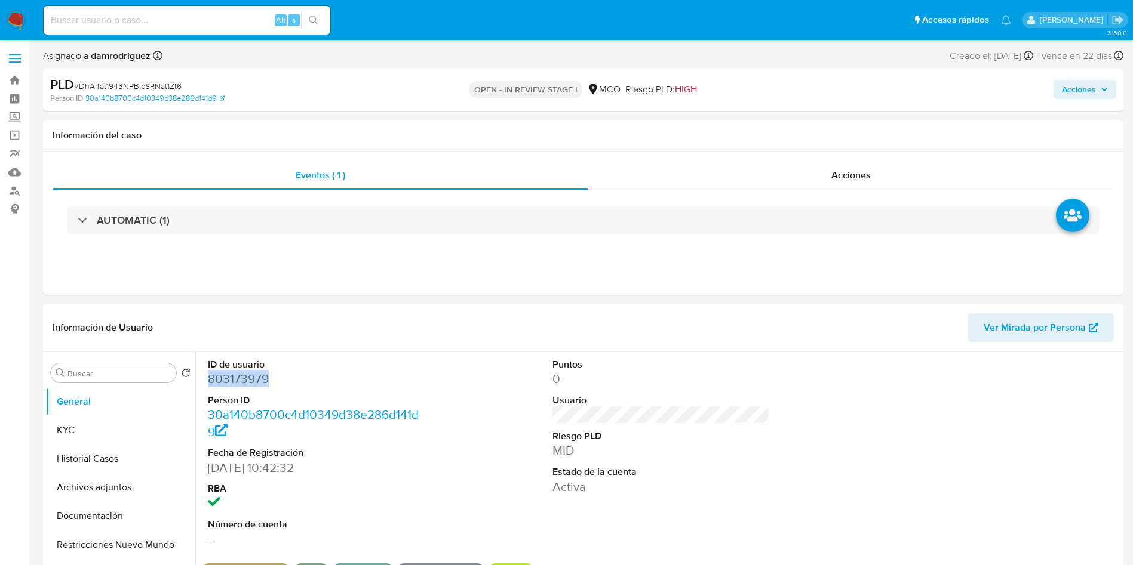
click at [242, 383] on dd "803173979" at bounding box center [317, 379] width 218 height 17
click at [419, 410] on link "30a140b8700c4d10349d38e286d141d9" at bounding box center [313, 423] width 211 height 34
click at [245, 381] on dd "803173979" at bounding box center [317, 379] width 218 height 17
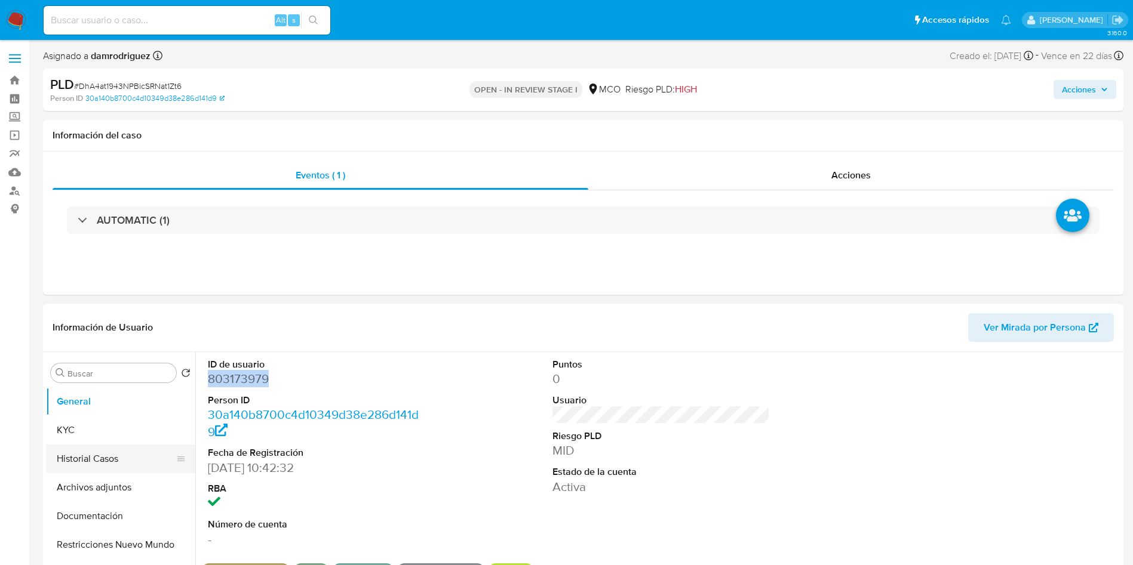
click at [96, 464] on button "Historial Casos" at bounding box center [116, 459] width 140 height 29
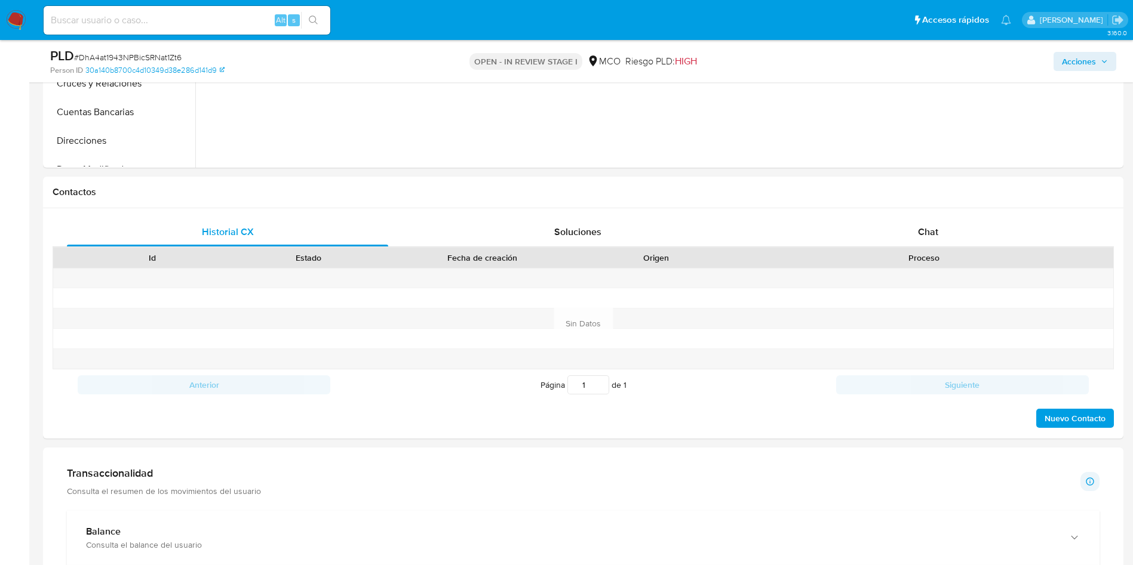
scroll to position [179, 0]
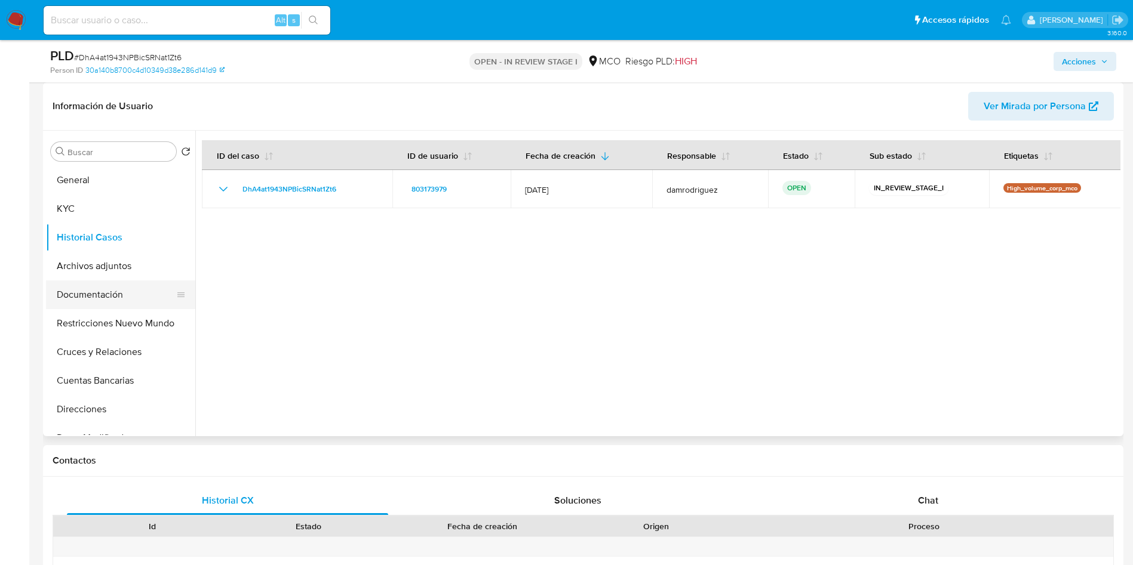
click at [94, 294] on button "Documentación" at bounding box center [116, 295] width 140 height 29
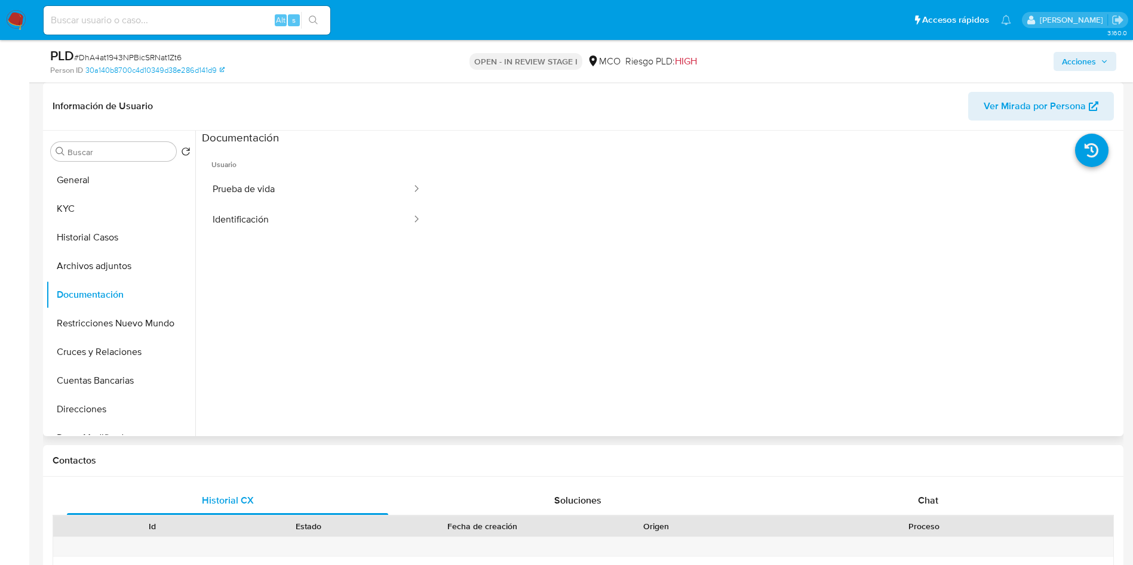
scroll to position [97, 0]
click at [941, 504] on div "Chat" at bounding box center [927, 501] width 321 height 29
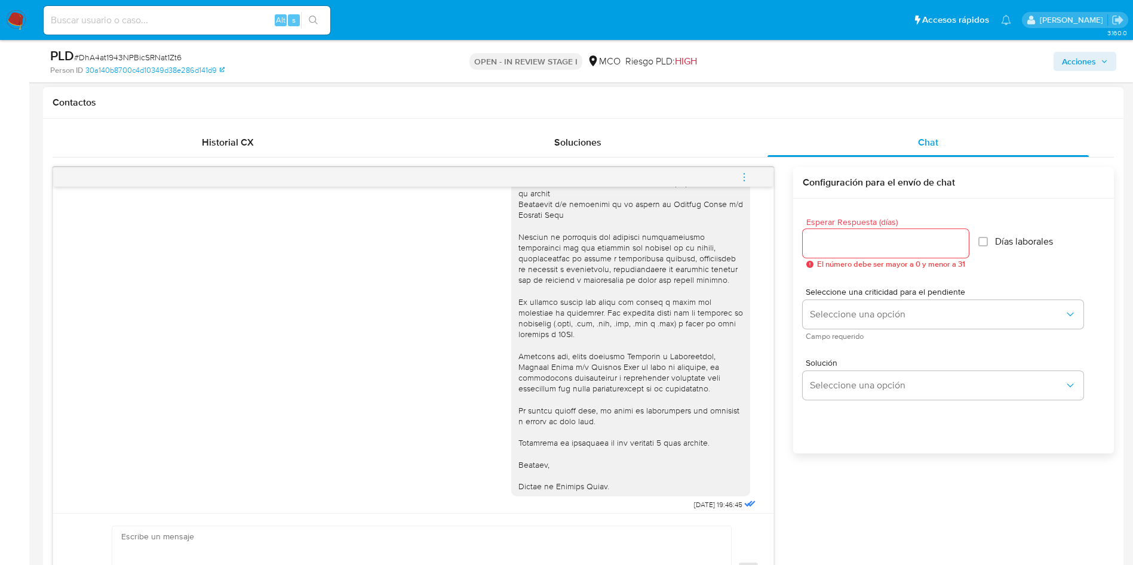
scroll to position [417, 0]
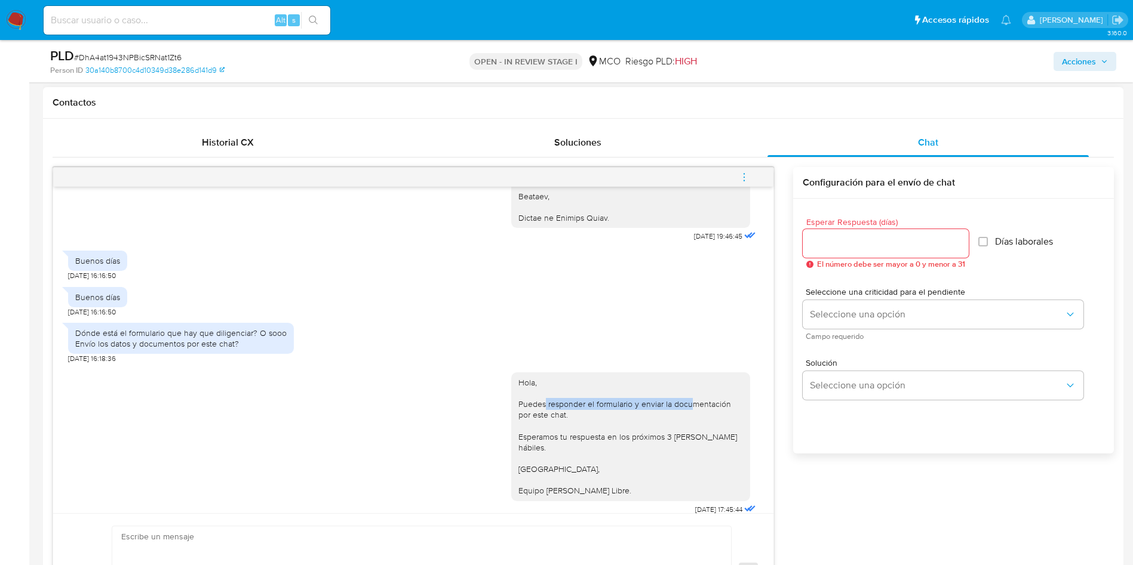
drag, startPoint x: 538, startPoint y: 405, endPoint x: 680, endPoint y: 402, distance: 142.1
click at [679, 402] on div "Hola, Puedes responder el formulario y enviar la documentación por este chat. E…" at bounding box center [630, 436] width 224 height 119
drag, startPoint x: 546, startPoint y: 417, endPoint x: 560, endPoint y: 418, distance: 14.3
click at [559, 417] on div "Hola, Puedes responder el formulario y enviar la documentación por este chat. E…" at bounding box center [630, 436] width 224 height 119
drag, startPoint x: 583, startPoint y: 437, endPoint x: 690, endPoint y: 441, distance: 107.5
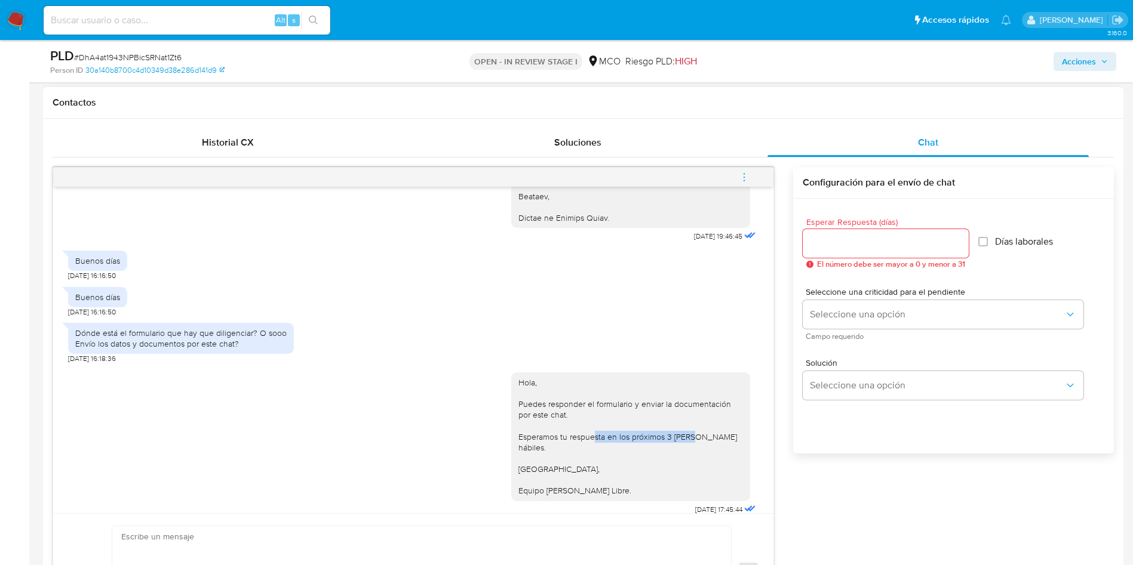
click at [687, 441] on div "Hola, Puedes responder el formulario y enviar la documentación por este chat. E…" at bounding box center [630, 436] width 224 height 119
click at [523, 448] on div "Hola, Puedes responder el formulario y enviar la documentación por este chat. E…" at bounding box center [630, 436] width 224 height 119
drag, startPoint x: 523, startPoint y: 462, endPoint x: 584, endPoint y: 478, distance: 62.8
click at [582, 478] on div "Hola, Puedes responder el formulario y enviar la documentación por este chat. E…" at bounding box center [630, 436] width 224 height 119
click at [584, 478] on div "Hola, Puedes responder el formulario y enviar la documentación por este chat. E…" at bounding box center [630, 436] width 224 height 119
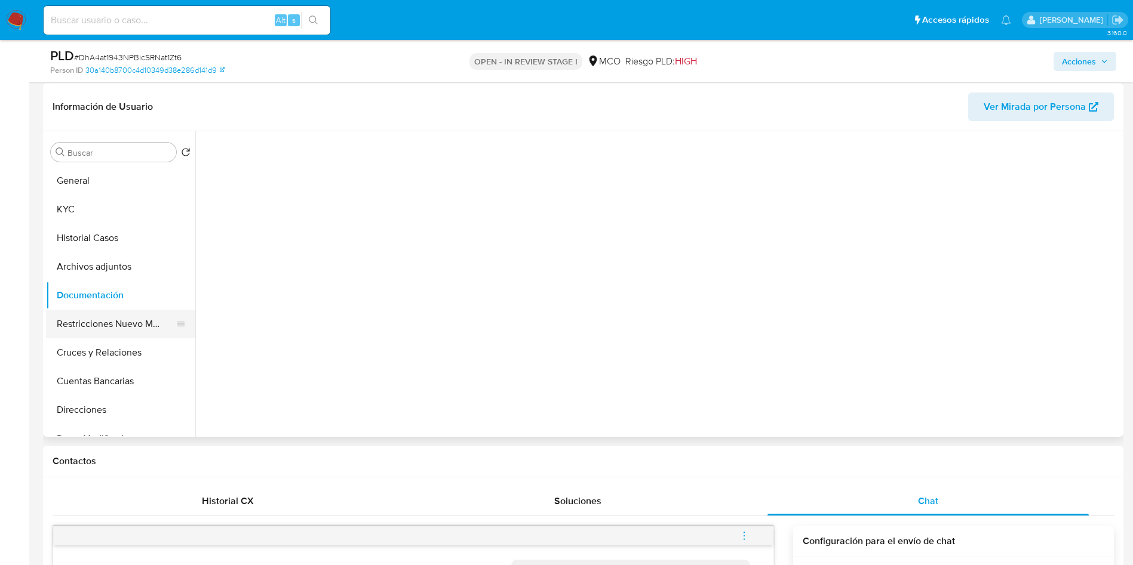
scroll to position [179, 0]
drag, startPoint x: 96, startPoint y: 342, endPoint x: 107, endPoint y: 328, distance: 18.3
click at [96, 341] on button "Cruces y Relaciones" at bounding box center [120, 352] width 149 height 29
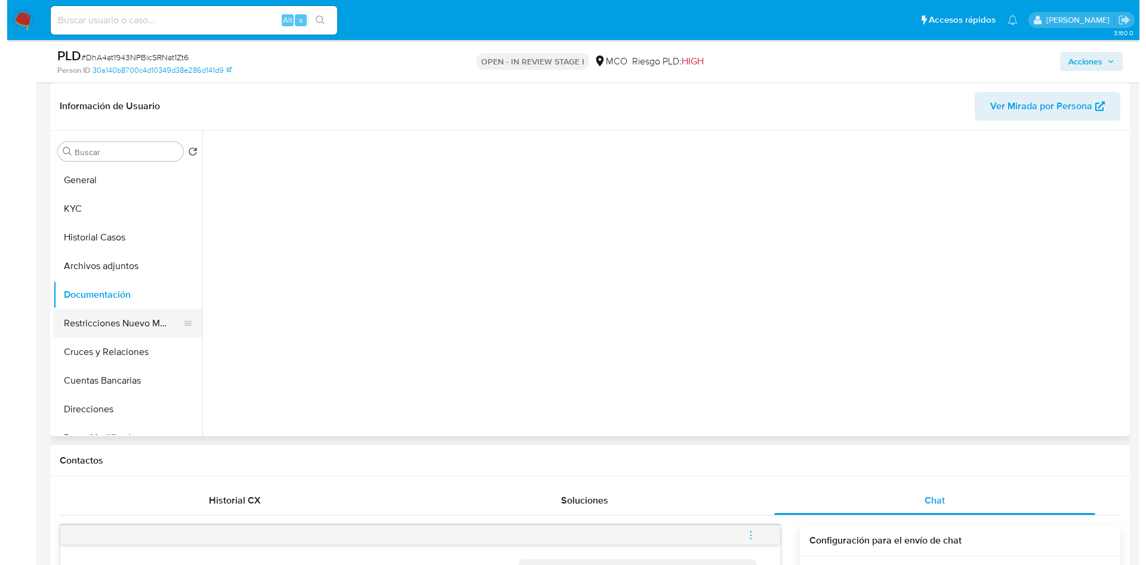
scroll to position [0, 0]
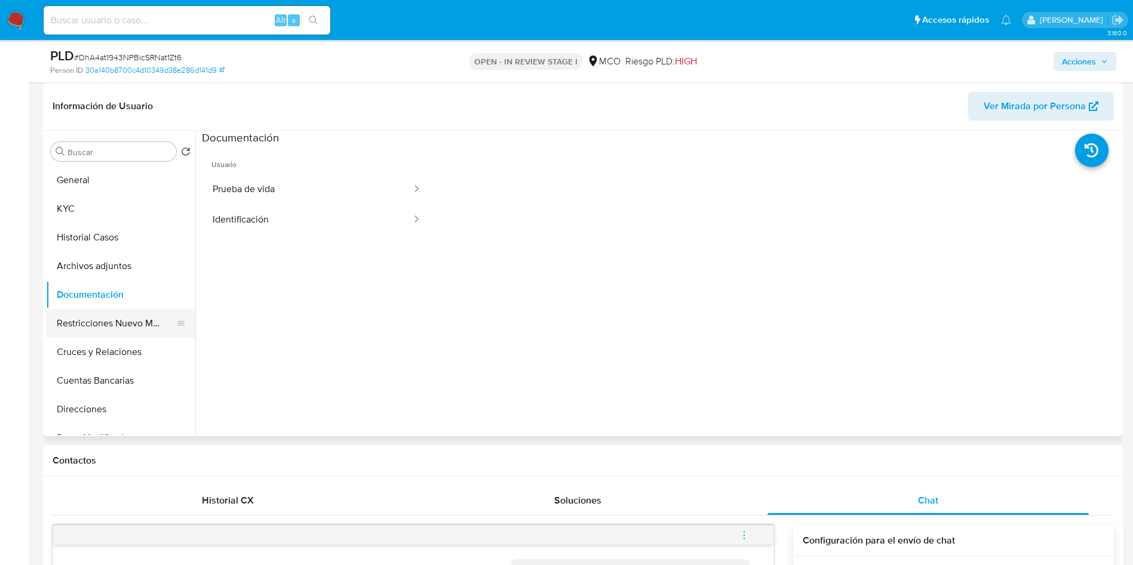
click at [111, 326] on button "Restricciones Nuevo Mundo" at bounding box center [116, 323] width 140 height 29
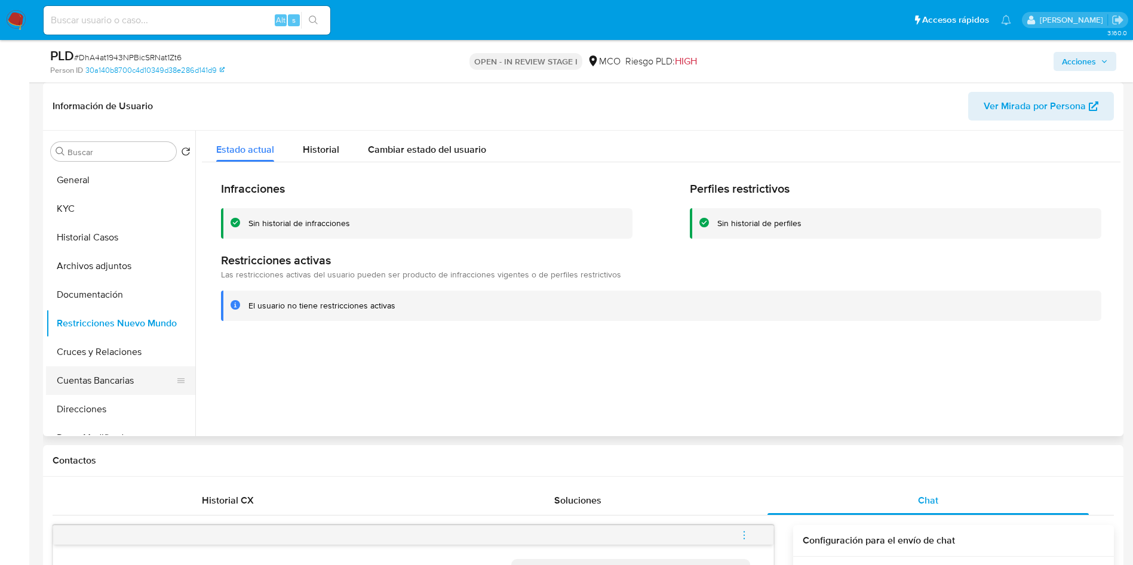
click at [99, 385] on button "Cuentas Bancarias" at bounding box center [116, 381] width 140 height 29
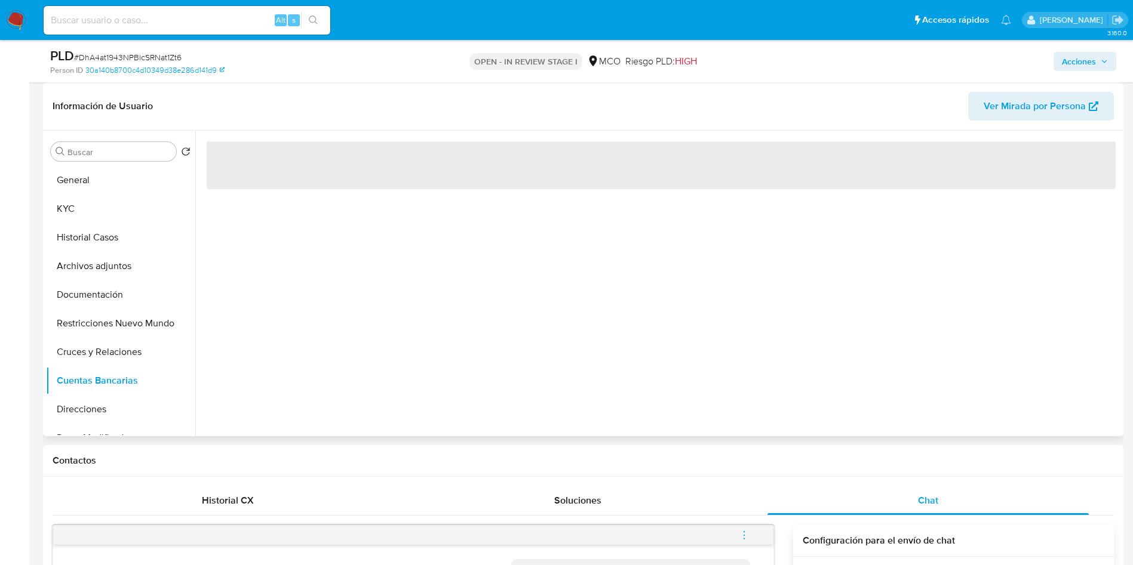
click at [264, 101] on header "Información de Usuario Ver Mirada por Persona" at bounding box center [583, 106] width 1061 height 29
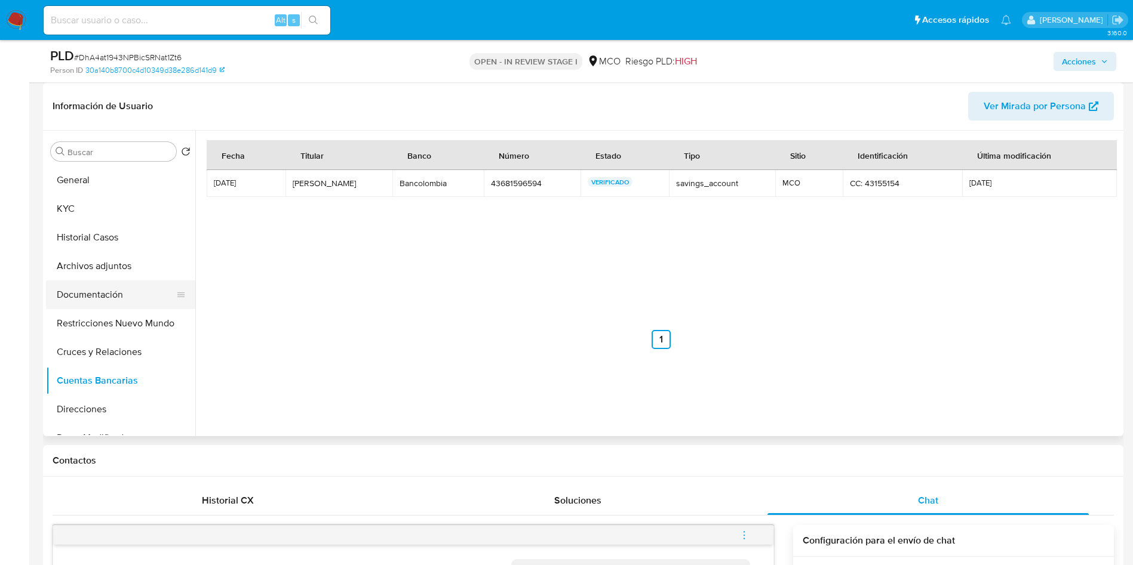
click at [85, 281] on button "Documentación" at bounding box center [116, 295] width 140 height 29
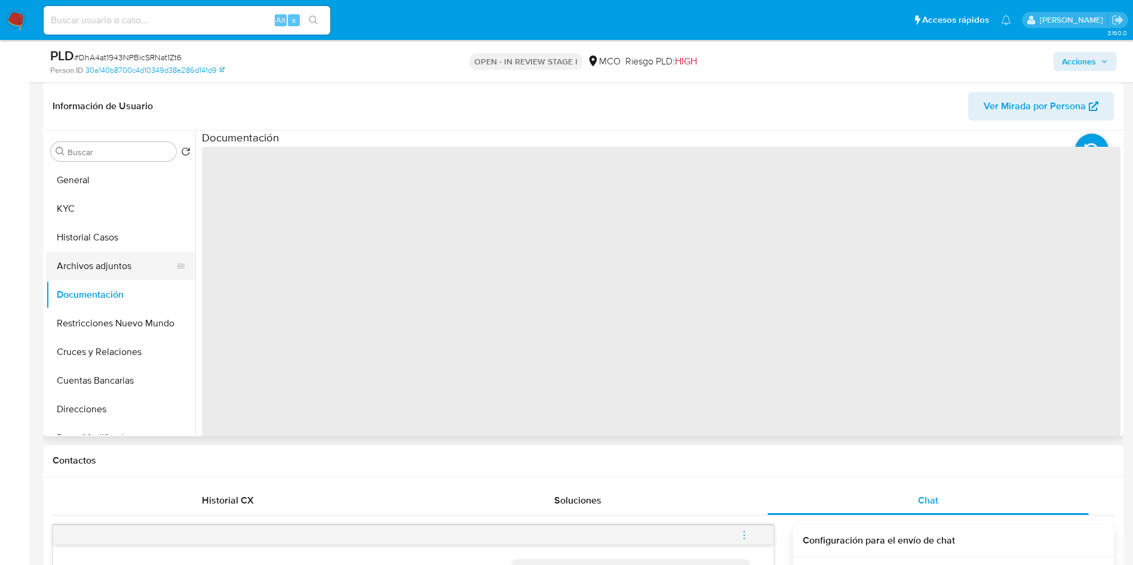
click at [99, 267] on button "Archivos adjuntos" at bounding box center [116, 266] width 140 height 29
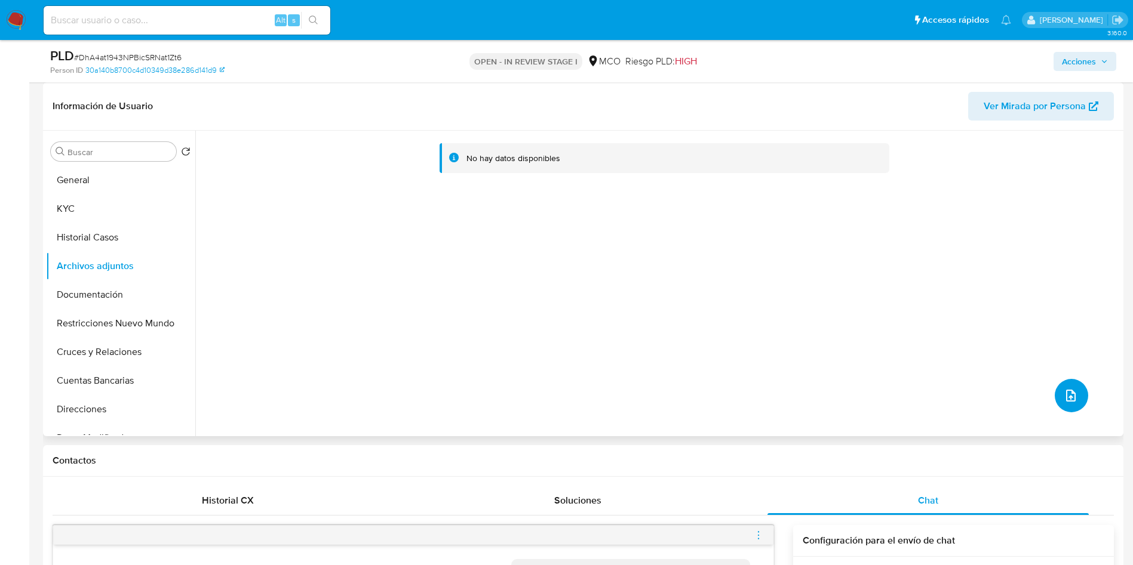
click at [1063, 398] on icon "upload-file" at bounding box center [1070, 396] width 14 height 14
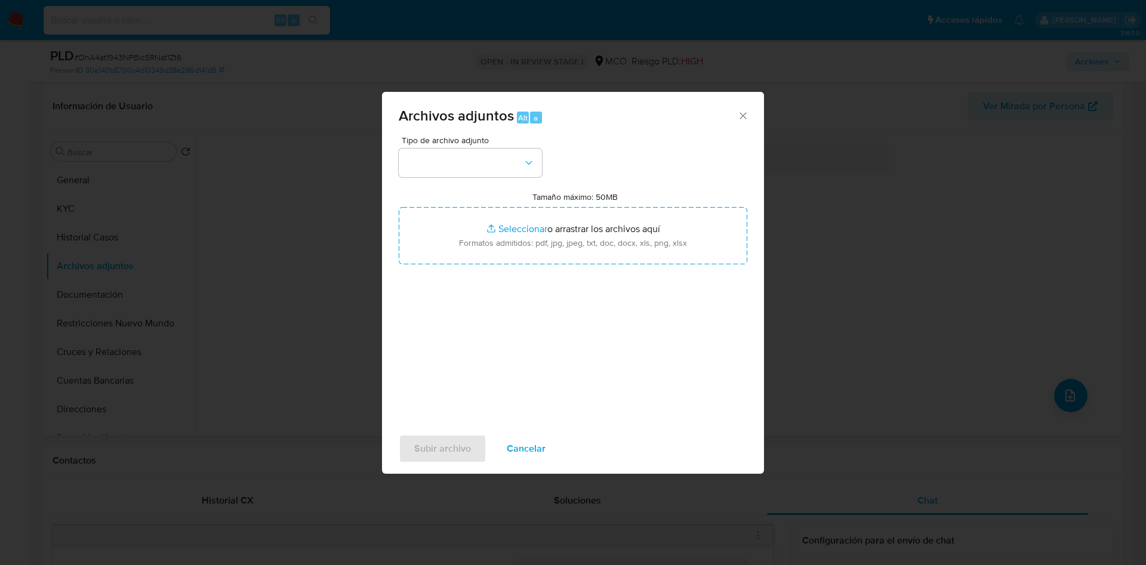
click at [438, 147] on div "Tipo de archivo adjunto" at bounding box center [470, 156] width 143 height 41
click at [440, 162] on button "button" at bounding box center [470, 163] width 143 height 29
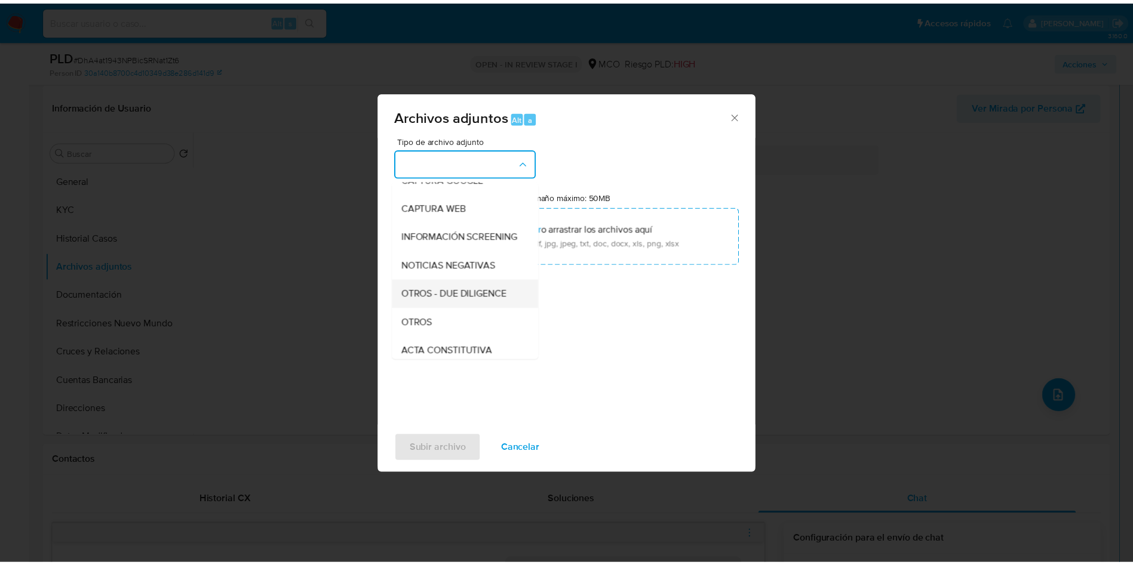
scroll to position [90, 0]
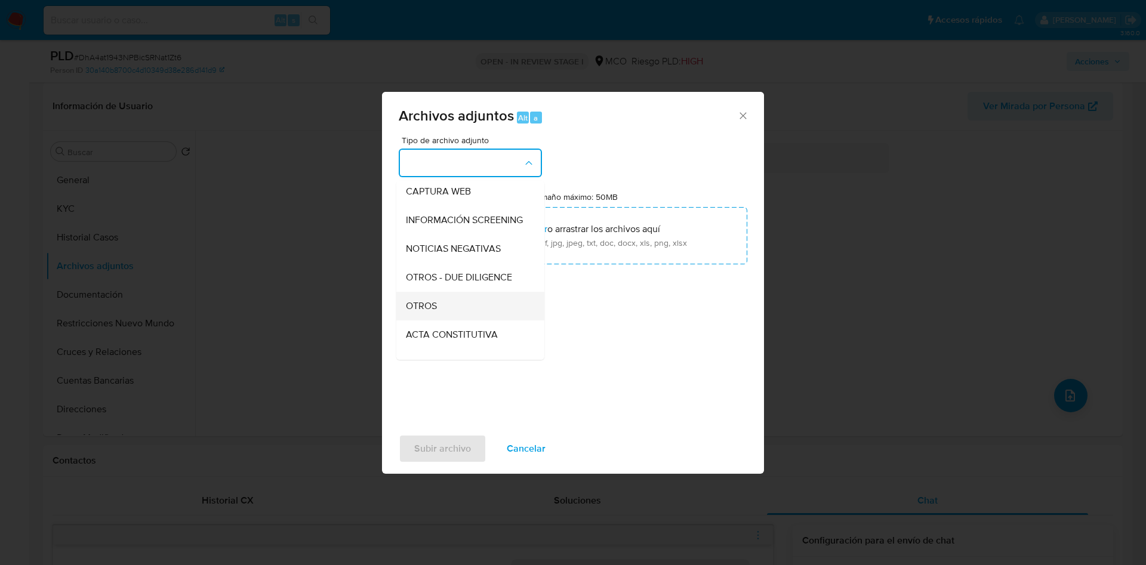
click at [441, 309] on div "OTROS" at bounding box center [467, 306] width 122 height 29
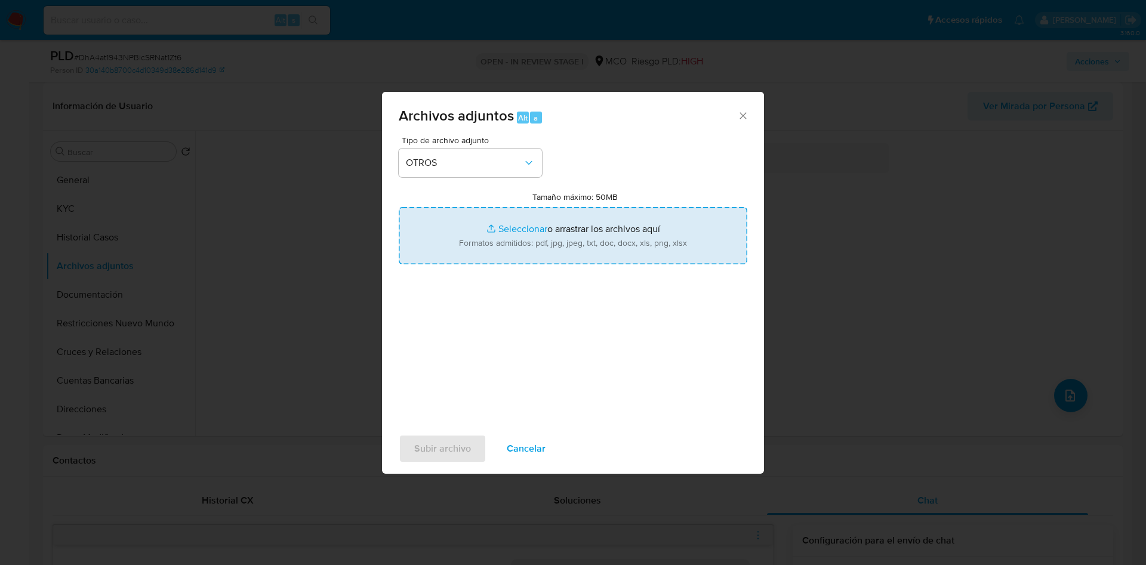
click at [474, 263] on input "Tamaño máximo: 50MB Seleccionar archivos" at bounding box center [573, 235] width 349 height 57
type input "C:\fakepath\803173979 - 18_09_2025.pdf"
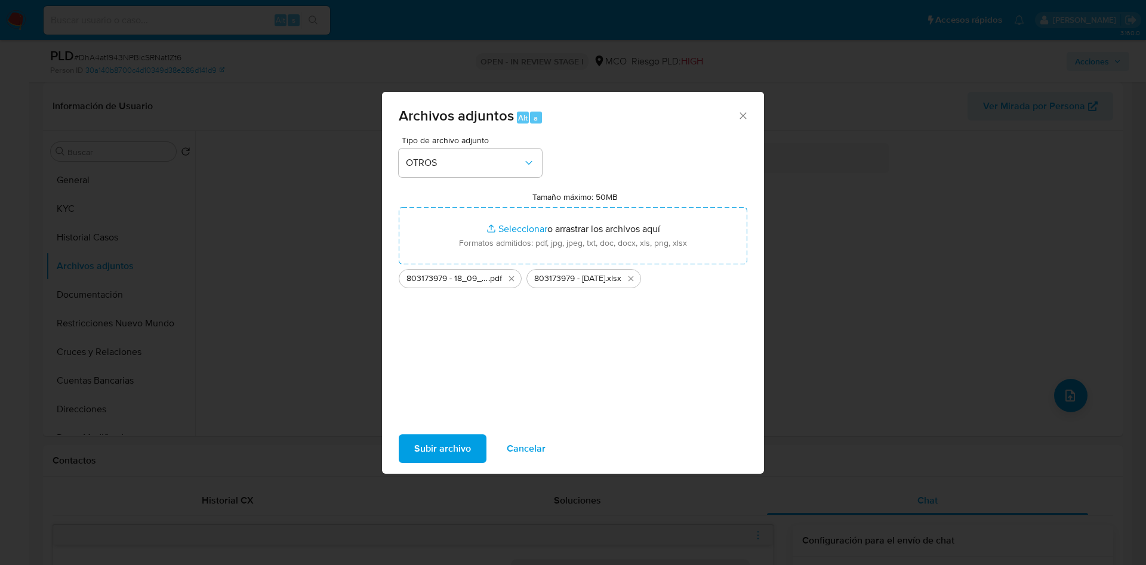
click at [444, 450] on span "Subir archivo" at bounding box center [442, 449] width 57 height 26
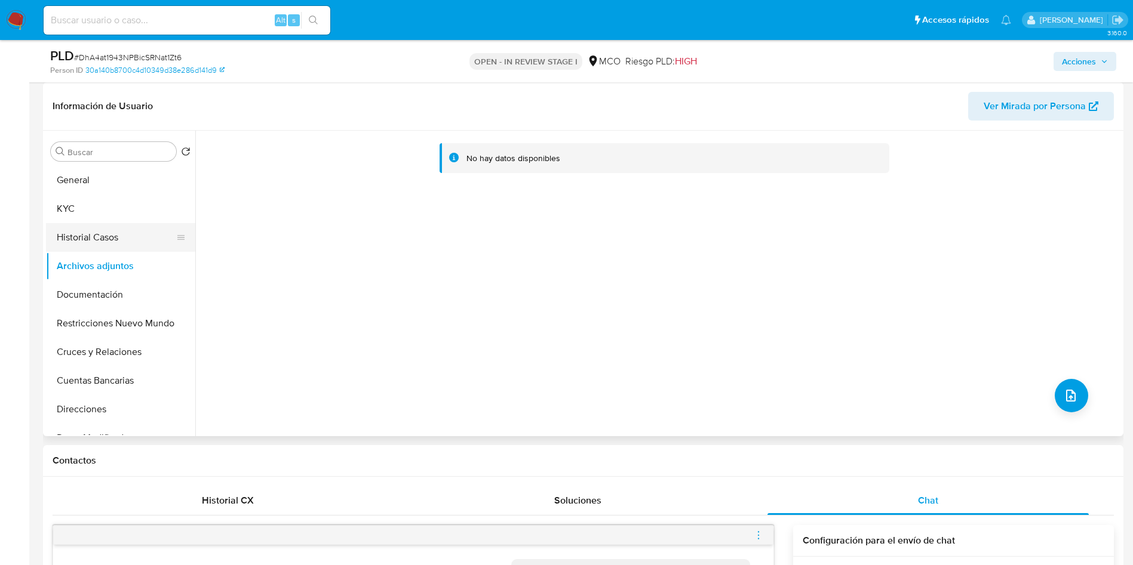
click at [113, 235] on button "Historial Casos" at bounding box center [116, 237] width 140 height 29
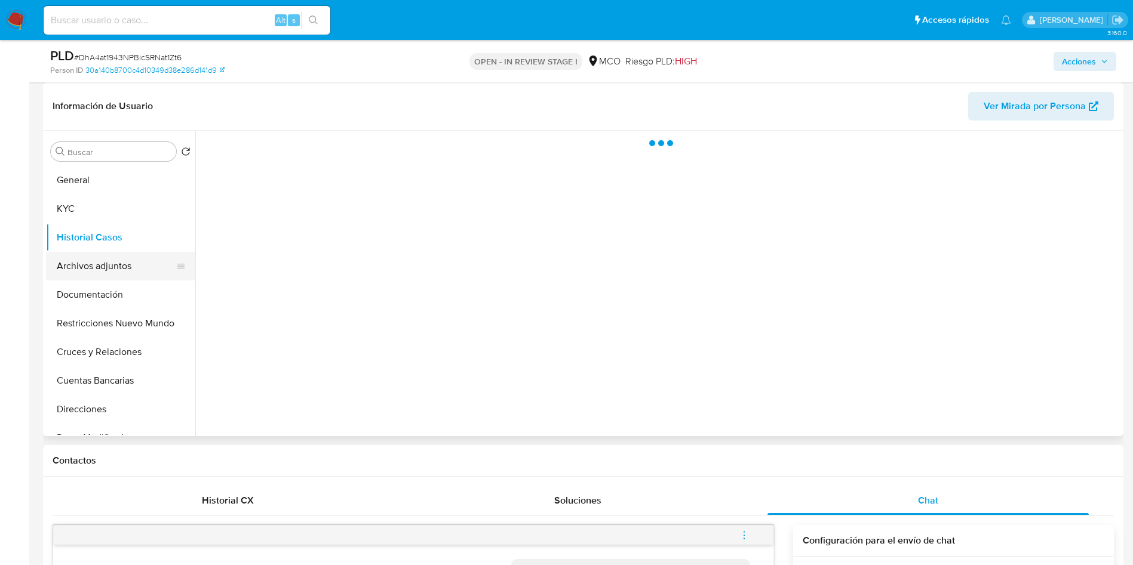
click at [113, 265] on button "Archivos adjuntos" at bounding box center [116, 266] width 140 height 29
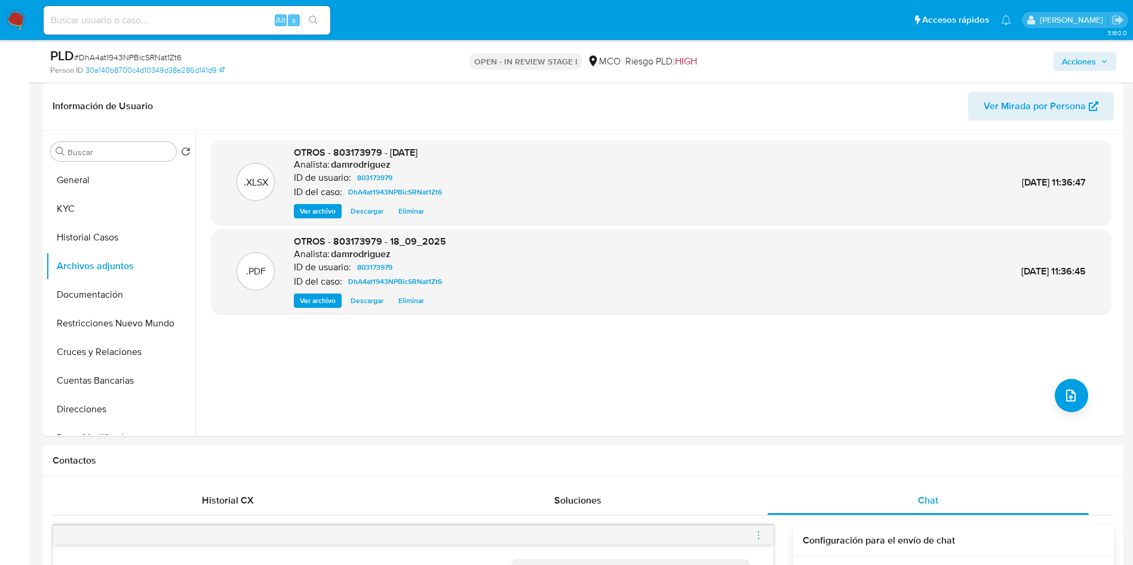
click at [1084, 60] on span "Acciones" at bounding box center [1078, 61] width 34 height 19
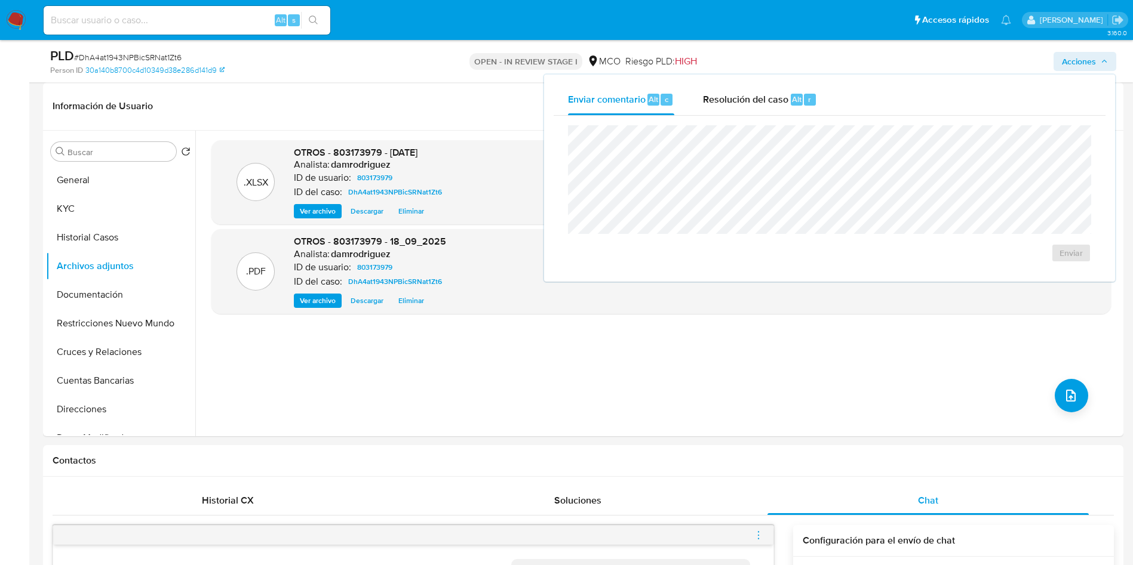
drag, startPoint x: 753, startPoint y: 93, endPoint x: 742, endPoint y: 115, distance: 25.1
click at [752, 93] on span "Resolución del caso" at bounding box center [745, 99] width 85 height 14
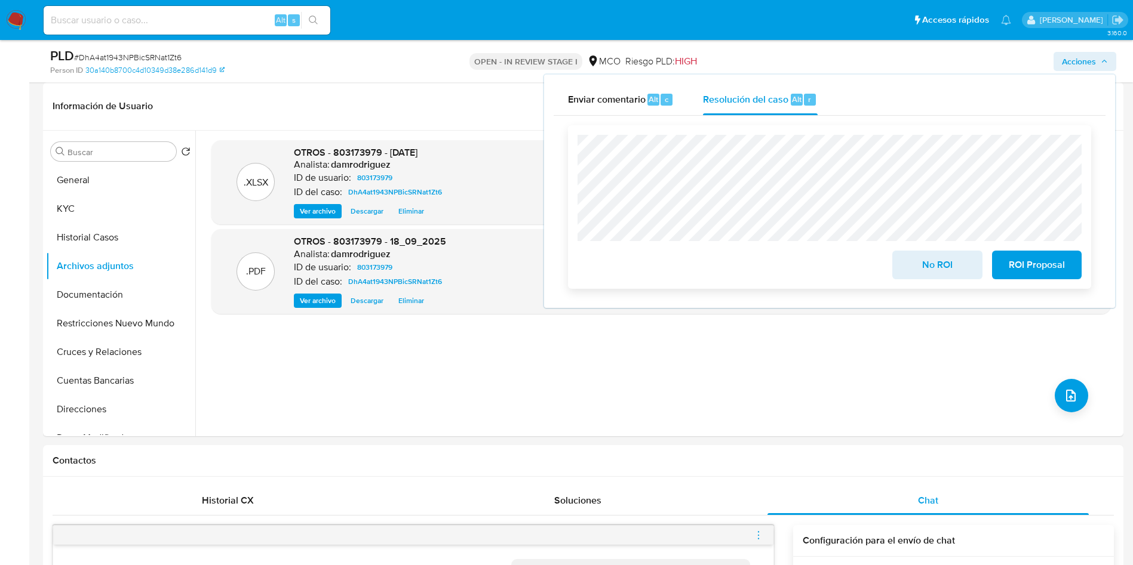
click at [1062, 266] on span "ROI Proposal" at bounding box center [1036, 265] width 59 height 26
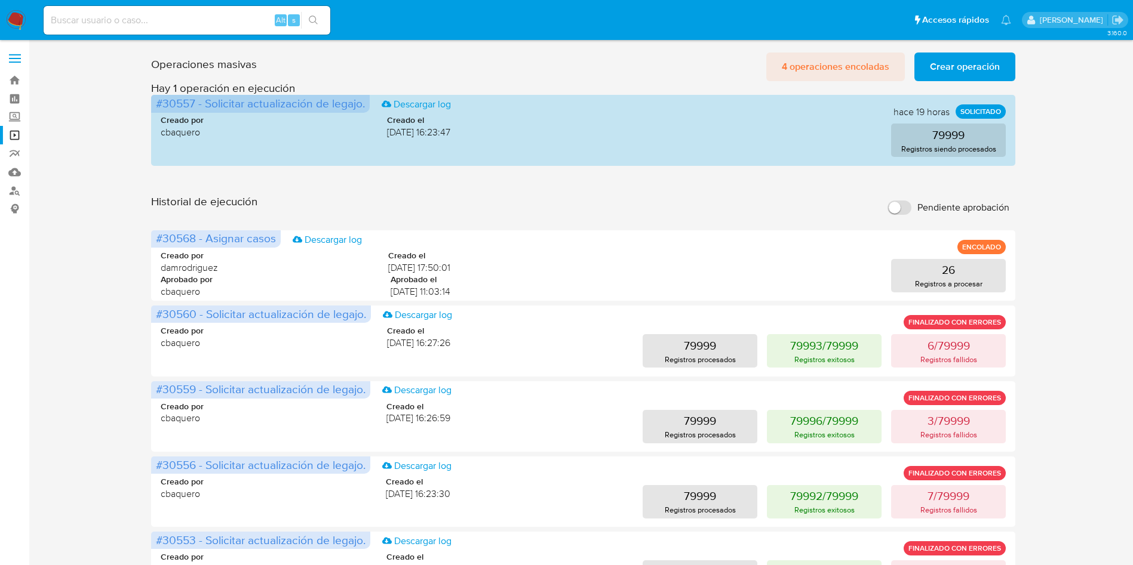
click at [845, 66] on span "4 operaciones encoladas" at bounding box center [834, 67] width 107 height 26
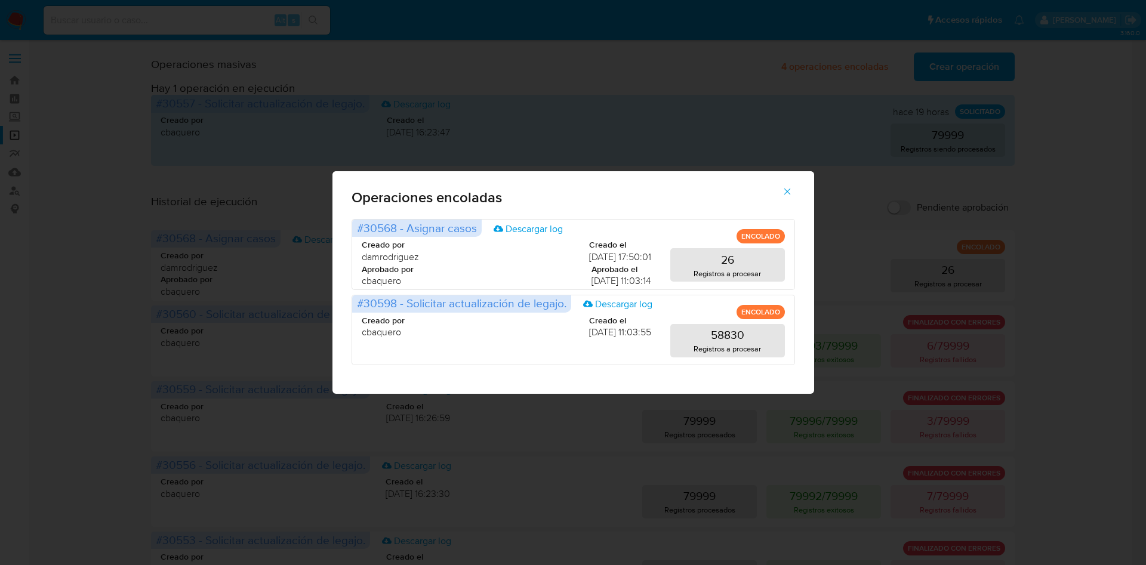
click at [1097, 214] on div "Operaciones encoladas #30568 - Asignar casos Descargar log ENCOLADO Creado por …" at bounding box center [573, 282] width 1146 height 565
click at [791, 188] on icon "button" at bounding box center [787, 191] width 11 height 11
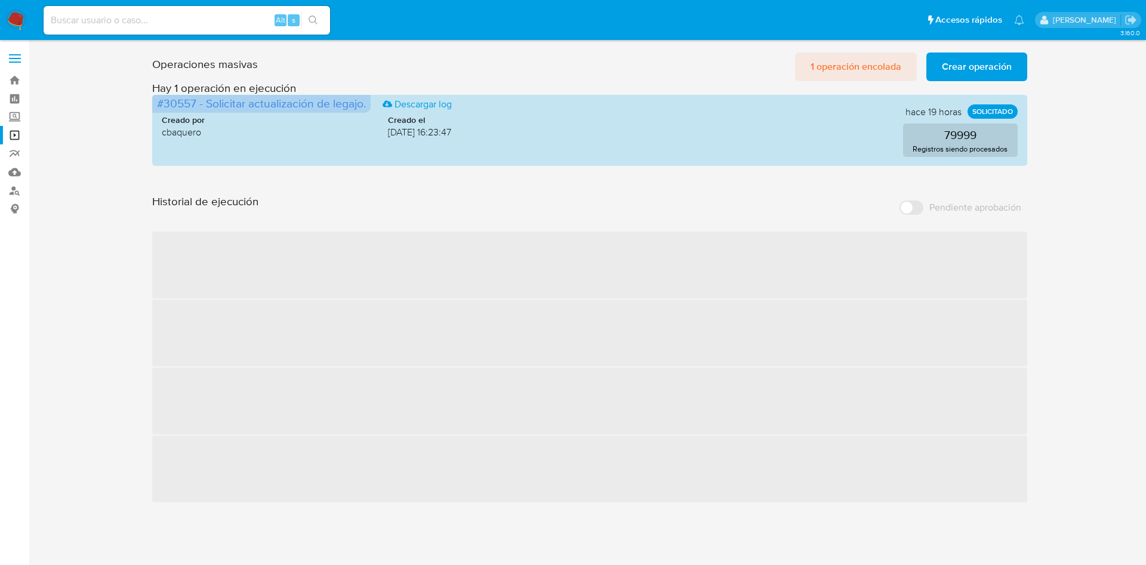
click at [859, 61] on span "1 operación encolada" at bounding box center [856, 67] width 91 height 26
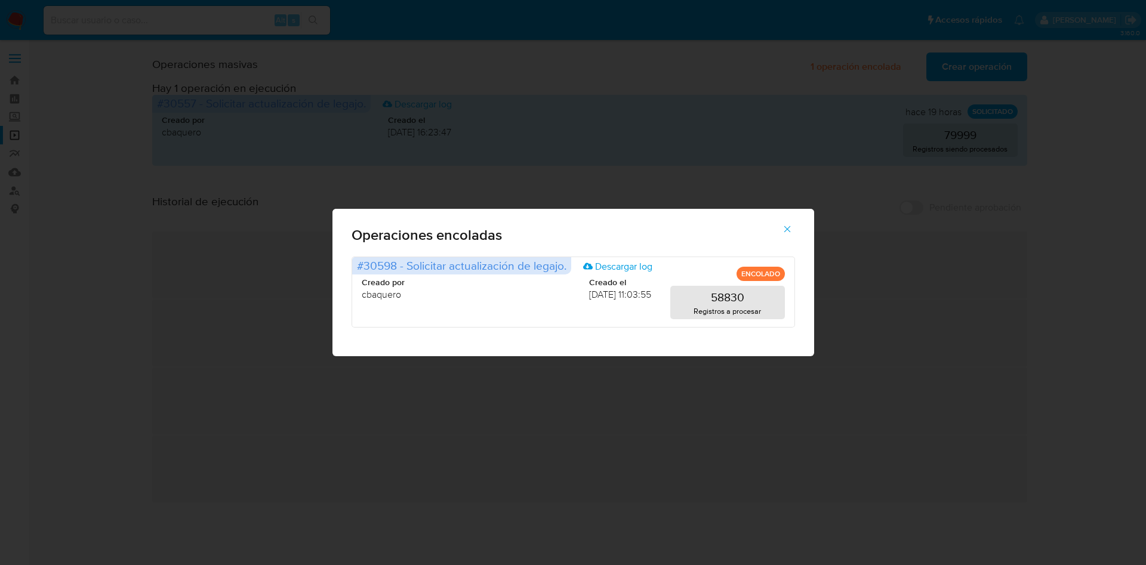
click at [789, 229] on icon "button" at bounding box center [787, 229] width 11 height 11
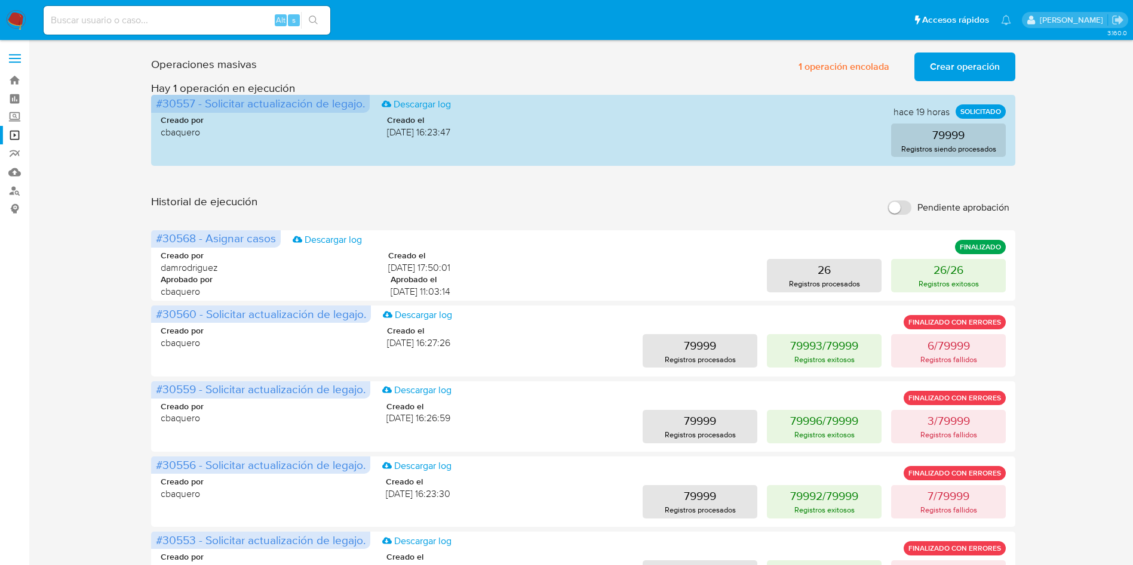
click at [963, 66] on span "Crear operación" at bounding box center [965, 67] width 70 height 26
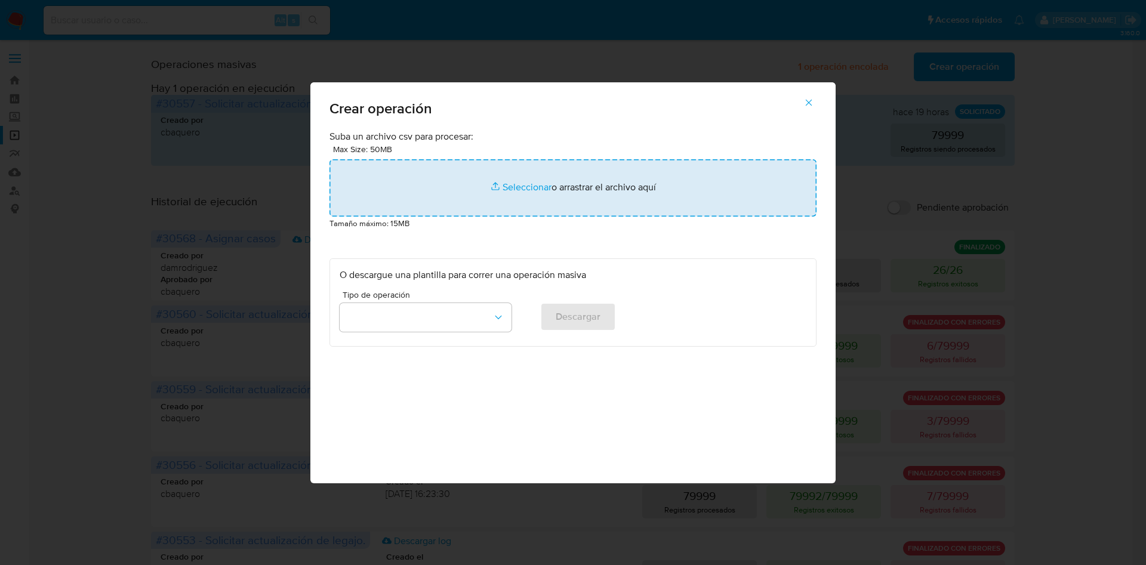
click at [551, 193] on input "file" at bounding box center [573, 187] width 487 height 57
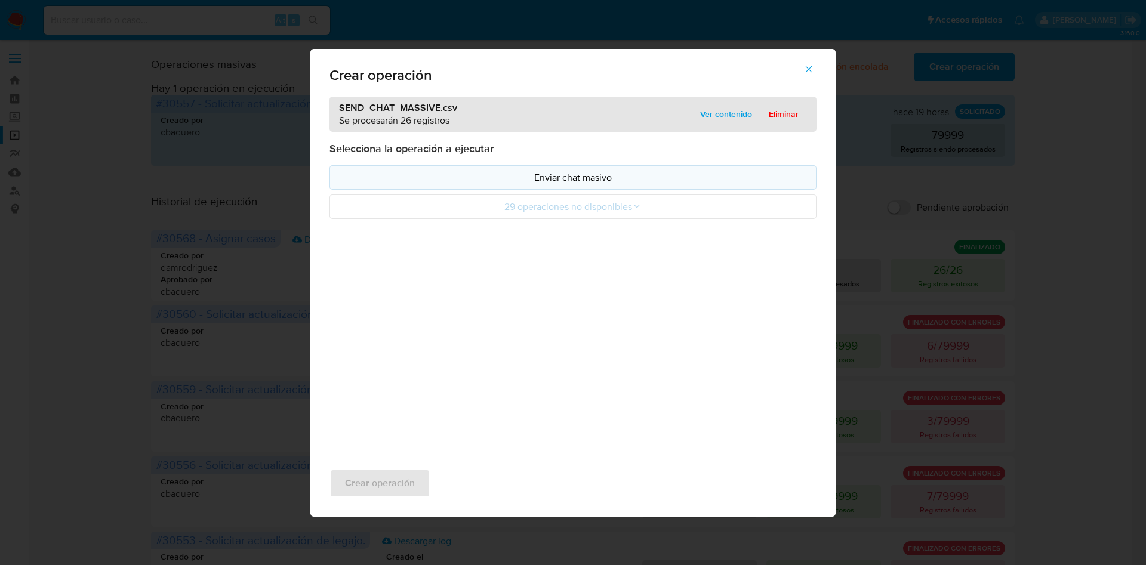
click at [525, 171] on p "Enviar chat masivo" at bounding box center [573, 178] width 467 height 14
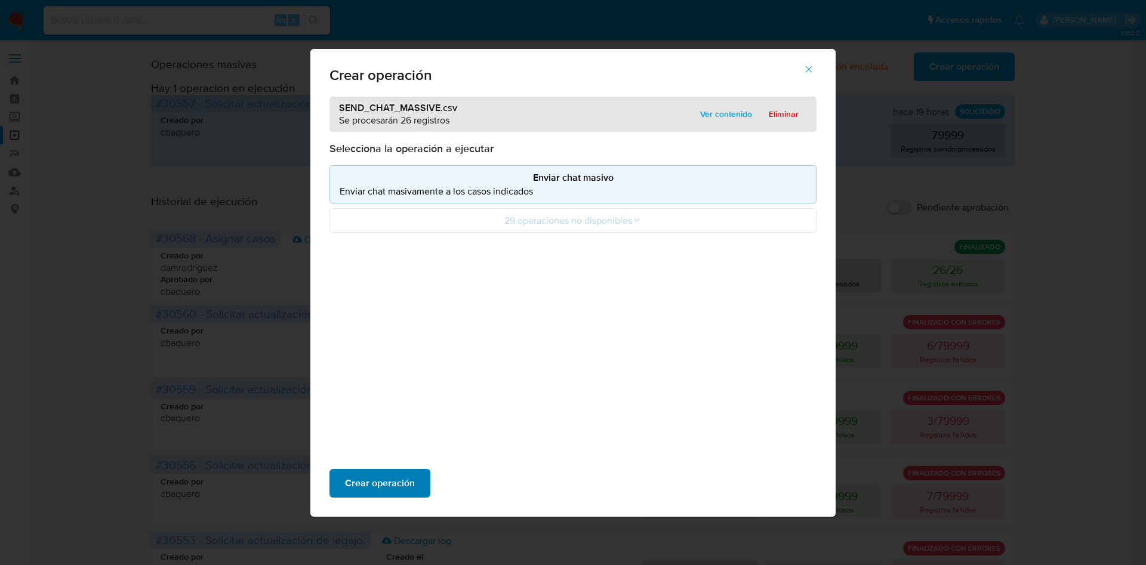
click at [392, 482] on span "Crear operación" at bounding box center [380, 483] width 70 height 26
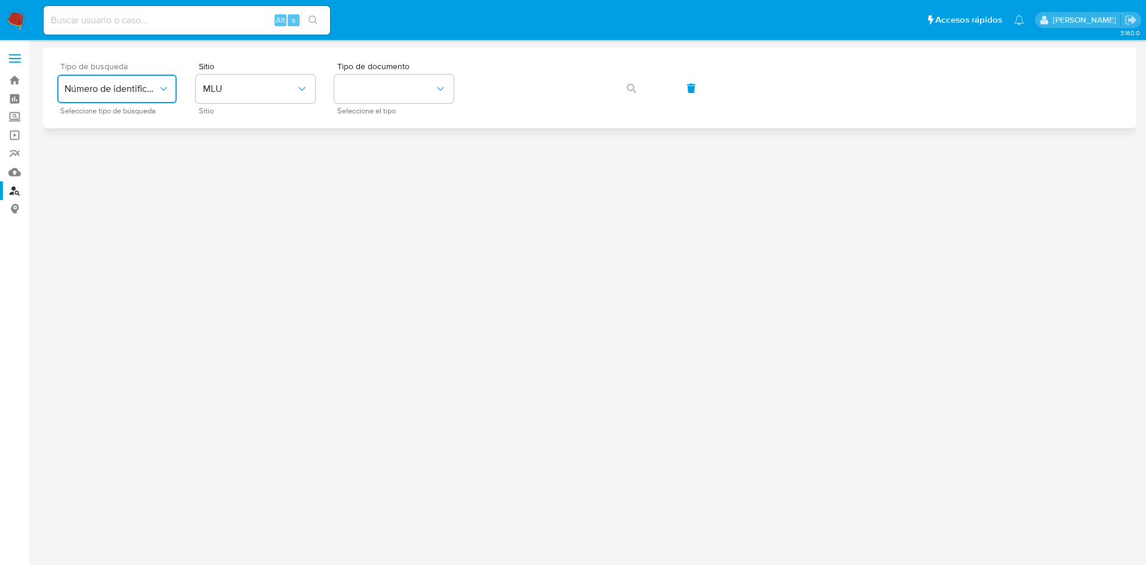
click at [123, 96] on button "Número de identificación" at bounding box center [116, 89] width 119 height 29
click at [127, 157] on div "User ID" at bounding box center [113, 161] width 98 height 29
click at [131, 96] on button "User ID" at bounding box center [116, 89] width 119 height 29
click at [111, 138] on span "Número de identificación" at bounding box center [113, 127] width 98 height 24
click at [245, 87] on button "site_id" at bounding box center [255, 89] width 119 height 29
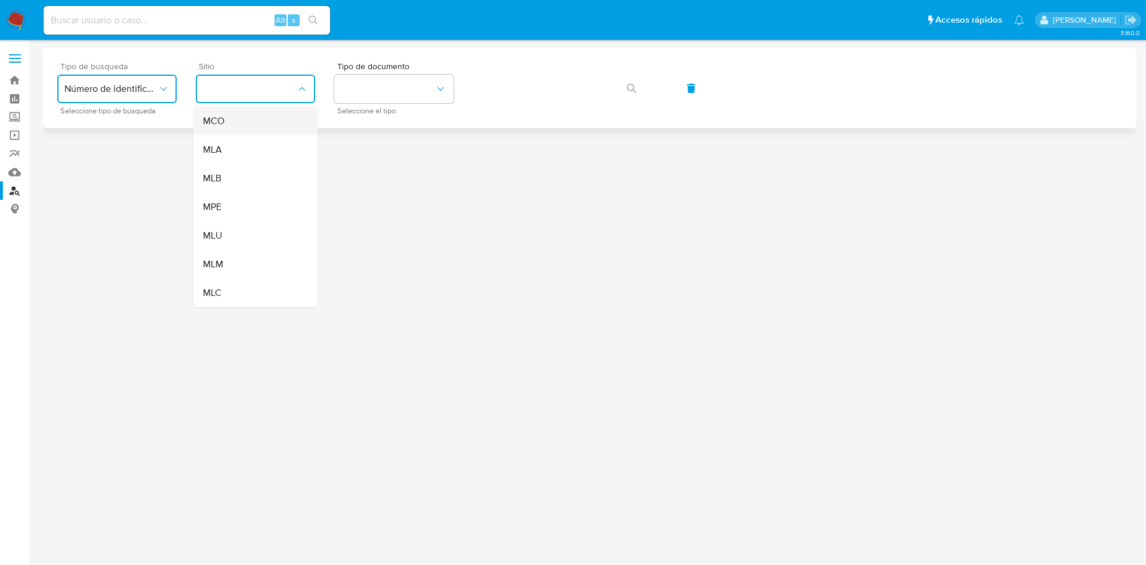
click at [241, 125] on div "MCO" at bounding box center [252, 121] width 98 height 29
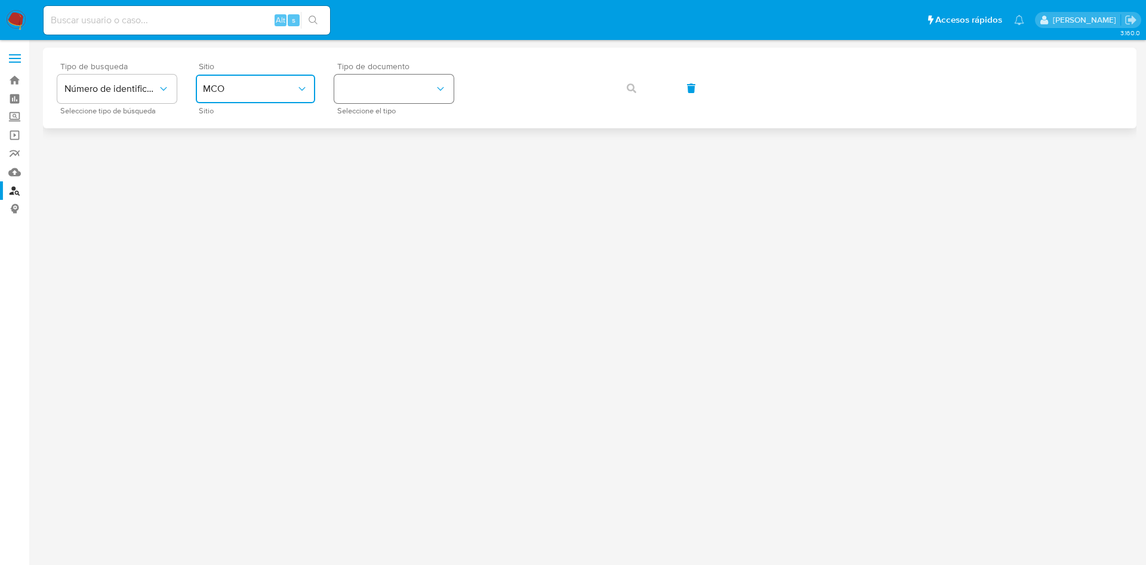
click at [343, 88] on button "identificationType" at bounding box center [393, 89] width 119 height 29
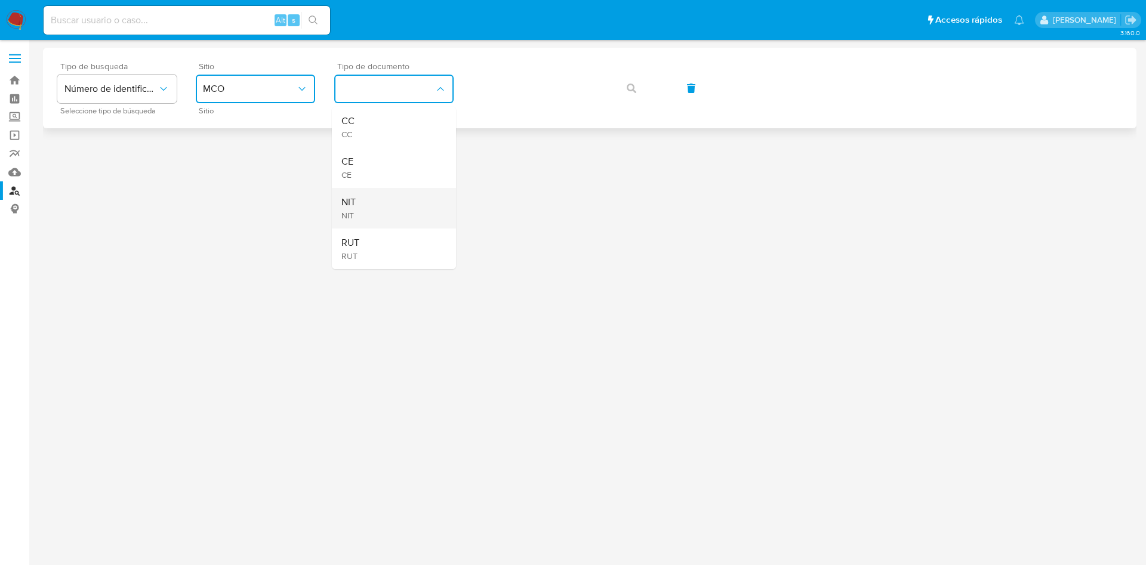
click at [369, 206] on div "NIT NIT" at bounding box center [390, 208] width 98 height 41
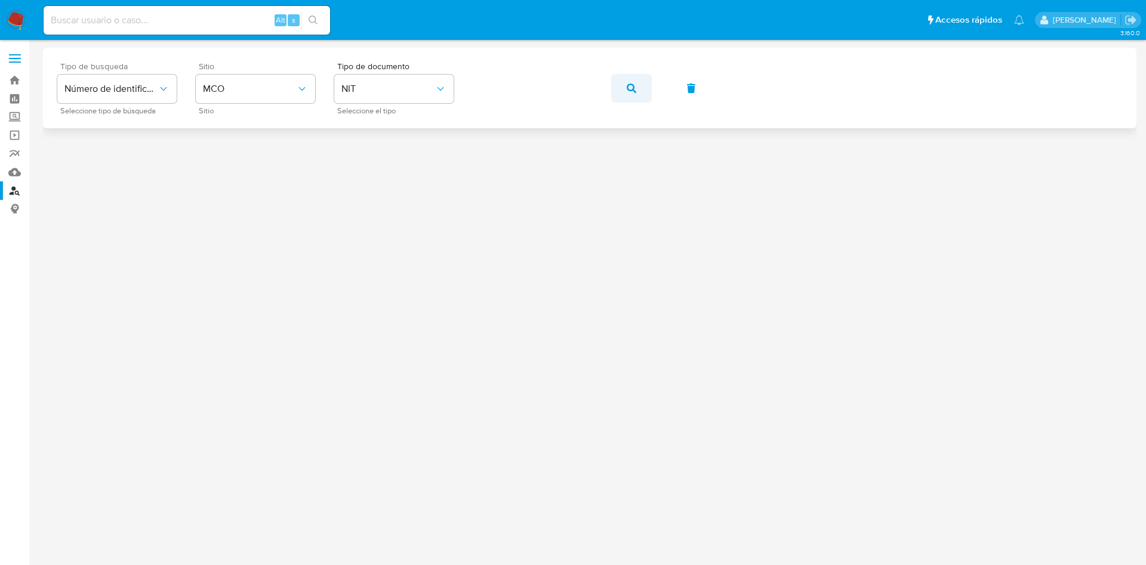
click at [630, 92] on icon "button" at bounding box center [632, 89] width 10 height 10
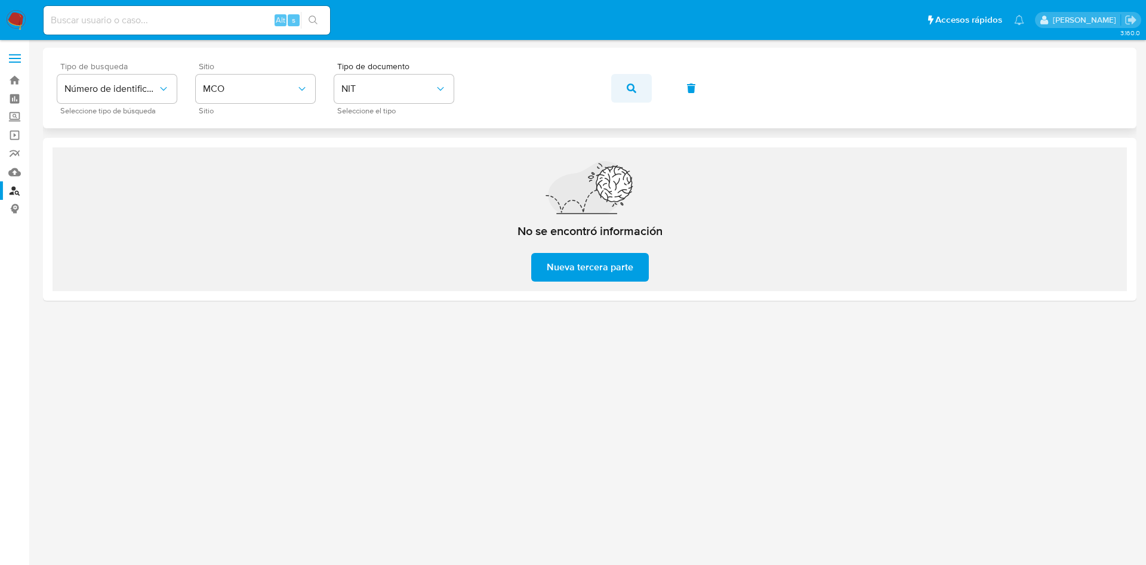
click at [645, 91] on button "button" at bounding box center [631, 88] width 41 height 29
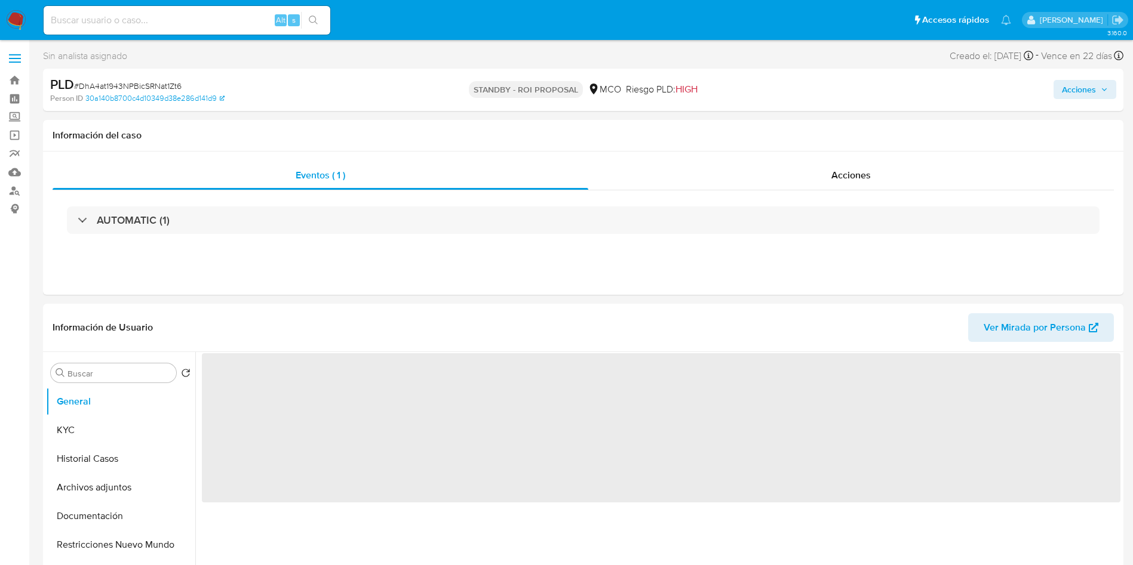
select select "10"
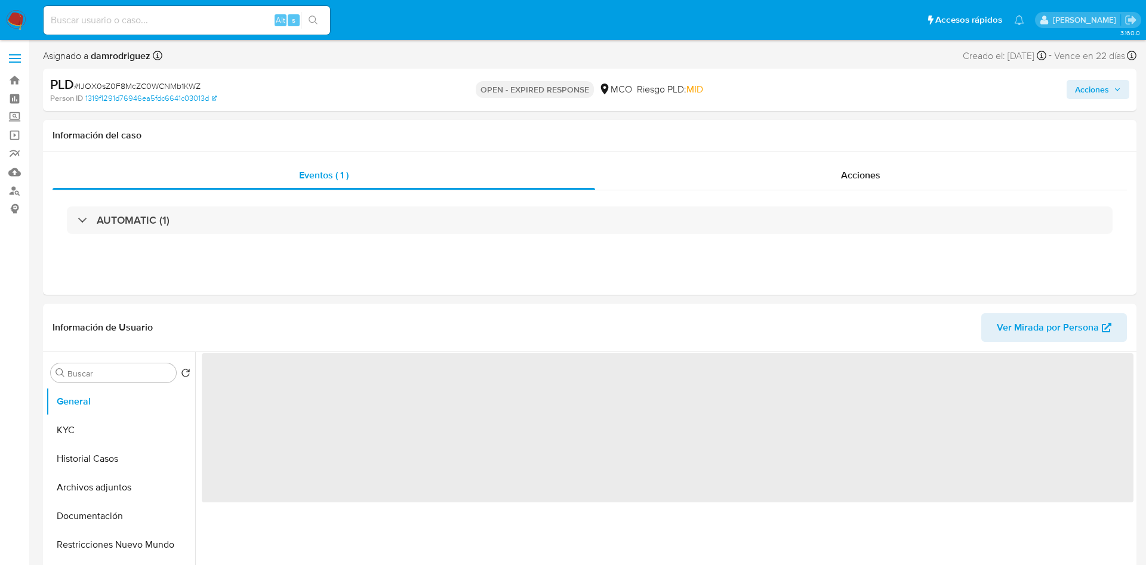
select select "10"
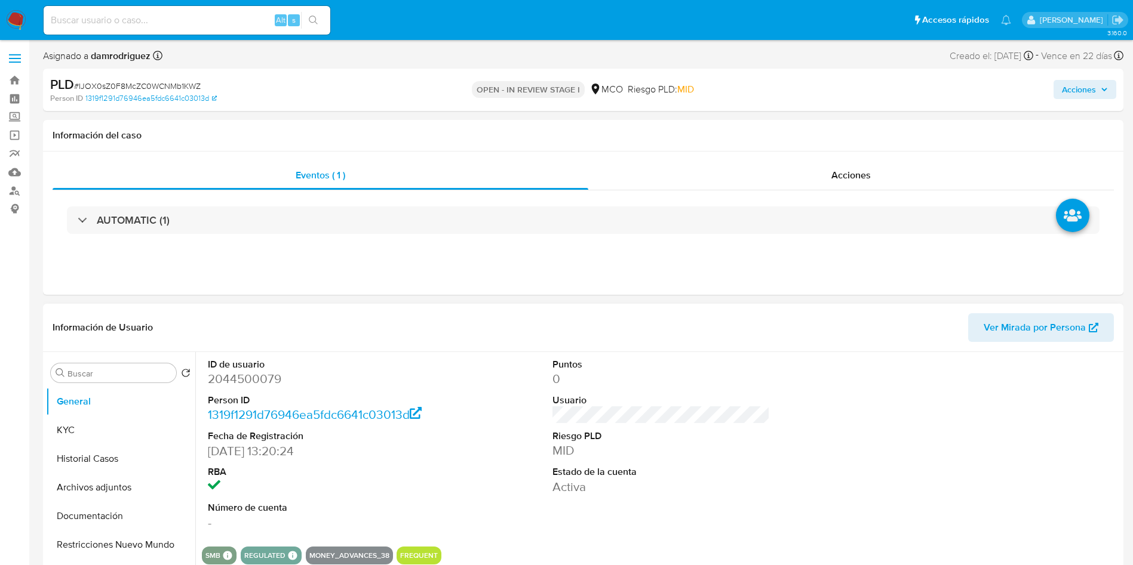
click at [250, 378] on dd "2044500079" at bounding box center [317, 379] width 218 height 17
copy dd "2044500079"
click at [230, 368] on dt "ID de usuario" at bounding box center [317, 364] width 218 height 13
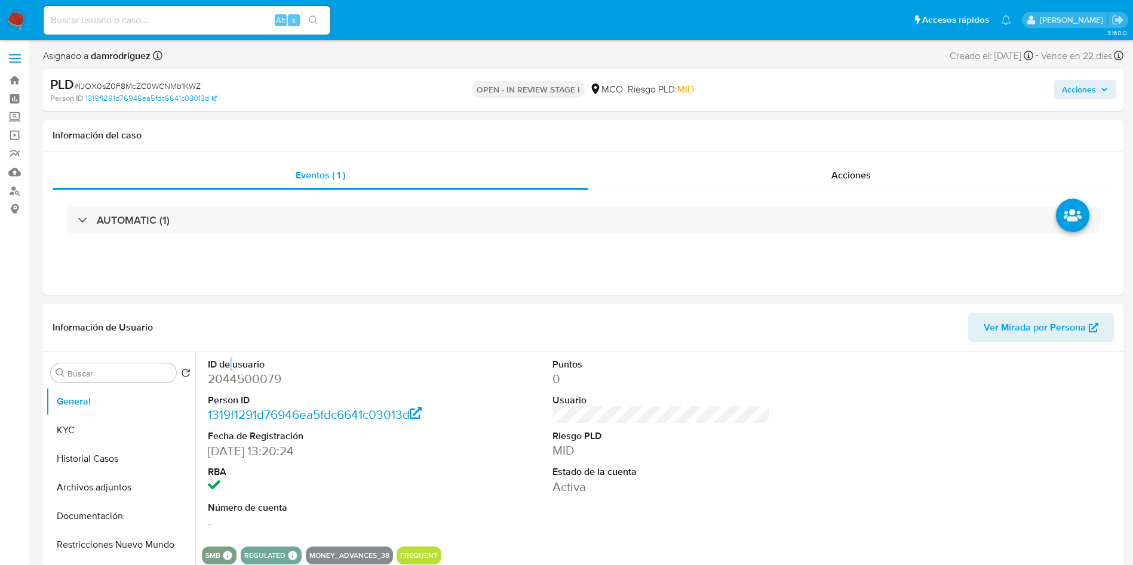
click at [230, 368] on dt "ID de usuario" at bounding box center [317, 364] width 218 height 13
click at [240, 384] on dd "2044500079" at bounding box center [317, 379] width 218 height 17
copy dd "2044500079"
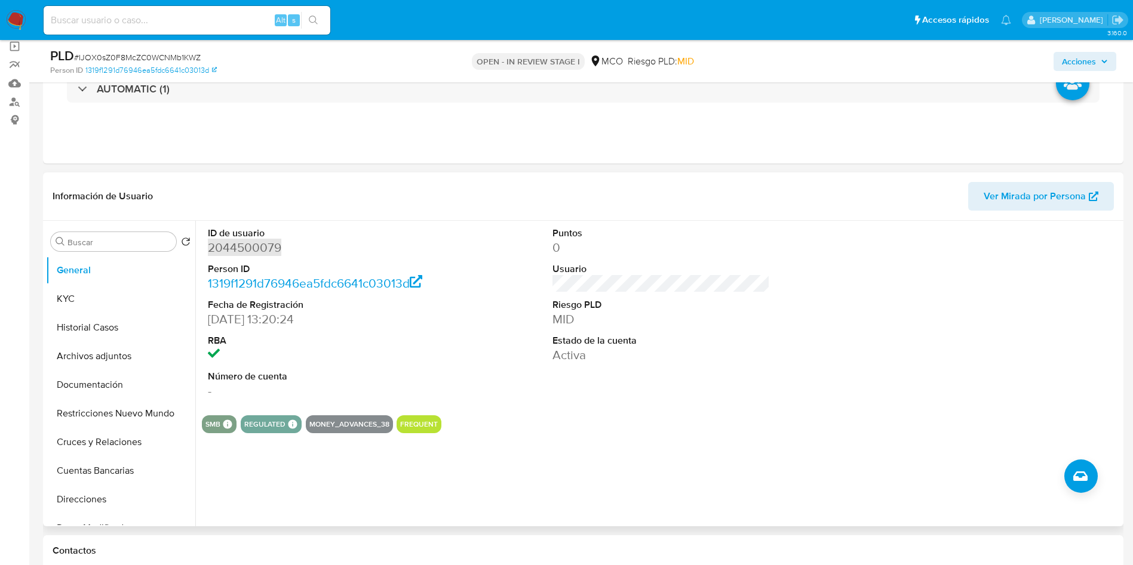
scroll to position [90, 0]
click at [66, 352] on button "Archivos adjuntos" at bounding box center [116, 355] width 140 height 29
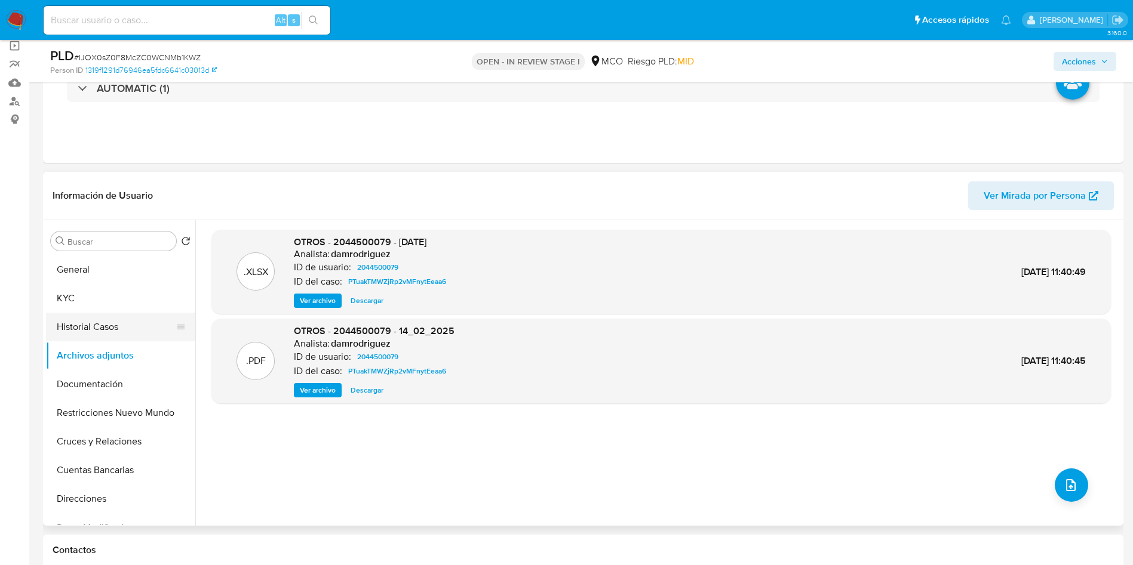
click at [100, 322] on button "Historial Casos" at bounding box center [116, 327] width 140 height 29
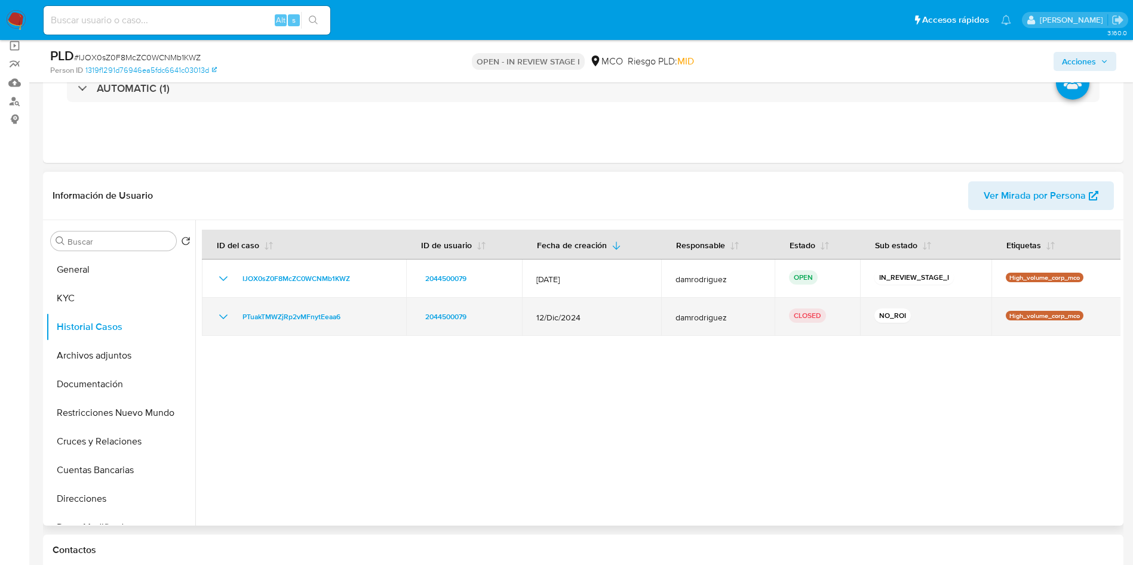
click at [223, 318] on icon "Mostrar/Ocultar" at bounding box center [223, 317] width 8 height 5
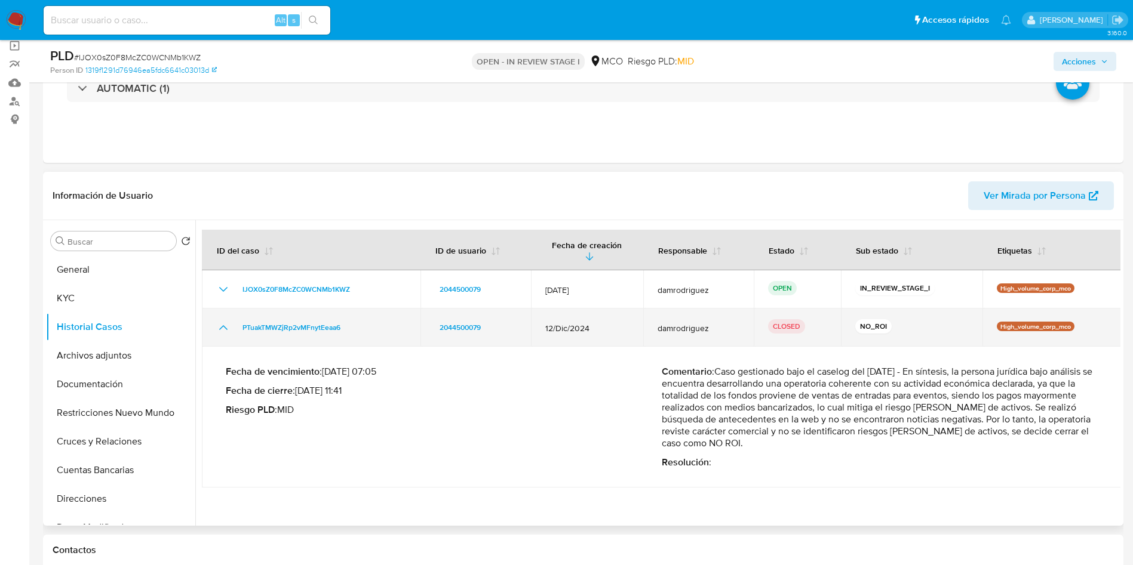
click at [223, 318] on td "PTuakTMWZjRp2vMFnytEeaa6" at bounding box center [311, 328] width 219 height 38
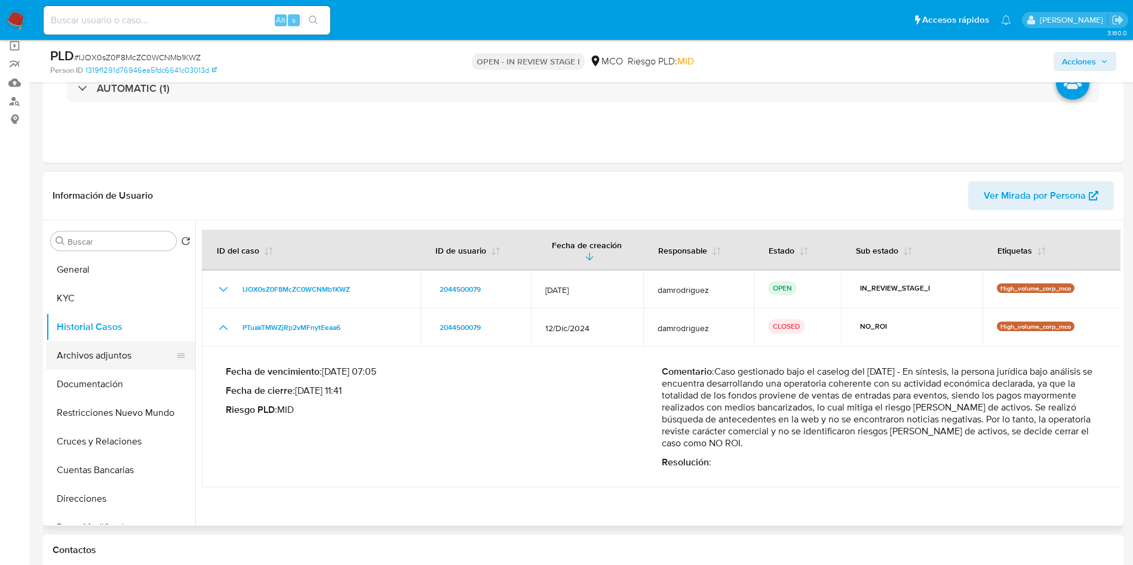
click at [61, 346] on button "Archivos adjuntos" at bounding box center [116, 355] width 140 height 29
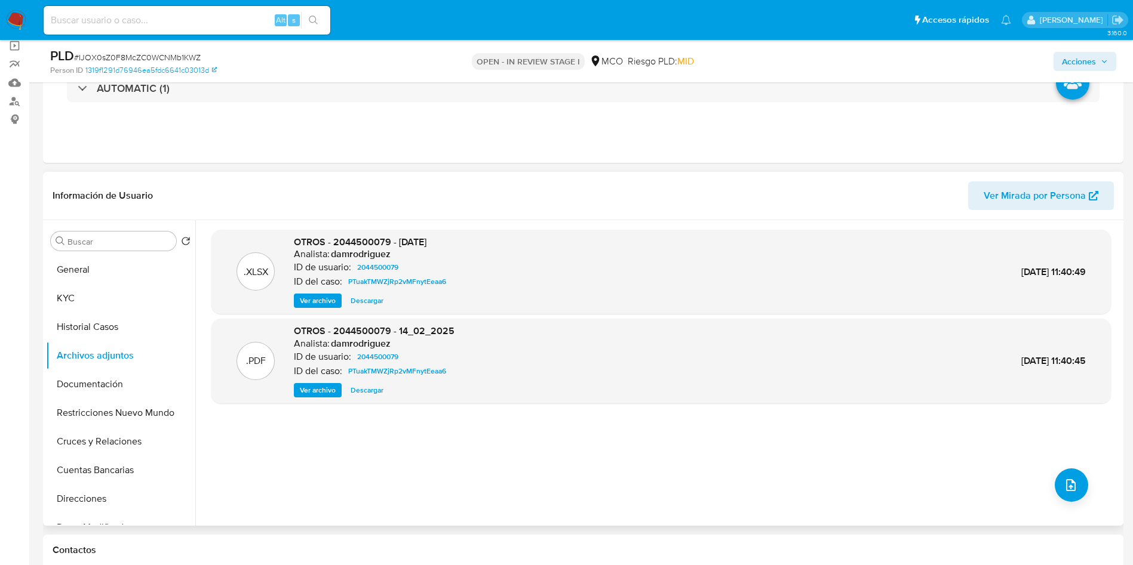
click at [313, 392] on span "Ver archivo" at bounding box center [318, 390] width 36 height 12
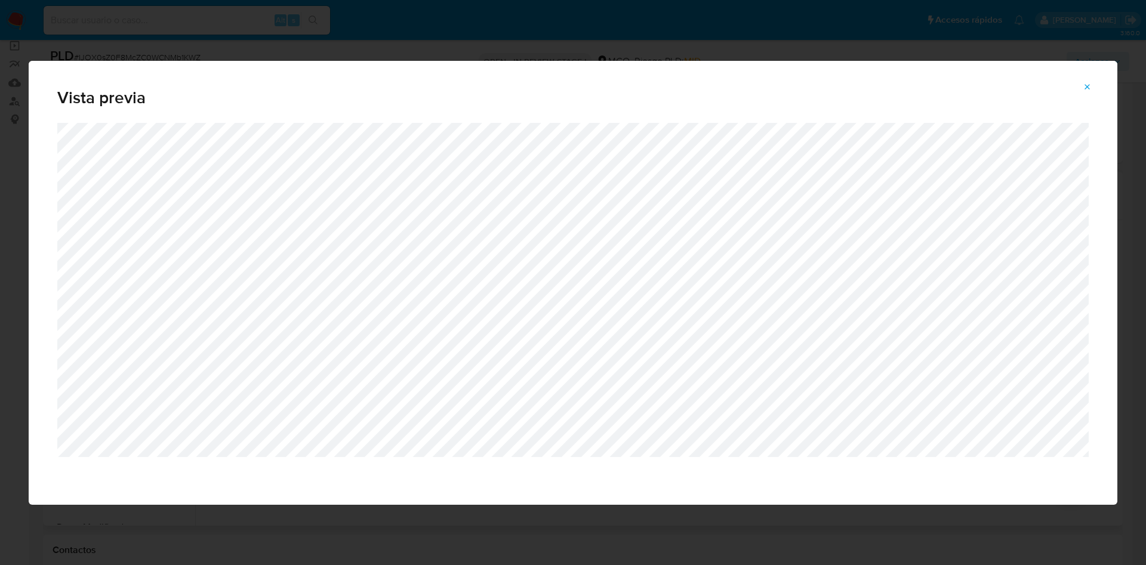
click at [1093, 85] on button "Attachment preview" at bounding box center [1088, 87] width 26 height 19
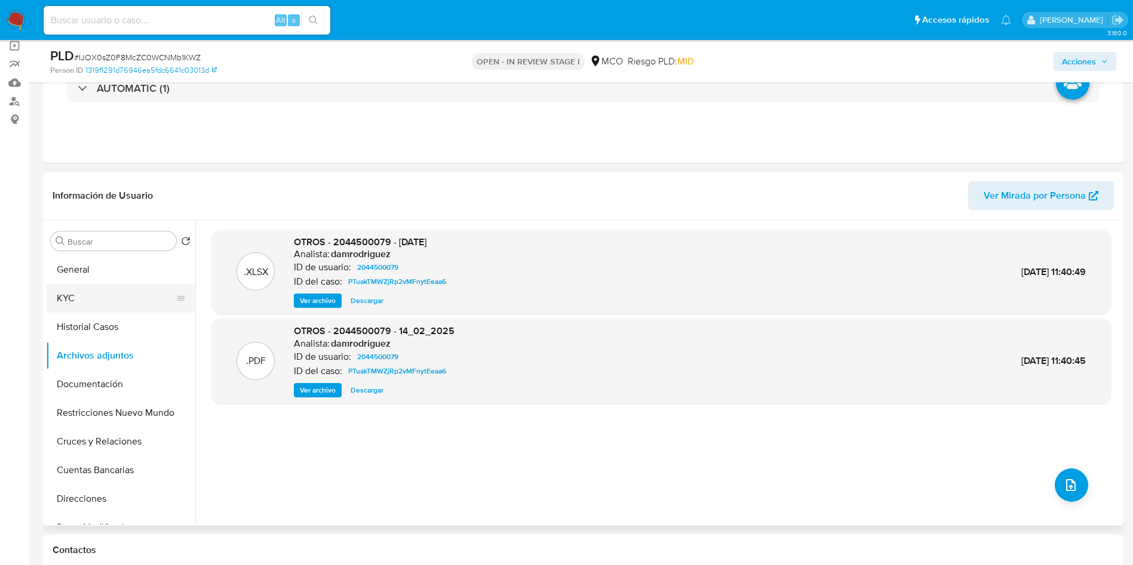
click at [74, 301] on button "KYC" at bounding box center [116, 298] width 140 height 29
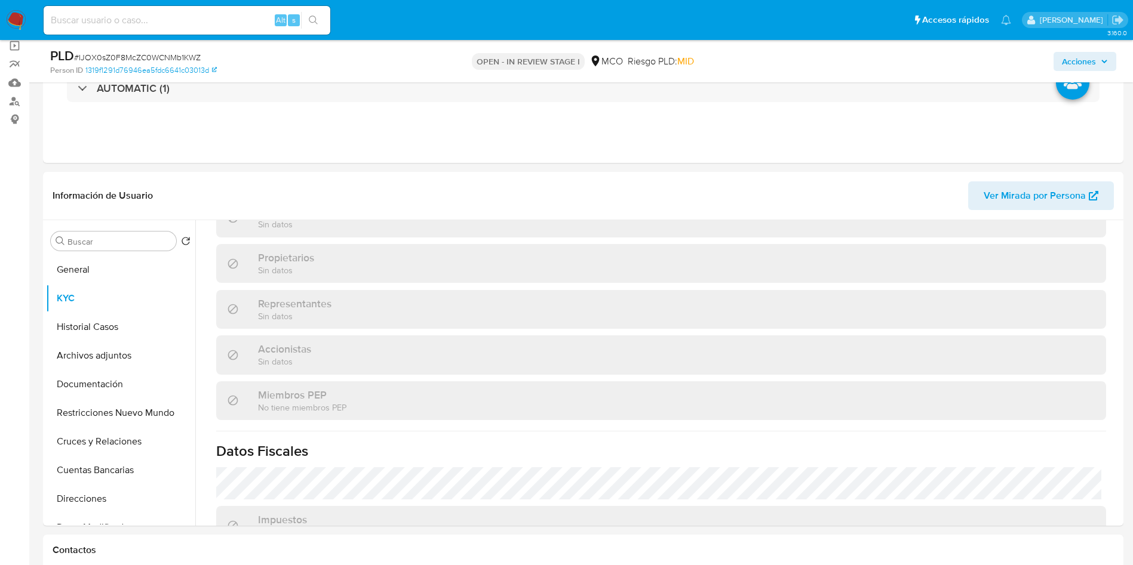
scroll to position [783, 0]
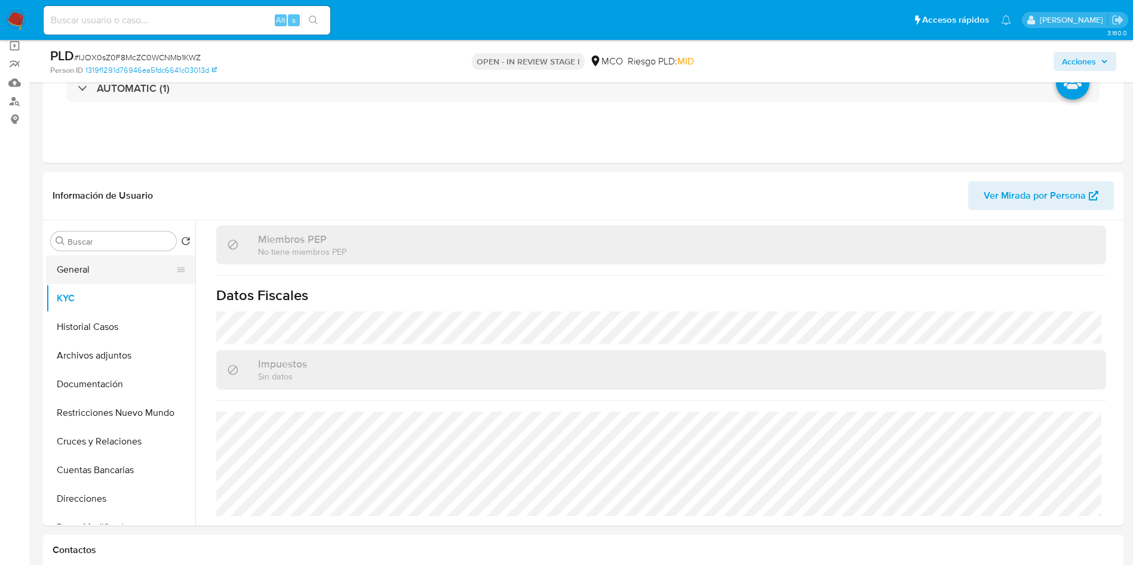
click at [90, 279] on button "General" at bounding box center [116, 270] width 140 height 29
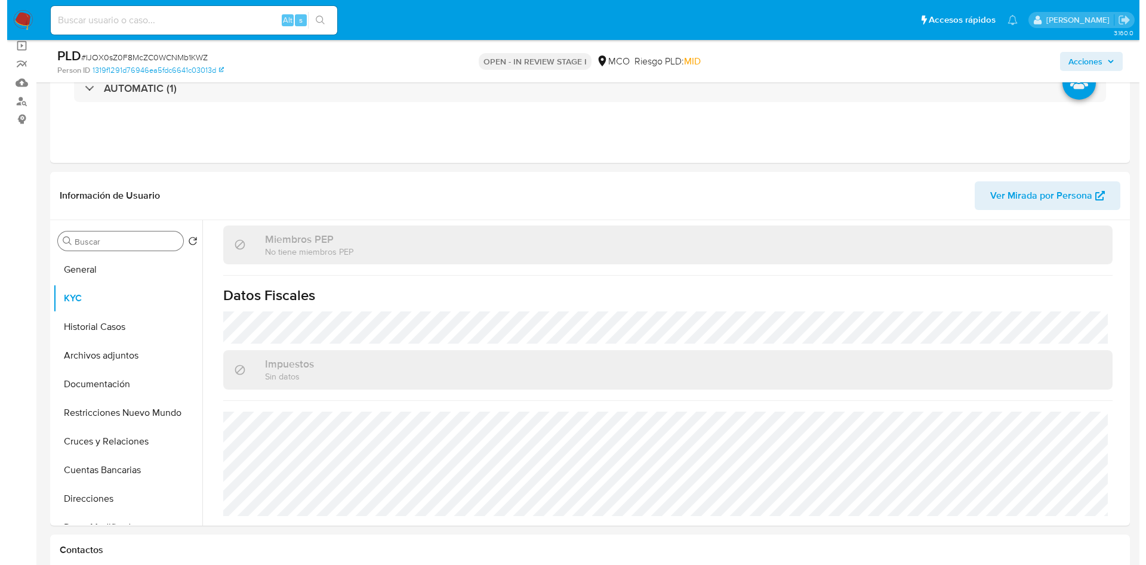
scroll to position [0, 0]
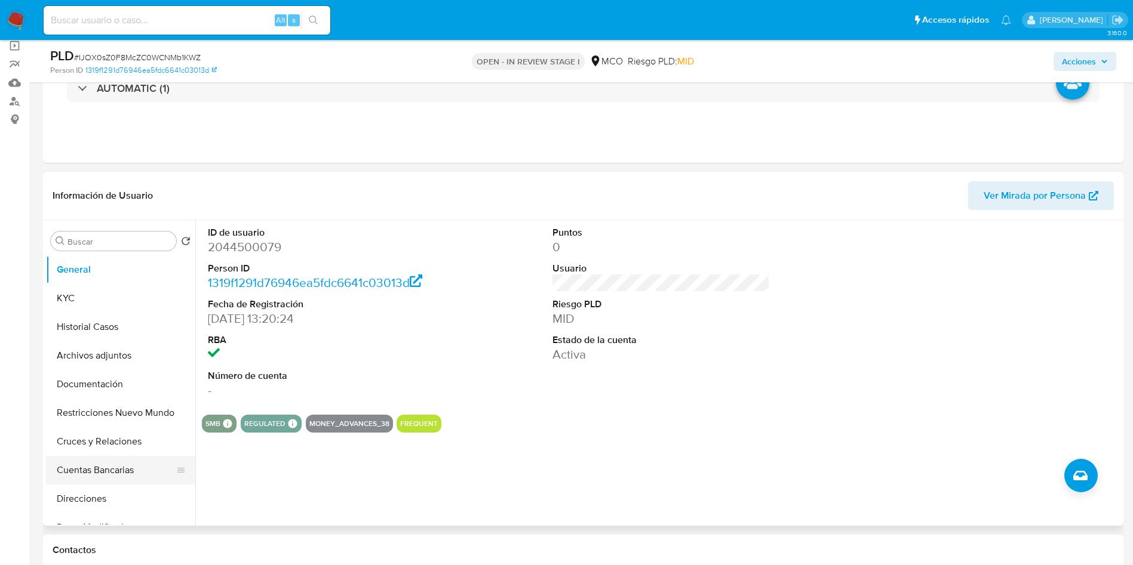
click at [82, 478] on button "Cuentas Bancarias" at bounding box center [116, 470] width 140 height 29
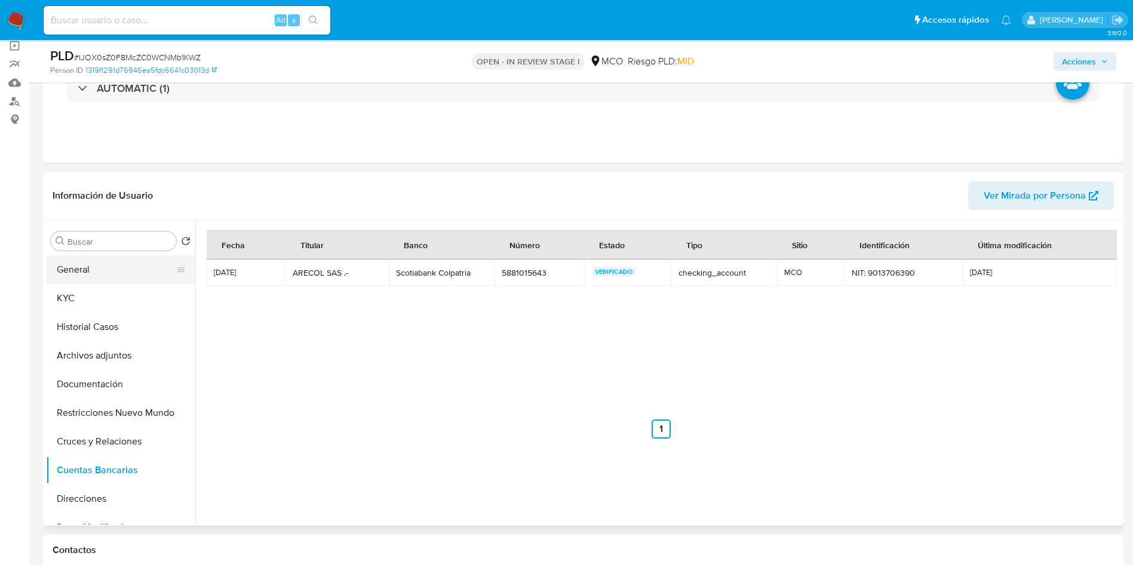
click at [113, 270] on button "General" at bounding box center [116, 270] width 140 height 29
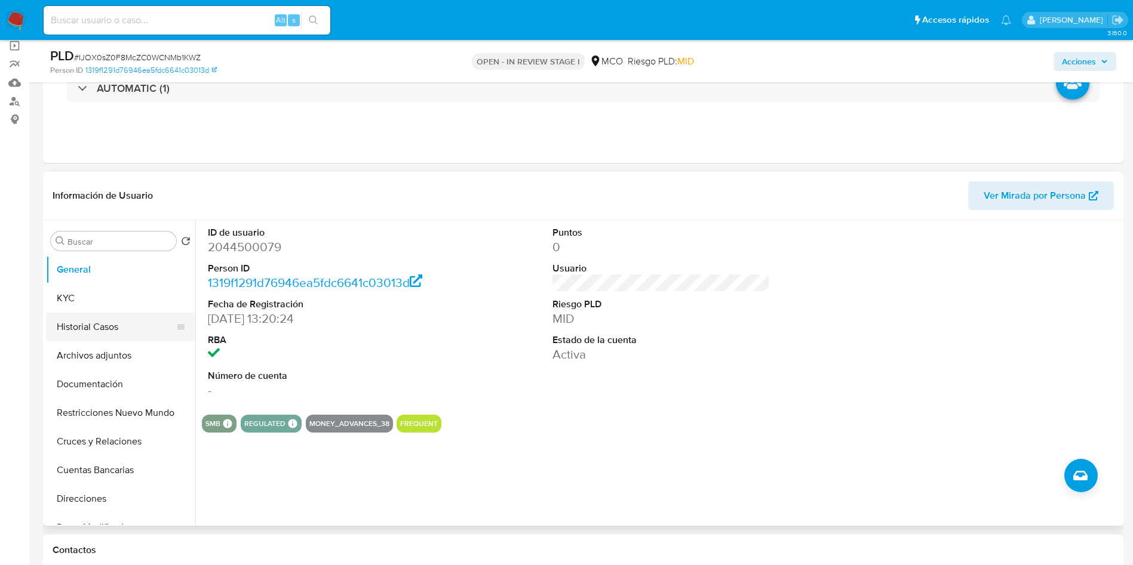
click at [76, 328] on button "Historial Casos" at bounding box center [116, 327] width 140 height 29
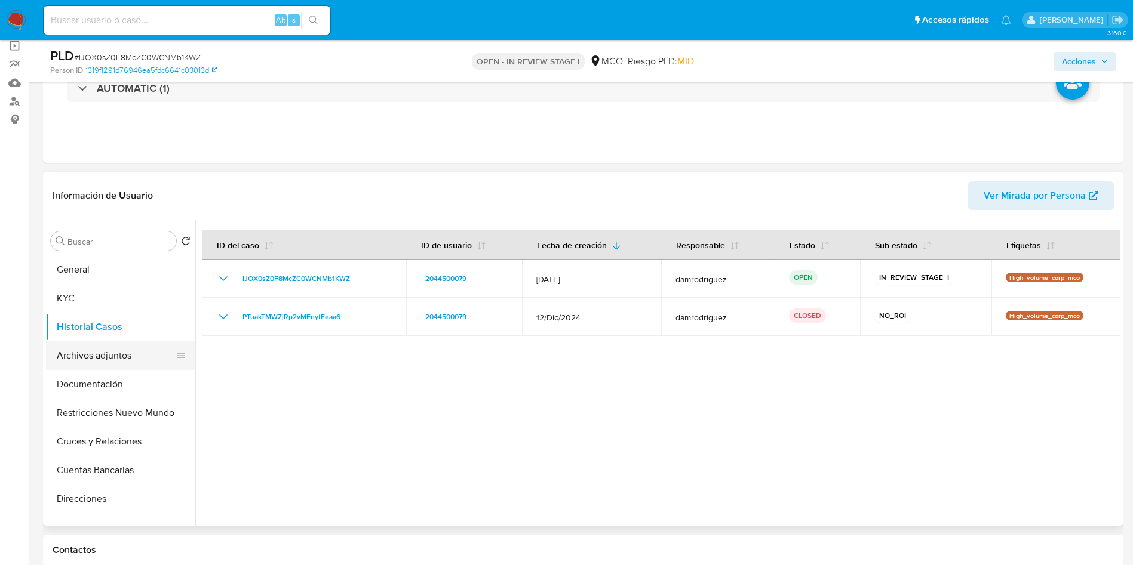
click at [112, 350] on button "Archivos adjuntos" at bounding box center [116, 355] width 140 height 29
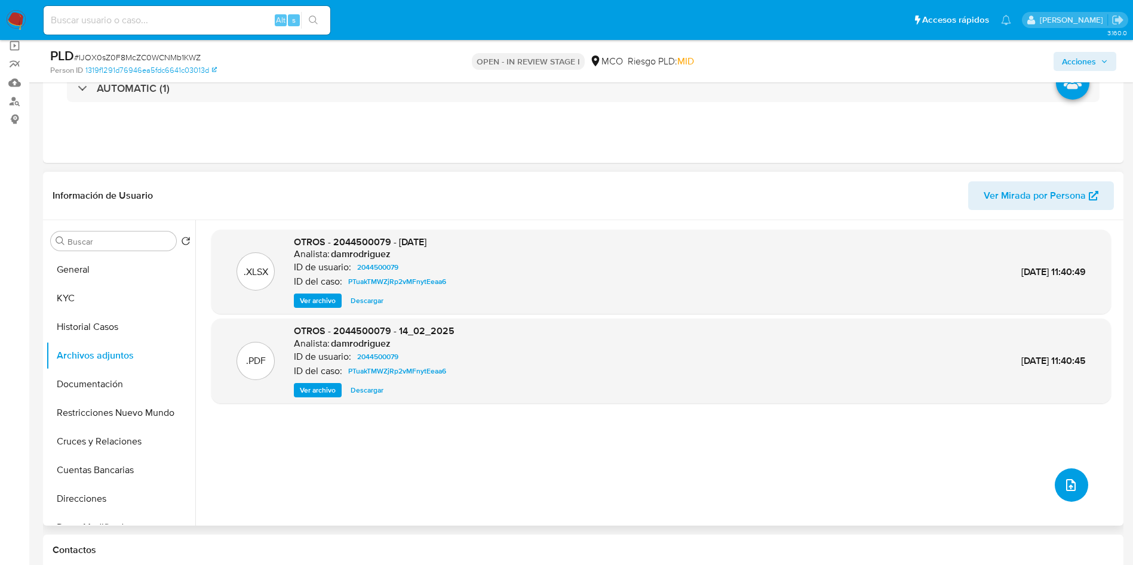
click at [1071, 485] on icon "upload-file" at bounding box center [1070, 485] width 14 height 14
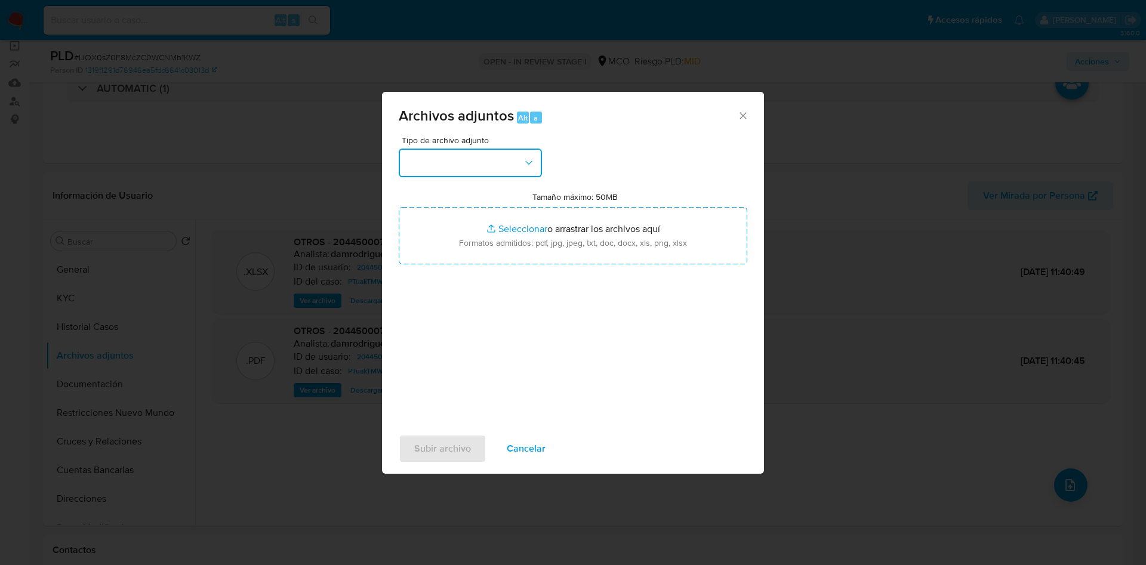
click at [436, 170] on button "button" at bounding box center [470, 163] width 143 height 29
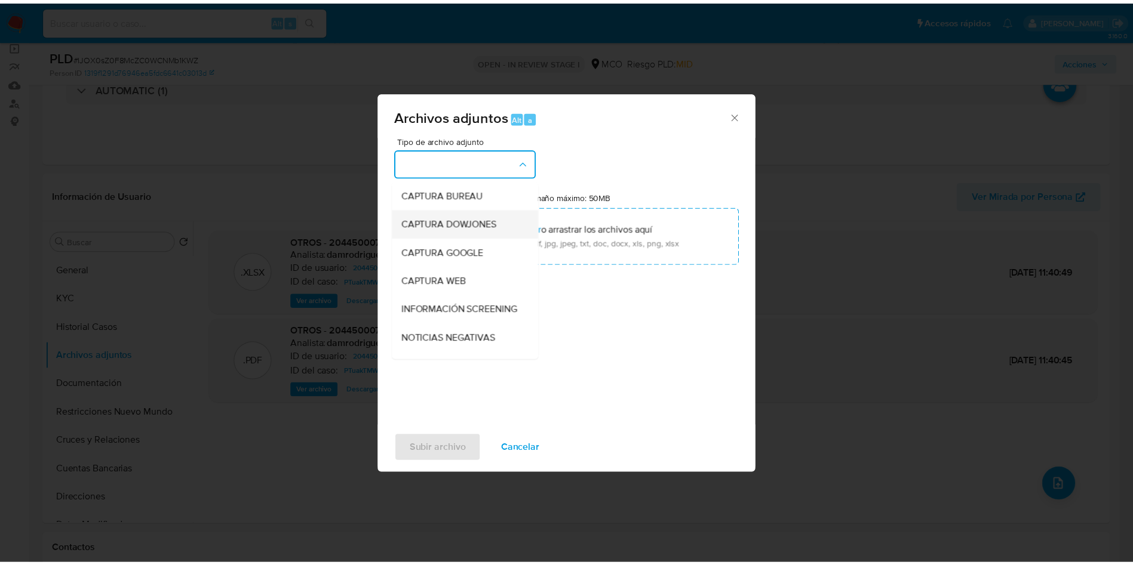
scroll to position [90, 0]
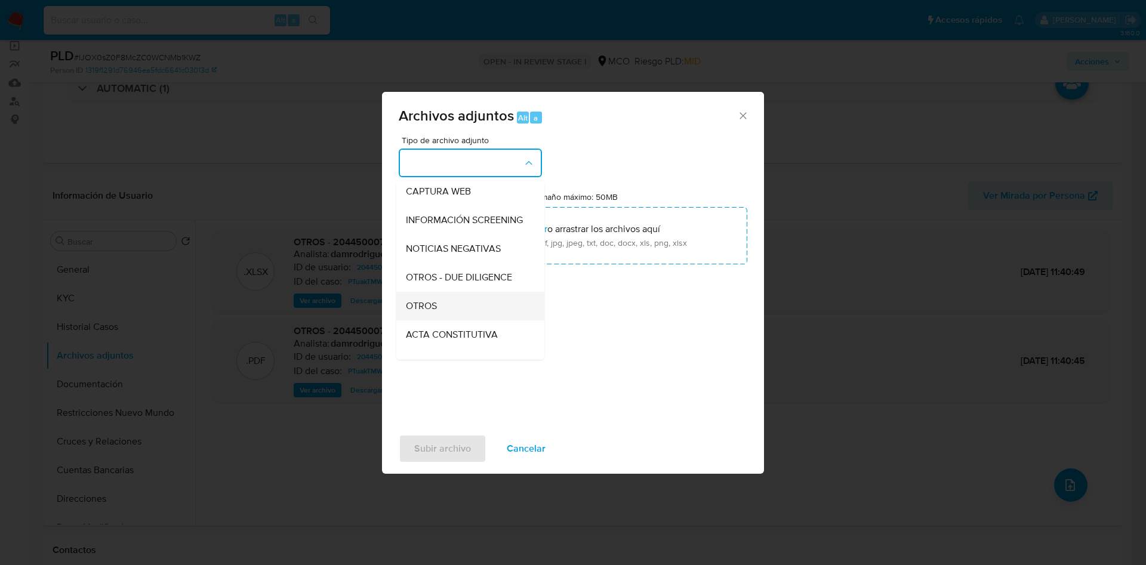
click at [448, 316] on div "OTROS" at bounding box center [467, 306] width 122 height 29
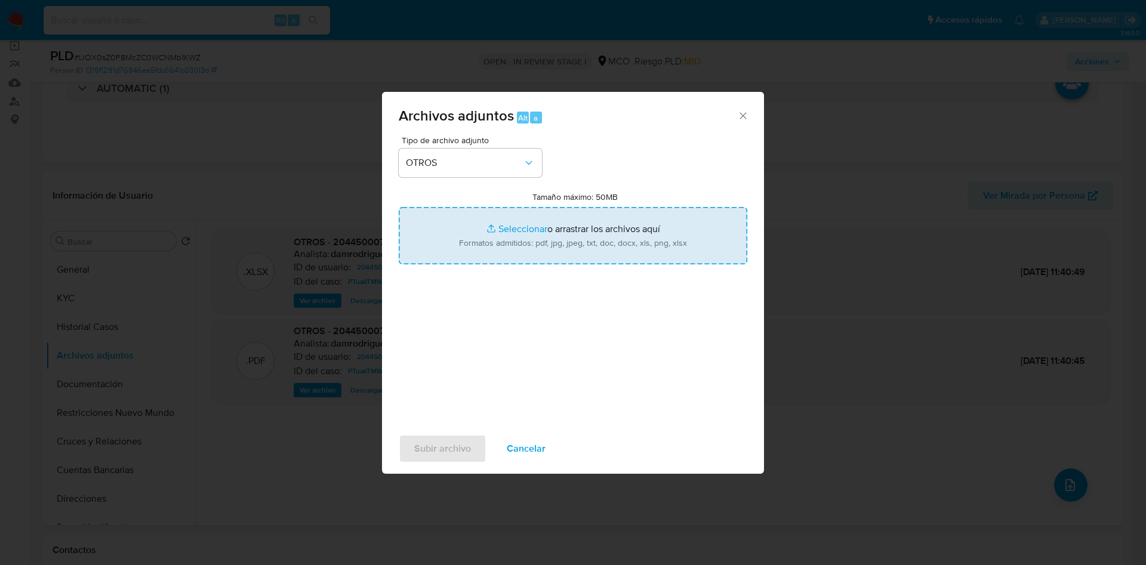
click at [522, 235] on input "Tamaño máximo: 50MB Seleccionar archivos" at bounding box center [573, 235] width 349 height 57
type input "C:\fakepath\2044500079 - 18_09_2025.pdf"
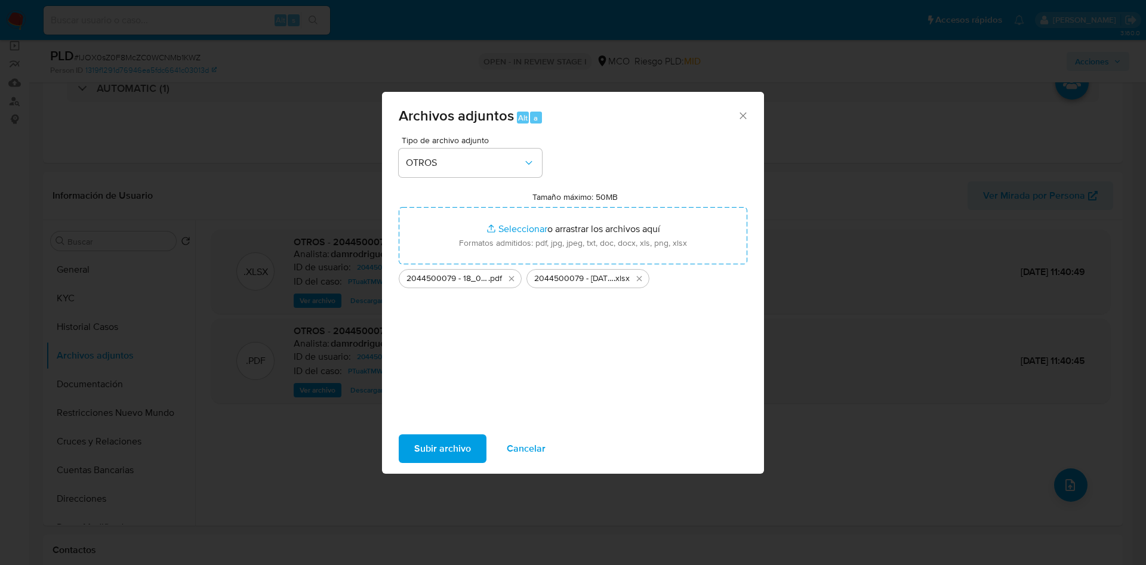
click at [441, 450] on span "Subir archivo" at bounding box center [442, 449] width 57 height 26
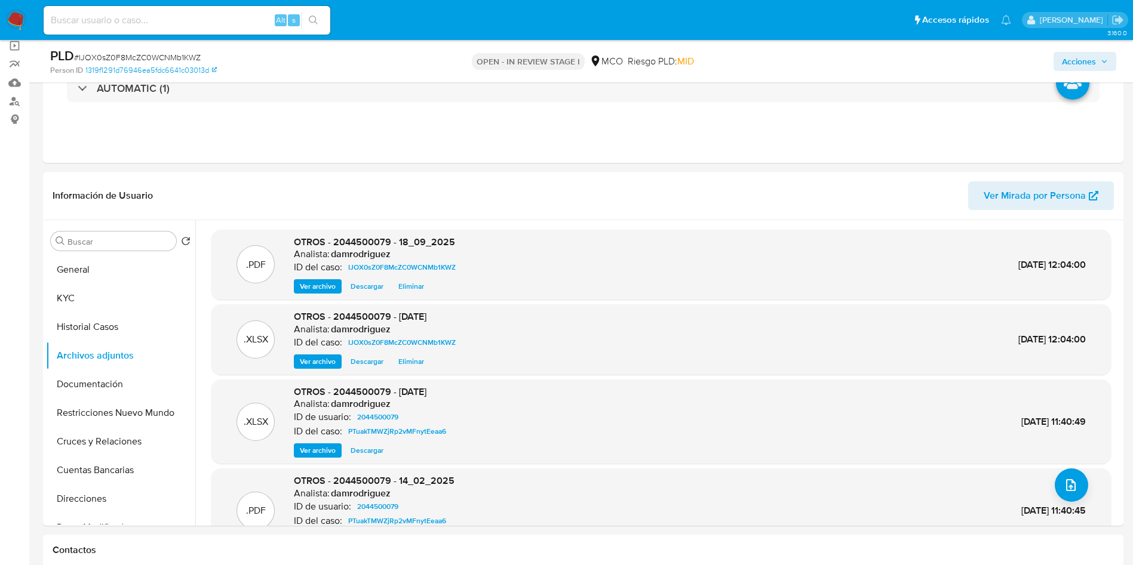
drag, startPoint x: 1068, startPoint y: 59, endPoint x: 1036, endPoint y: 67, distance: 33.5
click at [1068, 58] on span "Acciones" at bounding box center [1078, 61] width 34 height 19
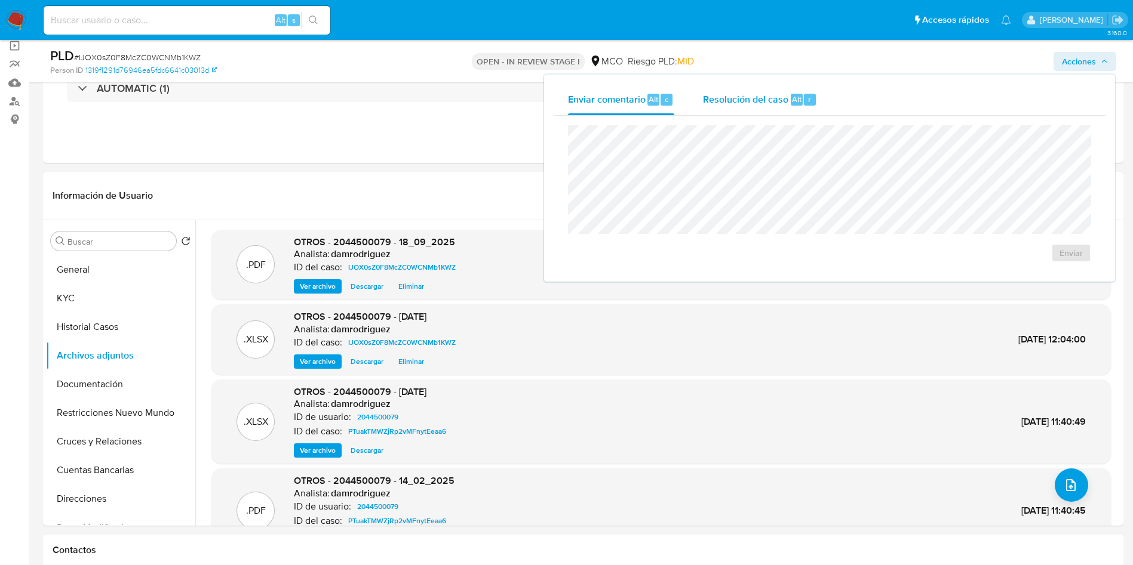
click at [781, 101] on span "Resolución del caso" at bounding box center [745, 99] width 85 height 14
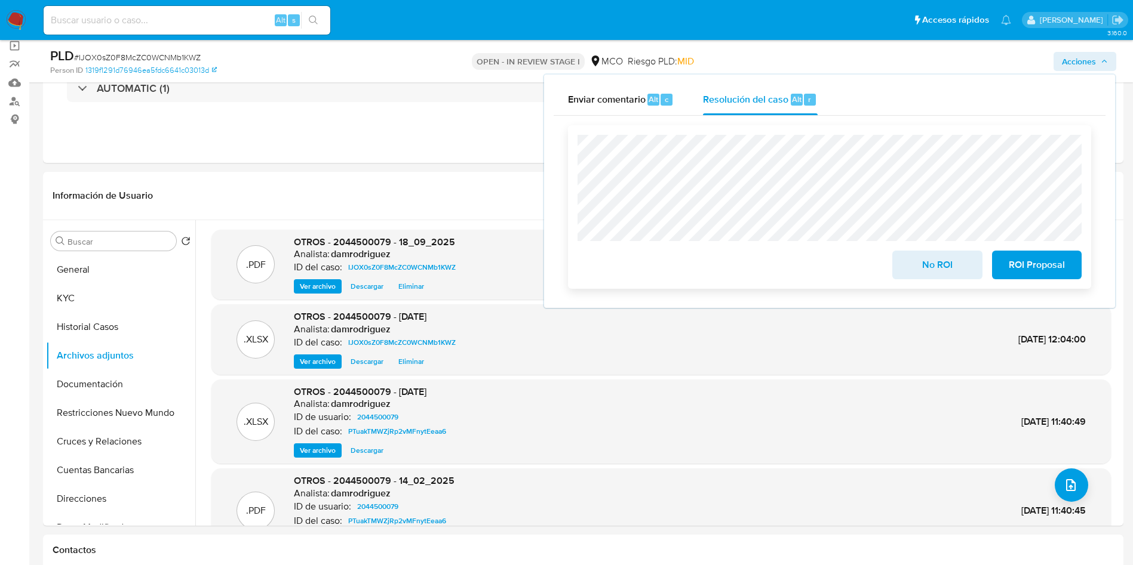
click at [1054, 269] on span "ROI Proposal" at bounding box center [1036, 265] width 59 height 26
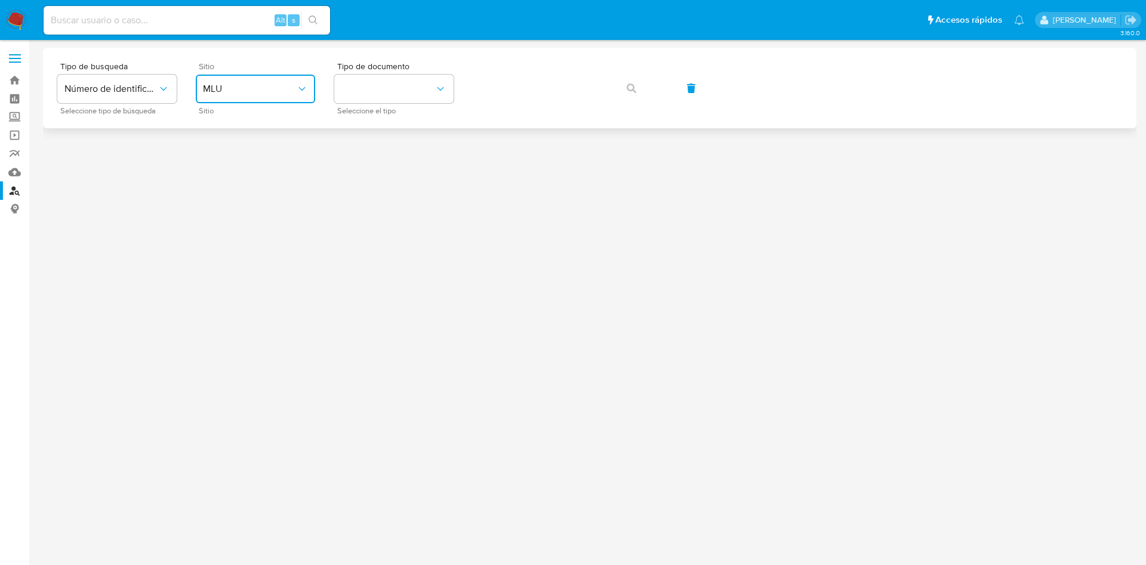
click at [299, 86] on icon "site_id" at bounding box center [302, 89] width 12 height 12
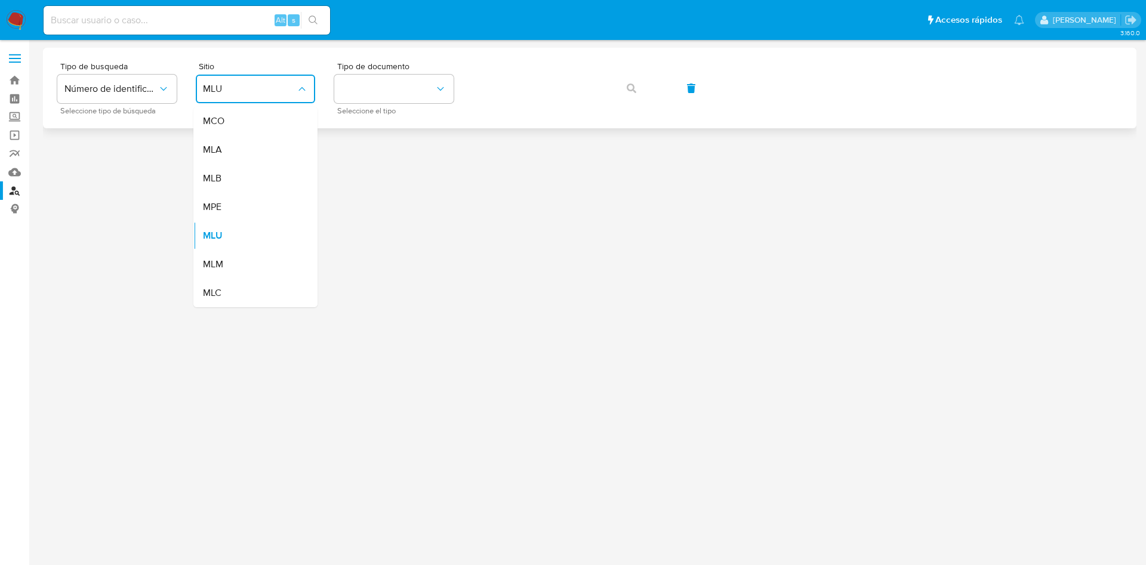
drag, startPoint x: 255, startPoint y: 127, endPoint x: 291, endPoint y: 123, distance: 36.1
click at [256, 127] on div "MCO" at bounding box center [252, 121] width 98 height 29
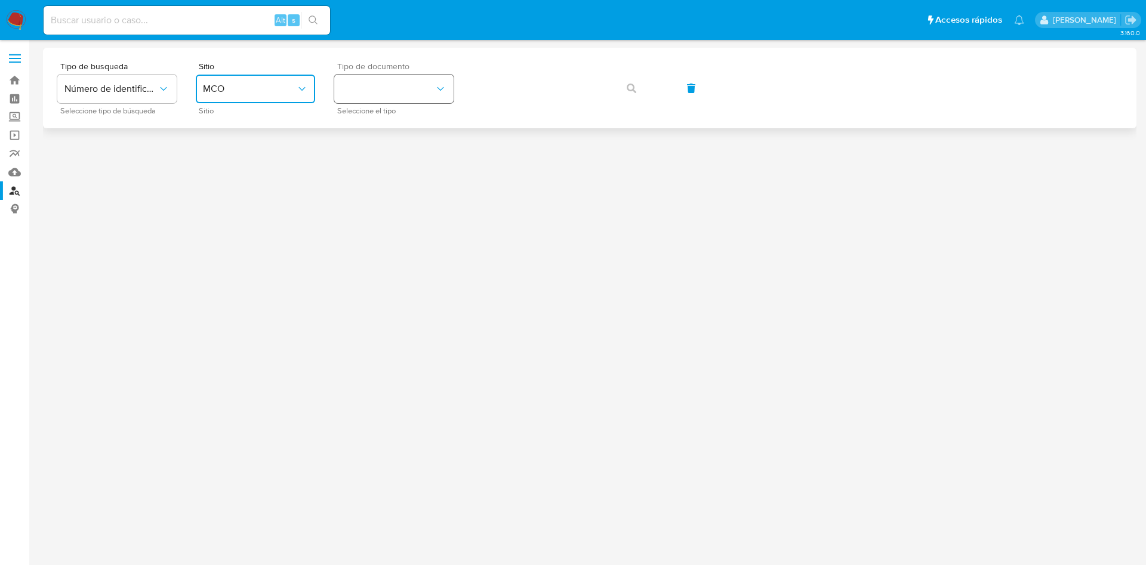
click at [398, 97] on button "identificationType" at bounding box center [393, 89] width 119 height 29
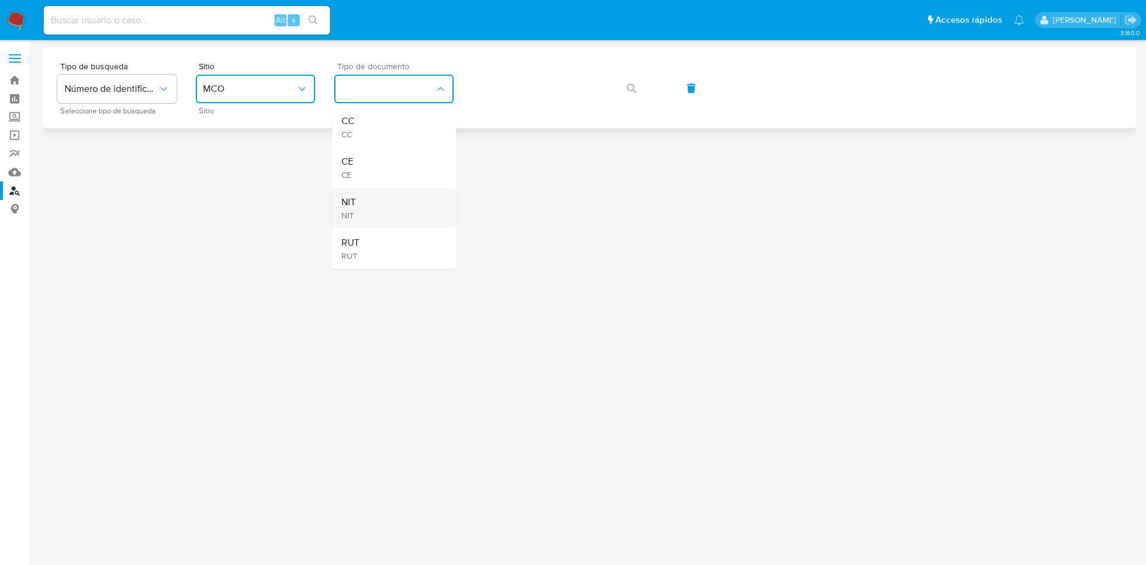
click at [382, 207] on div "NIT NIT" at bounding box center [390, 208] width 98 height 41
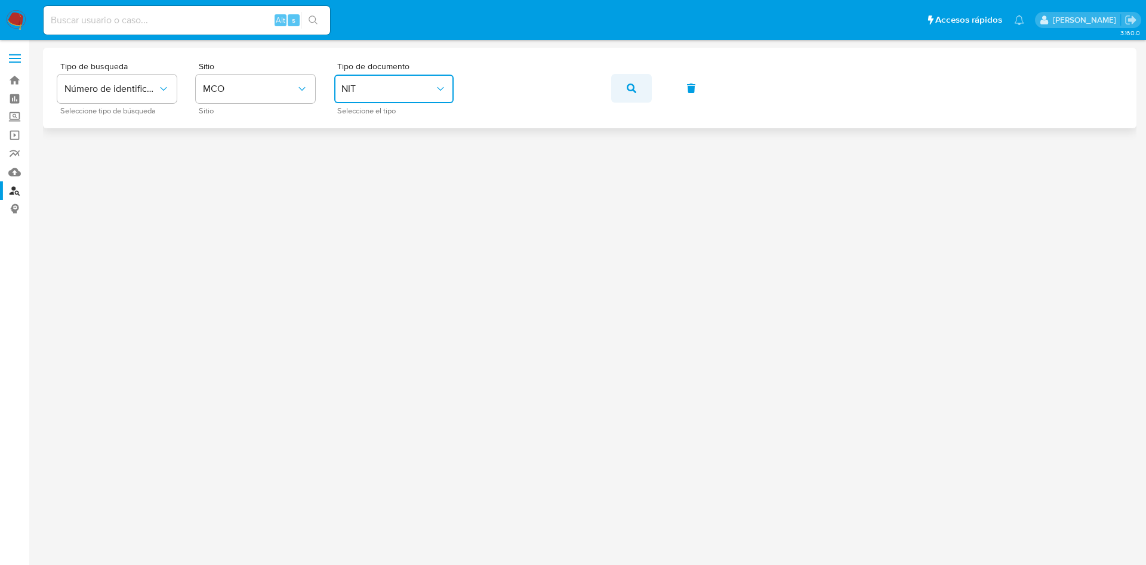
click at [645, 93] on button "button" at bounding box center [631, 88] width 41 height 29
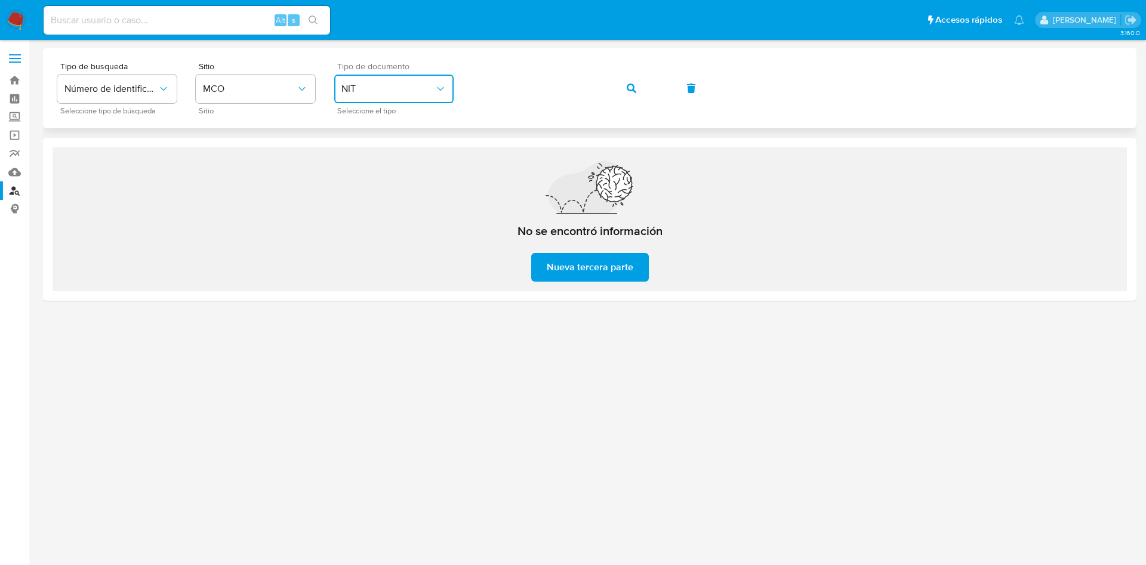
click at [371, 91] on span "NIT" at bounding box center [387, 89] width 93 height 12
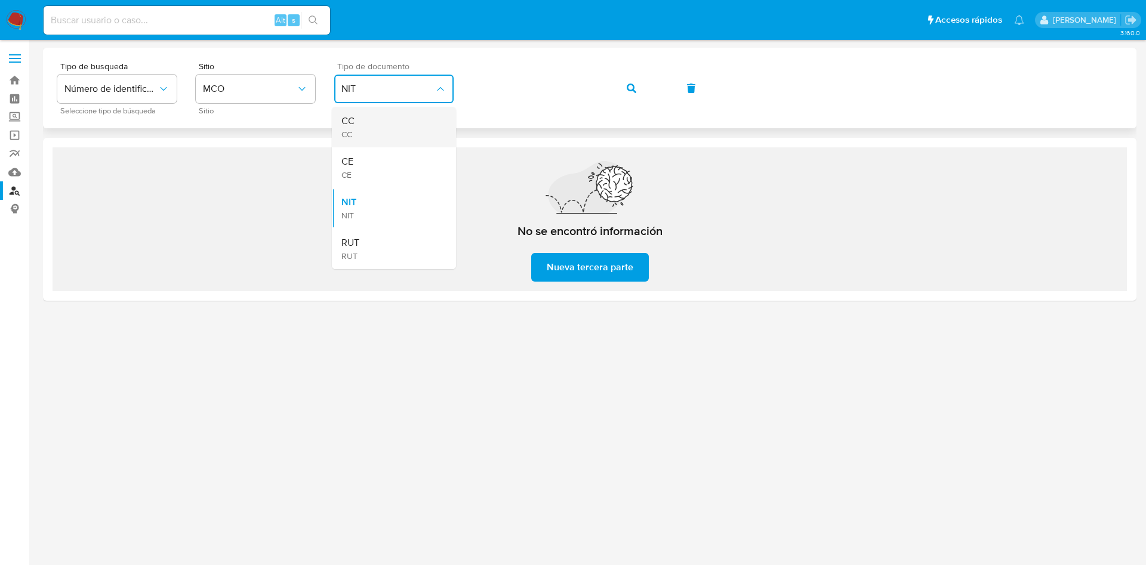
click at [393, 130] on div "CC CC" at bounding box center [390, 127] width 98 height 41
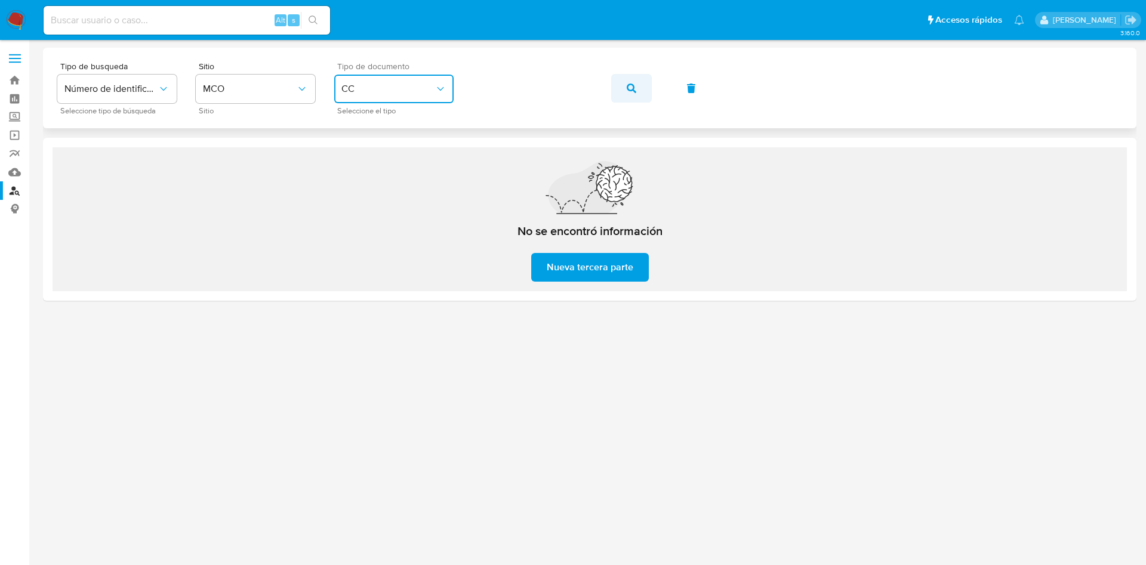
click at [632, 94] on span "button" at bounding box center [632, 88] width 10 height 26
click at [419, 94] on span "CC" at bounding box center [387, 89] width 93 height 12
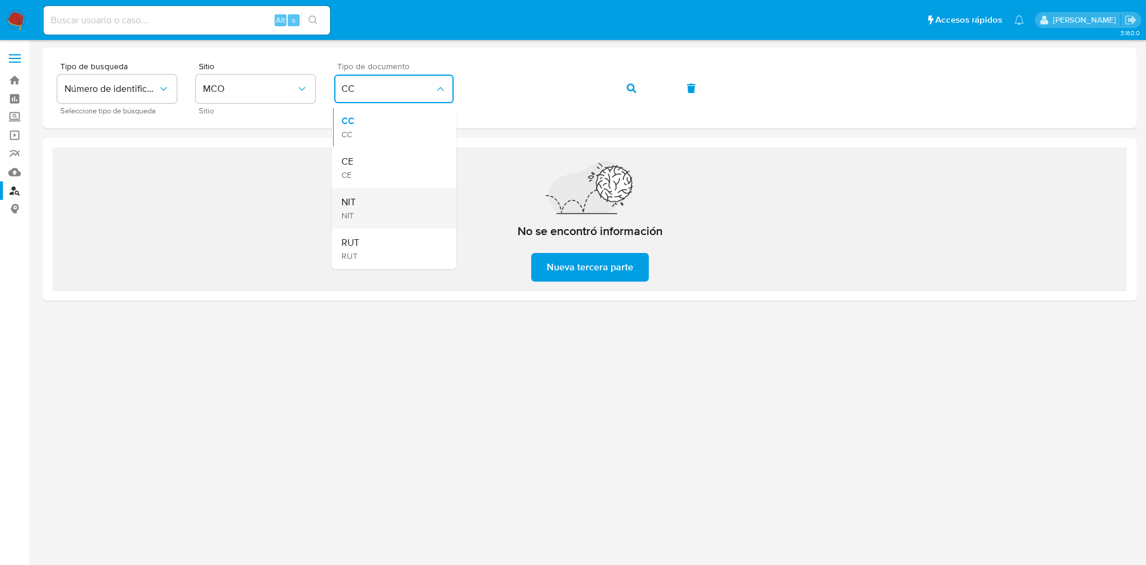
click at [384, 208] on div "NIT NIT" at bounding box center [390, 208] width 98 height 41
click at [352, 96] on button "NIT" at bounding box center [393, 89] width 119 height 29
click at [353, 251] on span "RUT" at bounding box center [350, 256] width 18 height 11
click at [621, 95] on button "button" at bounding box center [631, 88] width 41 height 29
click at [393, 84] on span "RUT" at bounding box center [387, 89] width 93 height 12
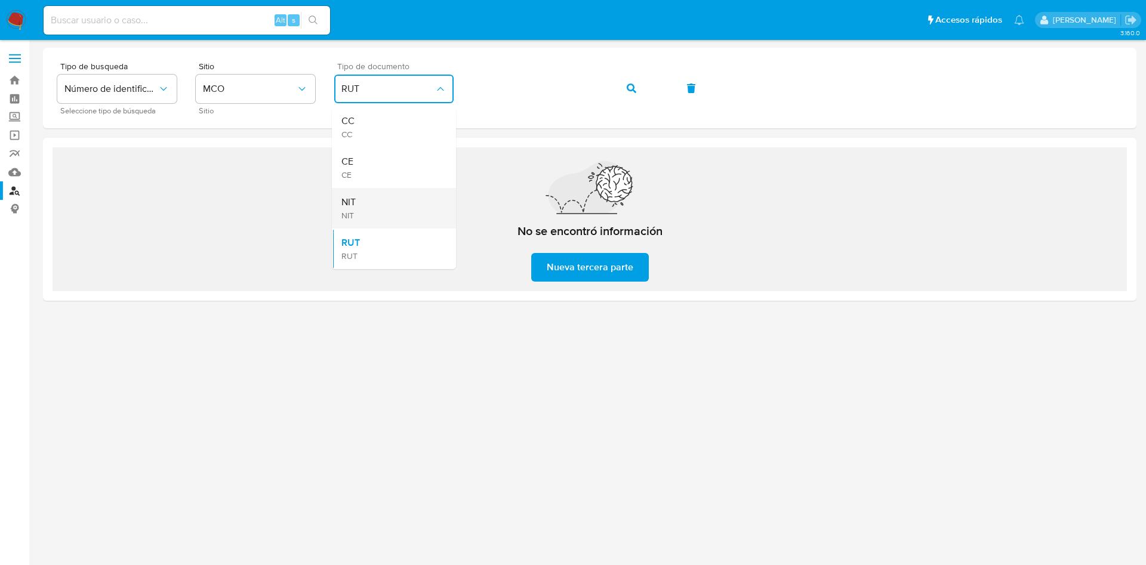
click at [384, 204] on div "NIT NIT" at bounding box center [390, 208] width 98 height 41
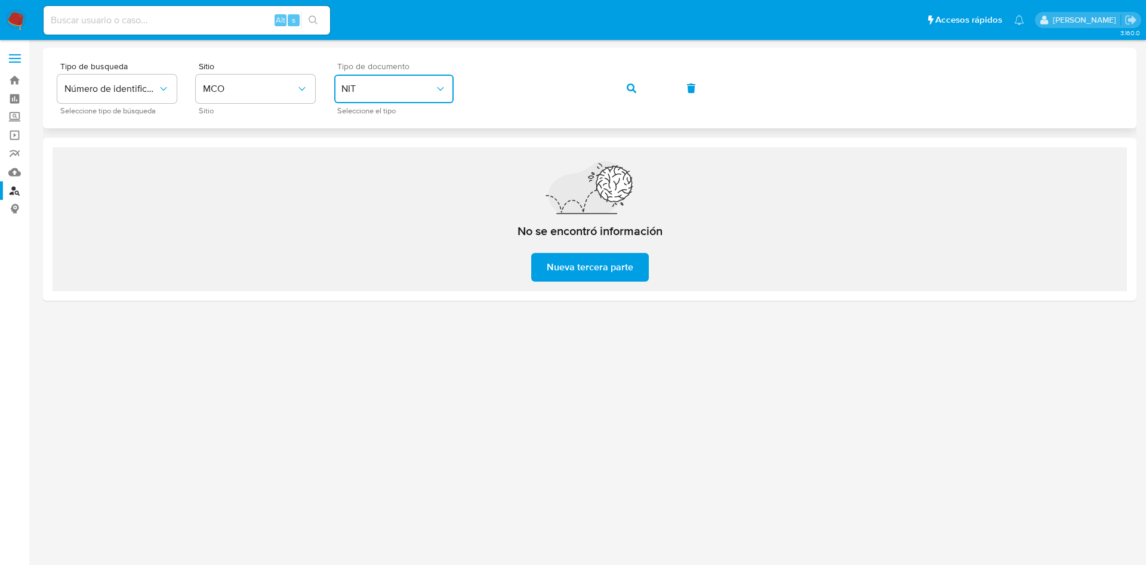
click at [622, 82] on button "button" at bounding box center [631, 88] width 41 height 29
click at [430, 87] on span "NIT" at bounding box center [387, 89] width 93 height 12
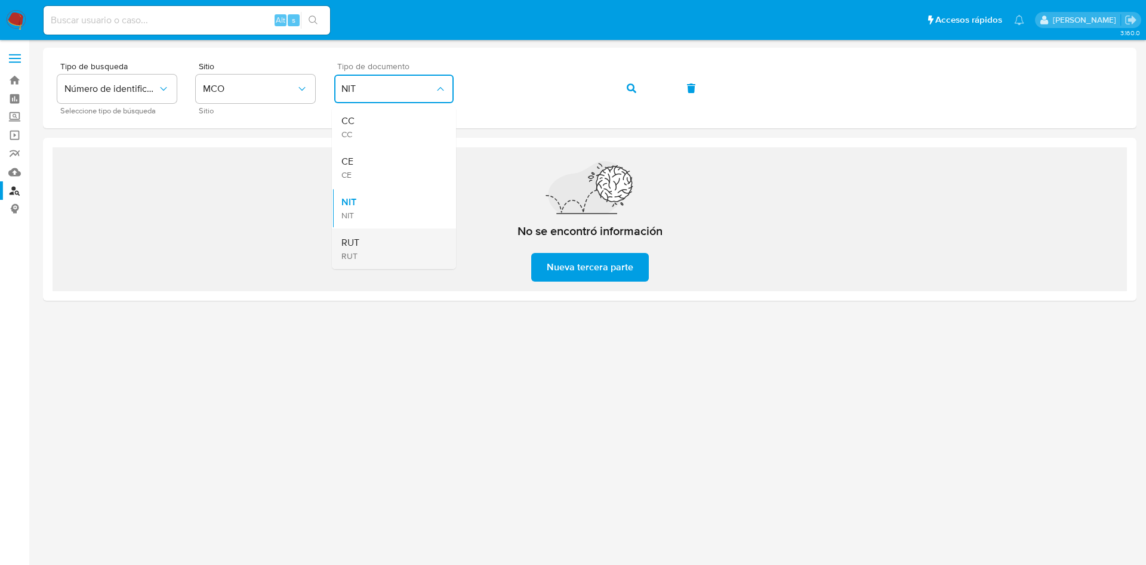
click at [386, 238] on div "RUT RUT" at bounding box center [390, 249] width 98 height 41
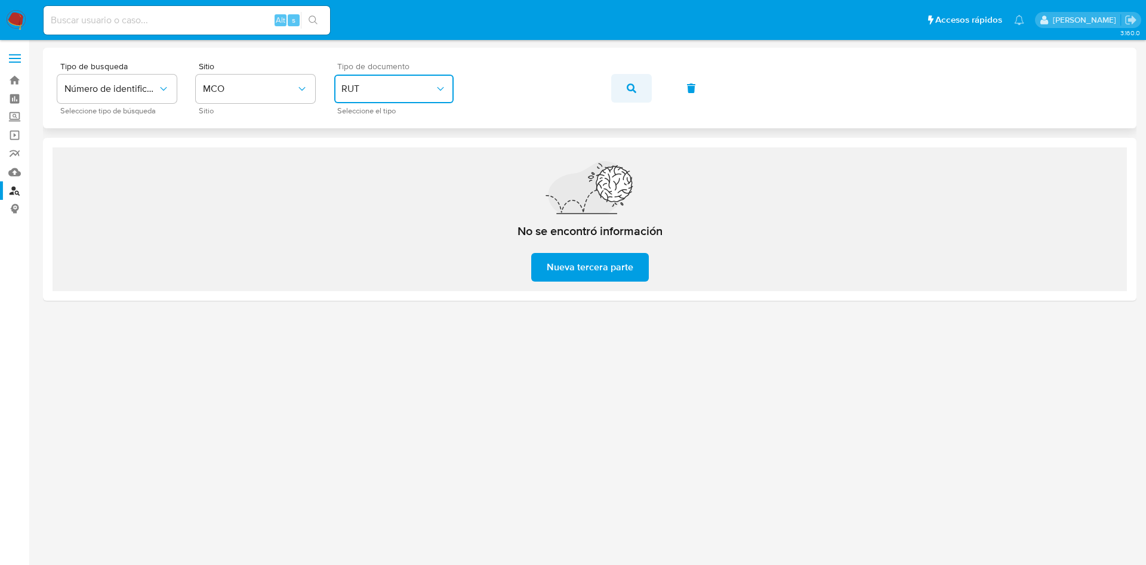
click at [636, 99] on span "button" at bounding box center [632, 88] width 10 height 26
click at [413, 91] on span "RUT" at bounding box center [387, 89] width 93 height 12
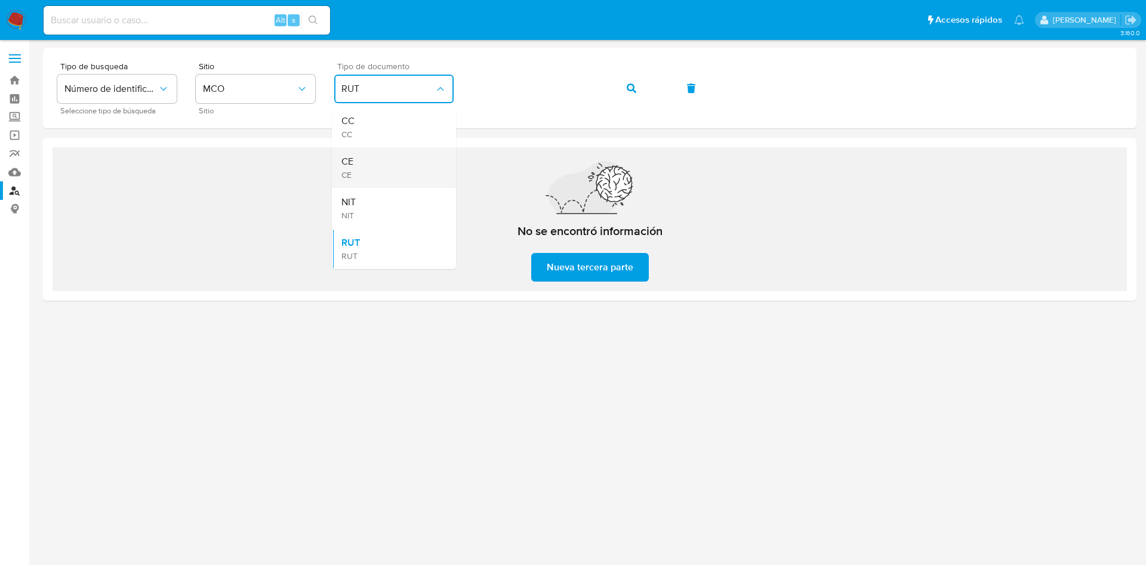
click at [376, 164] on div "CE CE" at bounding box center [390, 167] width 98 height 41
click at [385, 96] on button "CE" at bounding box center [393, 89] width 119 height 29
click at [371, 128] on div "CC CC" at bounding box center [390, 127] width 98 height 41
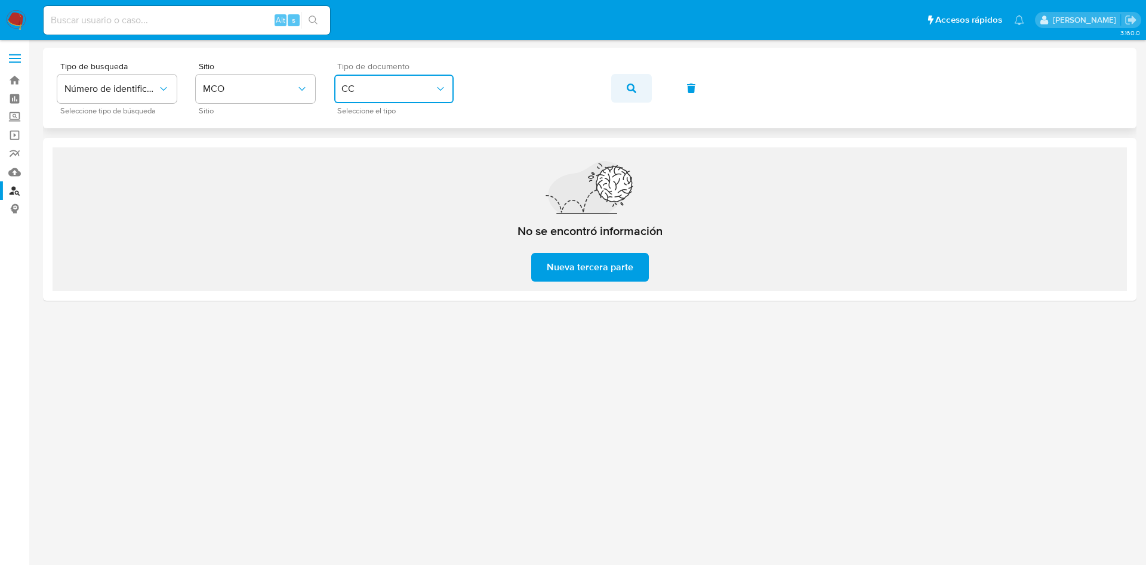
click at [626, 97] on button "button" at bounding box center [631, 88] width 41 height 29
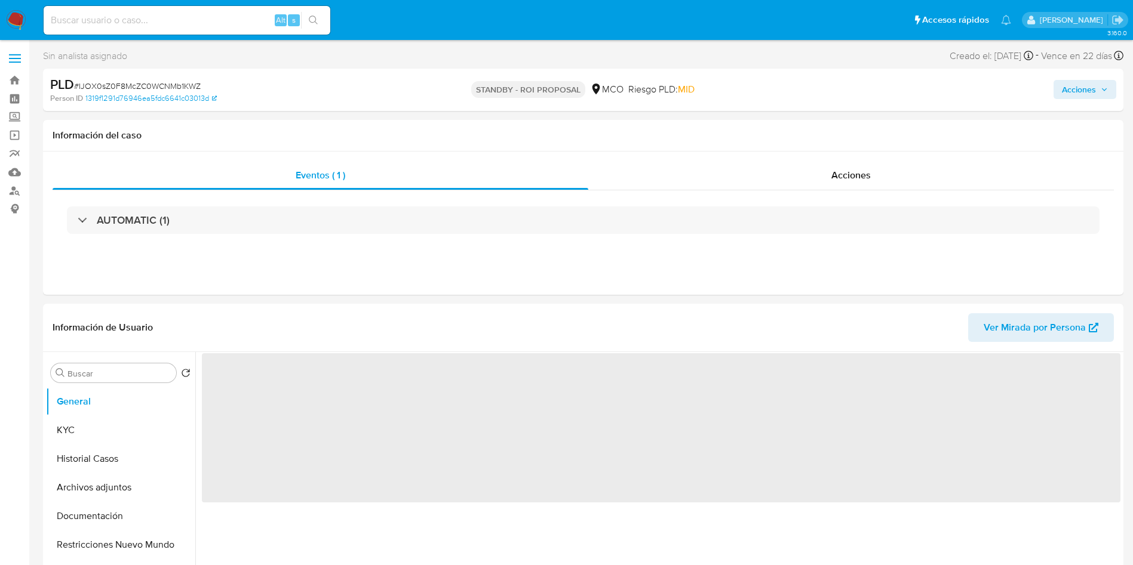
select select "10"
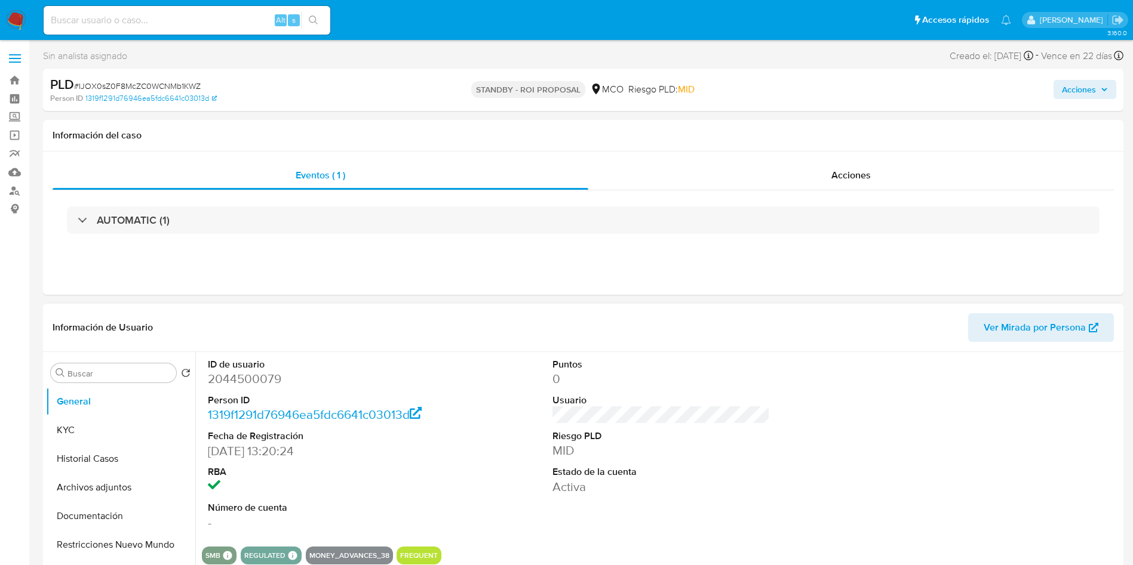
click at [476, 389] on div "ID de usuario 2044500079 Person ID 1319f1291d76946ea5fdc6641c03013d Fecha de Re…" at bounding box center [661, 444] width 918 height 185
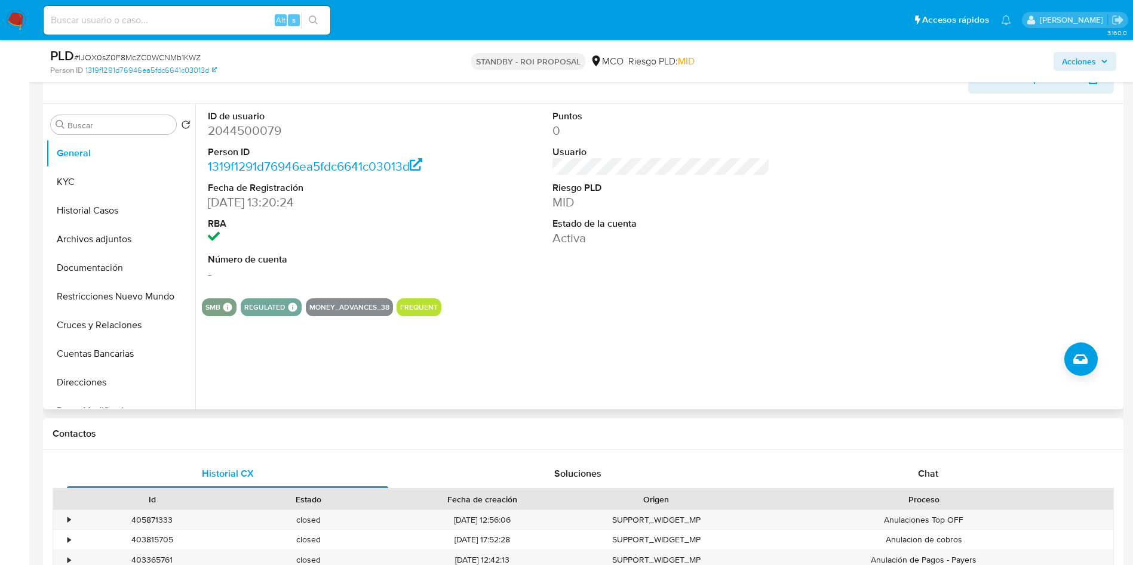
scroll to position [179, 0]
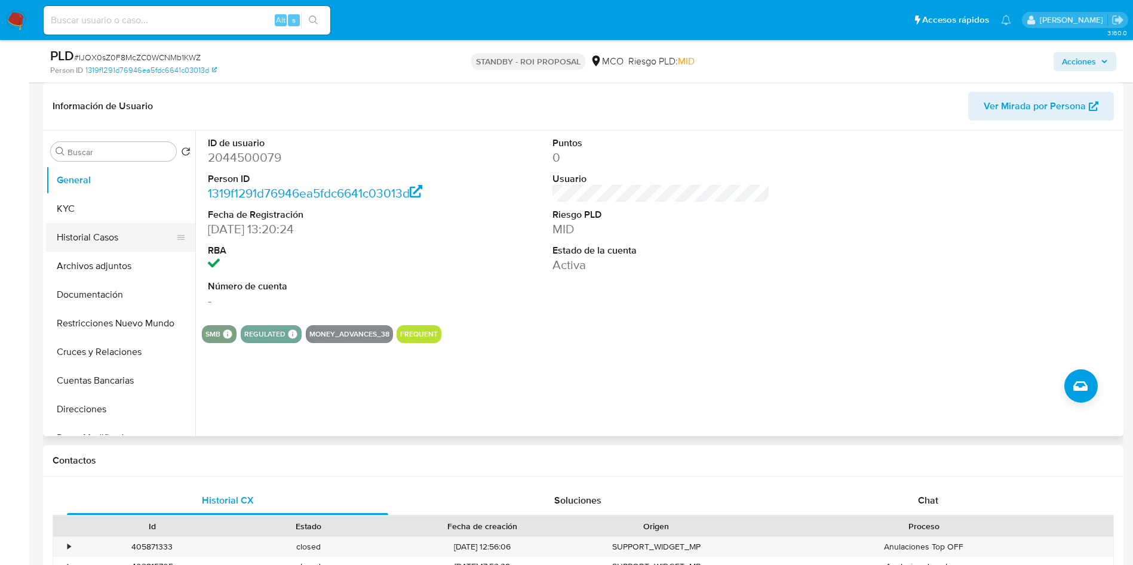
click at [86, 245] on button "Historial Casos" at bounding box center [116, 237] width 140 height 29
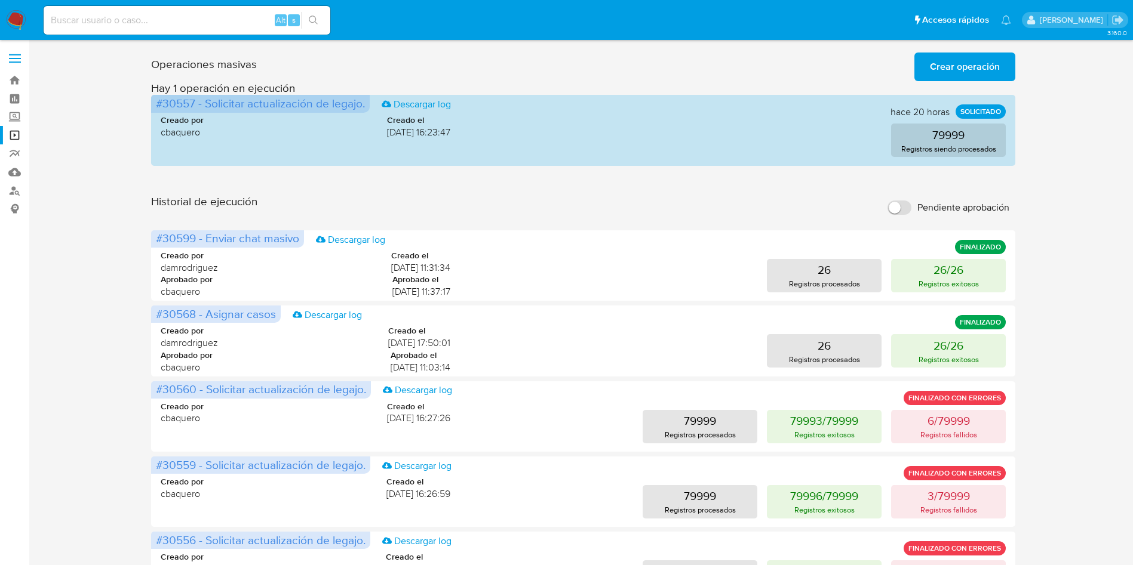
click at [10, 32] on nav "Pausado Ver notificaciones Alt s Accesos rápidos Presiona las siguientes teclas…" at bounding box center [566, 20] width 1133 height 40
click at [17, 16] on img at bounding box center [16, 20] width 20 height 20
